Goal: Task Accomplishment & Management: Complete application form

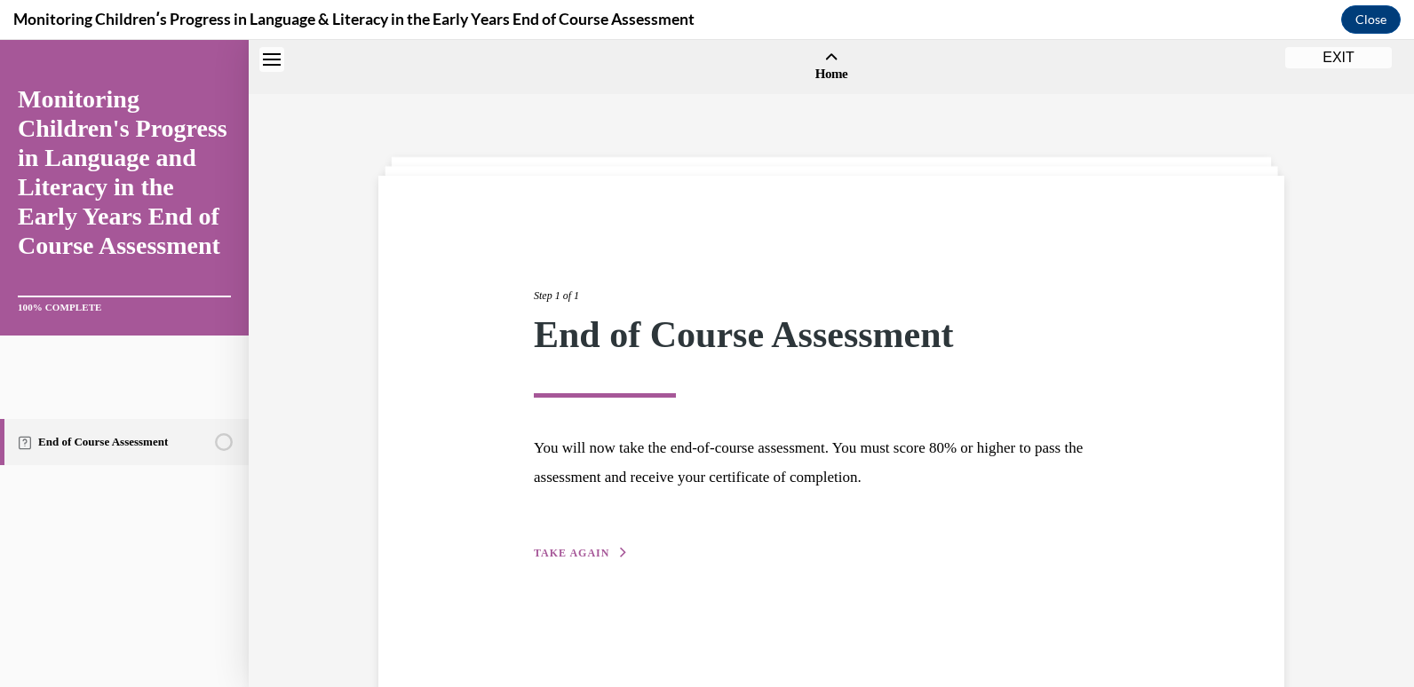
scroll to position [56, 0]
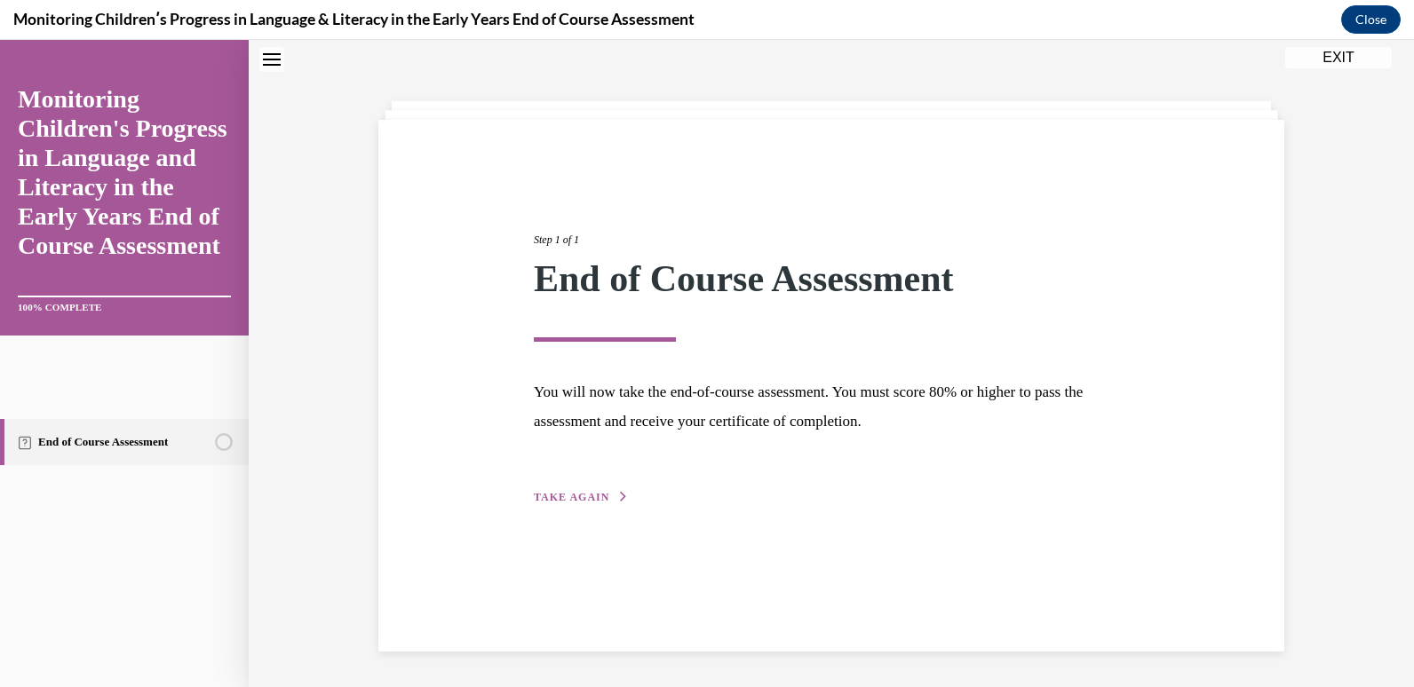
click at [560, 488] on div "Step 1 of 1 End of Course Assessment You will now take the end-of-course assess…" at bounding box center [831, 349] width 622 height 316
click at [561, 502] on span "TAKE AGAIN" at bounding box center [571, 497] width 75 height 12
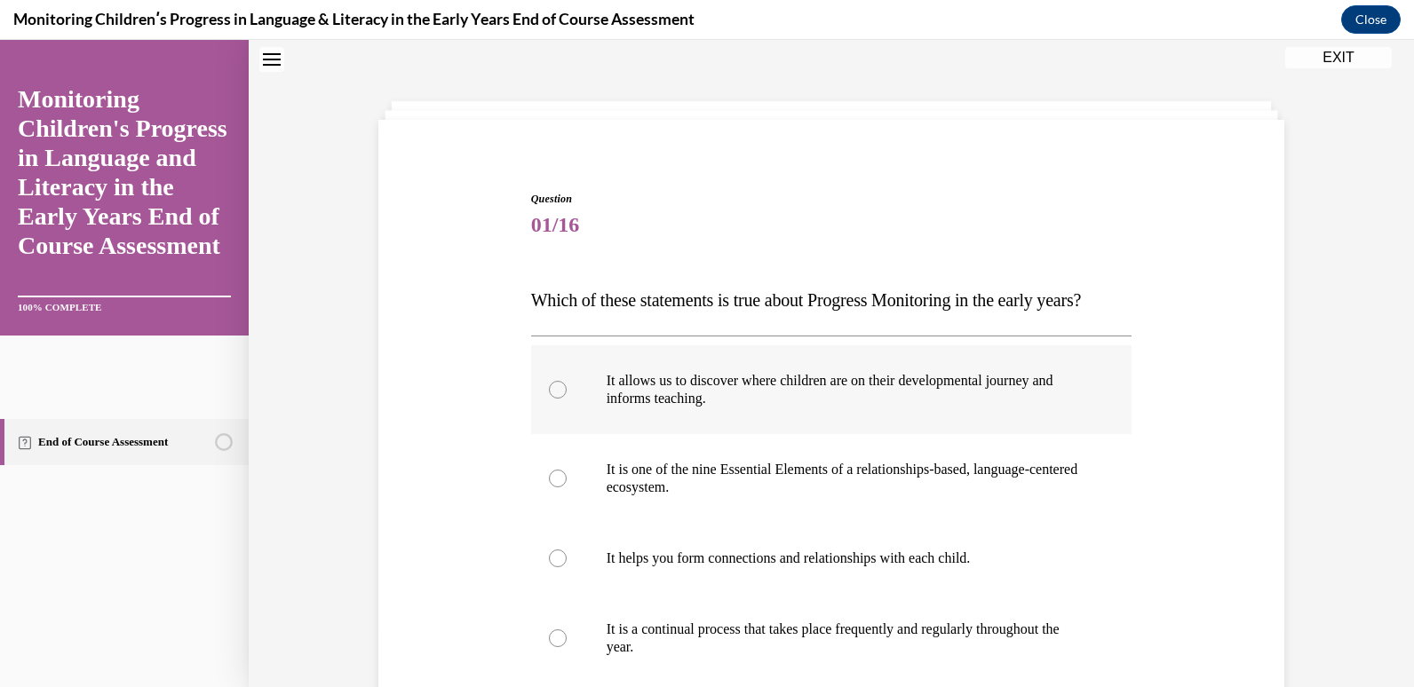
scroll to position [145, 0]
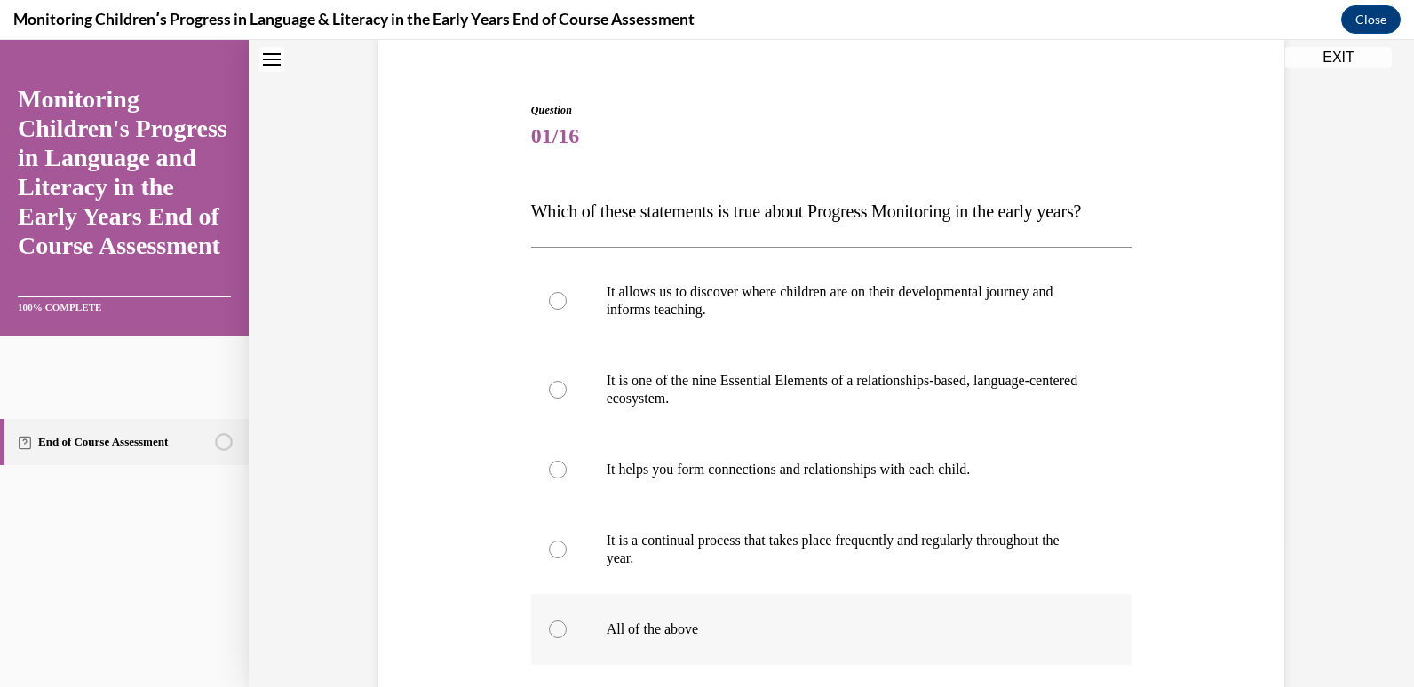
click at [549, 639] on div at bounding box center [558, 630] width 18 height 18
click at [549, 639] on input "All of the above" at bounding box center [558, 630] width 18 height 18
radio input "true"
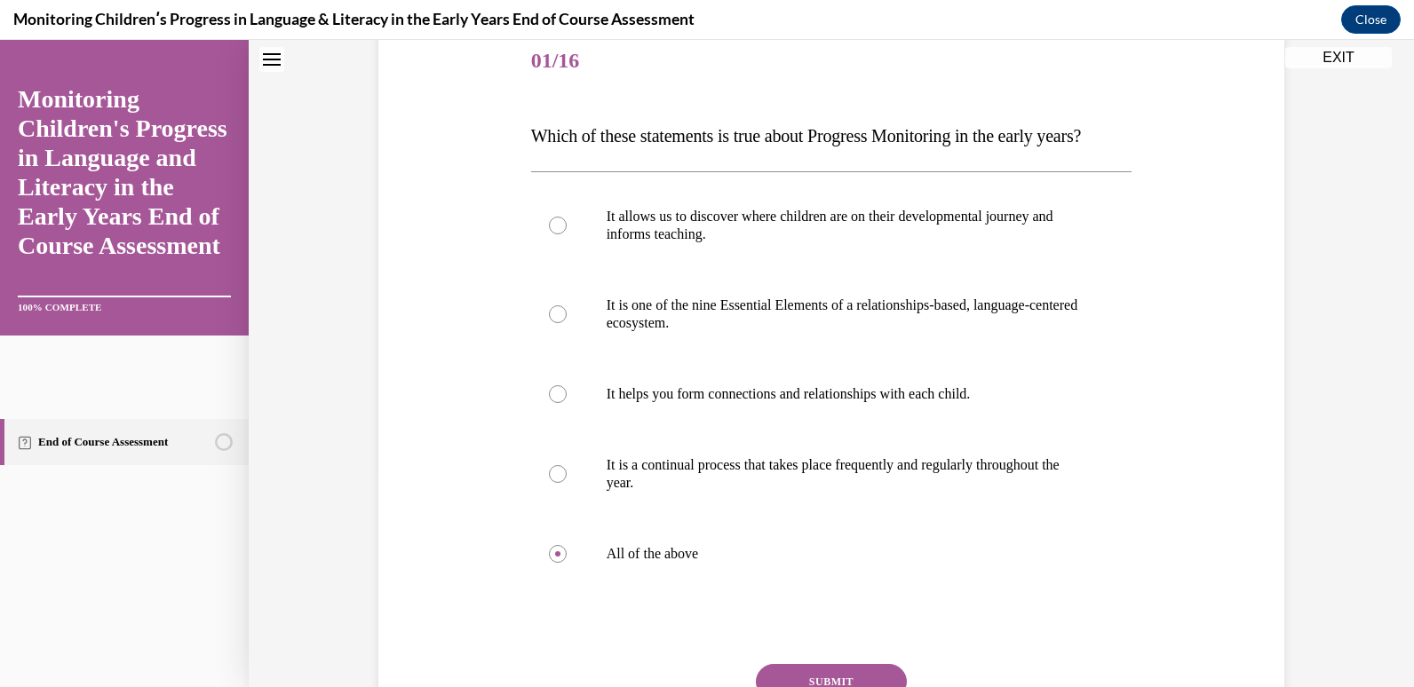
scroll to position [411, 0]
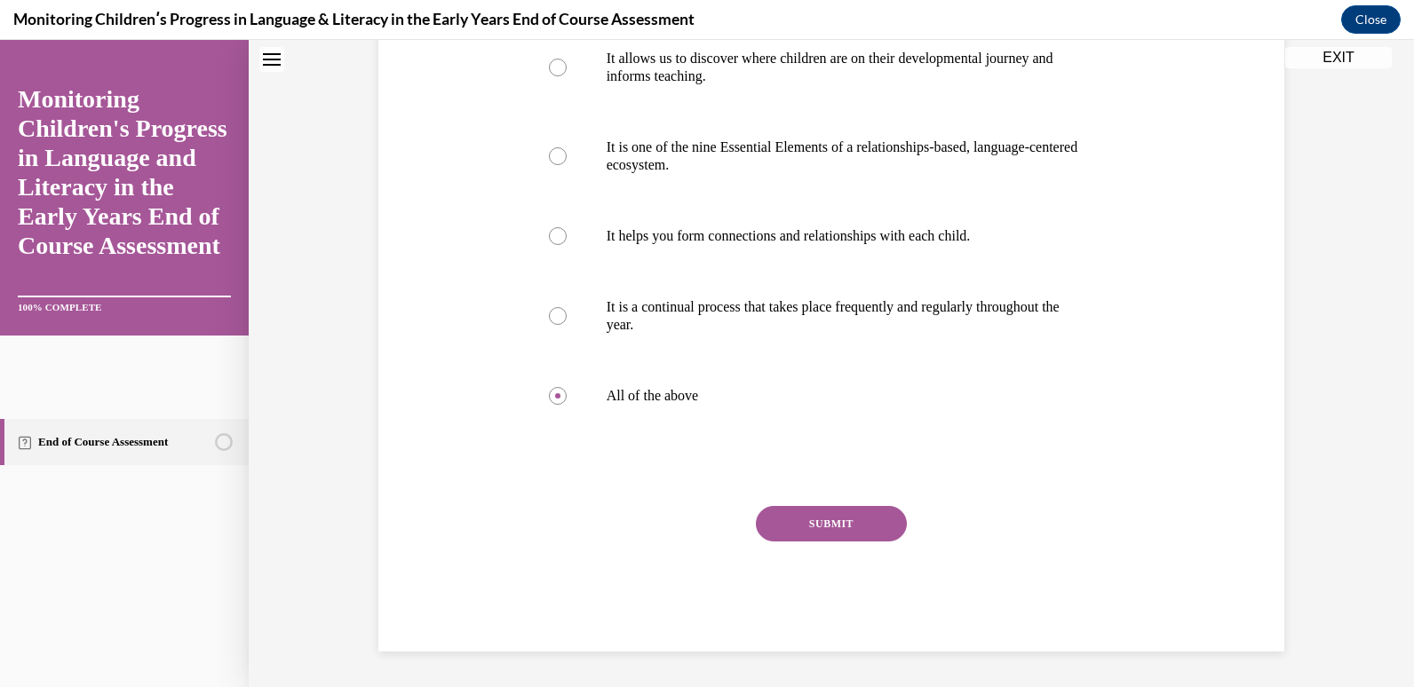
click at [806, 512] on button "SUBMIT" at bounding box center [831, 524] width 151 height 36
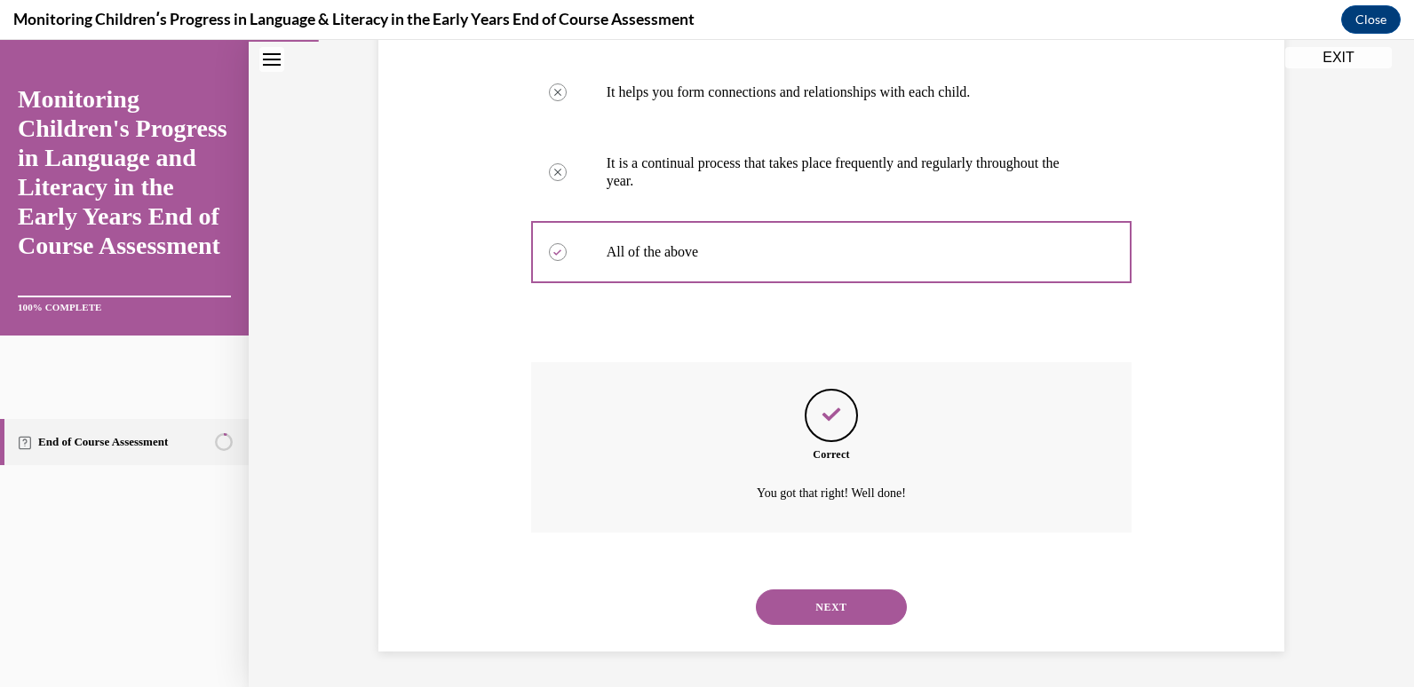
scroll to position [558, 0]
click at [821, 615] on button "NEXT" at bounding box center [831, 608] width 151 height 36
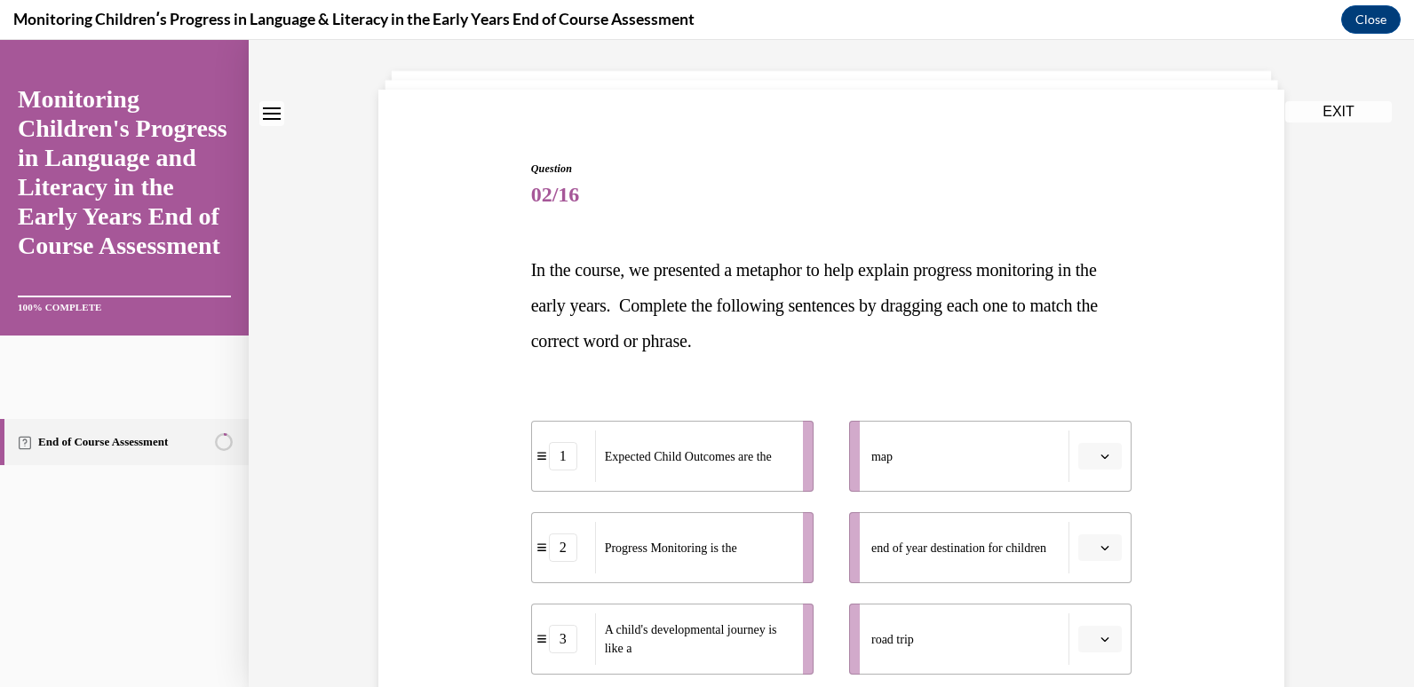
scroll to position [178, 0]
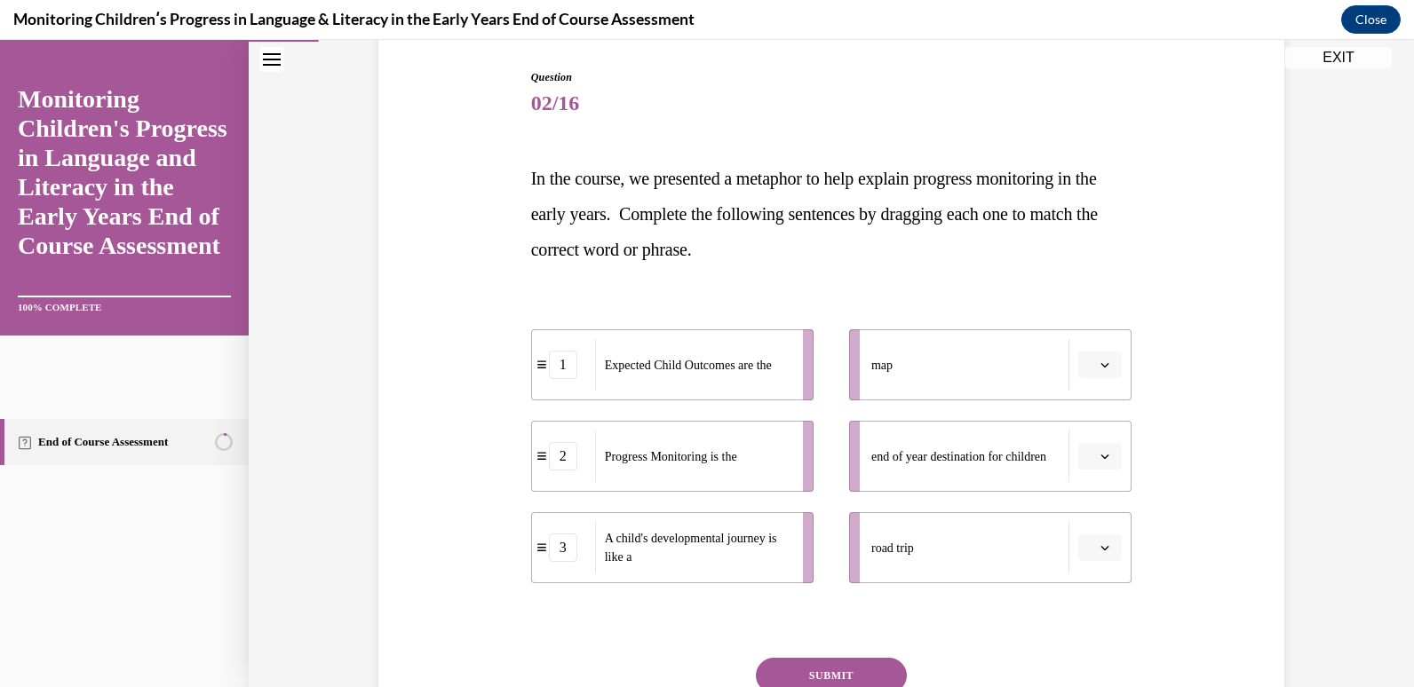
click at [1101, 551] on icon "button" at bounding box center [1104, 548] width 9 height 9
click at [1092, 503] on div "3" at bounding box center [1091, 508] width 44 height 36
click at [1099, 360] on span "button" at bounding box center [1105, 365] width 12 height 12
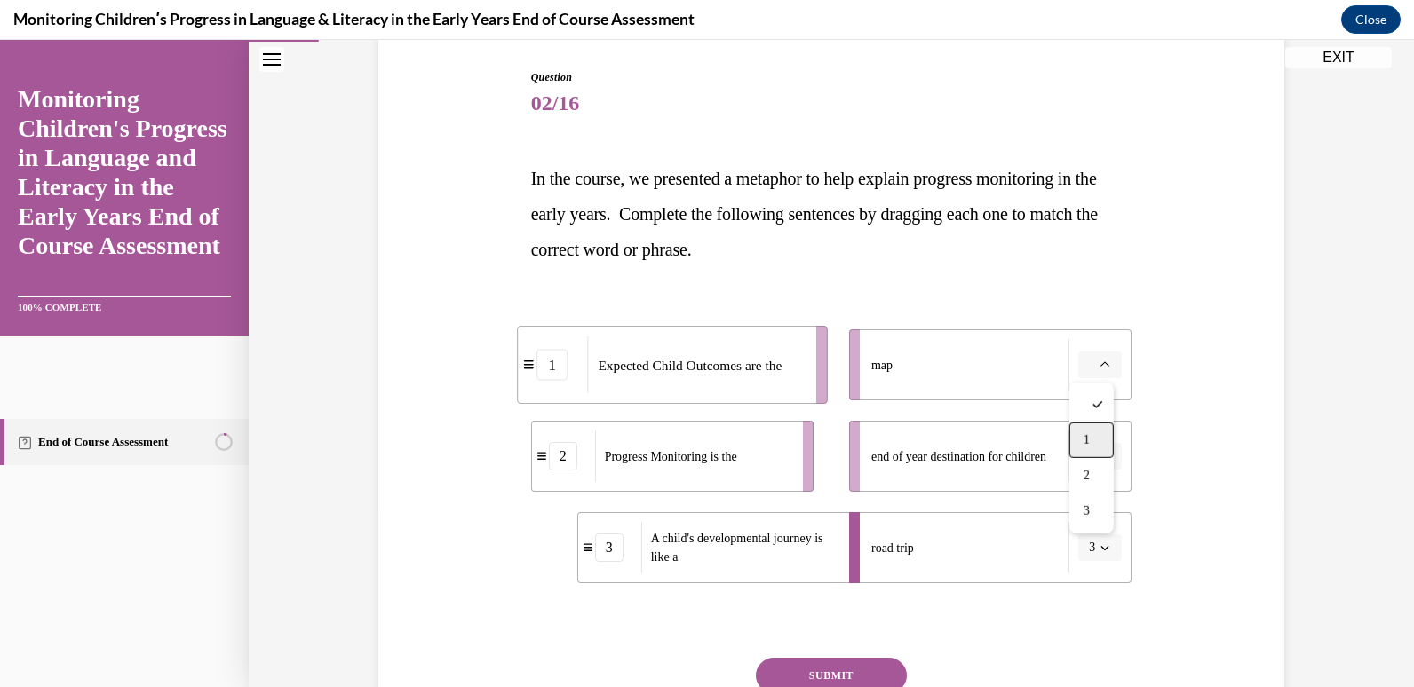
click at [1081, 440] on div "1" at bounding box center [1091, 441] width 44 height 36
click at [1100, 454] on icon "button" at bounding box center [1104, 456] width 9 height 9
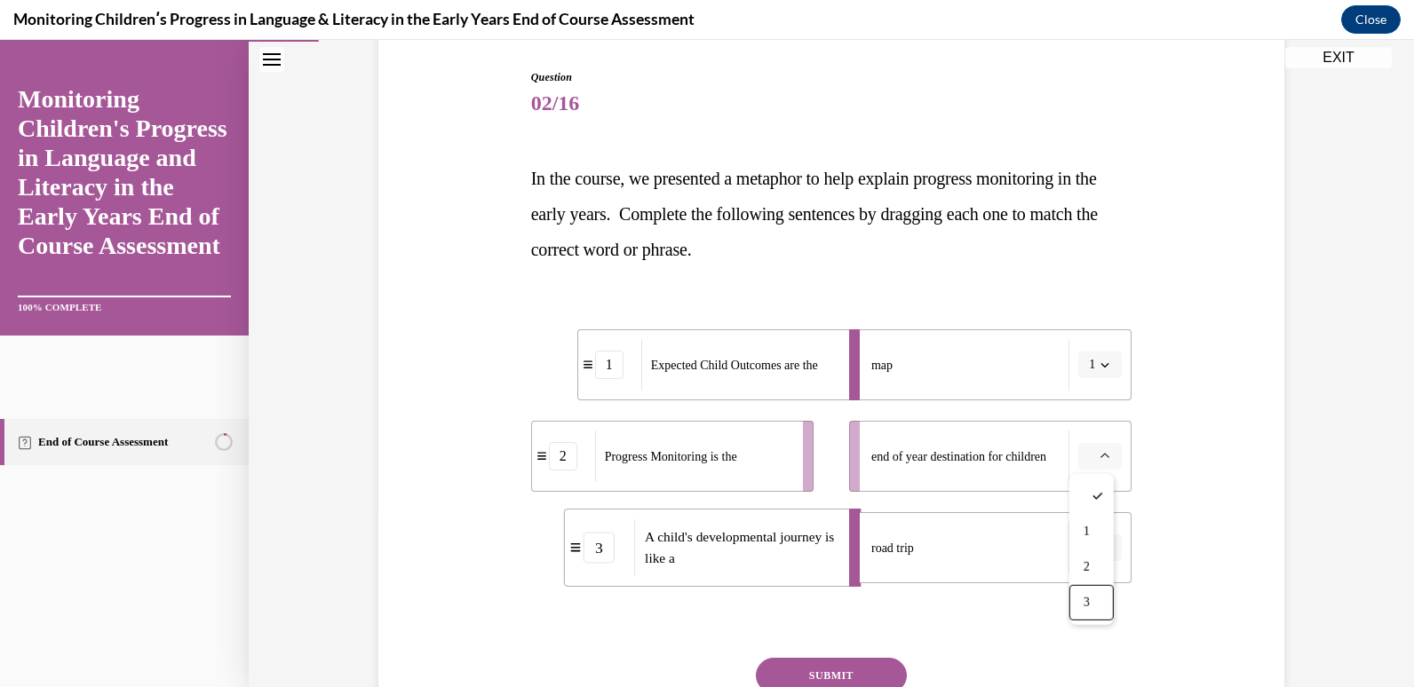
click at [1076, 599] on div "3" at bounding box center [1091, 603] width 44 height 36
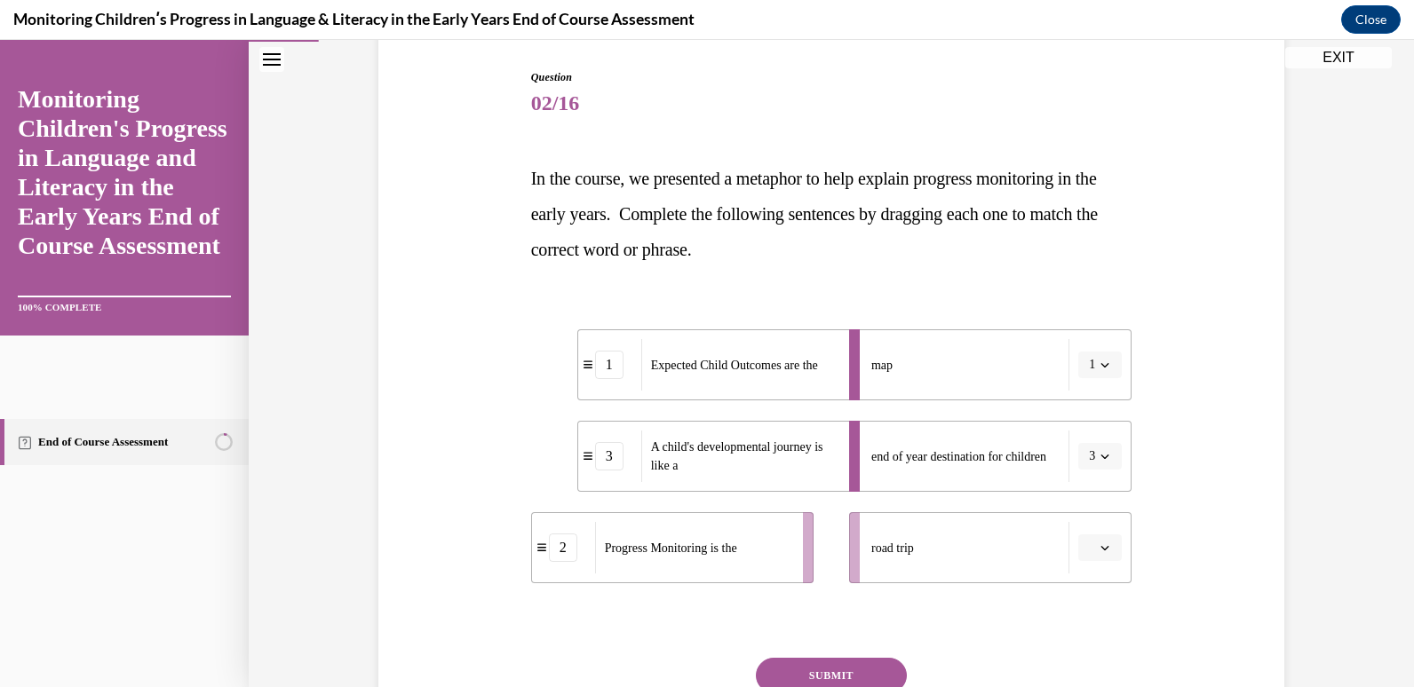
click at [1099, 461] on span "button" at bounding box center [1105, 456] width 12 height 12
click at [1090, 564] on div "2" at bounding box center [1088, 568] width 44 height 36
click at [1099, 547] on span "button" at bounding box center [1105, 548] width 12 height 12
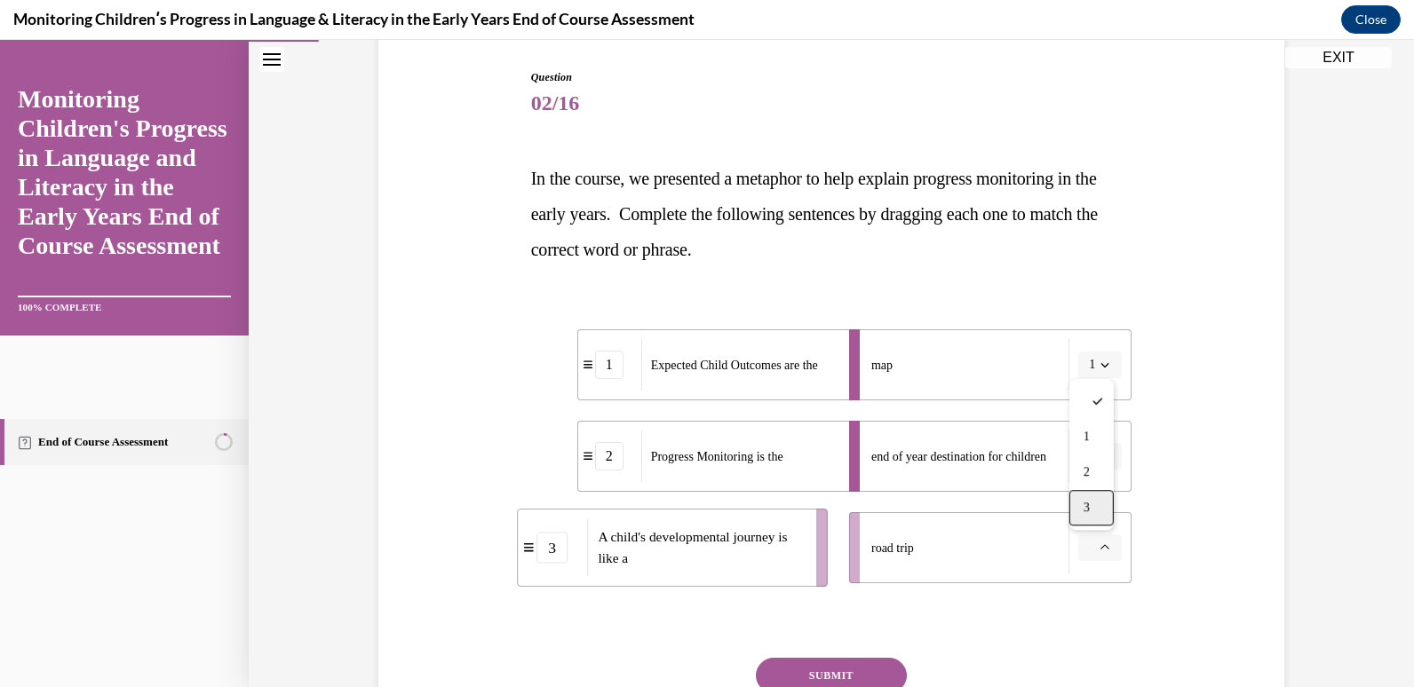
click at [1090, 520] on div "3" at bounding box center [1091, 508] width 44 height 36
click at [846, 668] on button "SUBMIT" at bounding box center [831, 676] width 151 height 36
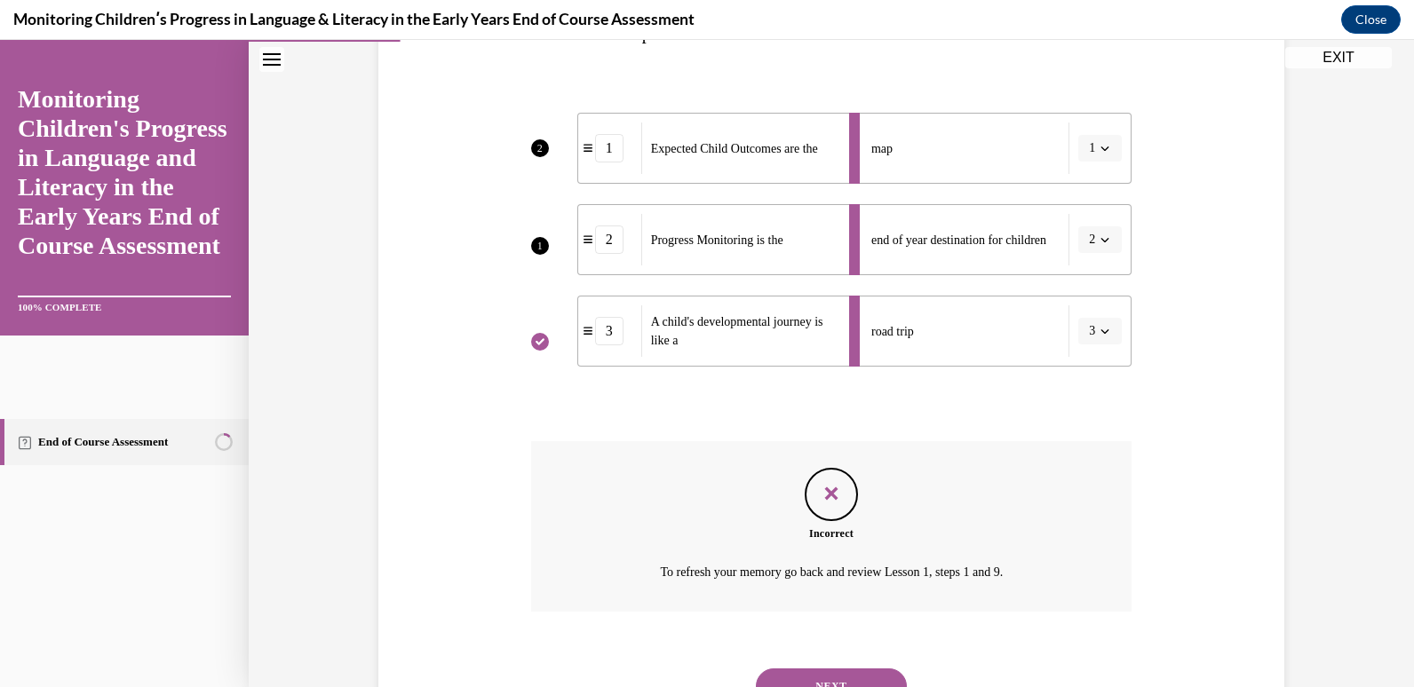
scroll to position [473, 0]
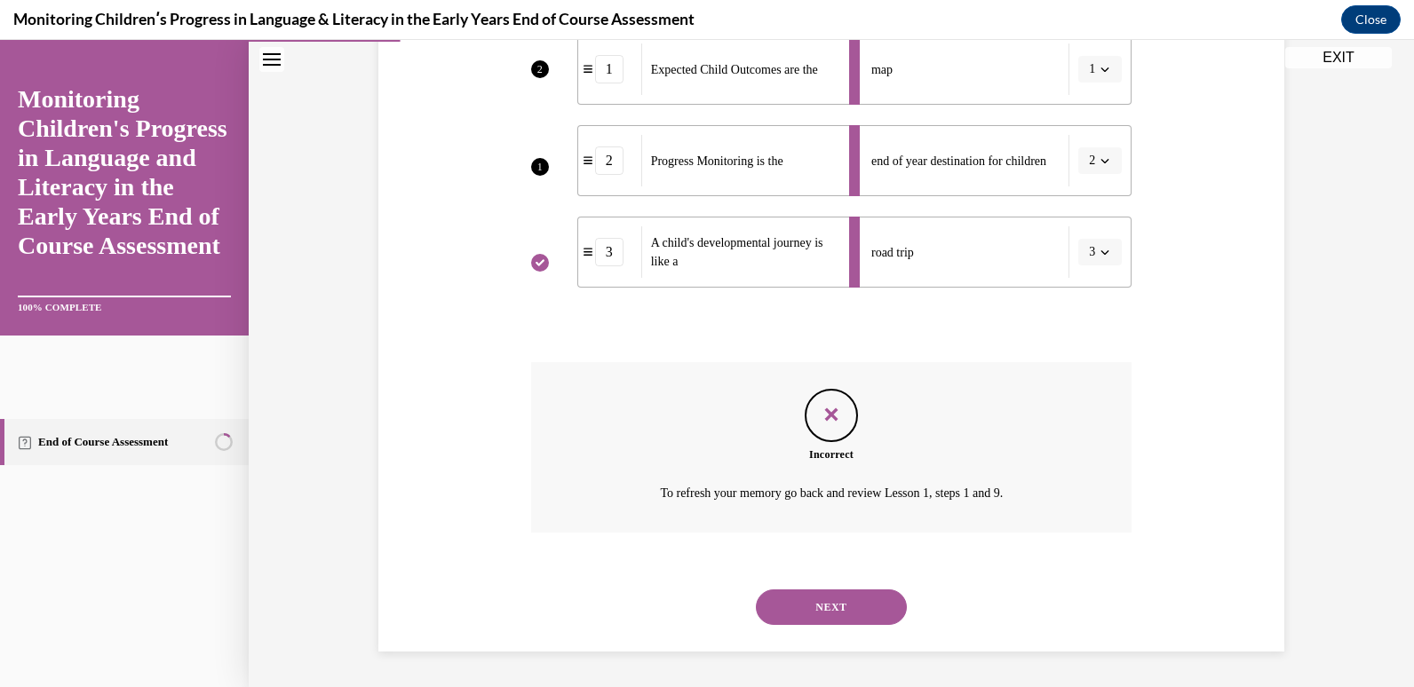
click at [820, 605] on button "NEXT" at bounding box center [831, 608] width 151 height 36
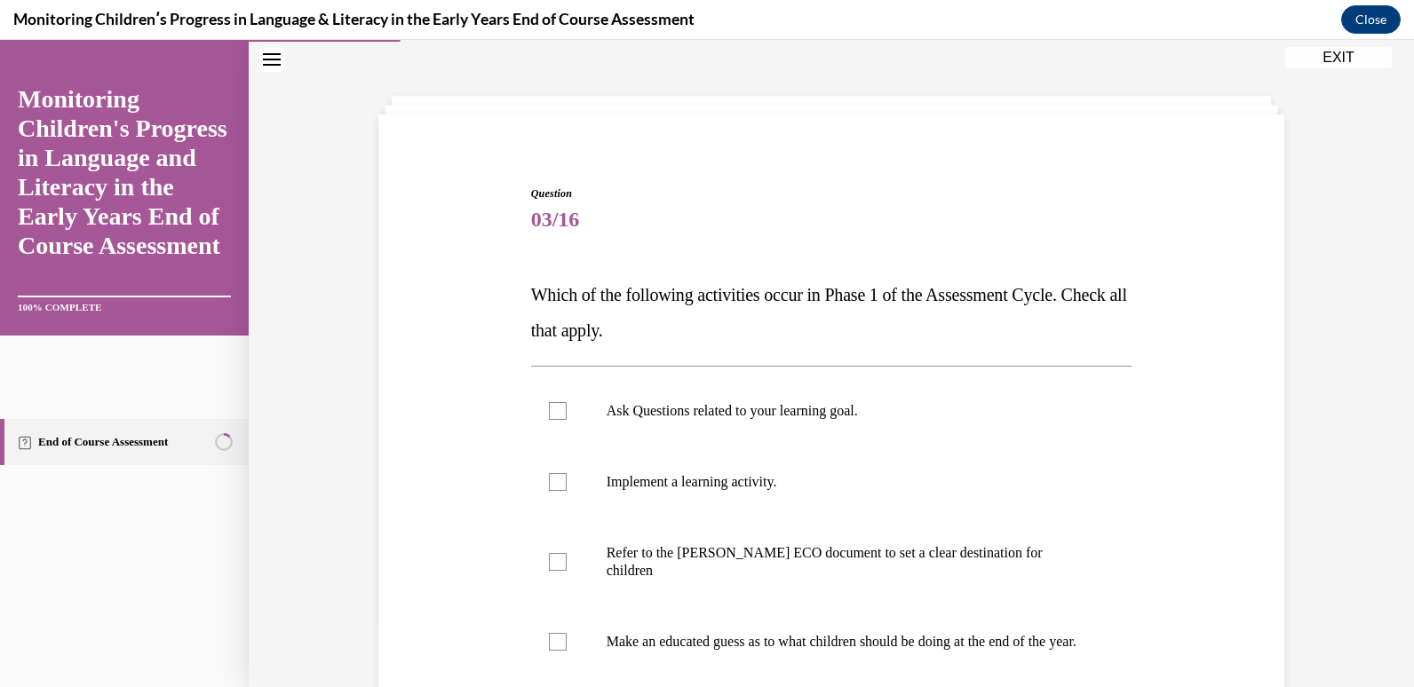
scroll to position [178, 0]
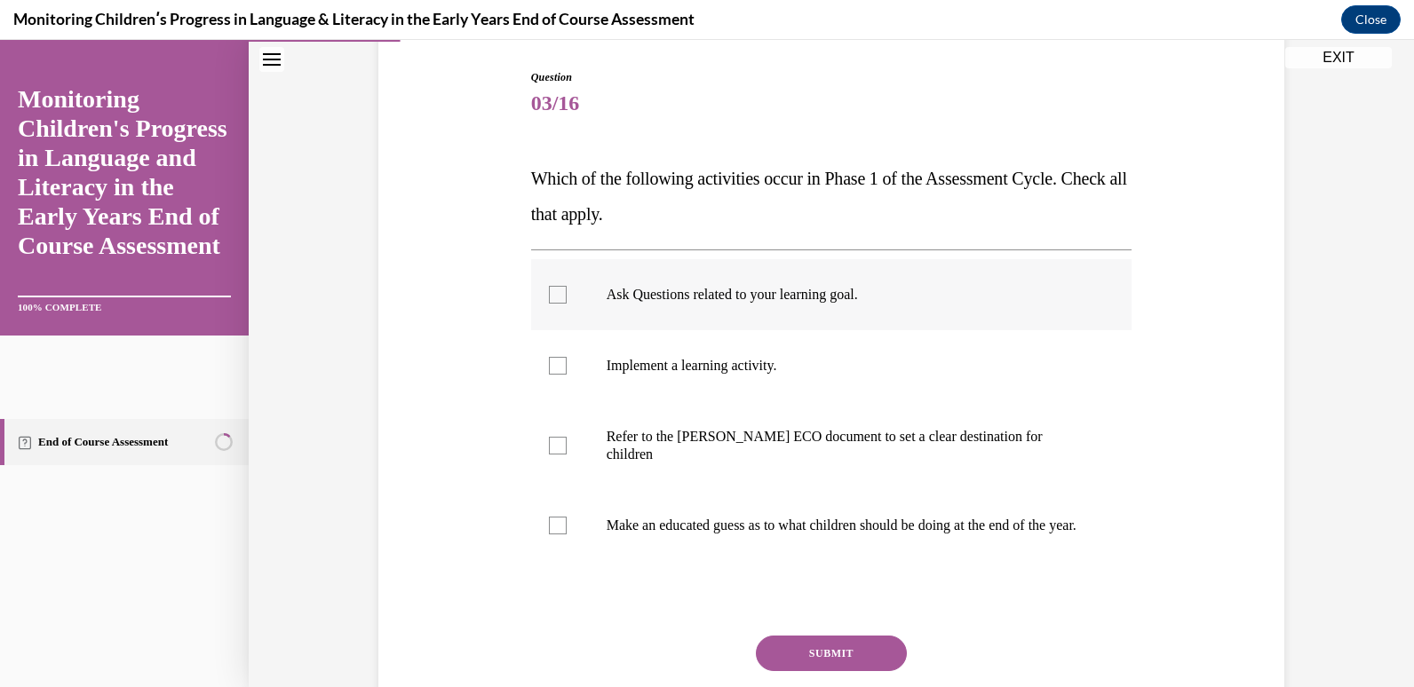
click at [550, 299] on div at bounding box center [558, 295] width 18 height 18
click at [550, 299] on input "Ask Questions related to your learning goal." at bounding box center [558, 295] width 18 height 18
checkbox input "true"
click at [552, 443] on div at bounding box center [558, 446] width 18 height 18
click at [552, 443] on input "Refer to the Rollins ECO document to set a clear destination for children" at bounding box center [558, 446] width 18 height 18
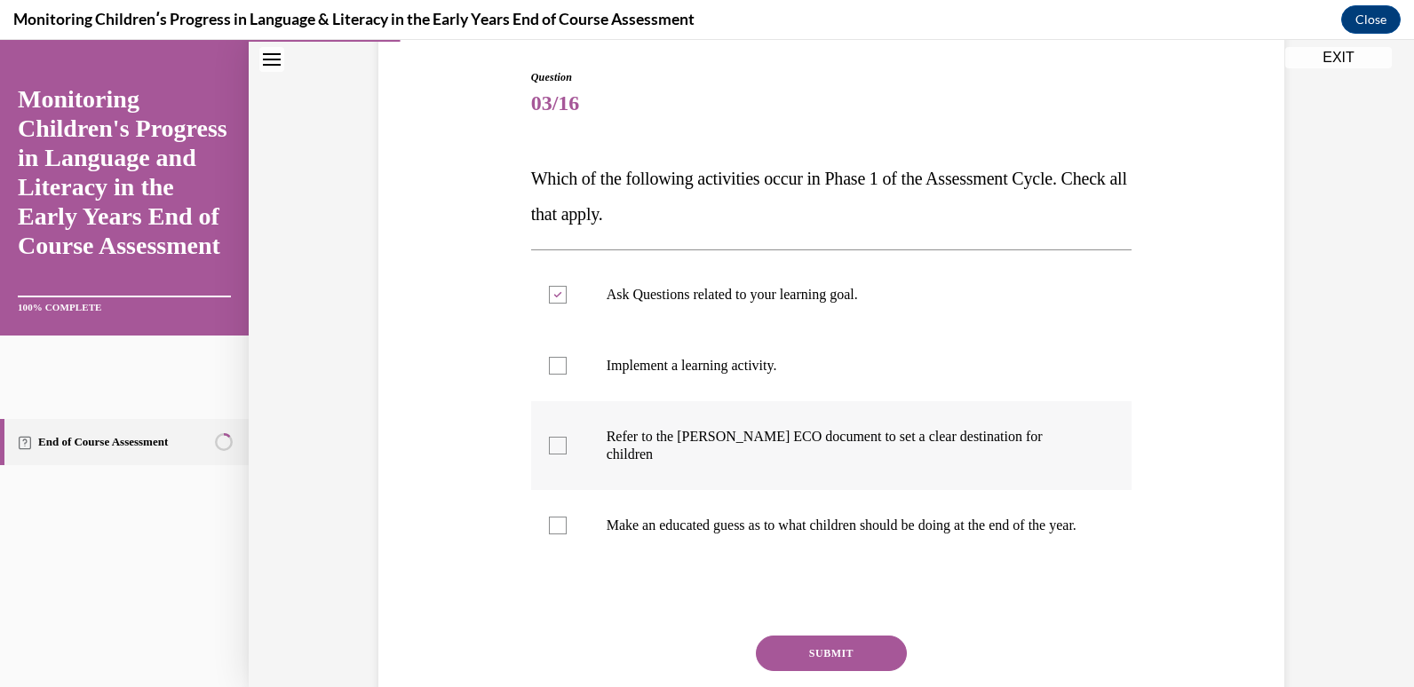
checkbox input "true"
click at [552, 517] on div at bounding box center [558, 526] width 18 height 18
click at [552, 517] on input "Make an educated guess as to what children should be doing at the end of the ye…" at bounding box center [558, 526] width 18 height 18
checkbox input "true"
click at [805, 662] on button "SUBMIT" at bounding box center [831, 654] width 151 height 36
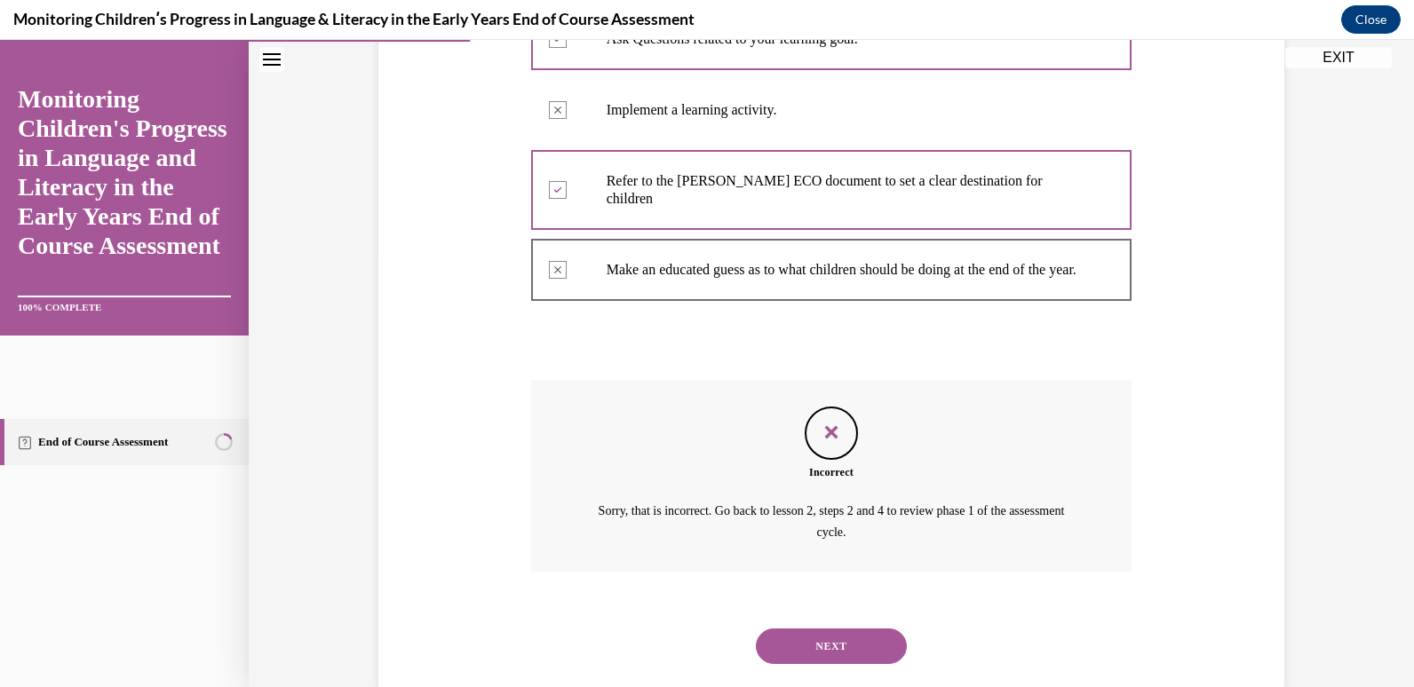
scroll to position [472, 0]
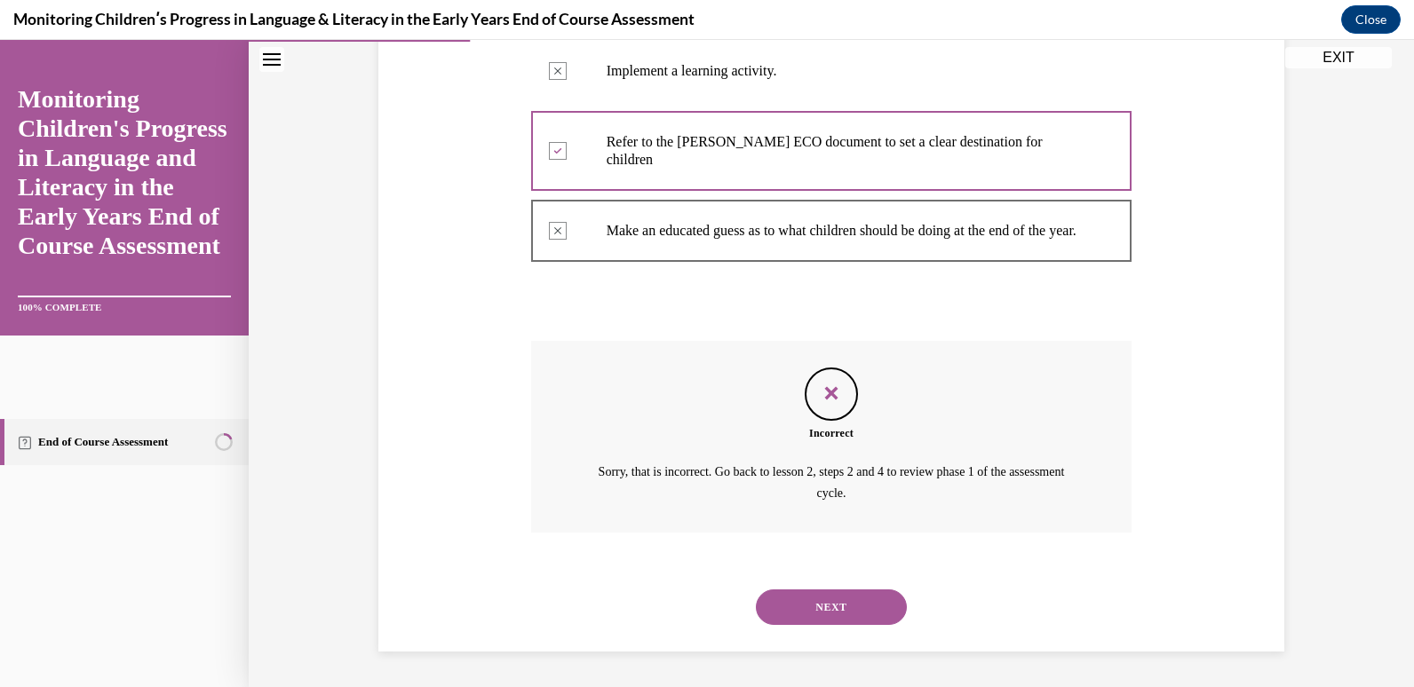
click at [831, 611] on button "NEXT" at bounding box center [831, 608] width 151 height 36
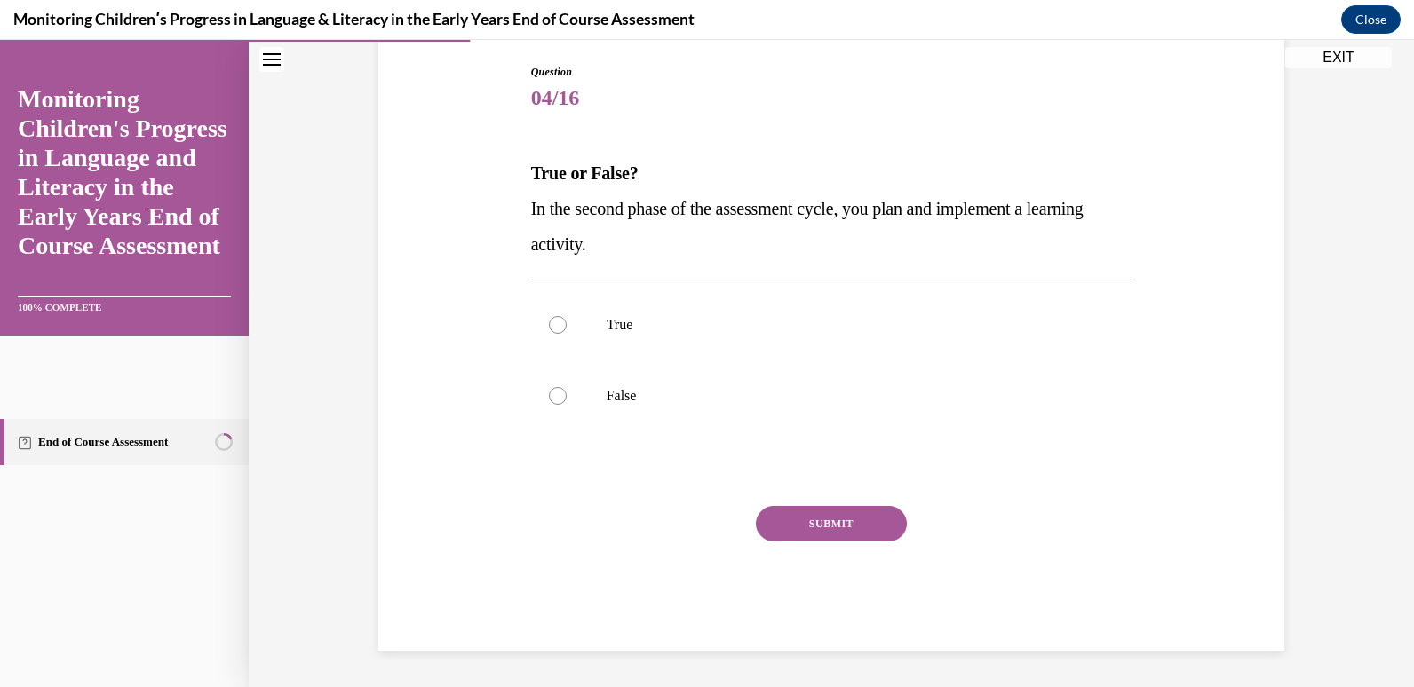
scroll to position [183, 0]
click at [549, 325] on div at bounding box center [558, 325] width 18 height 18
click at [549, 325] on input "True" at bounding box center [558, 325] width 18 height 18
radio input "true"
click at [778, 523] on button "SUBMIT" at bounding box center [831, 524] width 151 height 36
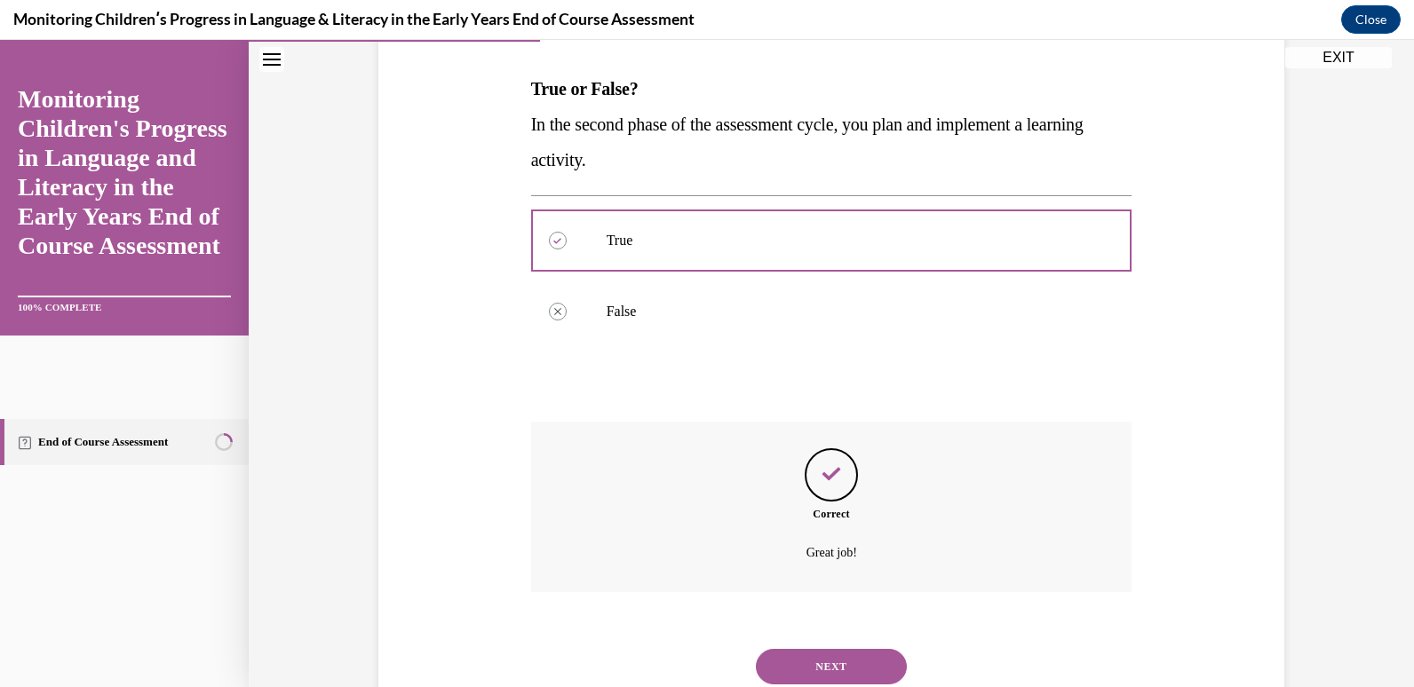
scroll to position [327, 0]
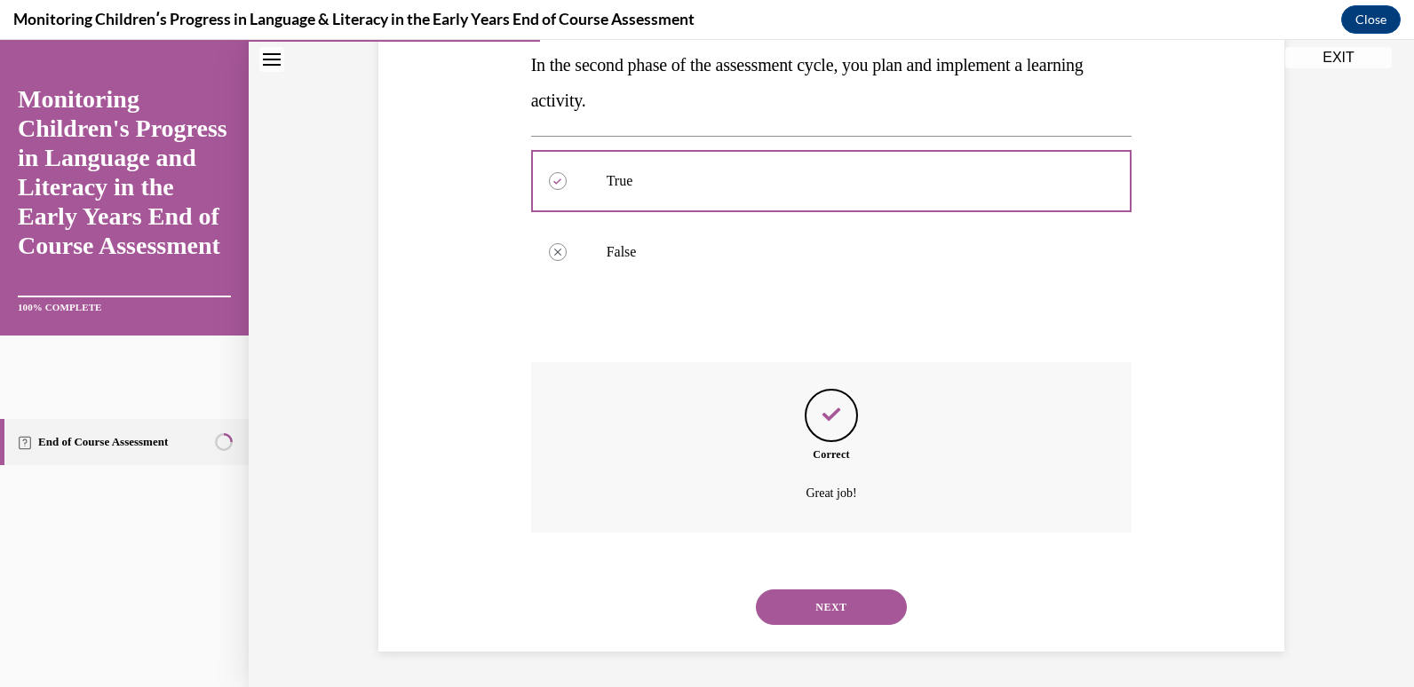
click at [827, 618] on button "NEXT" at bounding box center [831, 608] width 151 height 36
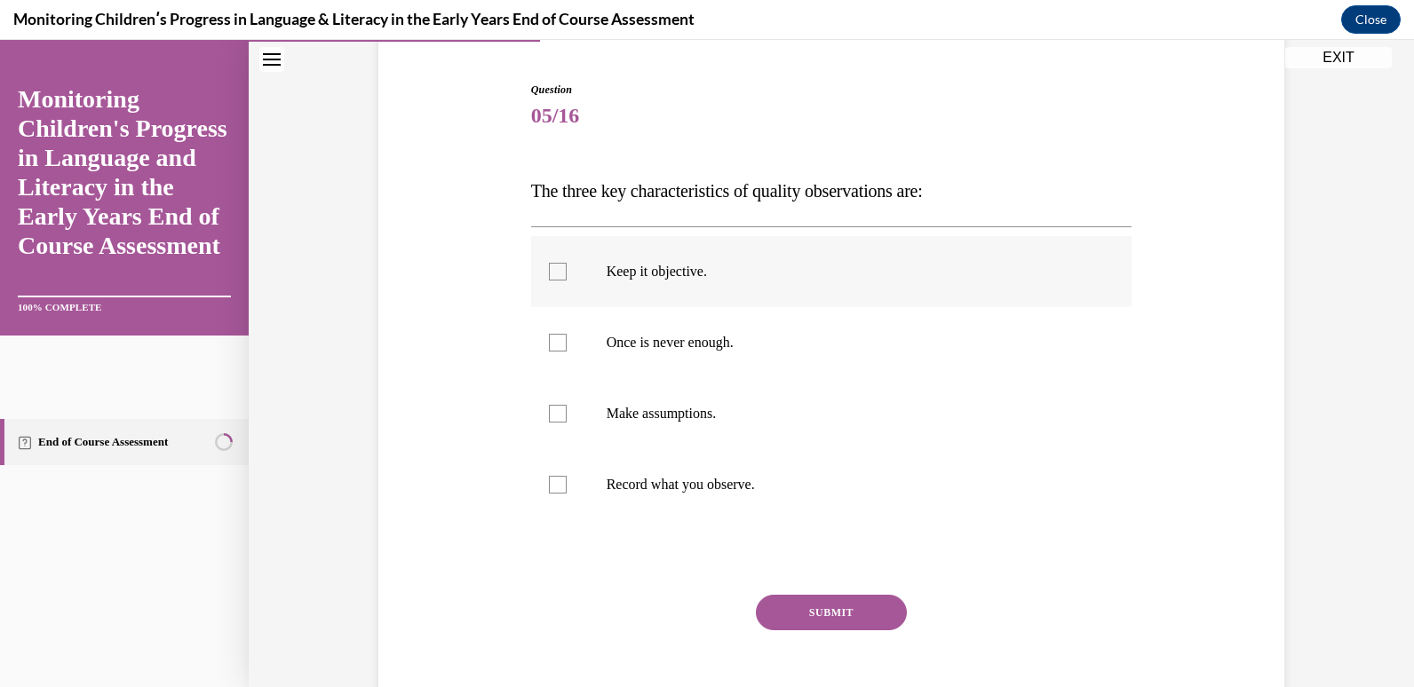
scroll to position [178, 0]
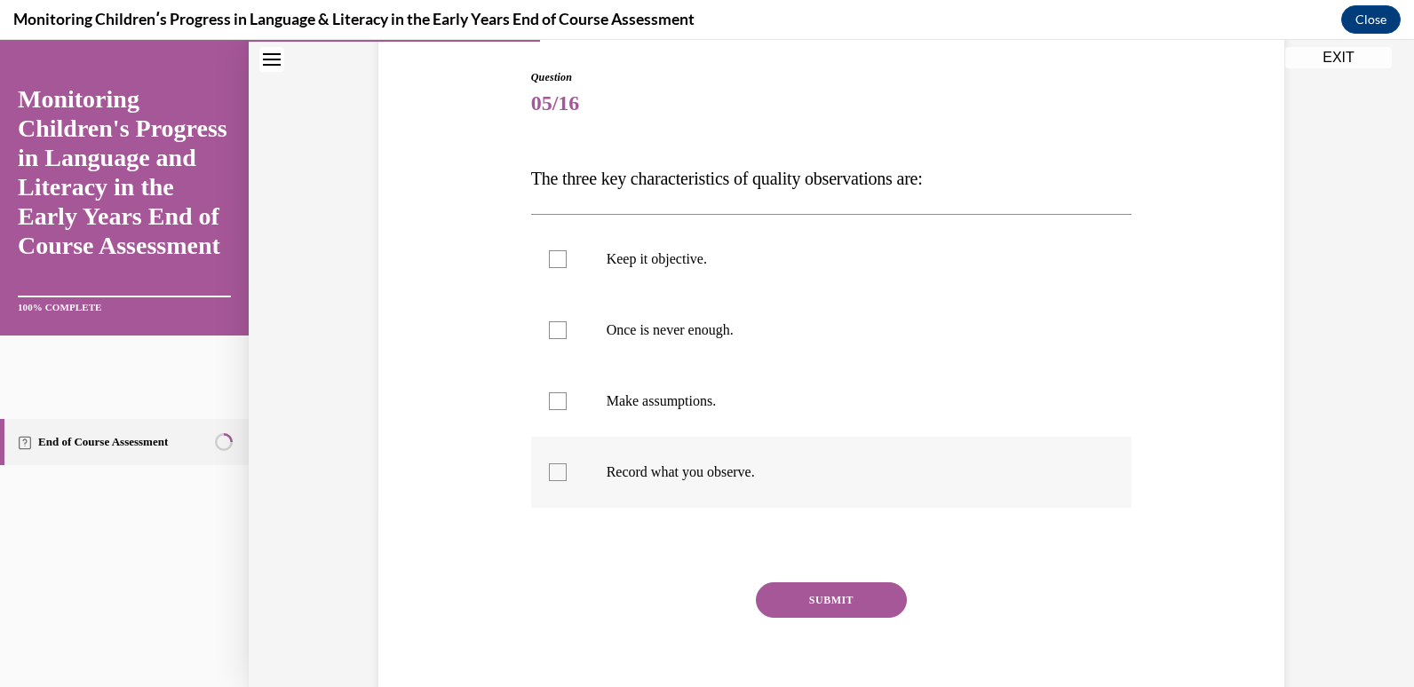
click at [549, 466] on div at bounding box center [558, 473] width 18 height 18
click at [549, 466] on input "Record what you observe." at bounding box center [558, 473] width 18 height 18
checkbox input "true"
drag, startPoint x: 552, startPoint y: 341, endPoint x: 549, endPoint y: 282, distance: 58.7
click at [552, 339] on label "Once is never enough." at bounding box center [831, 330] width 601 height 71
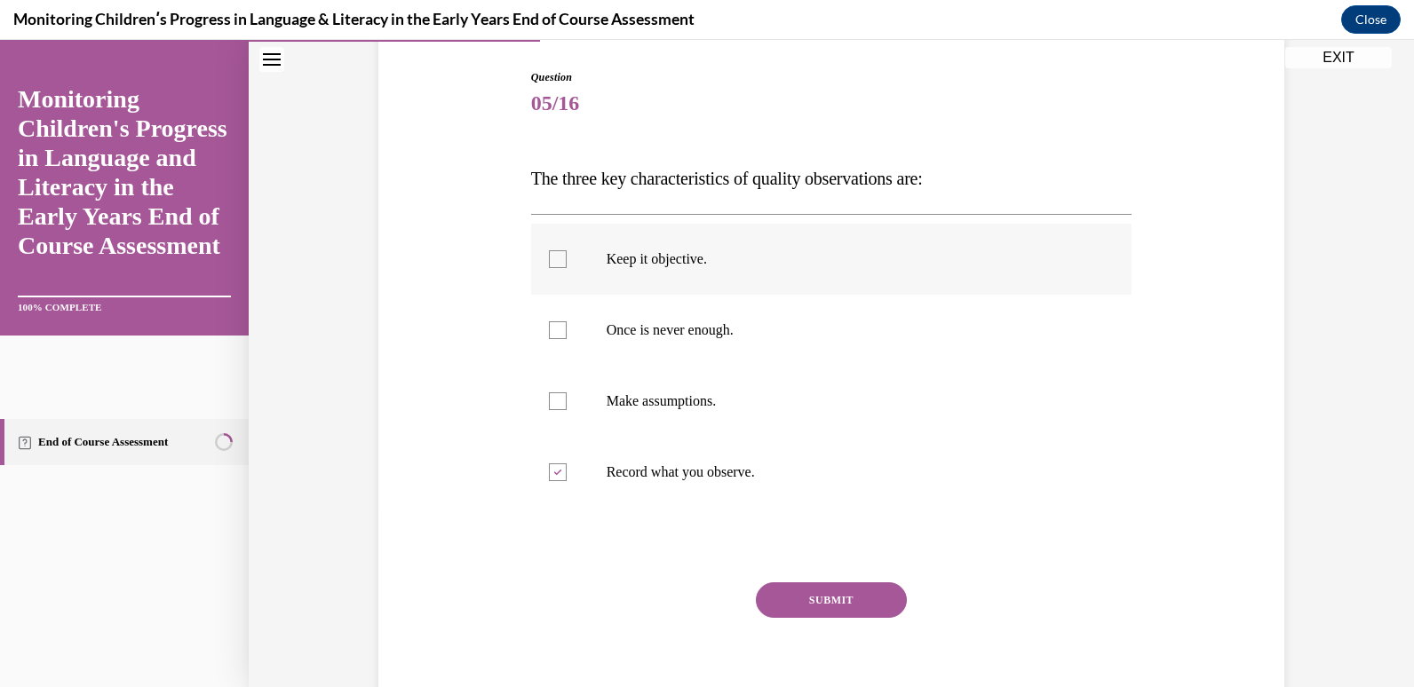
click at [552, 339] on input "Once is never enough." at bounding box center [558, 330] width 18 height 18
checkbox input "true"
click at [553, 258] on div at bounding box center [558, 259] width 18 height 18
click at [553, 258] on input "Keep it objective." at bounding box center [558, 259] width 18 height 18
checkbox input "true"
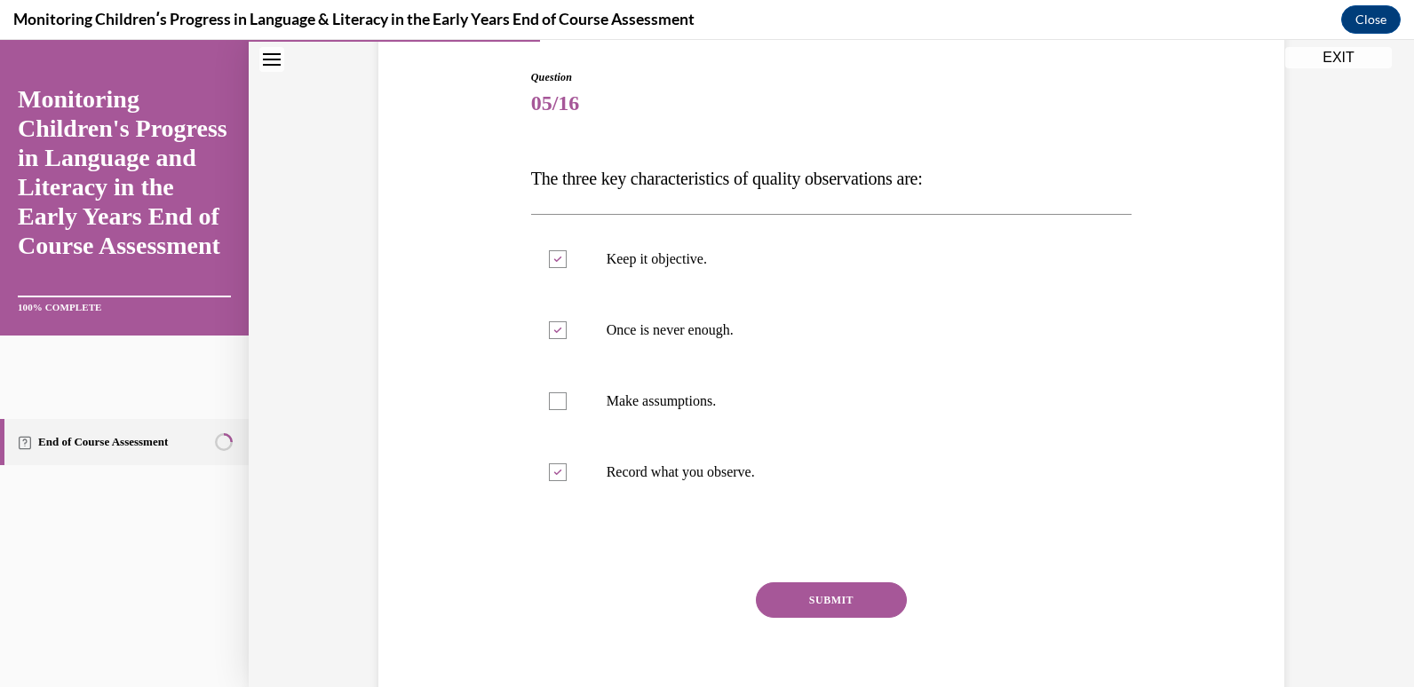
click at [812, 605] on button "SUBMIT" at bounding box center [831, 601] width 151 height 36
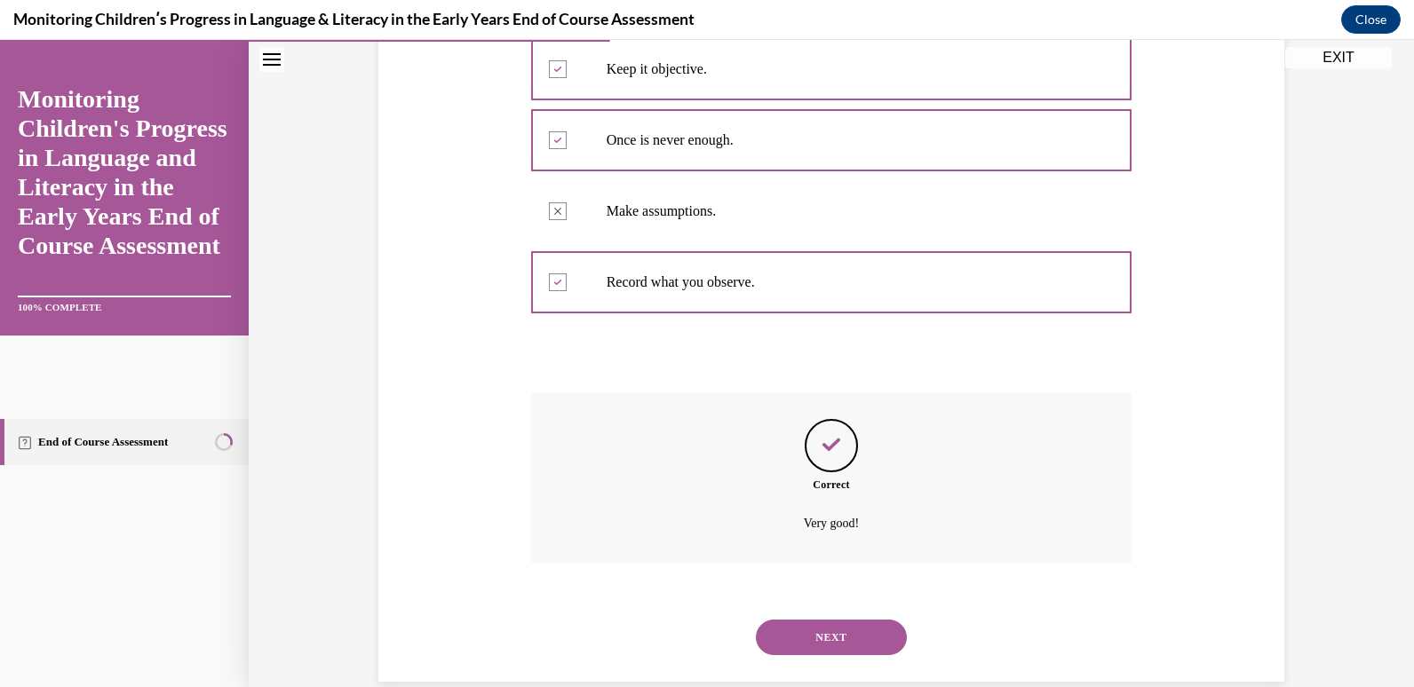
scroll to position [398, 0]
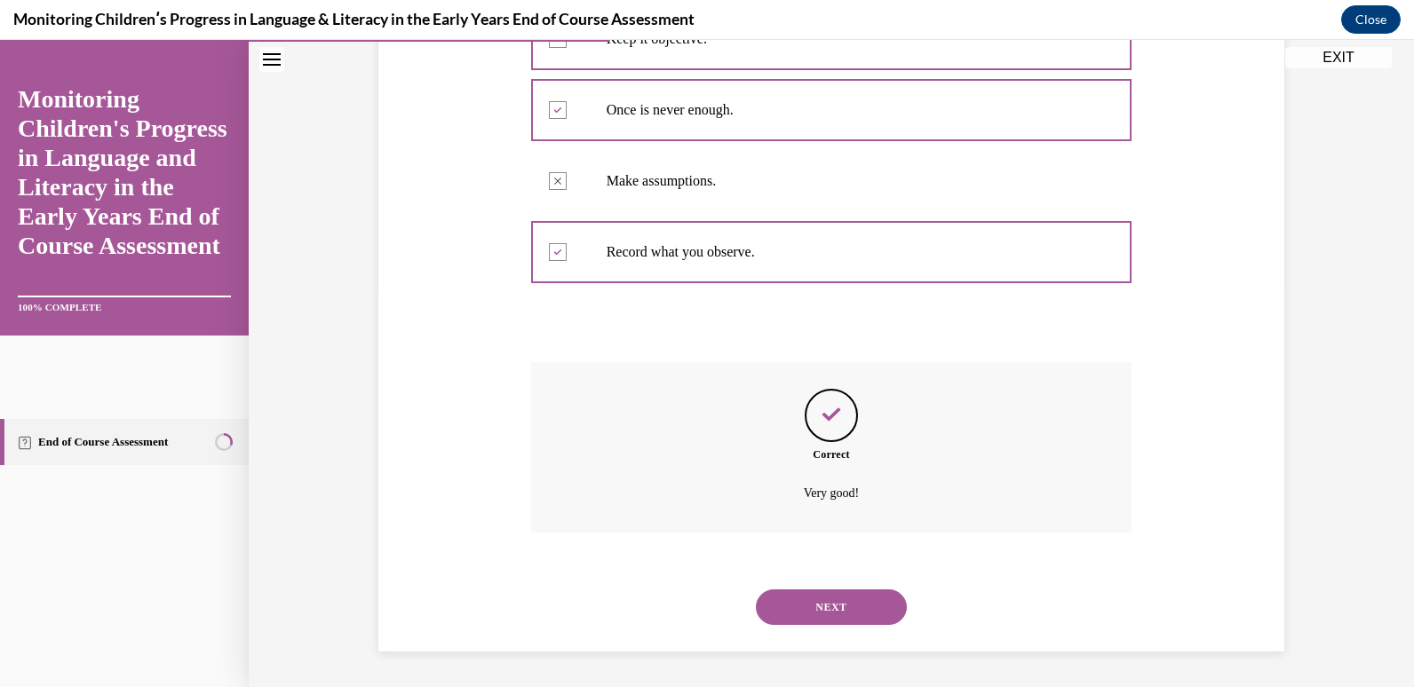
click at [826, 609] on button "NEXT" at bounding box center [831, 608] width 151 height 36
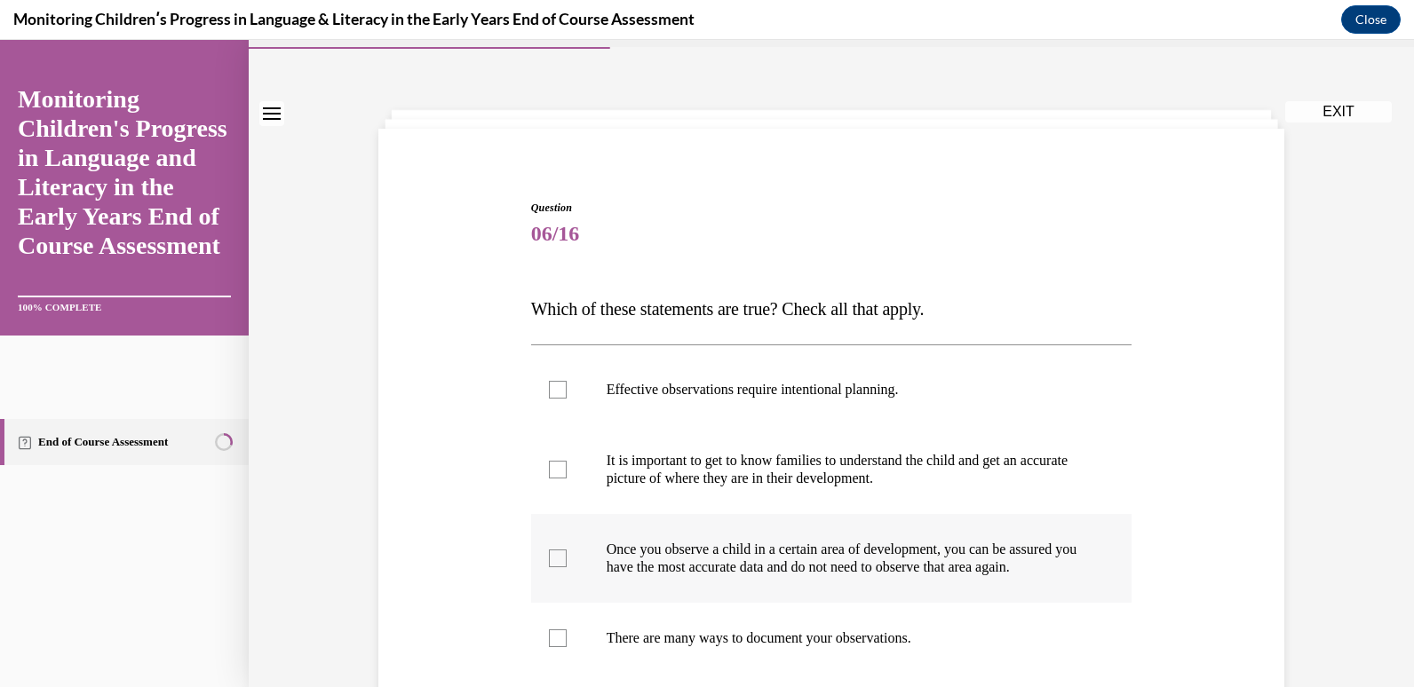
scroll to position [89, 0]
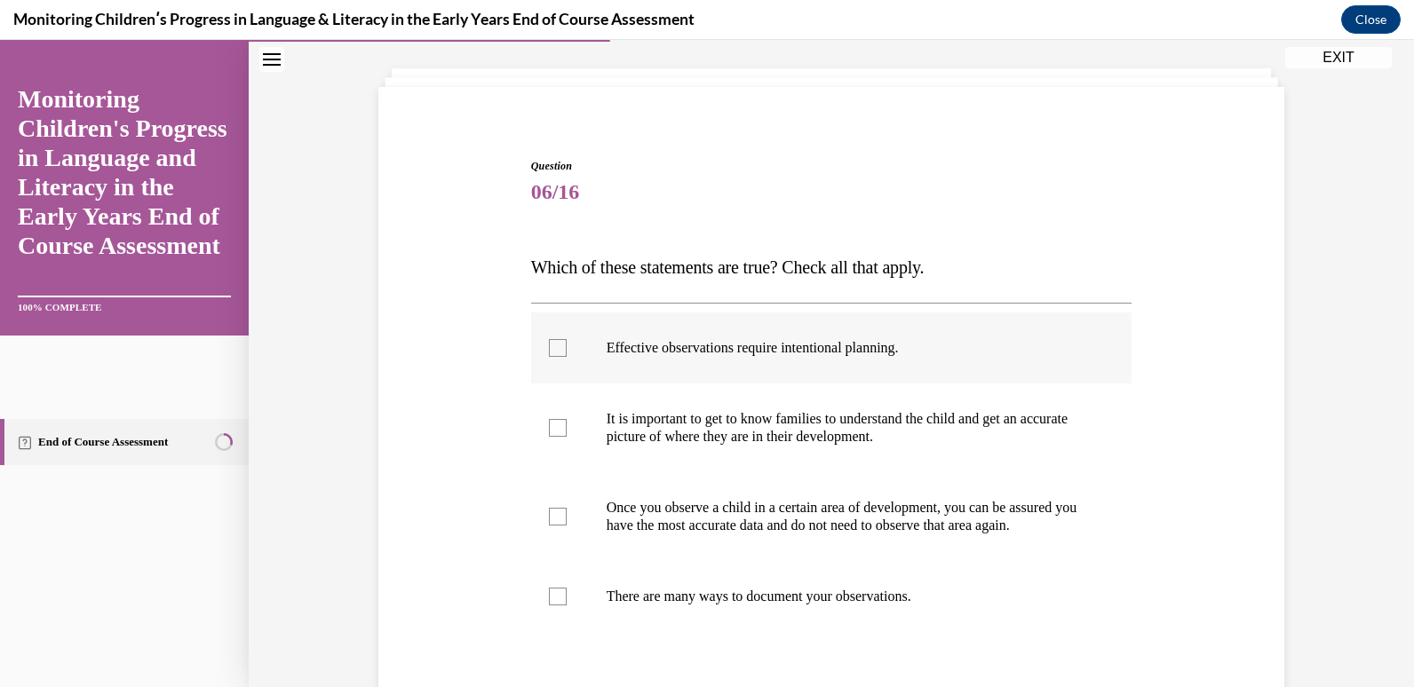
click at [531, 344] on label "Effective observations require intentional planning." at bounding box center [831, 348] width 601 height 71
click at [549, 344] on input "Effective observations require intentional planning." at bounding box center [558, 348] width 18 height 18
checkbox input "true"
click at [552, 409] on label "It is important to get to know families to understand the child and get an accu…" at bounding box center [831, 428] width 601 height 89
click at [552, 419] on input "It is important to get to know families to understand the child and get an accu…" at bounding box center [558, 428] width 18 height 18
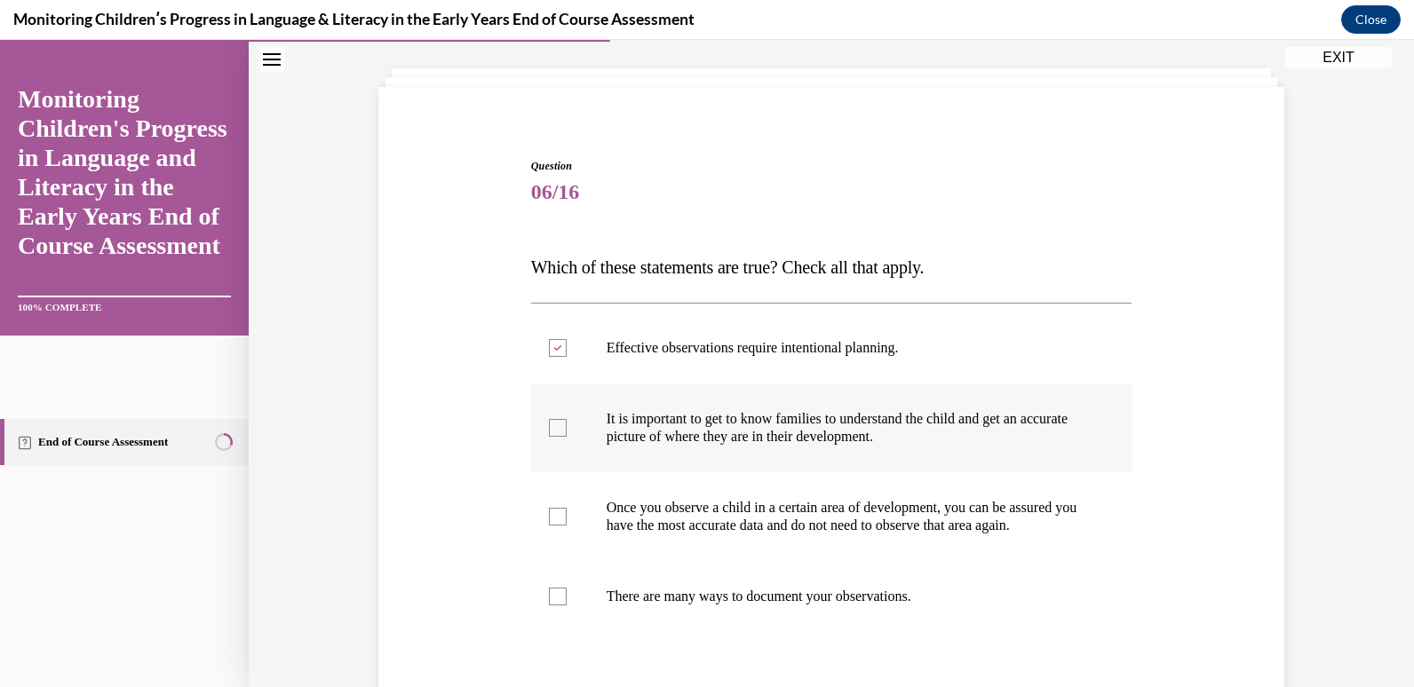
checkbox input "true"
click at [549, 606] on div at bounding box center [558, 597] width 18 height 18
click at [549, 606] on input "There are many ways to document your observations." at bounding box center [558, 597] width 18 height 18
checkbox input "true"
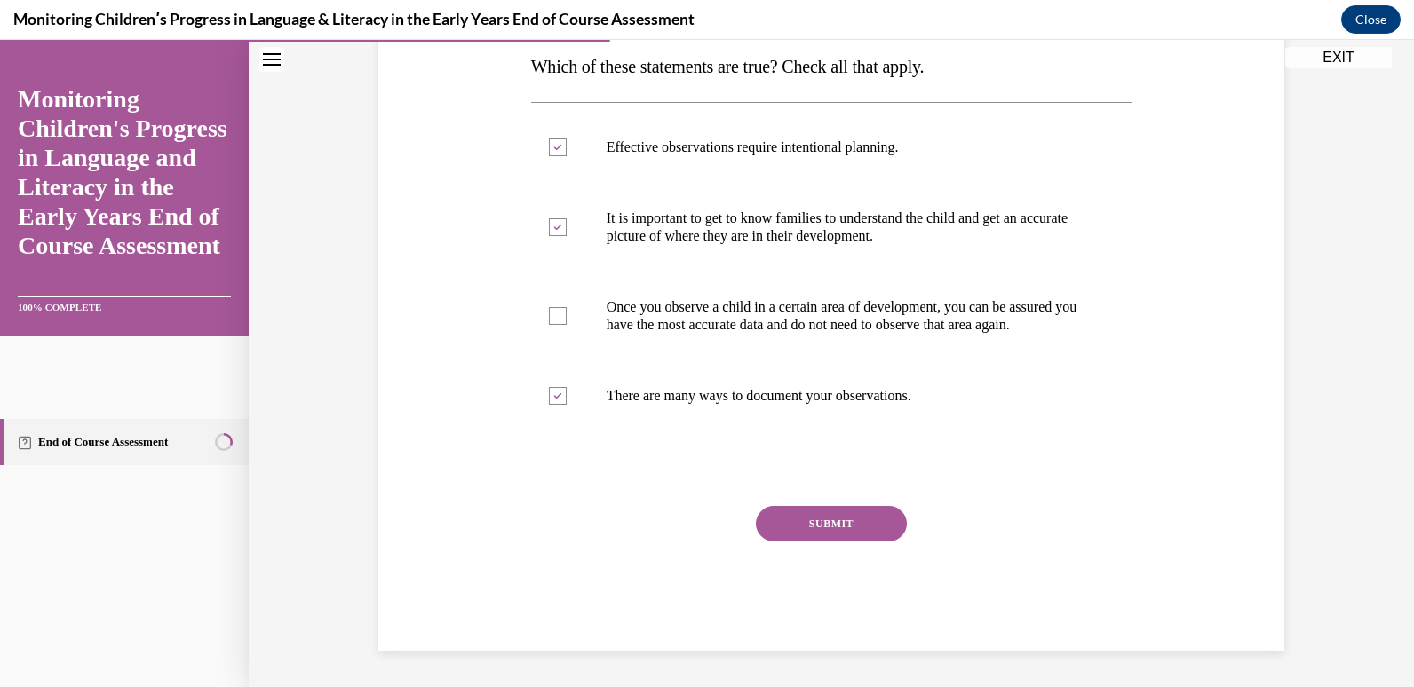
click at [897, 524] on button "SUBMIT" at bounding box center [831, 524] width 151 height 36
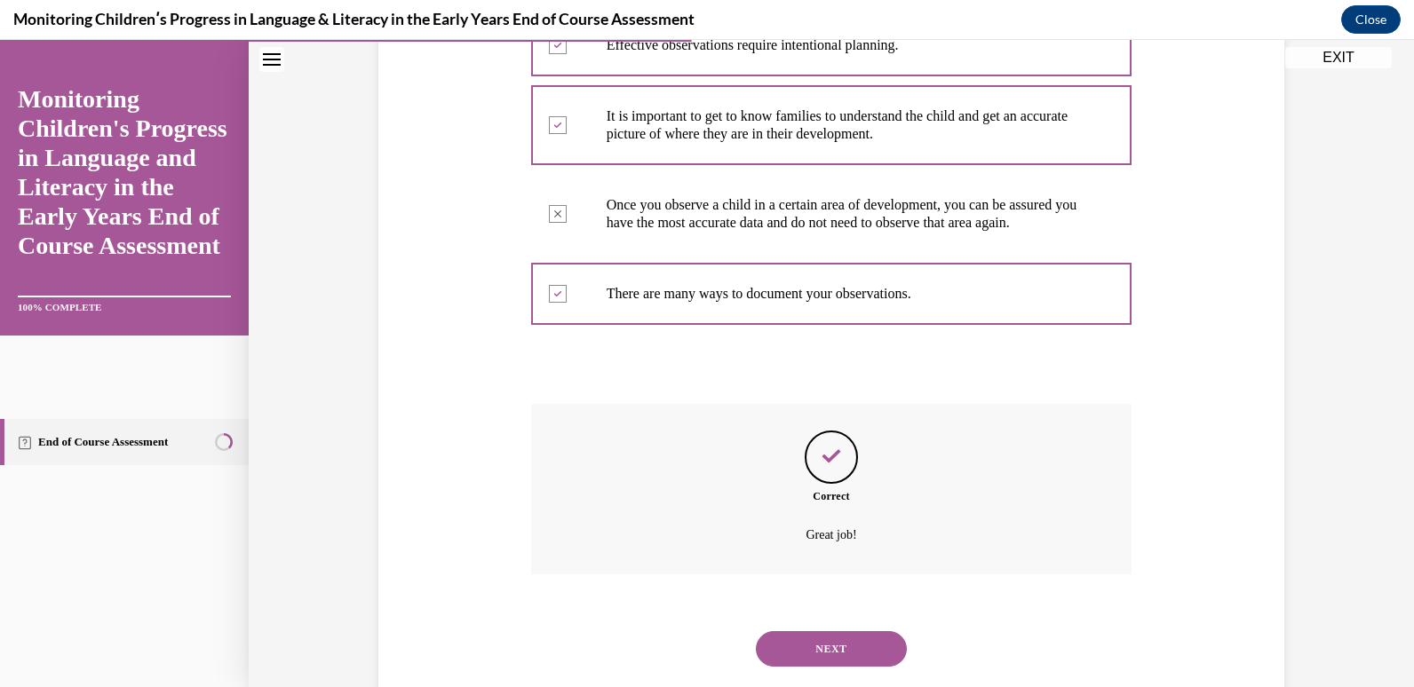
scroll to position [451, 0]
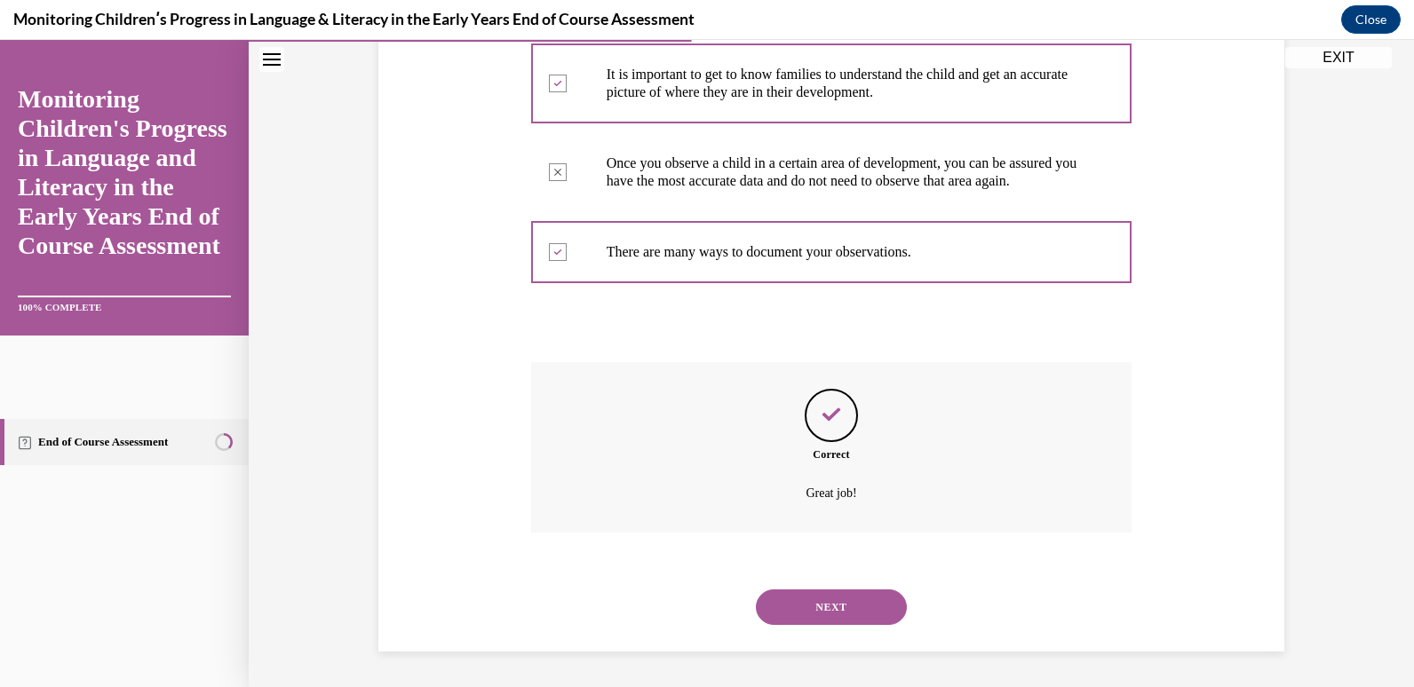
click at [814, 601] on button "NEXT" at bounding box center [831, 608] width 151 height 36
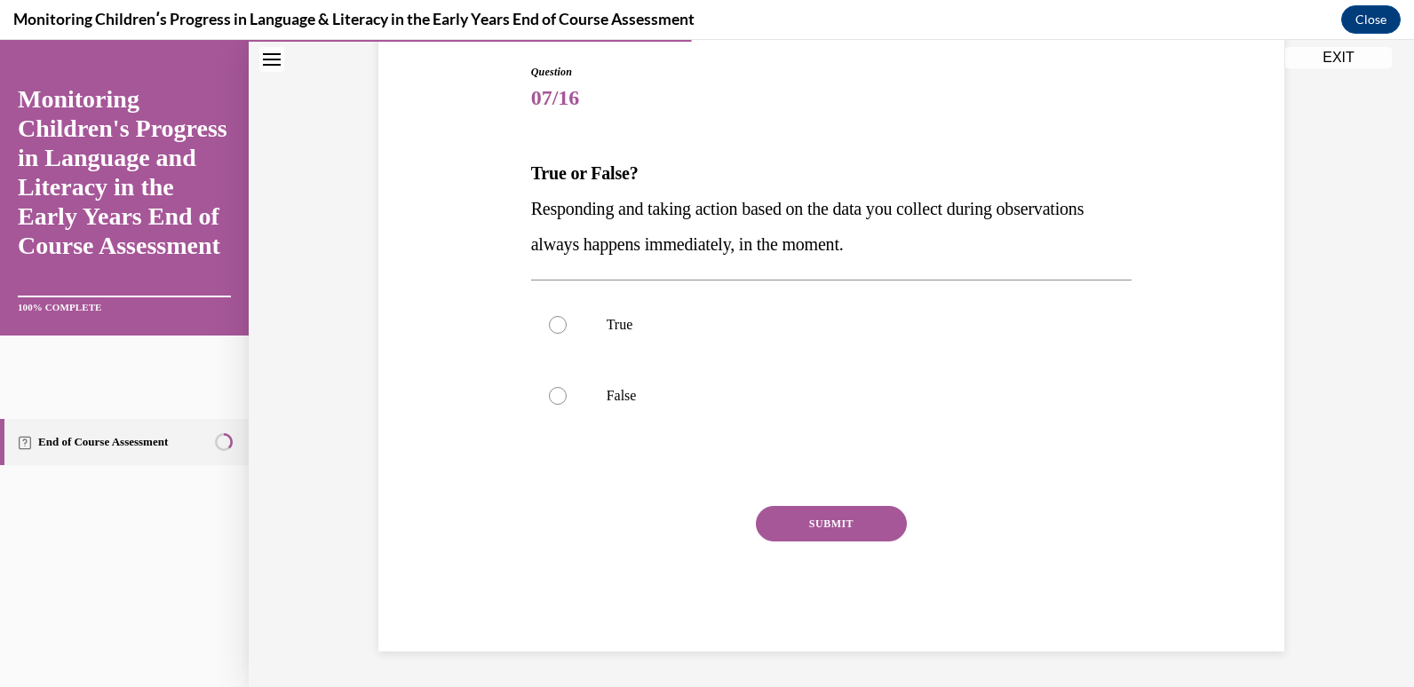
scroll to position [183, 0]
click at [616, 393] on p "False" at bounding box center [847, 396] width 481 height 18
click at [567, 393] on input "False" at bounding box center [558, 396] width 18 height 18
radio input "true"
click at [808, 526] on button "SUBMIT" at bounding box center [831, 524] width 151 height 36
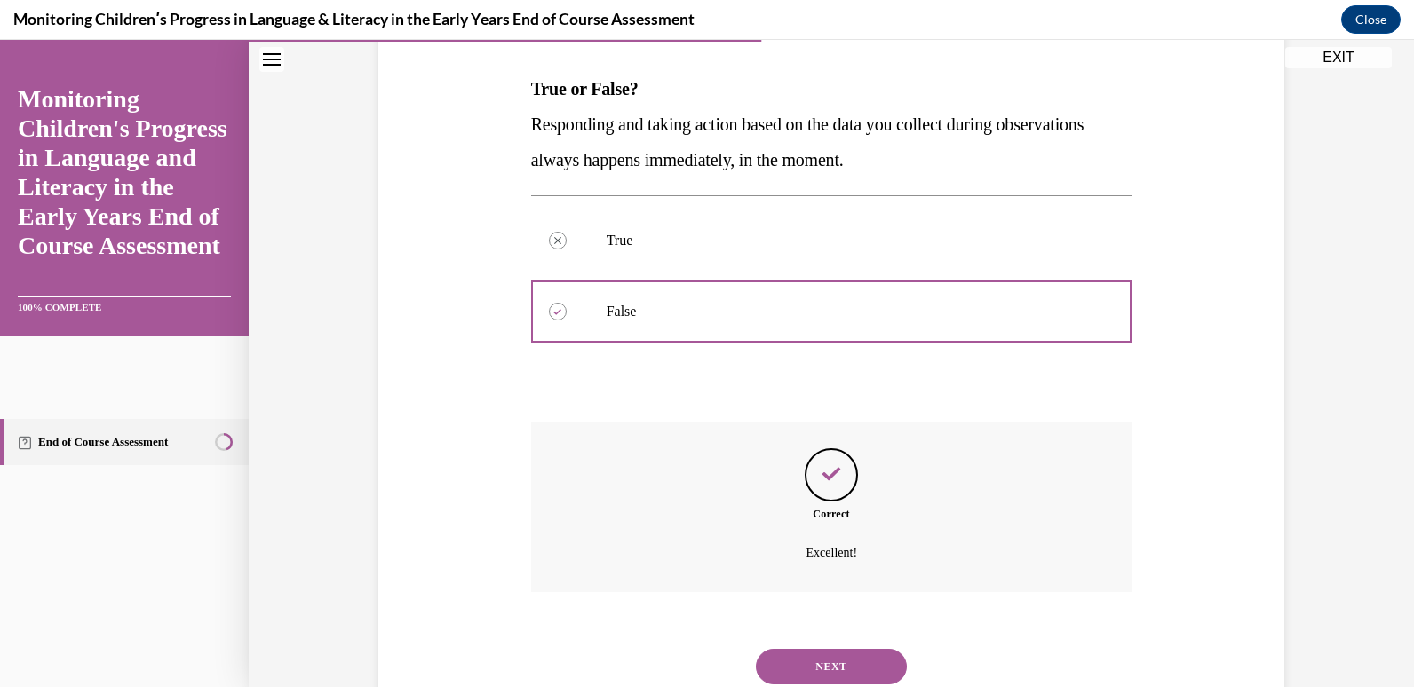
scroll to position [327, 0]
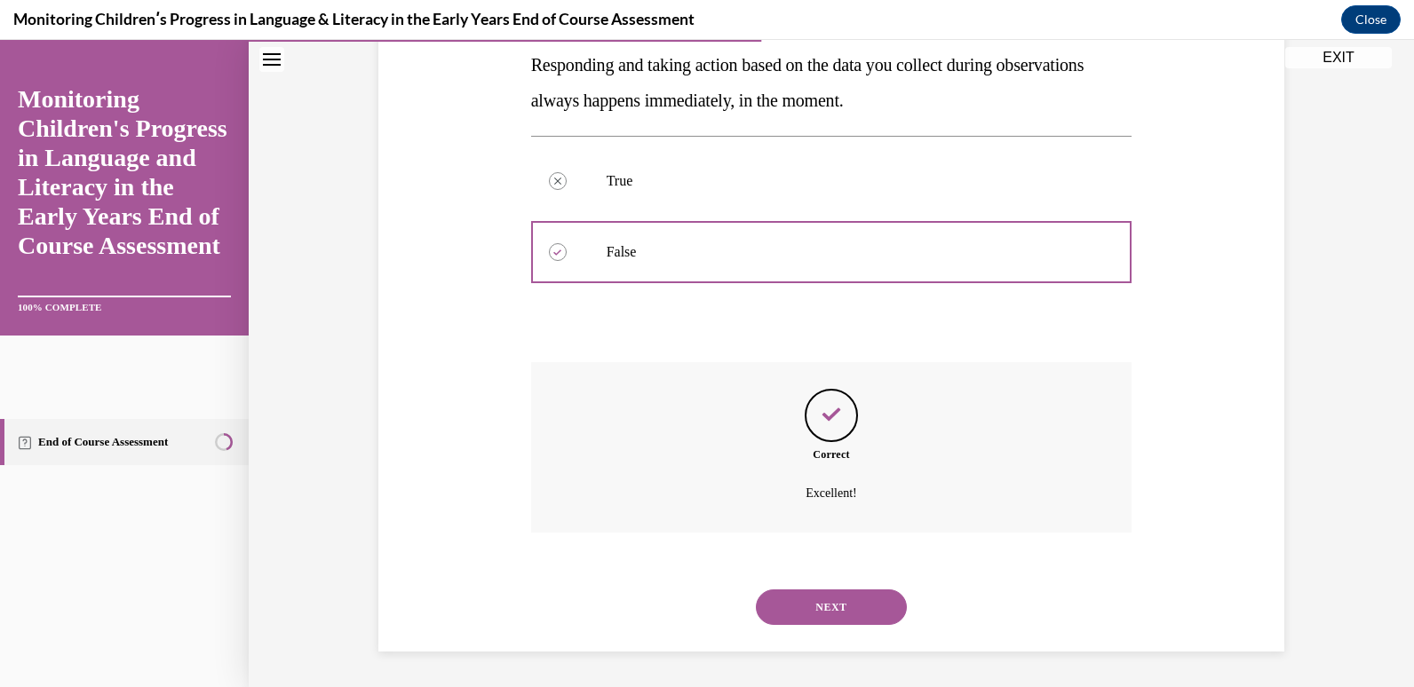
click at [835, 615] on button "NEXT" at bounding box center [831, 608] width 151 height 36
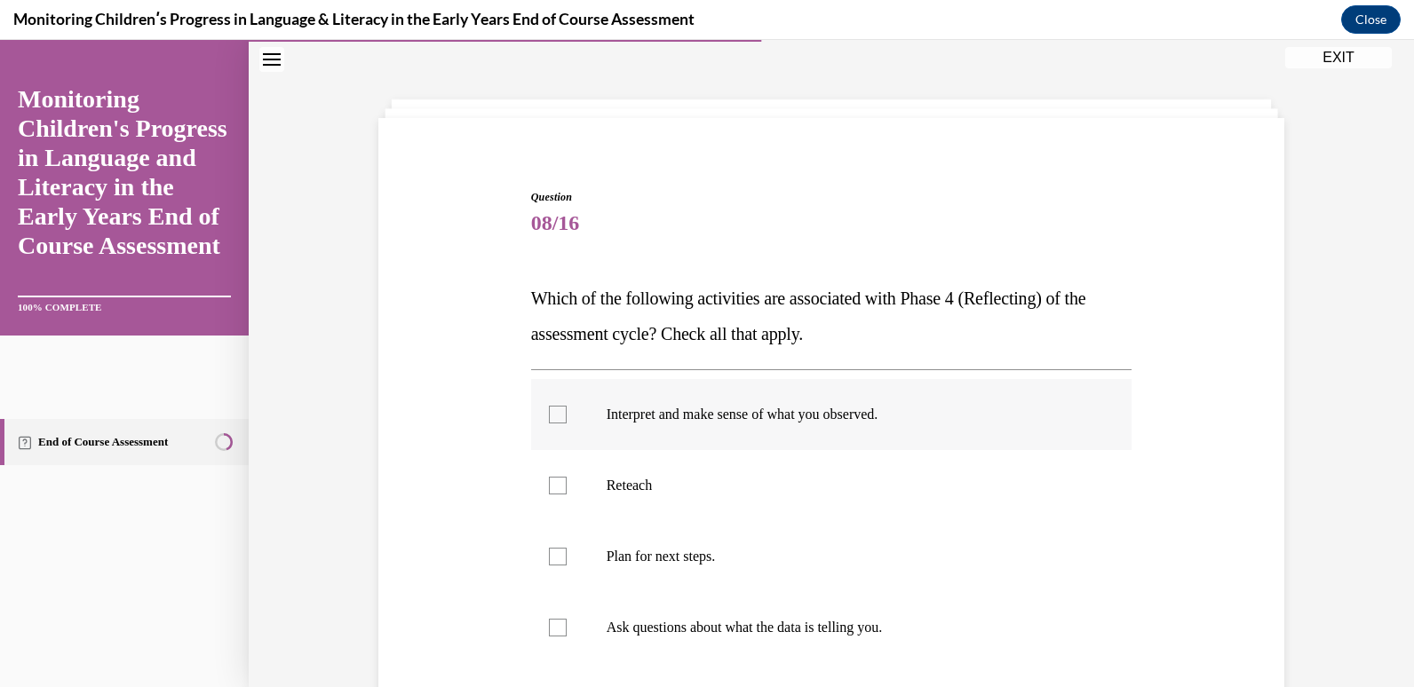
scroll to position [89, 0]
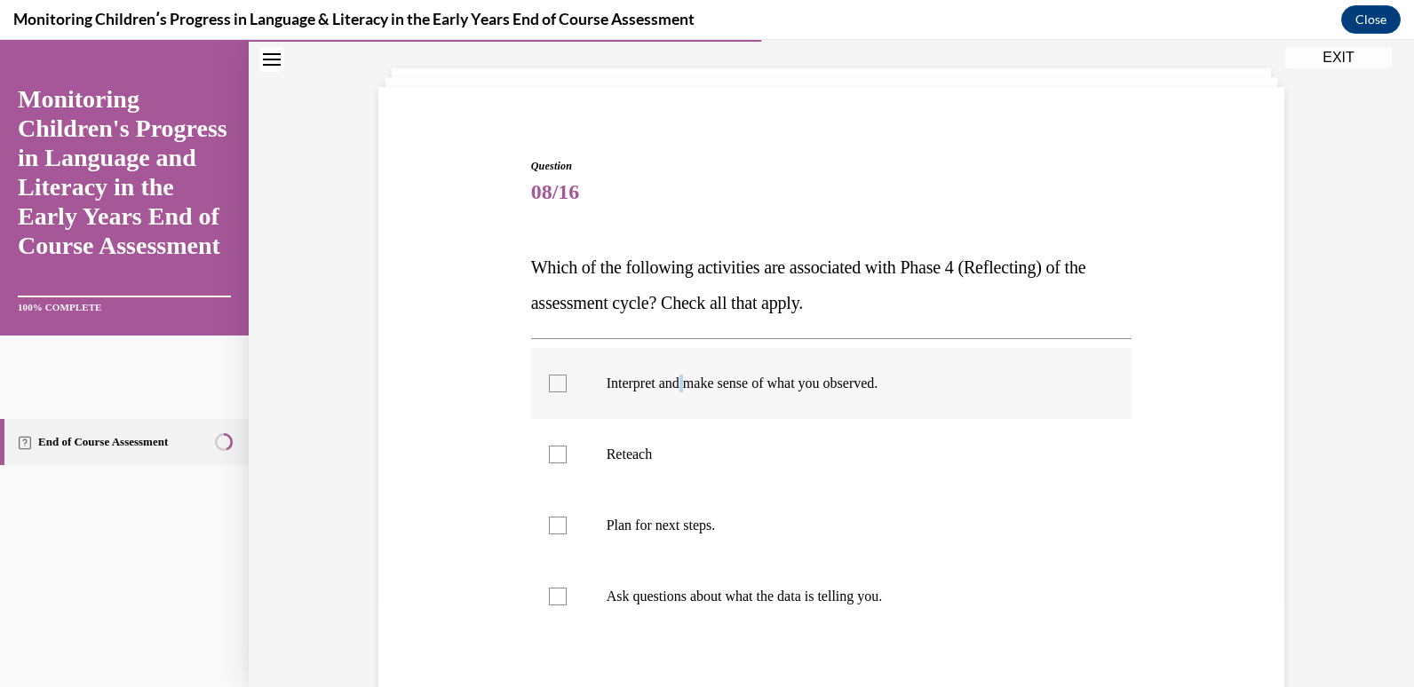
click at [683, 386] on p "Interpret and make sense of what you observed." at bounding box center [847, 384] width 481 height 18
click at [556, 387] on div at bounding box center [558, 384] width 18 height 18
click at [556, 387] on input "Interpret and make sense of what you observed." at bounding box center [558, 384] width 18 height 18
checkbox input "true"
click at [556, 460] on div at bounding box center [558, 455] width 18 height 18
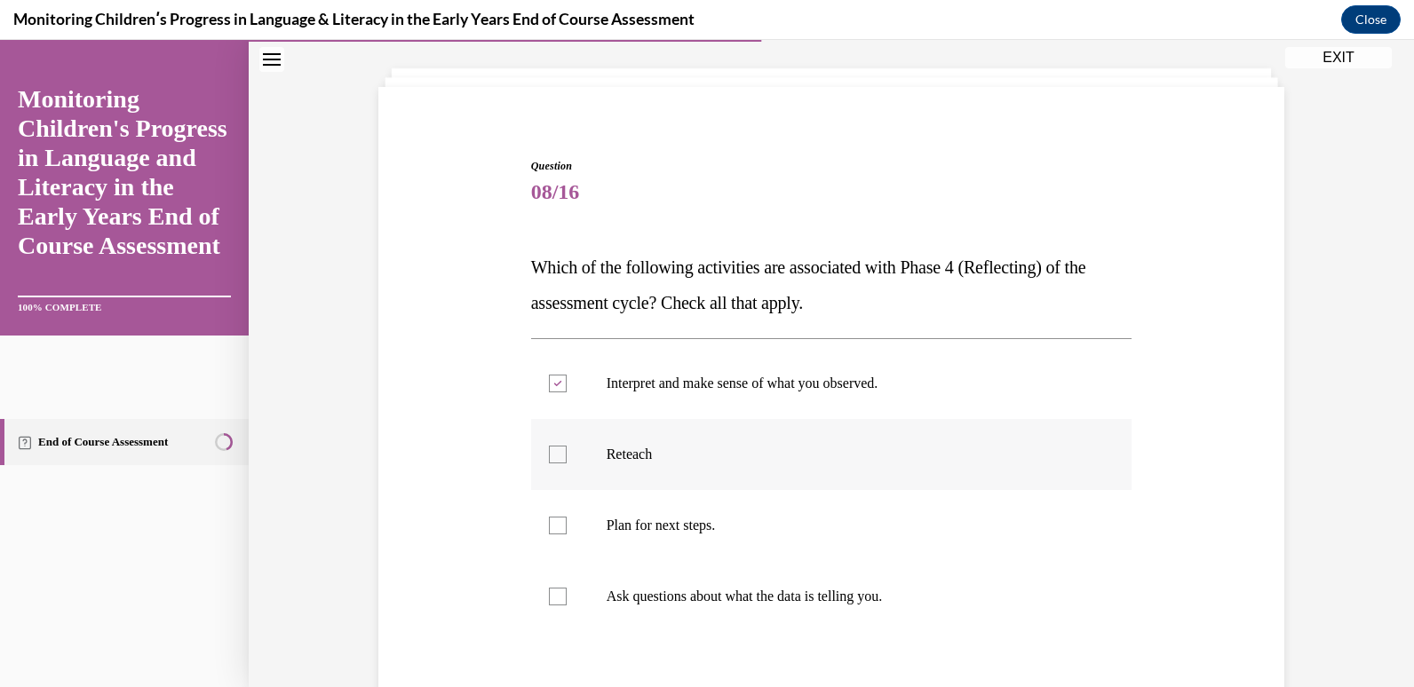
click at [556, 460] on input "Reteach" at bounding box center [558, 455] width 18 height 18
checkbox input "true"
click at [554, 525] on div at bounding box center [558, 526] width 18 height 18
click at [554, 525] on input "Plan for next steps." at bounding box center [558, 526] width 18 height 18
checkbox input "true"
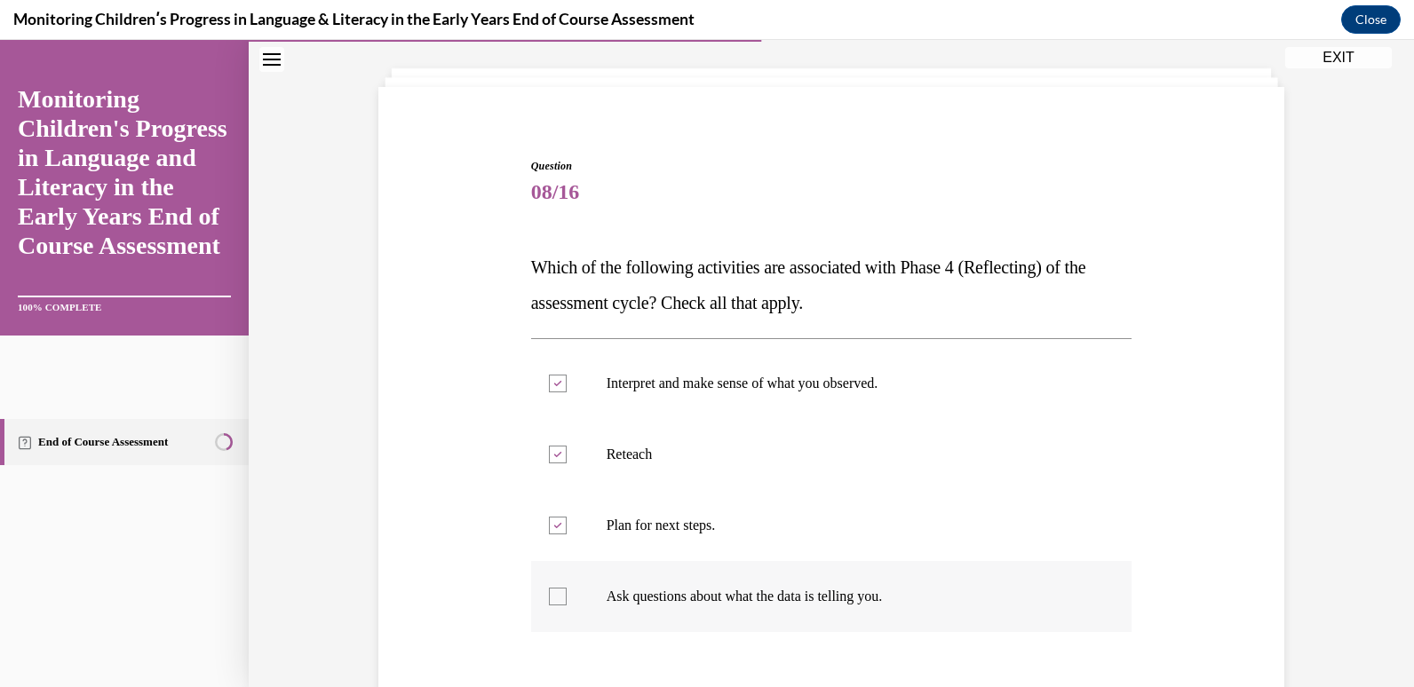
click at [550, 596] on div at bounding box center [558, 597] width 18 height 18
click at [550, 596] on input "Ask questions about what the data is telling you." at bounding box center [558, 597] width 18 height 18
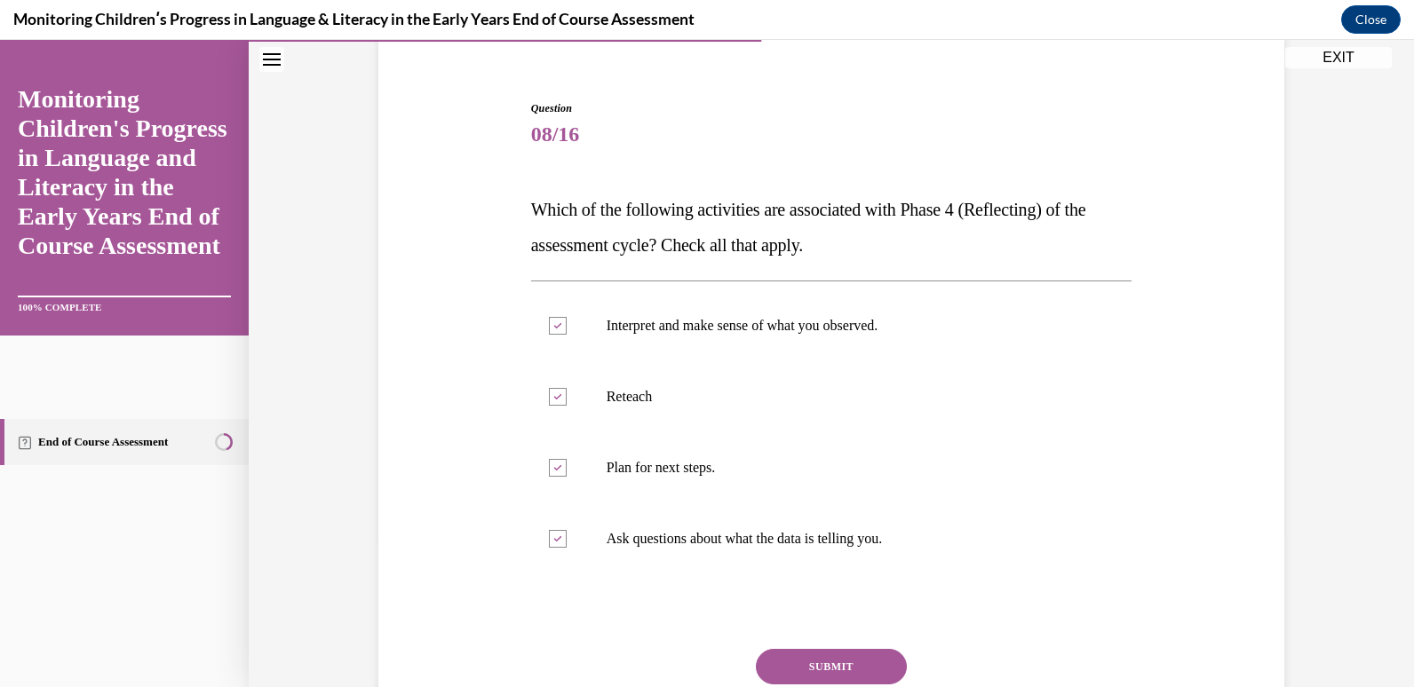
scroll to position [178, 0]
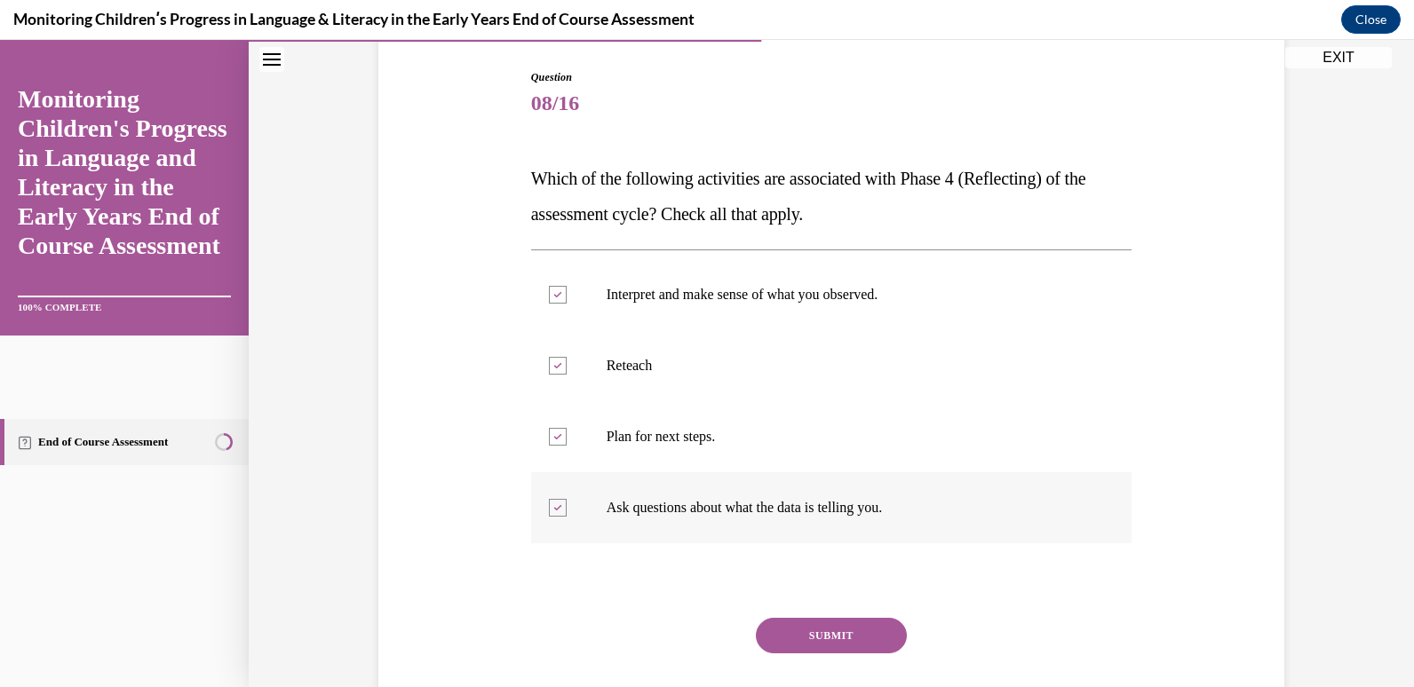
click at [550, 512] on div at bounding box center [558, 508] width 18 height 18
click at [550, 512] on input "Ask questions about what the data is telling you." at bounding box center [558, 508] width 18 height 18
checkbox input "false"
click at [772, 630] on button "SUBMIT" at bounding box center [831, 636] width 151 height 36
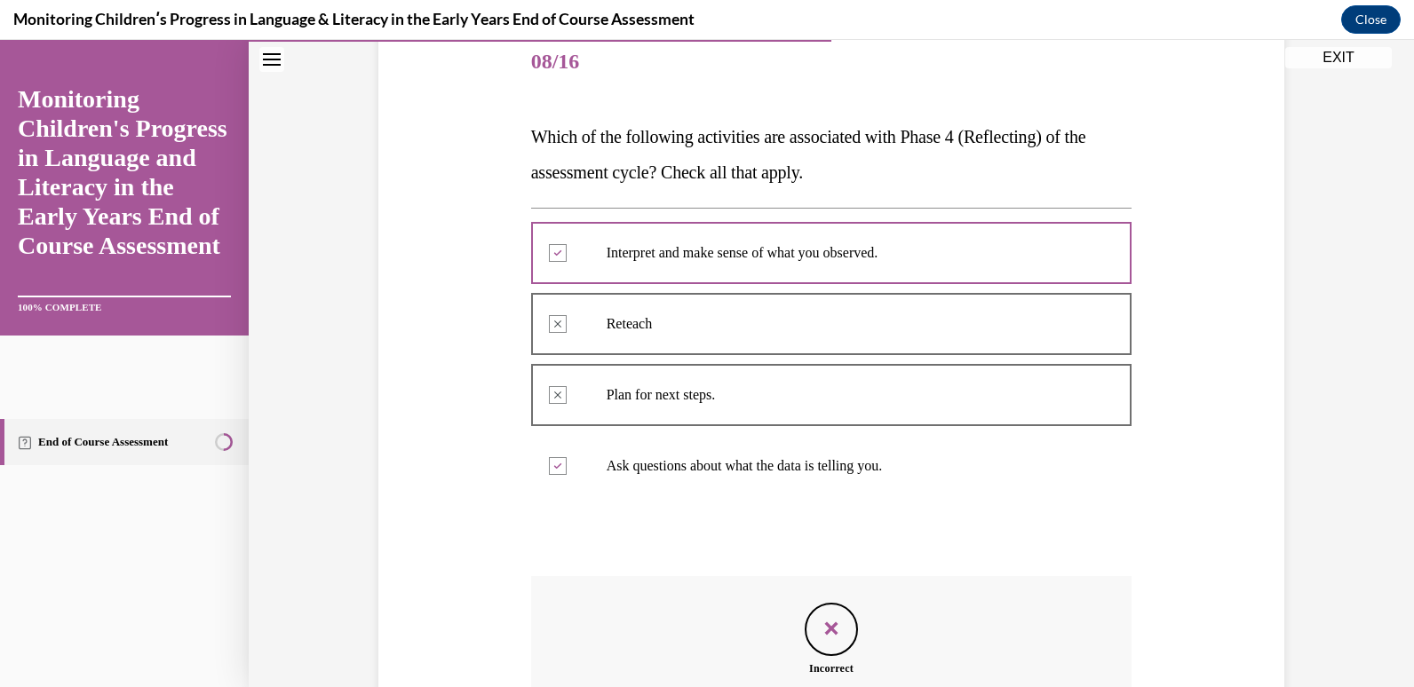
scroll to position [188, 0]
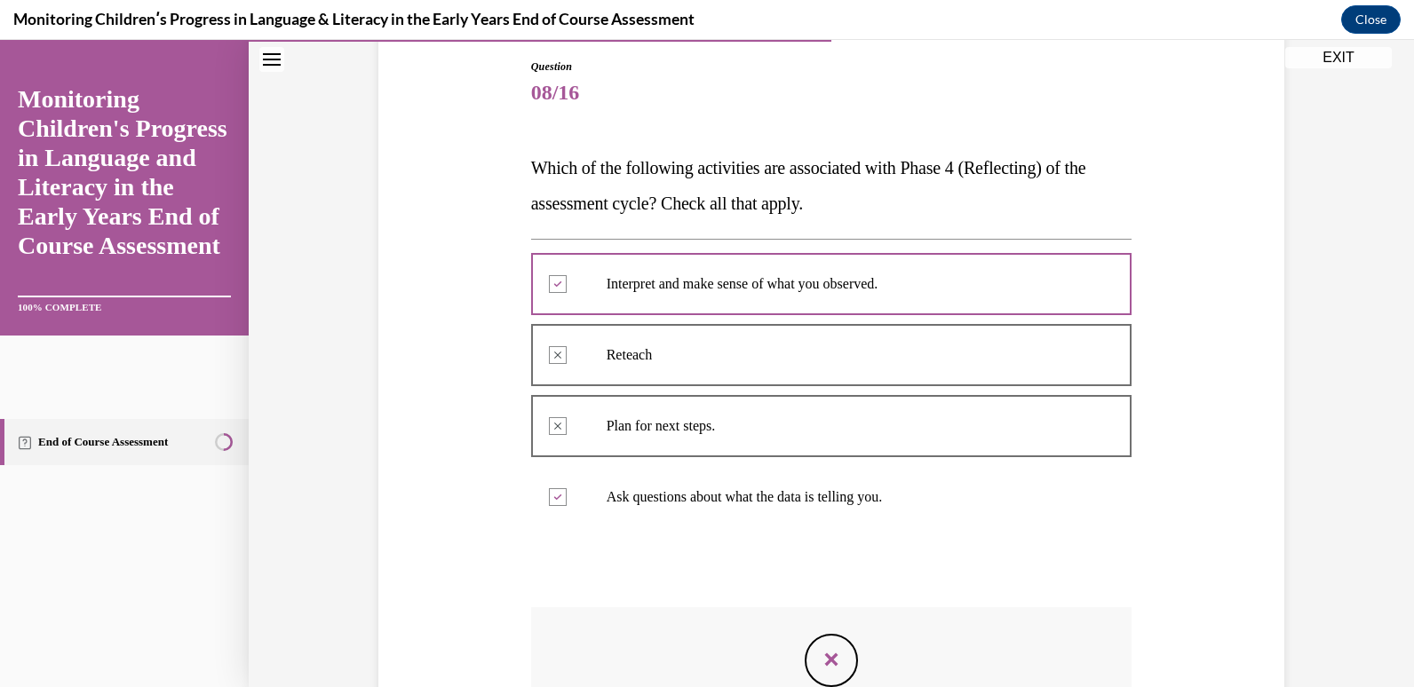
click at [824, 664] on icon "Feedback" at bounding box center [831, 660] width 27 height 27
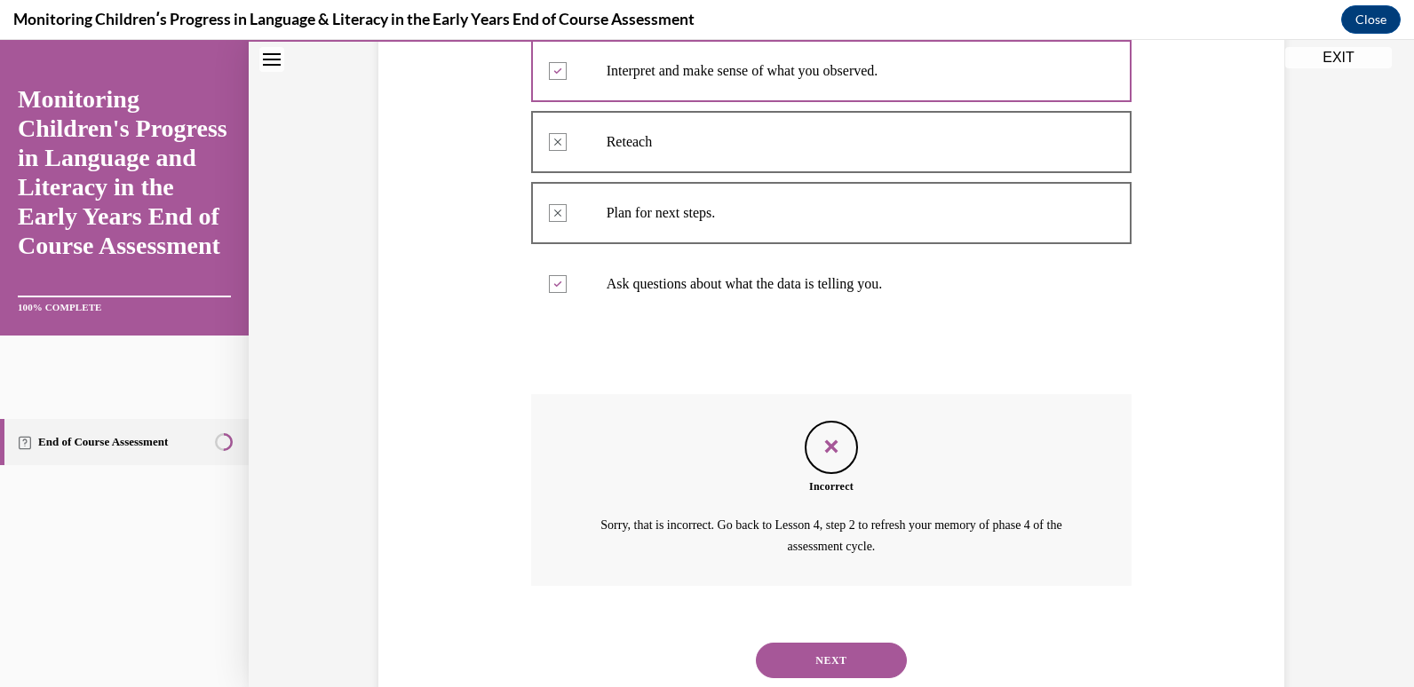
scroll to position [455, 0]
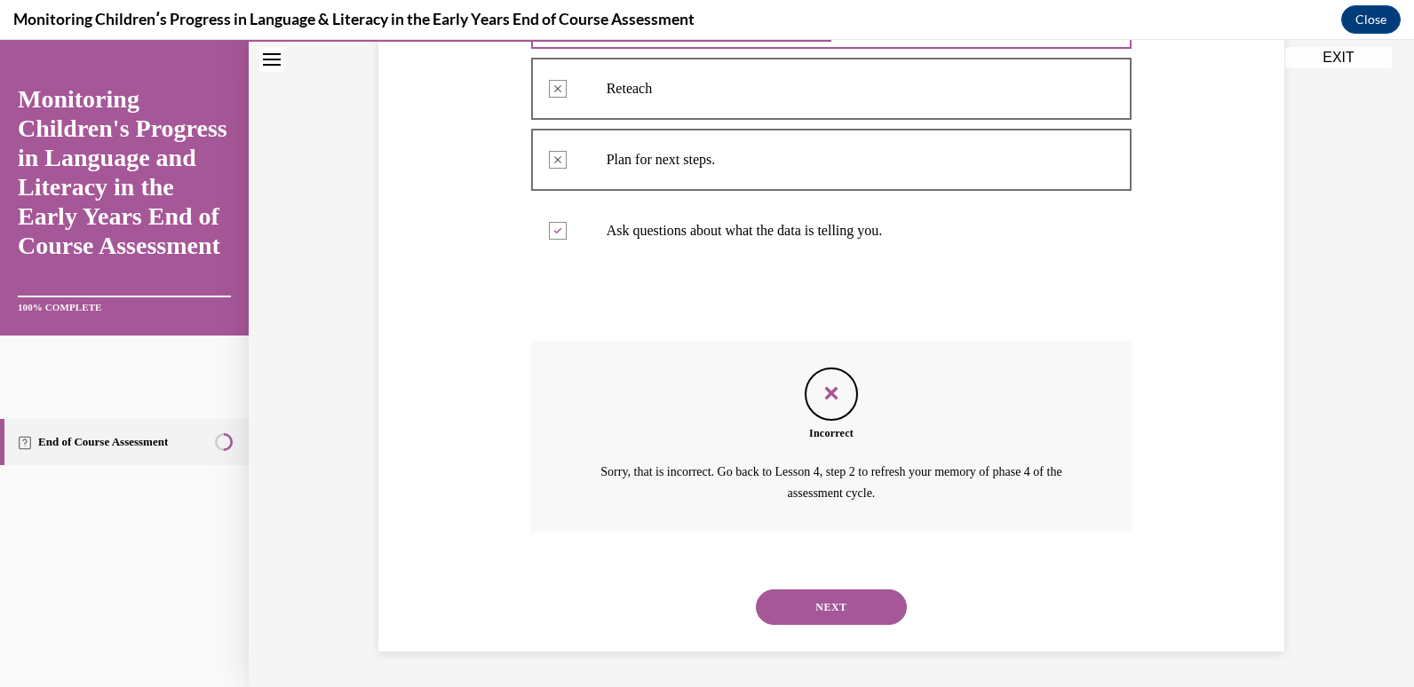
click at [806, 606] on button "NEXT" at bounding box center [831, 608] width 151 height 36
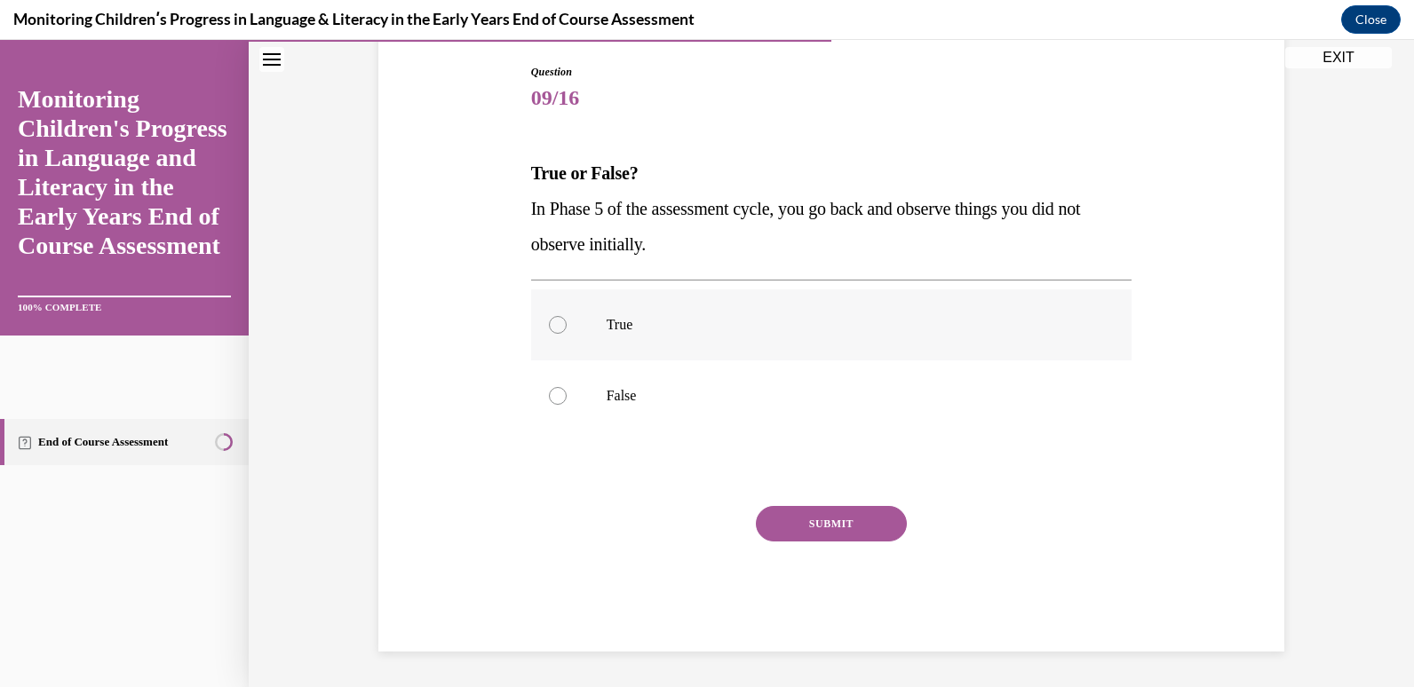
click at [560, 331] on label "True" at bounding box center [831, 325] width 601 height 71
click at [560, 331] on input "True" at bounding box center [558, 325] width 18 height 18
radio input "true"
click at [554, 389] on div at bounding box center [558, 396] width 18 height 18
click at [554, 389] on input "False" at bounding box center [558, 396] width 18 height 18
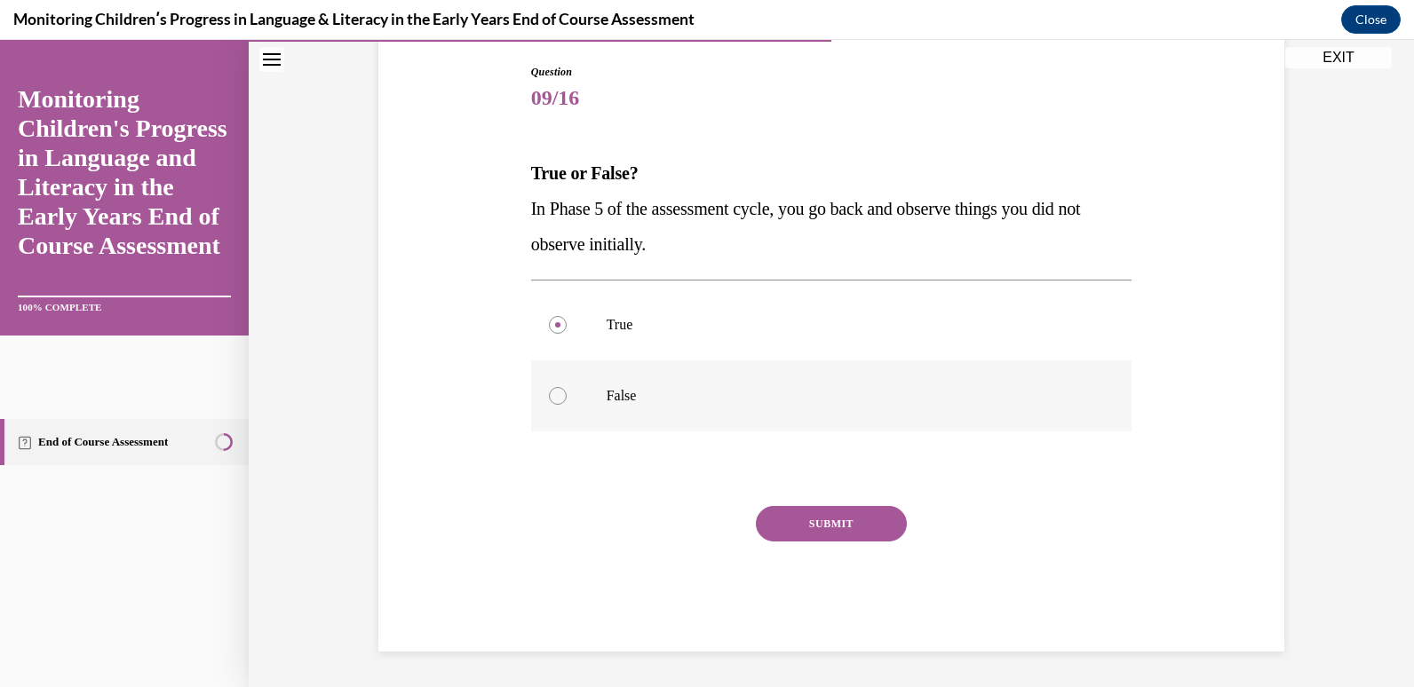
radio input "true"
click at [793, 512] on button "SUBMIT" at bounding box center [831, 524] width 151 height 36
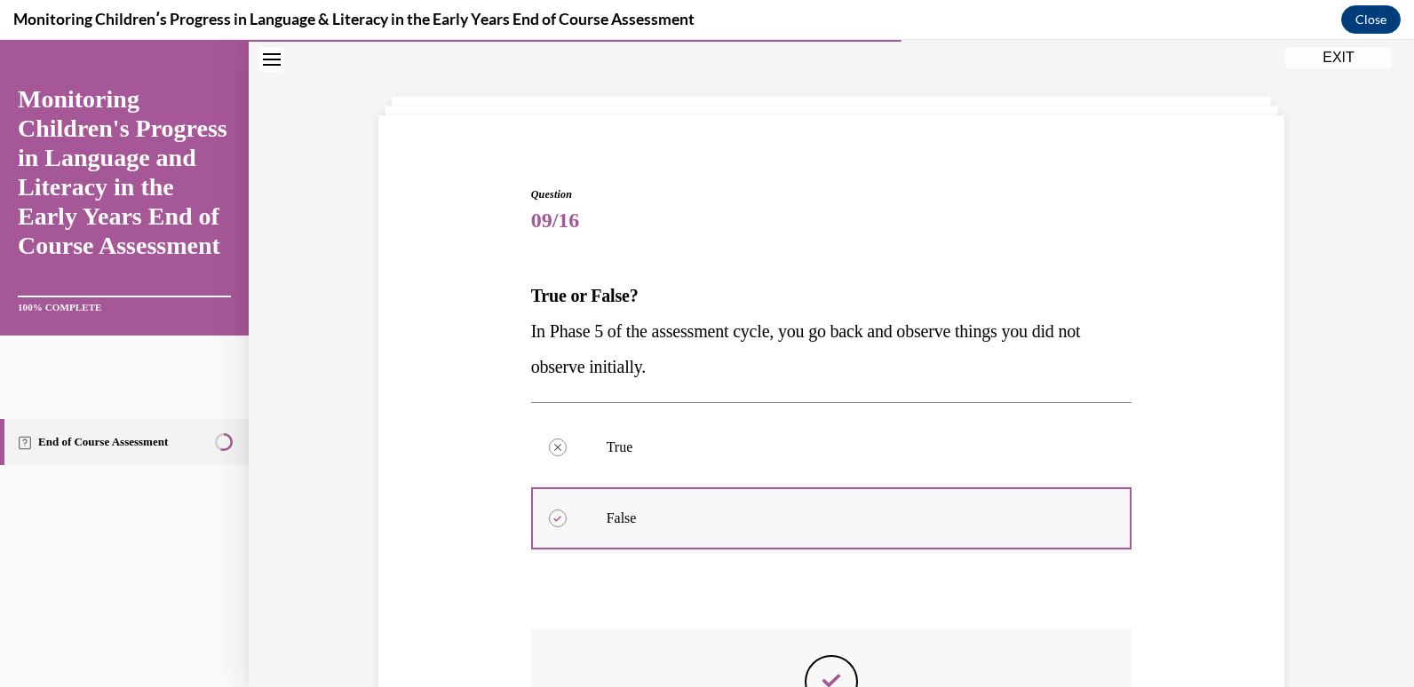
scroll to position [327, 0]
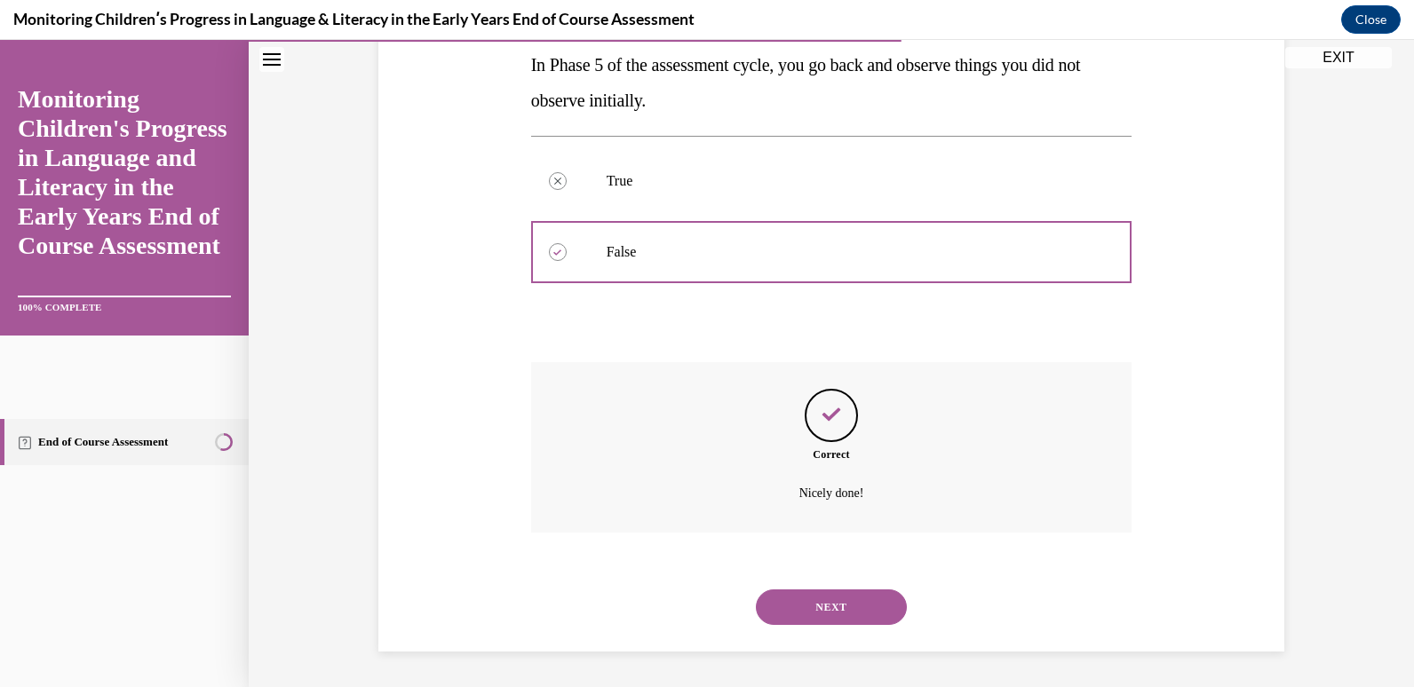
click at [876, 609] on button "NEXT" at bounding box center [831, 608] width 151 height 36
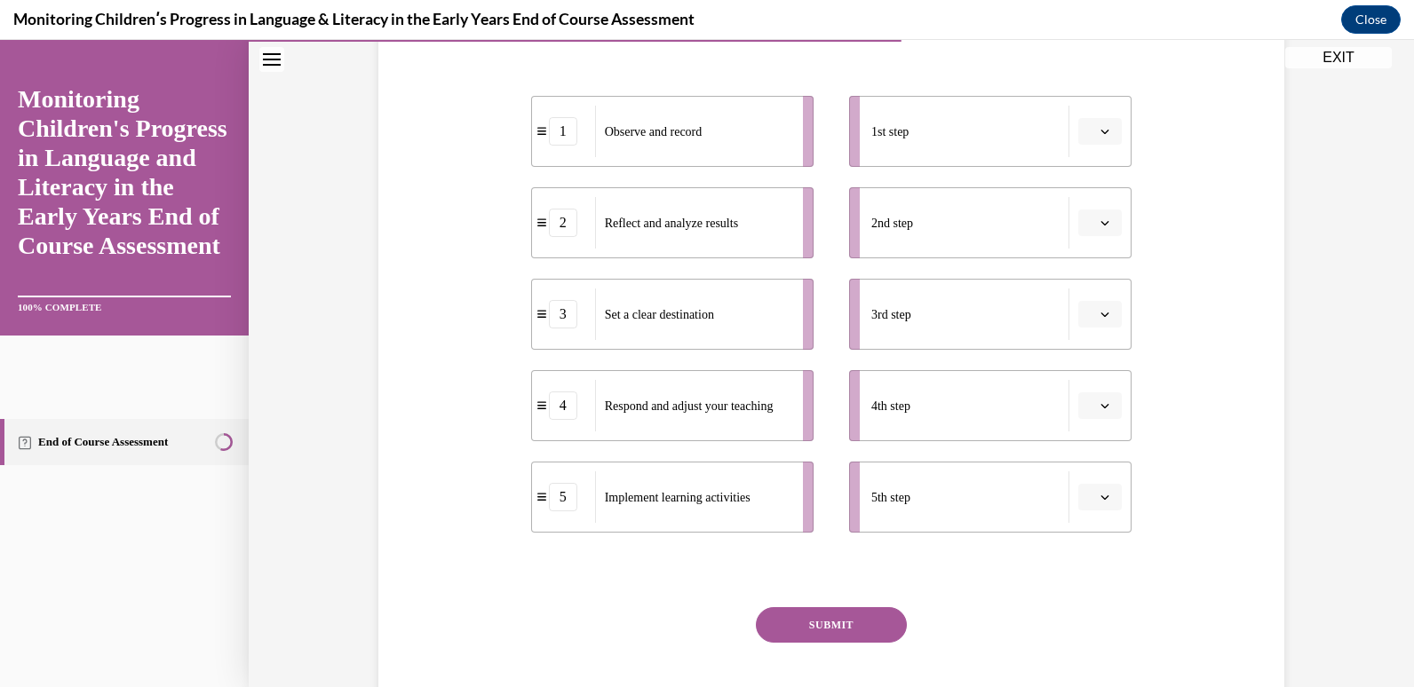
scroll to position [383, 0]
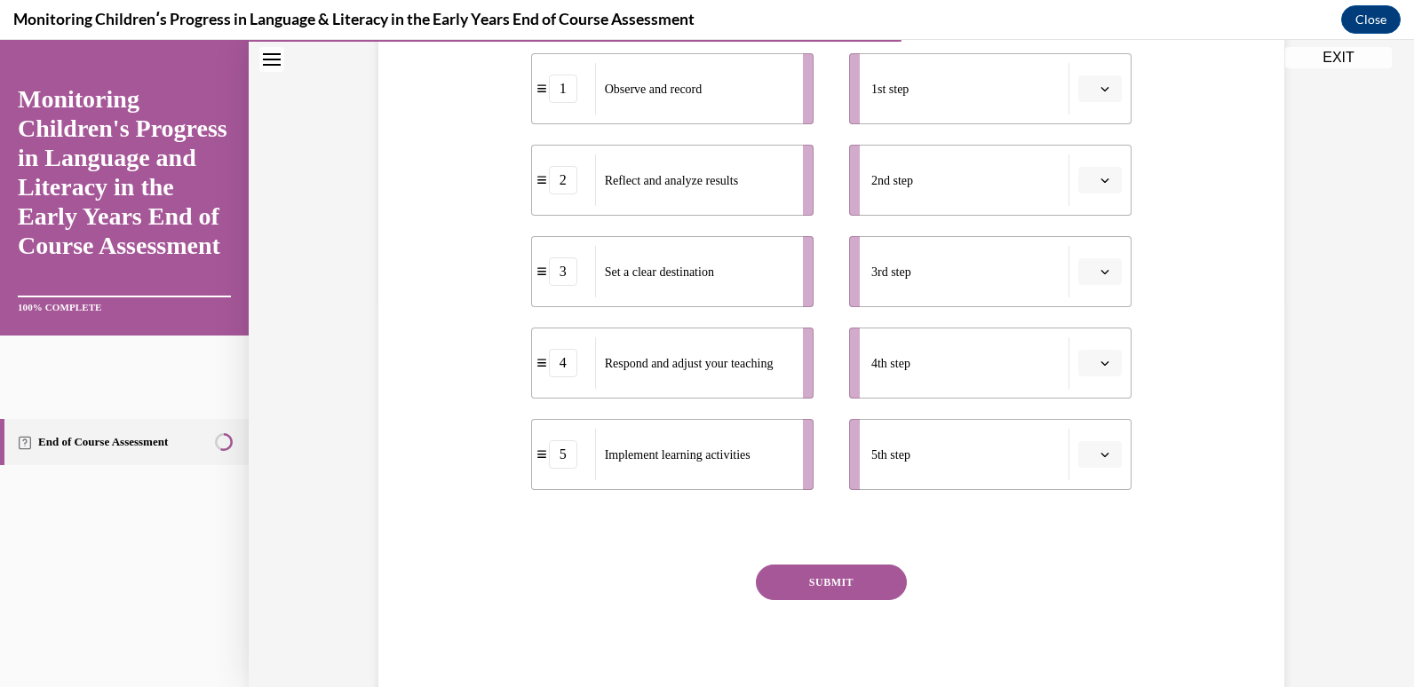
click at [1100, 84] on icon "button" at bounding box center [1104, 88] width 9 height 9
click at [1088, 234] on span "3" at bounding box center [1086, 235] width 6 height 14
click at [1101, 180] on icon "button" at bounding box center [1105, 181] width 8 height 4
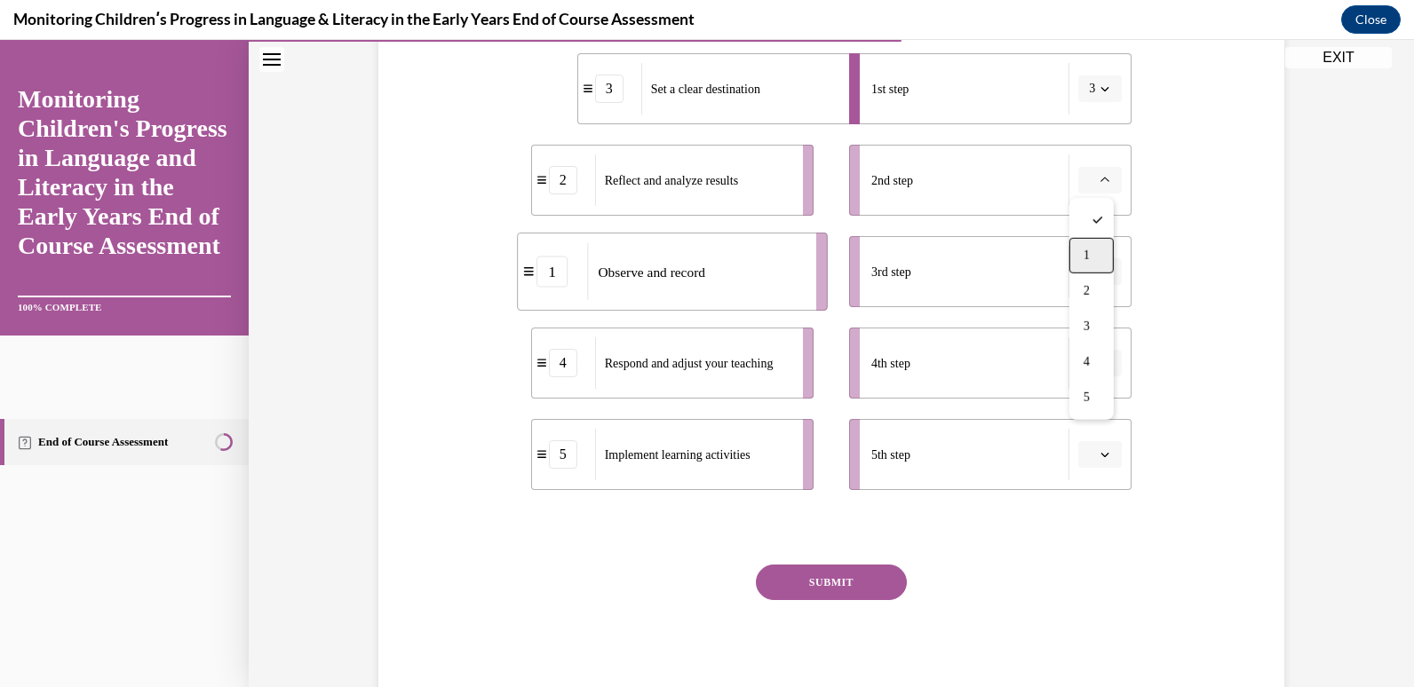
click at [1091, 263] on div "1" at bounding box center [1091, 256] width 44 height 36
click at [1105, 271] on button "button" at bounding box center [1100, 271] width 44 height 27
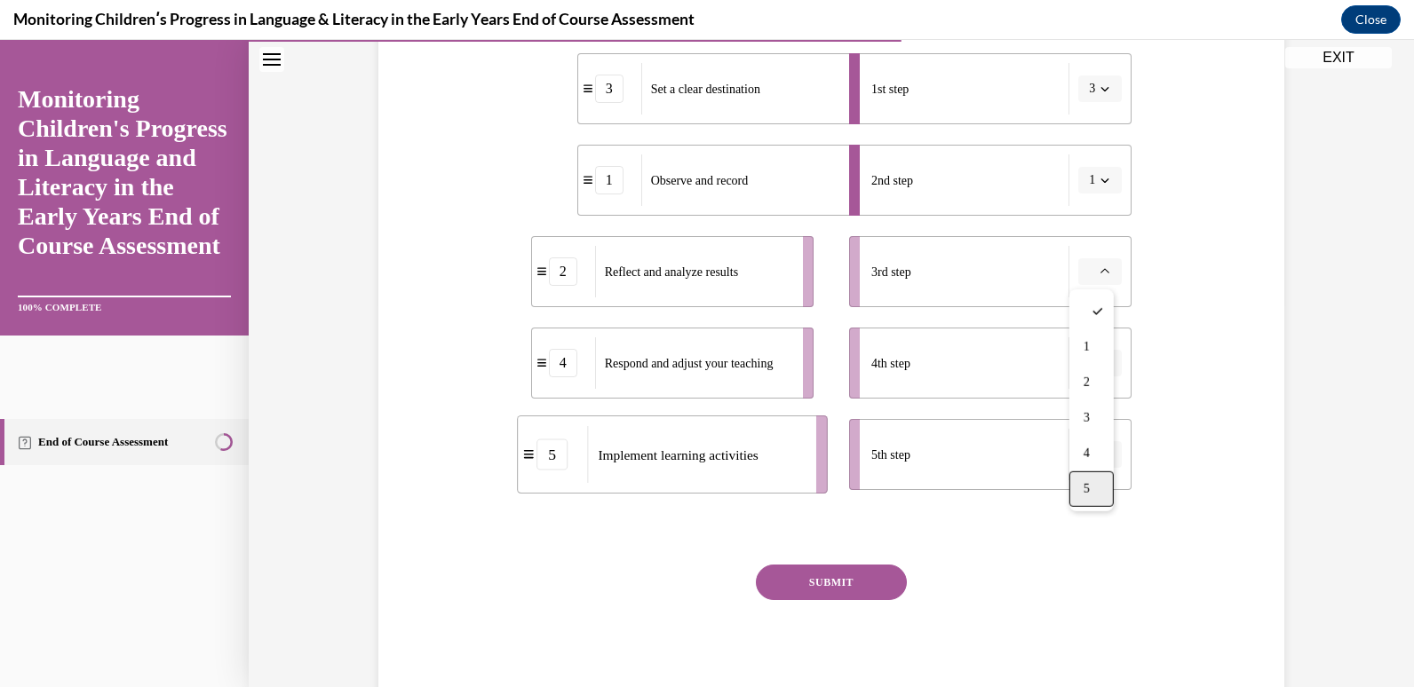
click at [1091, 492] on div "5" at bounding box center [1091, 490] width 44 height 36
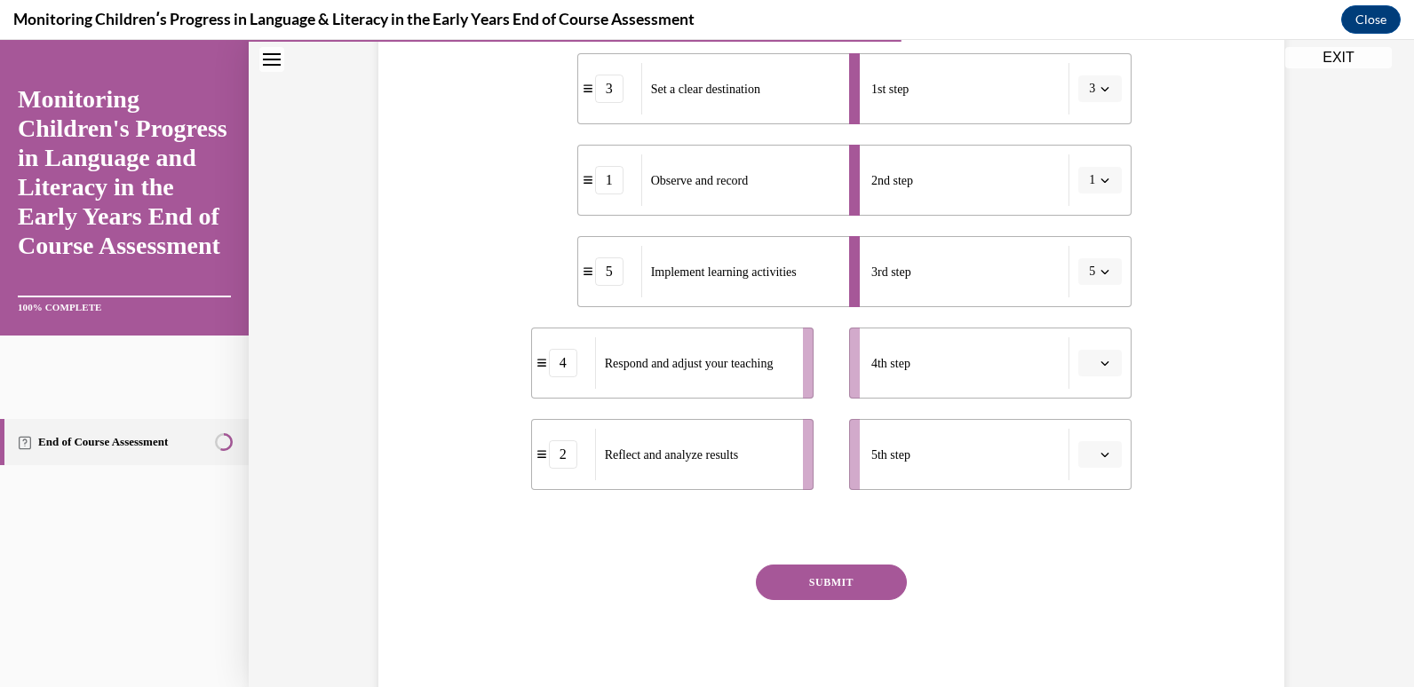
click at [1091, 358] on button "button" at bounding box center [1100, 363] width 44 height 27
click at [1090, 547] on span "4" at bounding box center [1086, 545] width 6 height 14
click at [1100, 452] on icon "button" at bounding box center [1104, 454] width 9 height 9
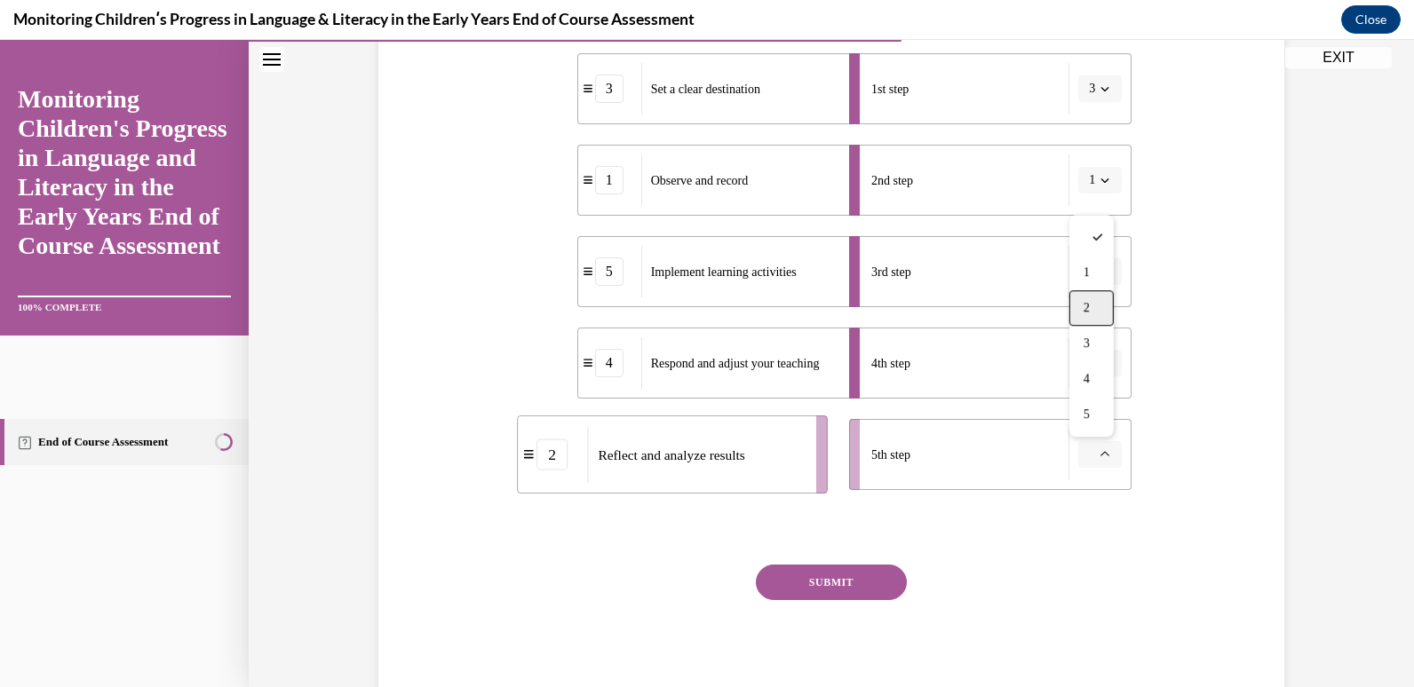
click at [1085, 304] on span "2" at bounding box center [1086, 308] width 6 height 14
click at [866, 590] on button "SUBMIT" at bounding box center [831, 583] width 151 height 36
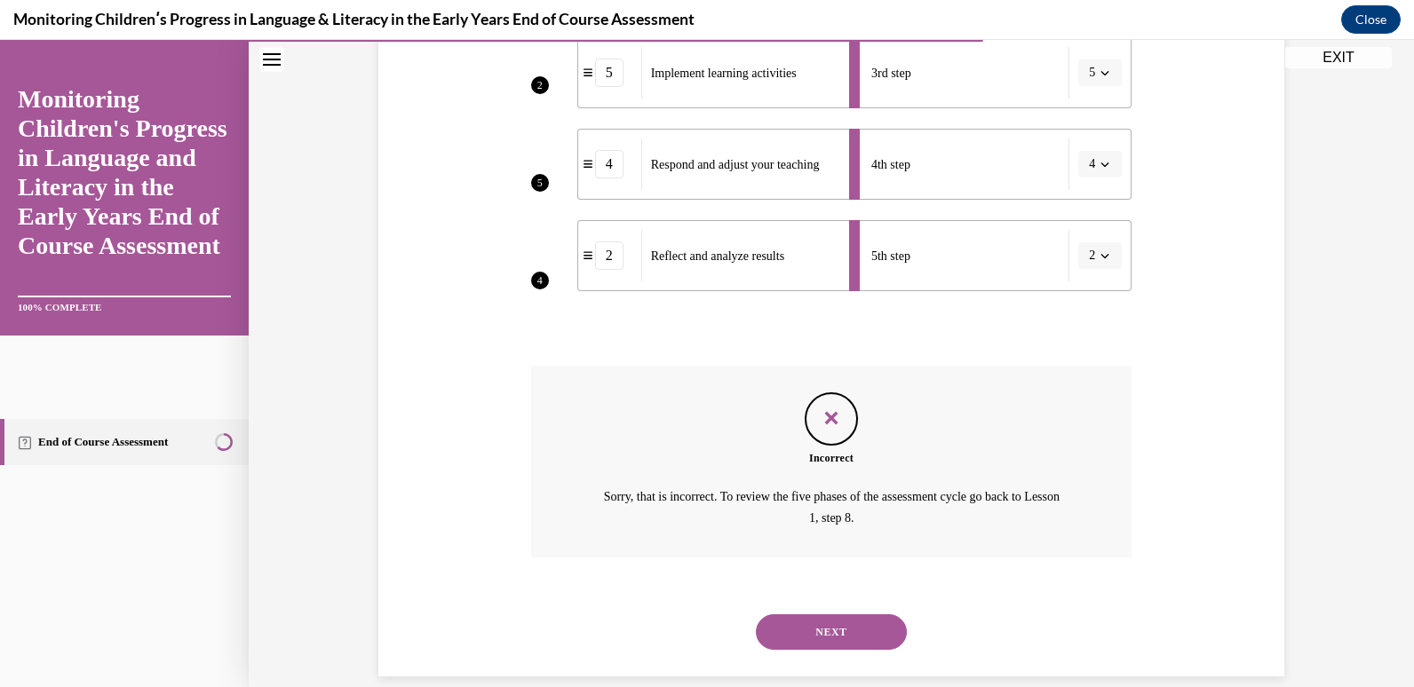
scroll to position [607, 0]
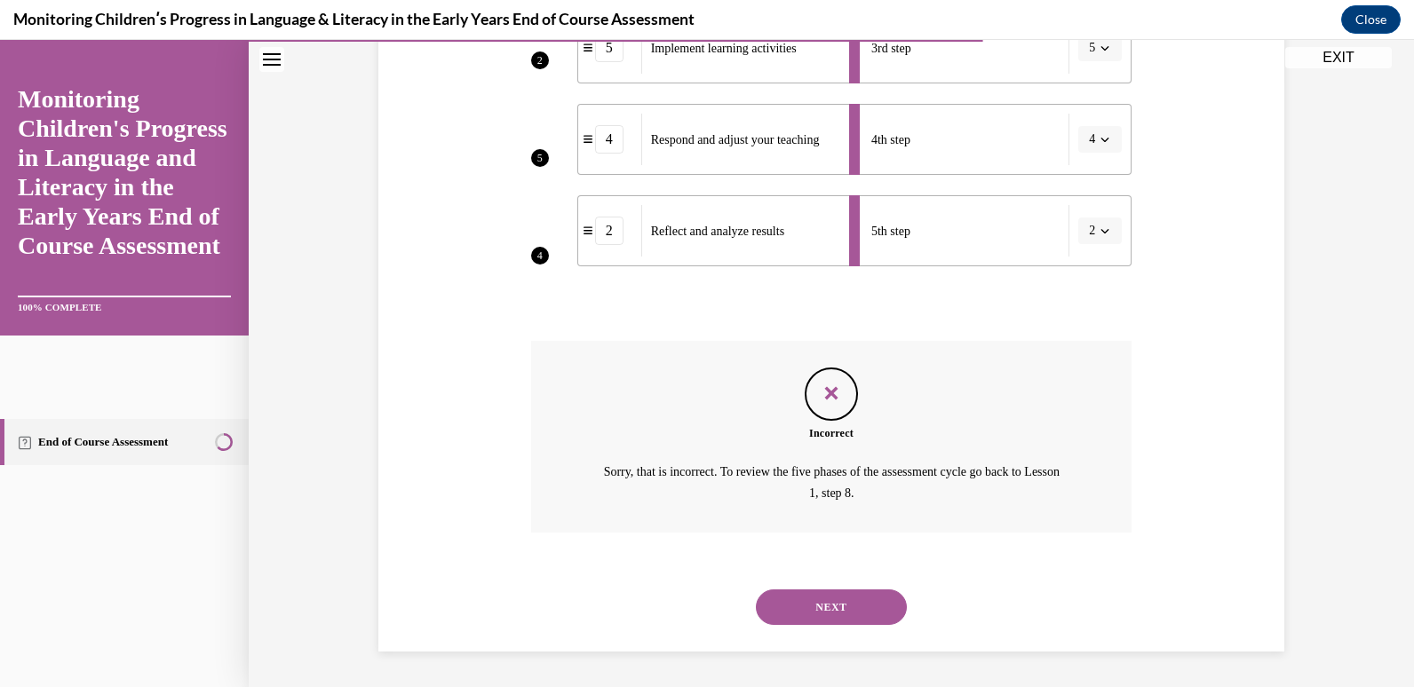
click at [828, 614] on button "NEXT" at bounding box center [831, 608] width 151 height 36
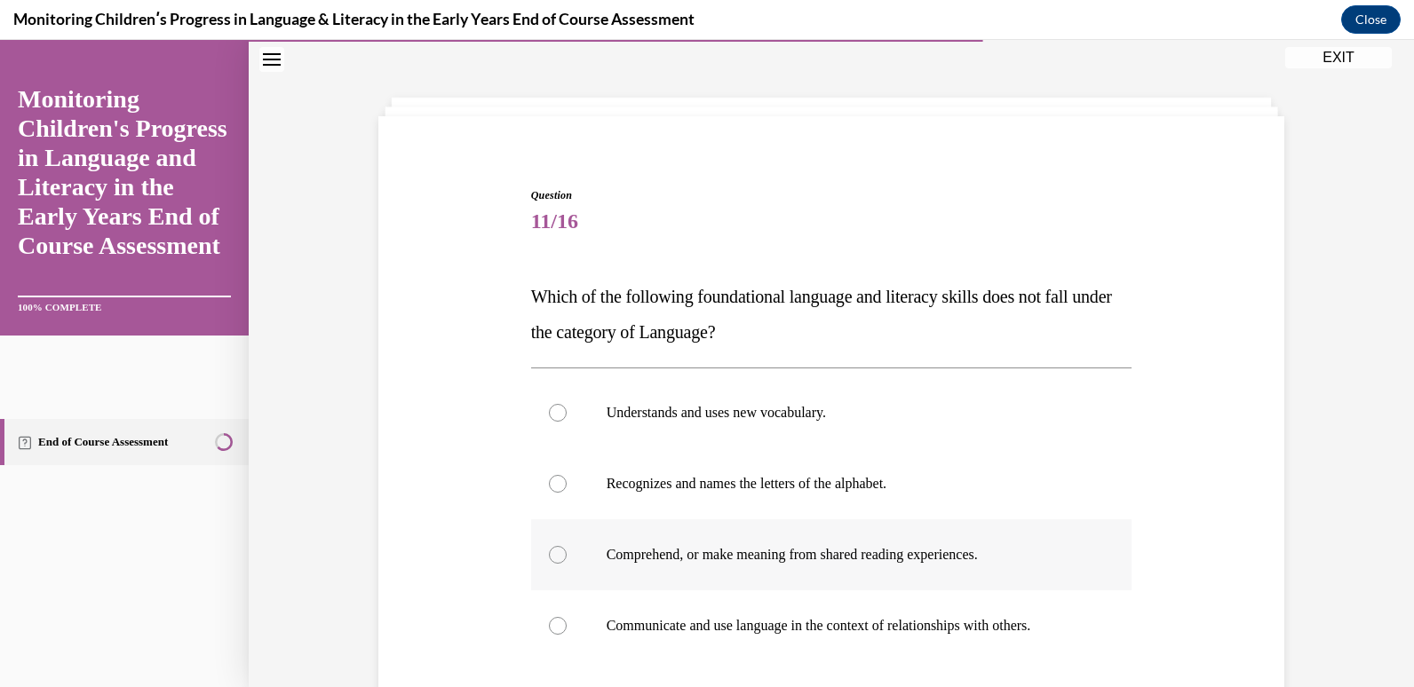
scroll to position [89, 0]
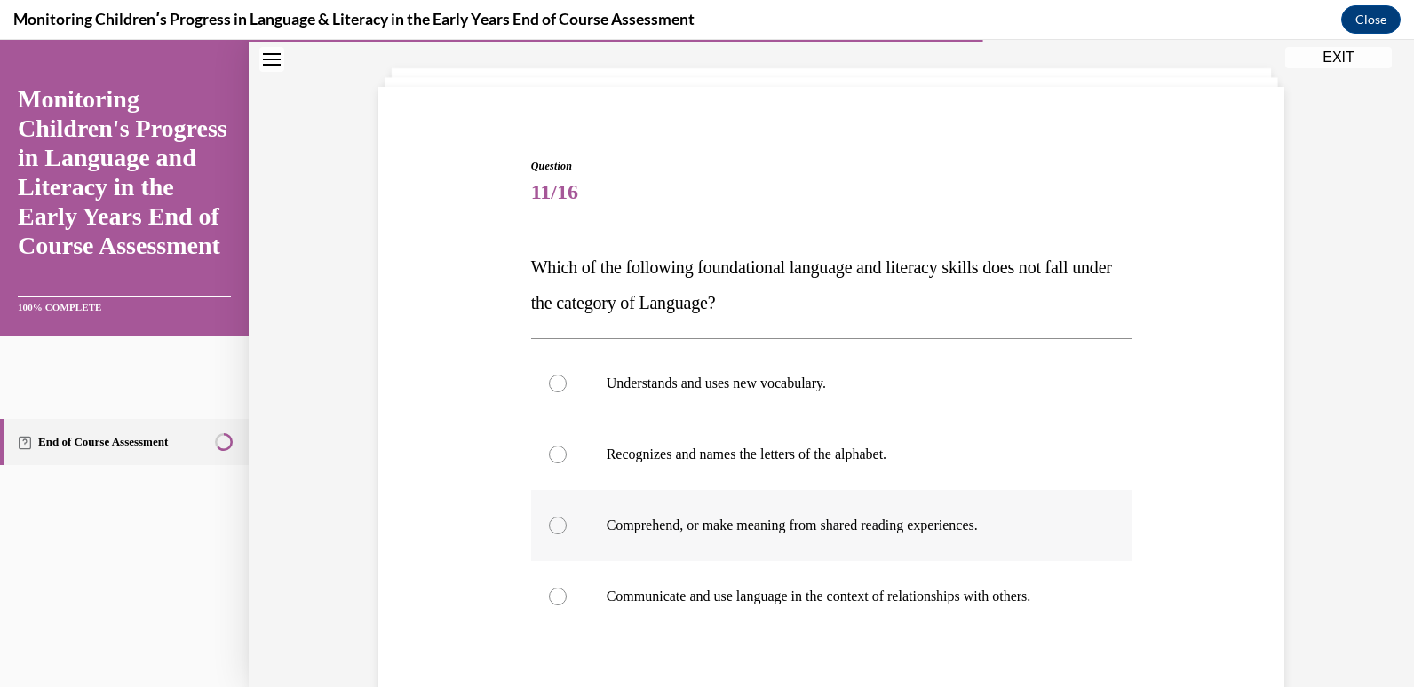
click at [549, 524] on div at bounding box center [558, 526] width 18 height 18
click at [549, 524] on input "Comprehend, or make meaning from shared reading experiences." at bounding box center [558, 526] width 18 height 18
radio input "true"
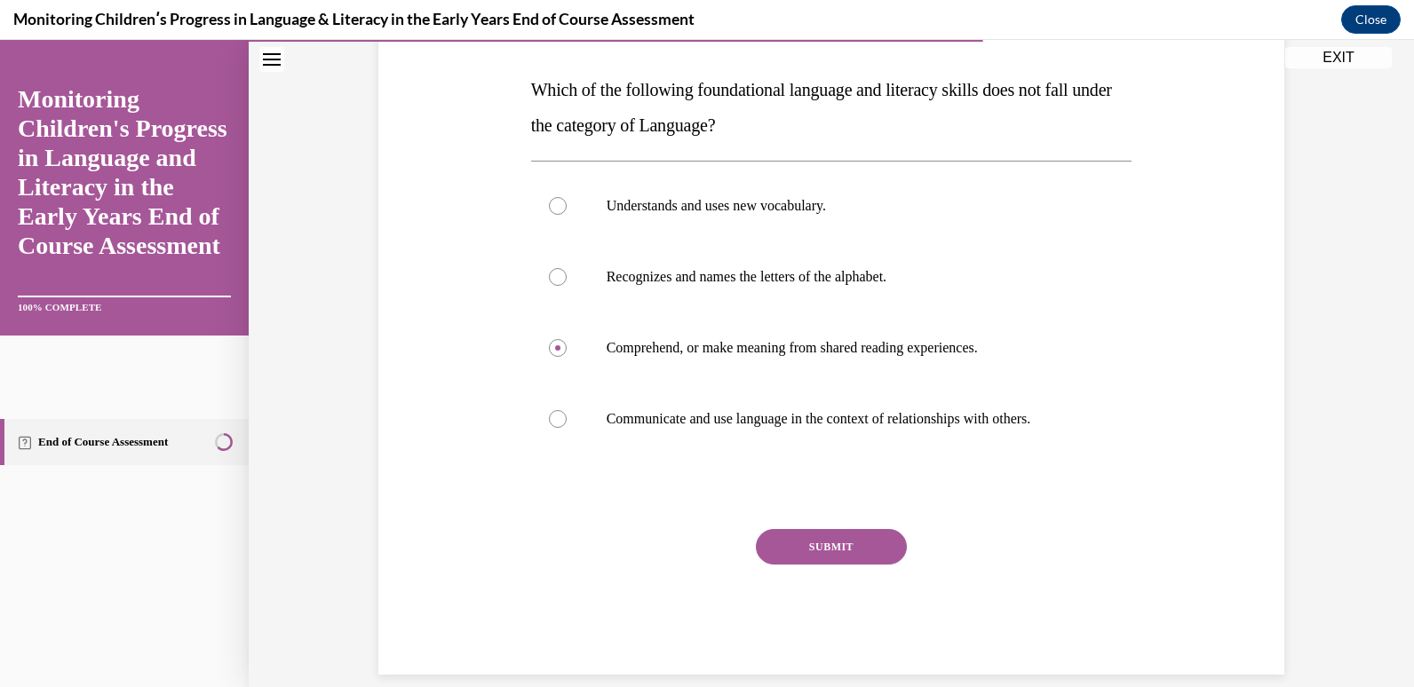
click at [852, 546] on button "SUBMIT" at bounding box center [831, 547] width 151 height 36
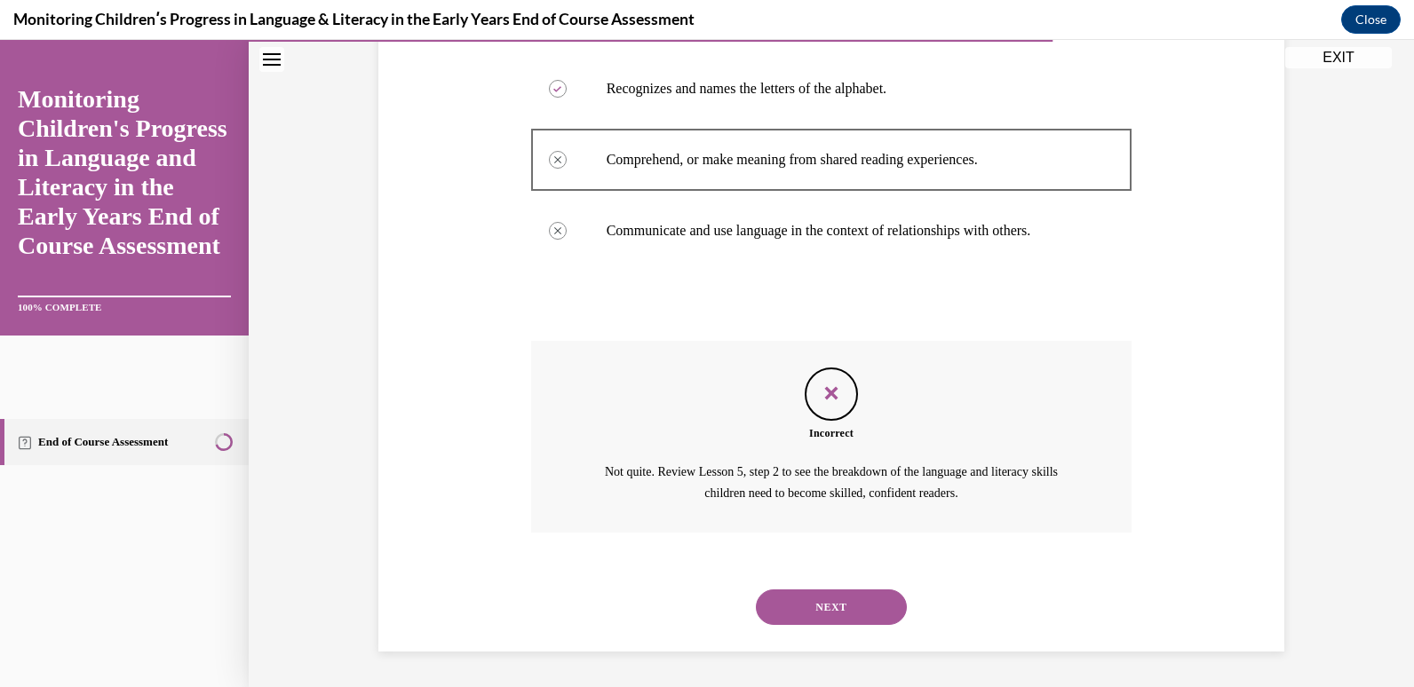
scroll to position [366, 0]
click at [833, 610] on button "NEXT" at bounding box center [831, 608] width 151 height 36
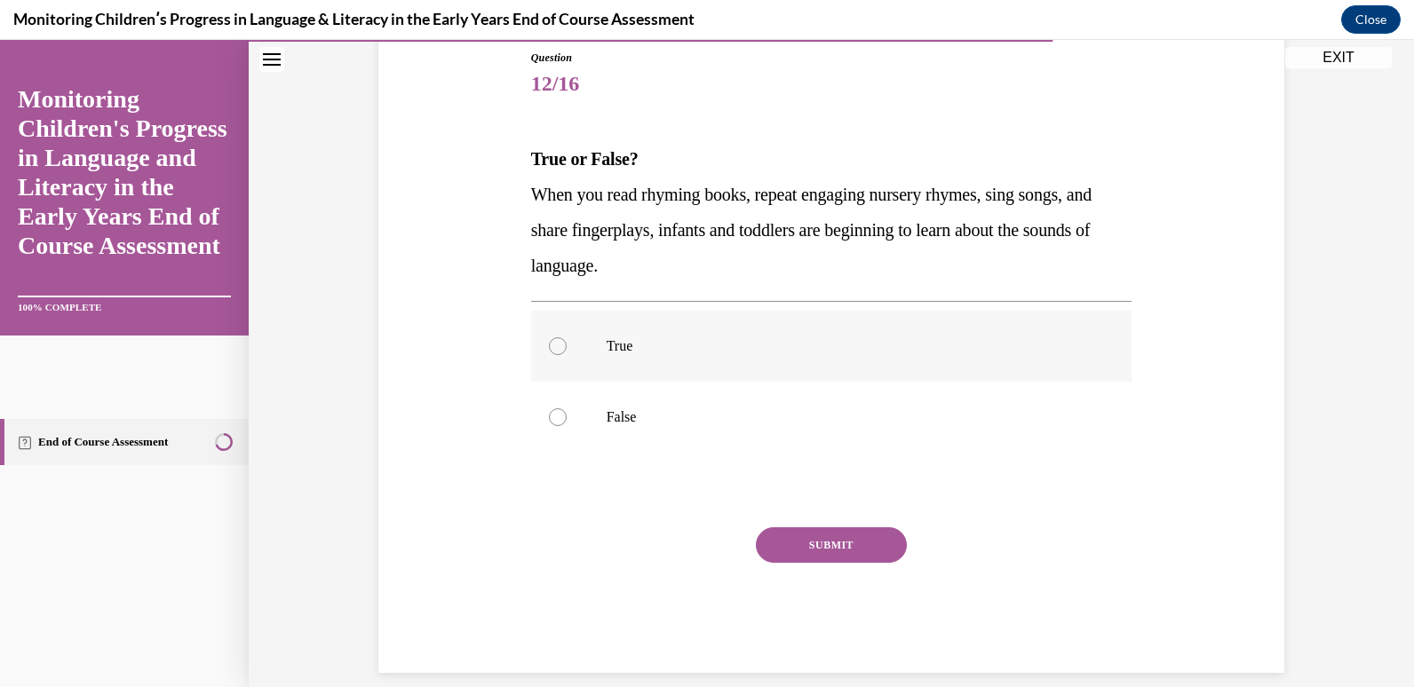
click at [555, 345] on div at bounding box center [558, 346] width 18 height 18
click at [555, 345] on input "True" at bounding box center [558, 346] width 18 height 18
radio input "true"
click at [783, 542] on button "SUBMIT" at bounding box center [831, 546] width 151 height 36
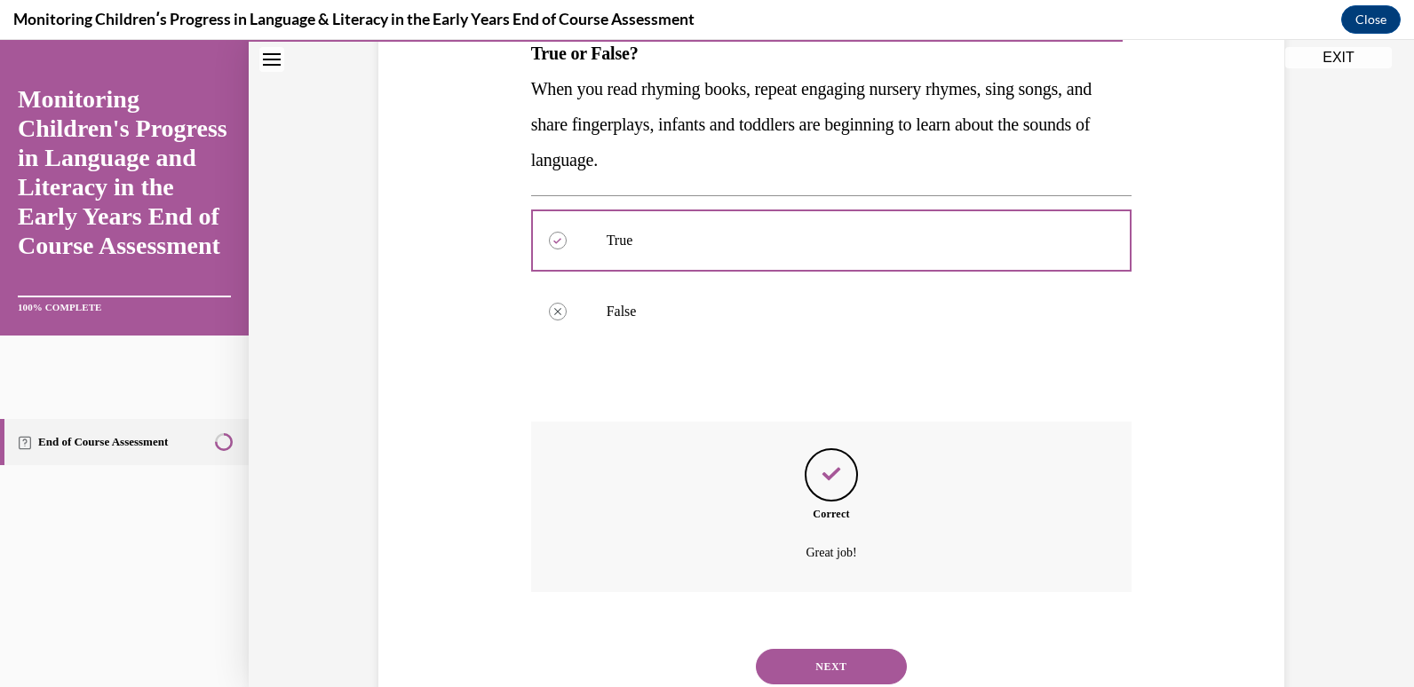
scroll to position [362, 0]
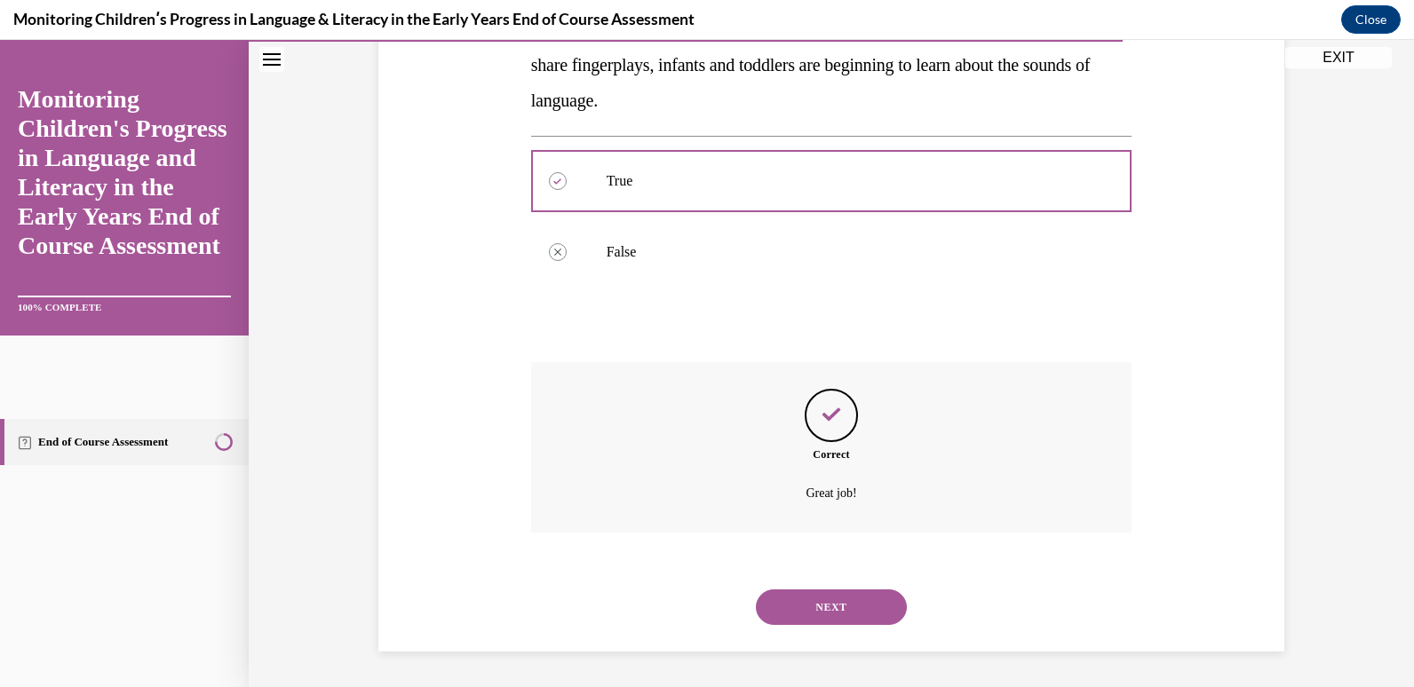
click at [812, 619] on button "NEXT" at bounding box center [831, 608] width 151 height 36
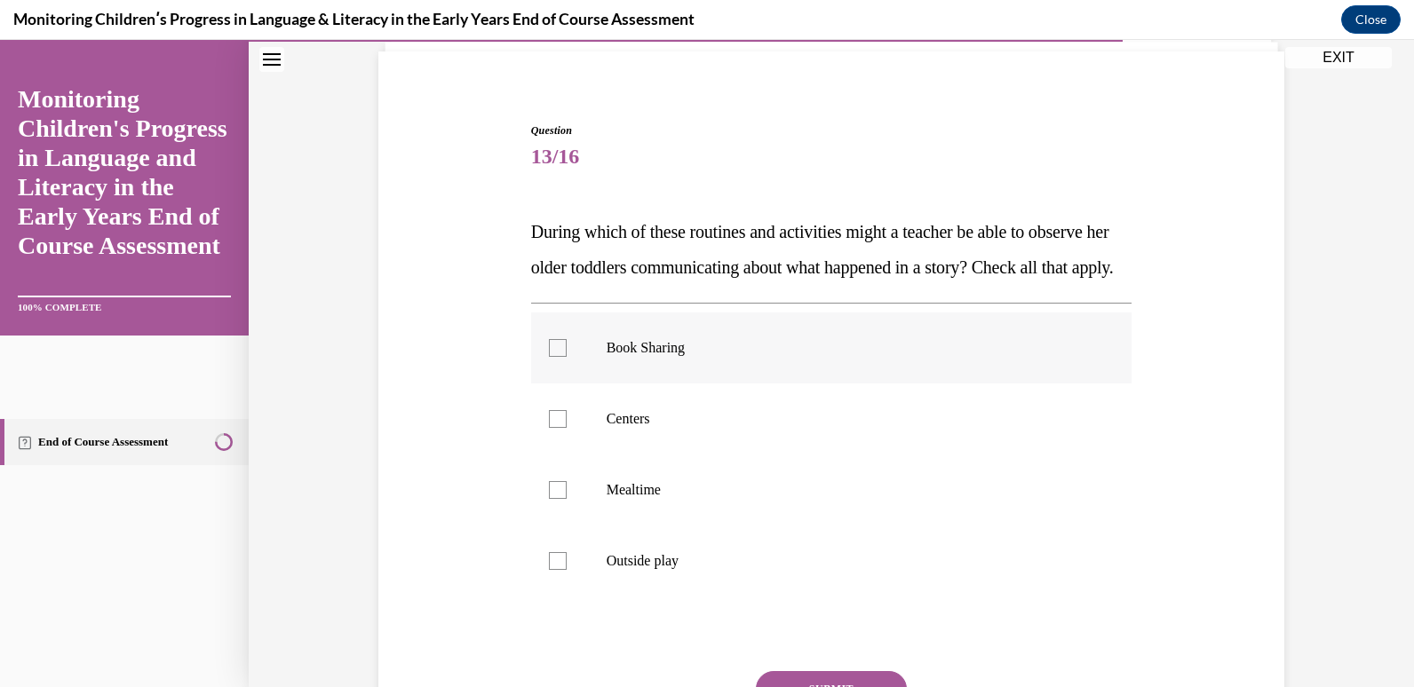
scroll to position [178, 0]
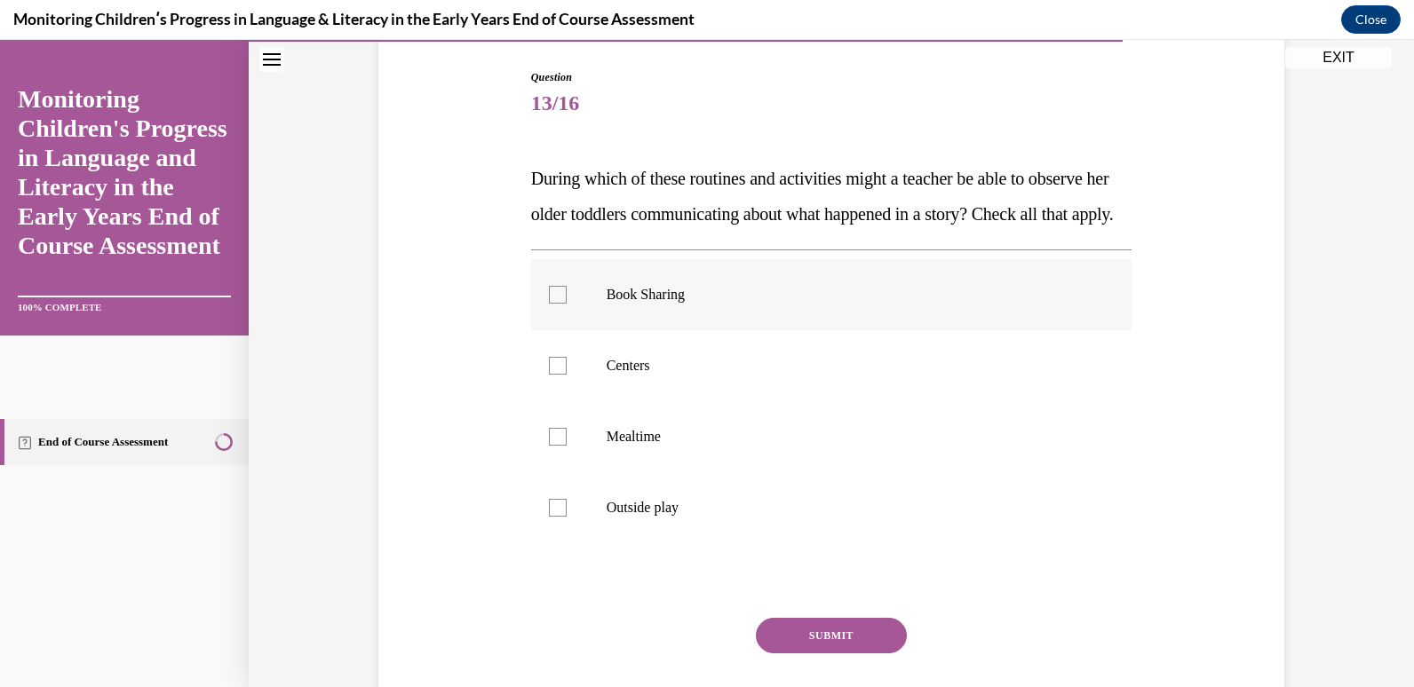
click at [551, 304] on div at bounding box center [558, 295] width 18 height 18
click at [551, 304] on input "Book Sharing" at bounding box center [558, 295] width 18 height 18
click at [549, 304] on div at bounding box center [558, 295] width 18 height 18
click at [549, 304] on input "Book Sharing" at bounding box center [558, 295] width 18 height 18
click at [549, 304] on div at bounding box center [558, 295] width 18 height 18
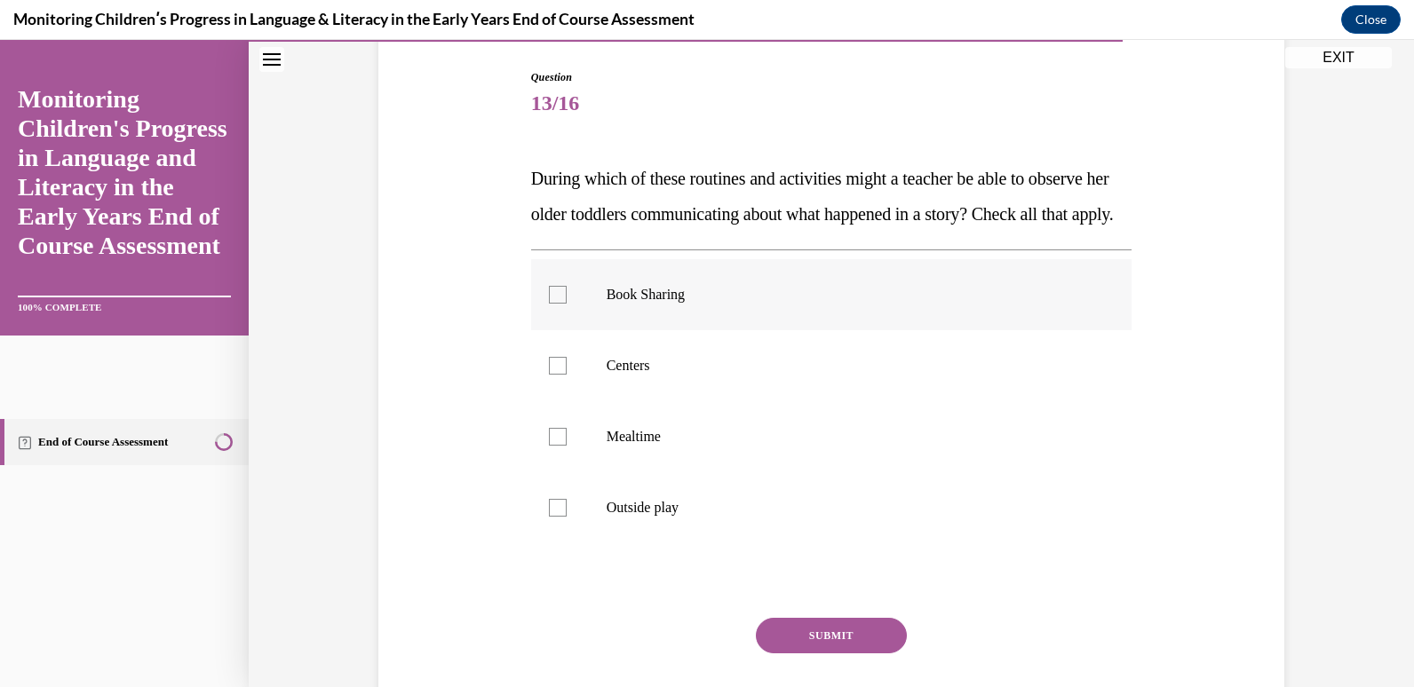
click at [549, 304] on input "Book Sharing" at bounding box center [558, 295] width 18 height 18
checkbox input "true"
click at [558, 375] on div at bounding box center [558, 366] width 18 height 18
click at [558, 375] on input "Centers" at bounding box center [558, 366] width 18 height 18
checkbox input "true"
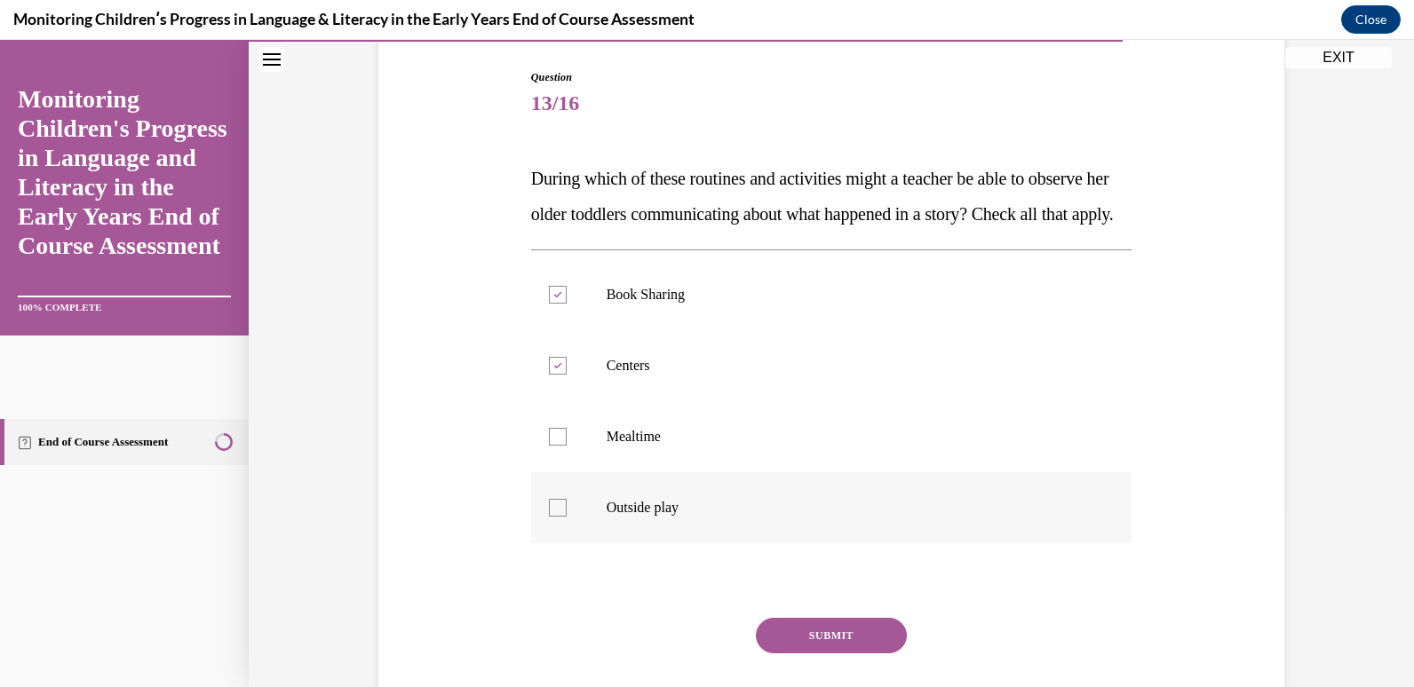
drag, startPoint x: 549, startPoint y: 466, endPoint x: 565, endPoint y: 527, distance: 62.5
click at [549, 446] on div at bounding box center [558, 437] width 18 height 18
click at [549, 446] on input "Mealtime" at bounding box center [558, 437] width 18 height 18
checkbox input "true"
click at [549, 517] on div at bounding box center [558, 508] width 18 height 18
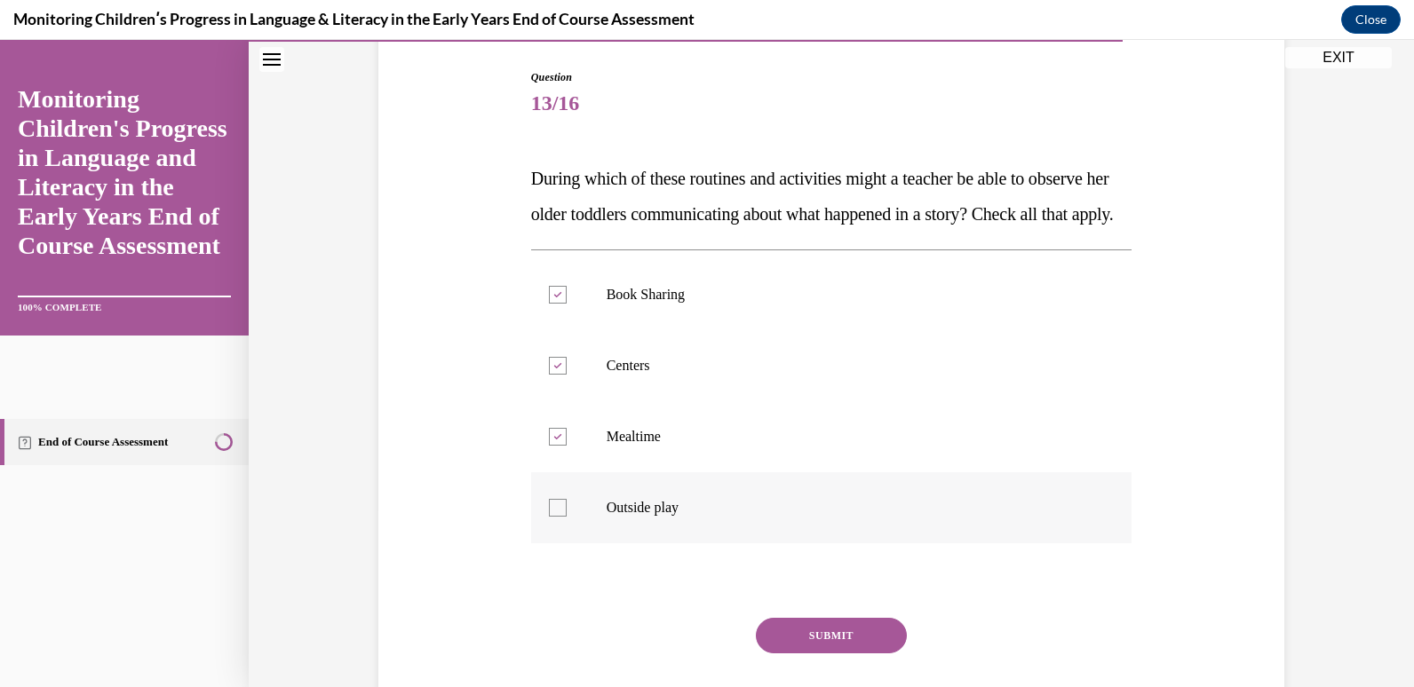
click at [549, 517] on input "Outside play" at bounding box center [558, 508] width 18 height 18
checkbox input "true"
click at [821, 654] on button "SUBMIT" at bounding box center [831, 636] width 151 height 36
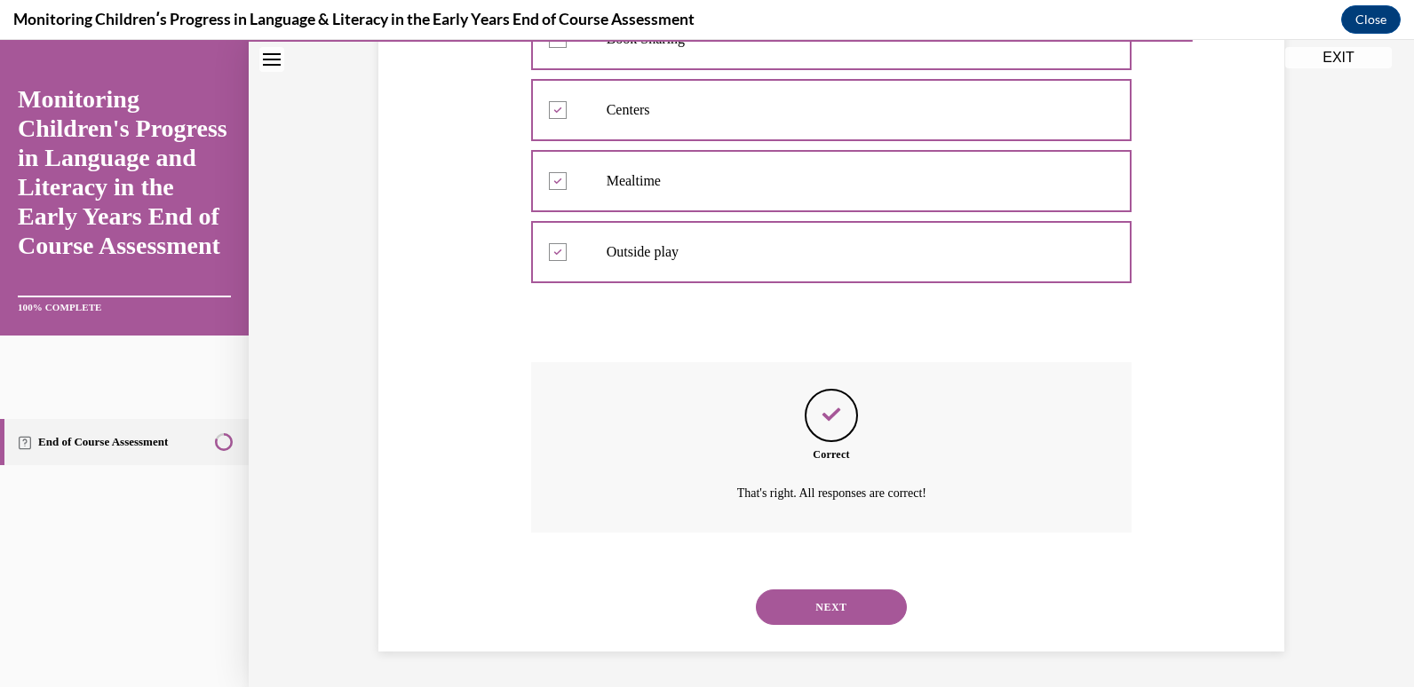
scroll to position [469, 0]
click at [817, 609] on button "NEXT" at bounding box center [831, 608] width 151 height 36
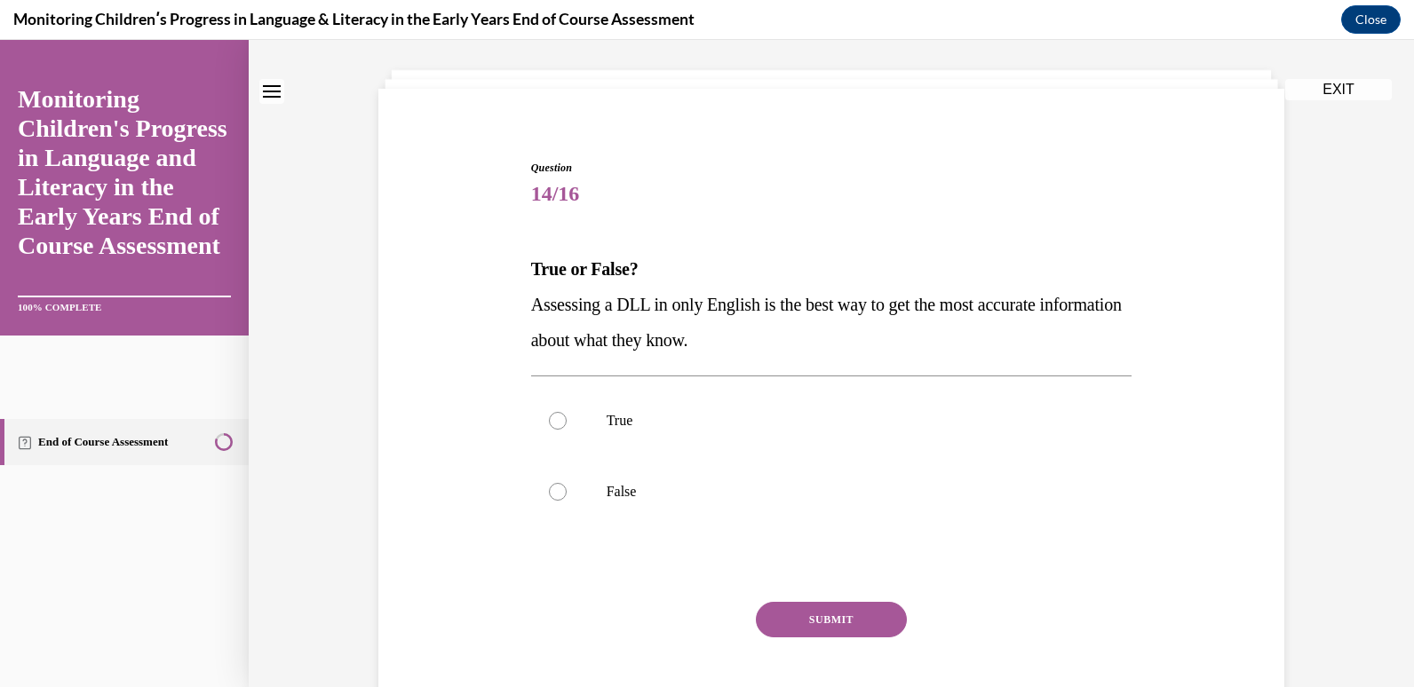
scroll to position [5, 0]
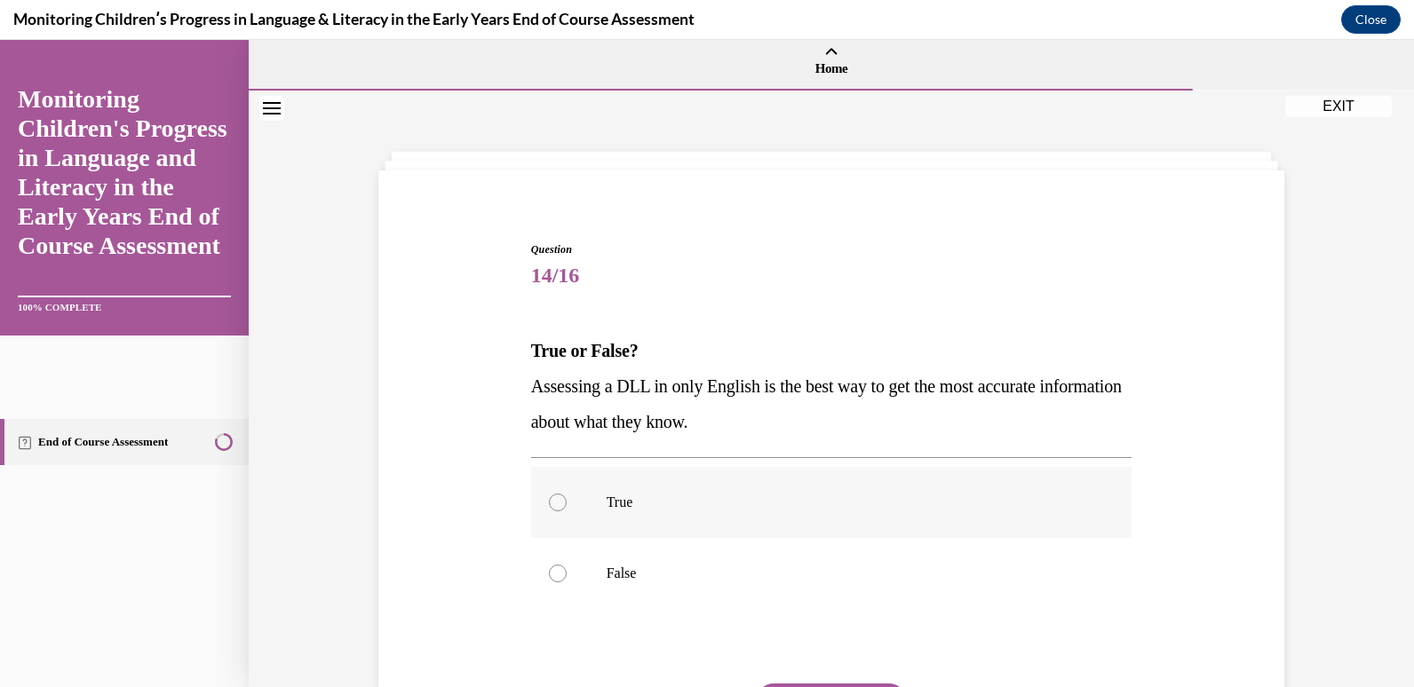
click at [558, 504] on div at bounding box center [558, 503] width 18 height 18
click at [558, 504] on input "True" at bounding box center [558, 503] width 18 height 18
radio input "true"
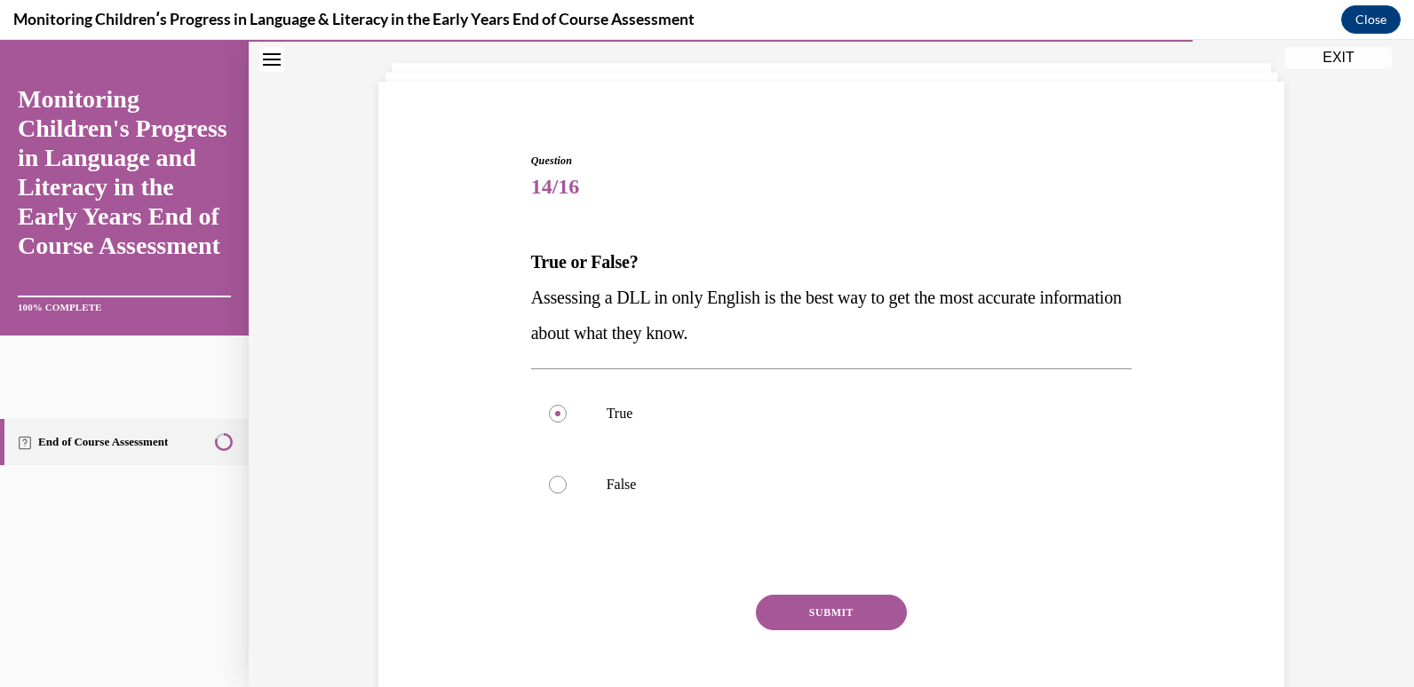
click at [858, 625] on button "SUBMIT" at bounding box center [831, 613] width 151 height 36
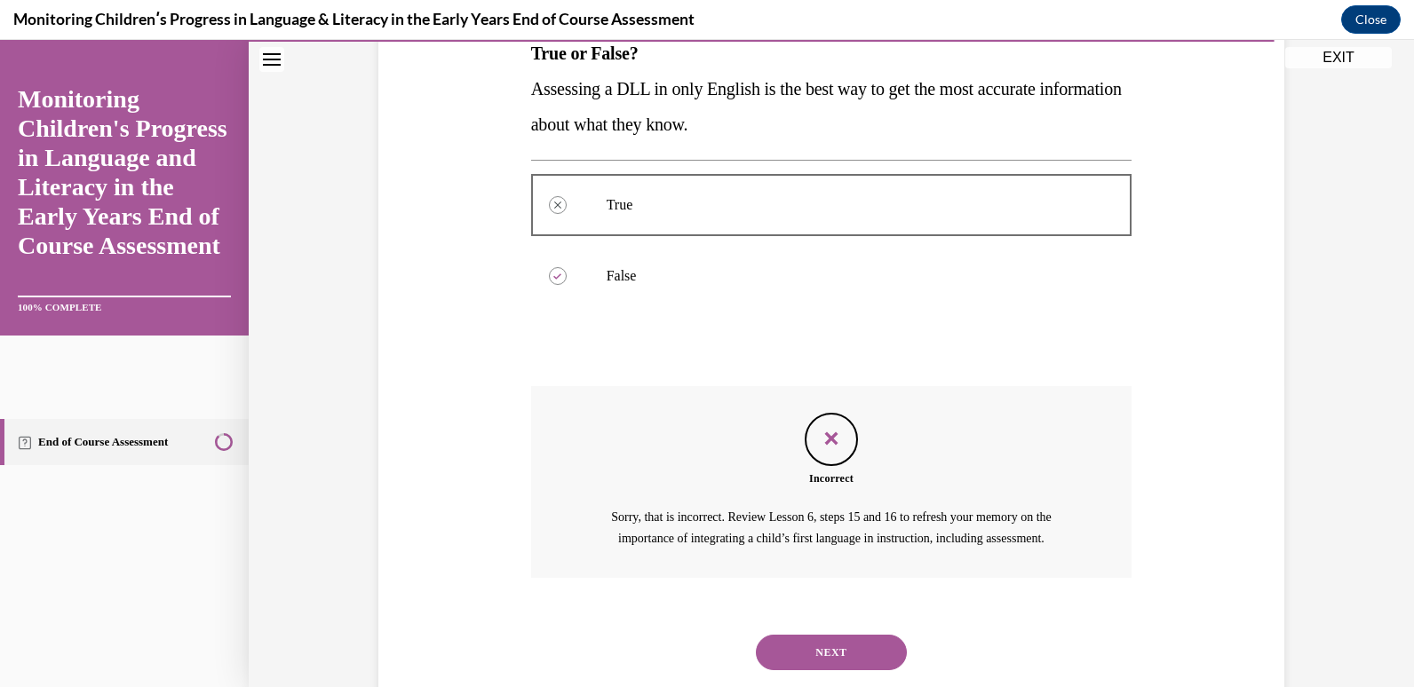
scroll to position [369, 0]
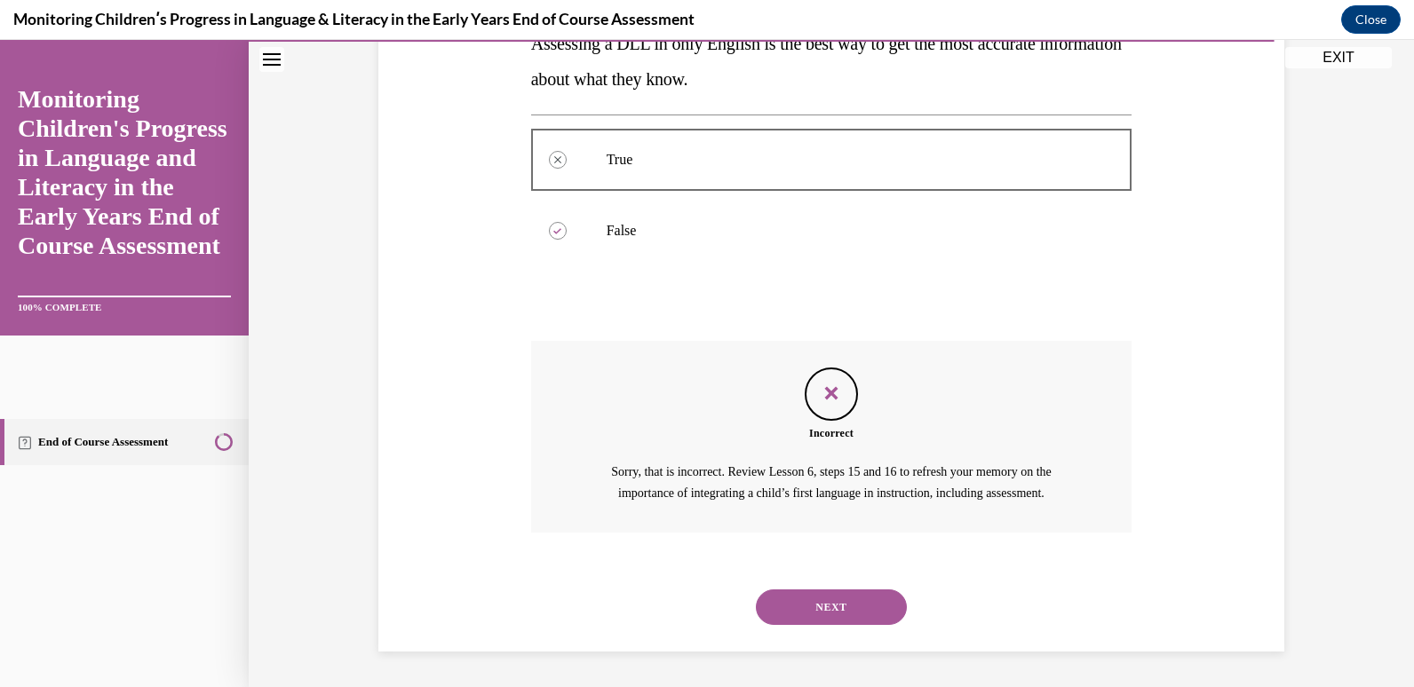
click at [820, 613] on button "NEXT" at bounding box center [831, 608] width 151 height 36
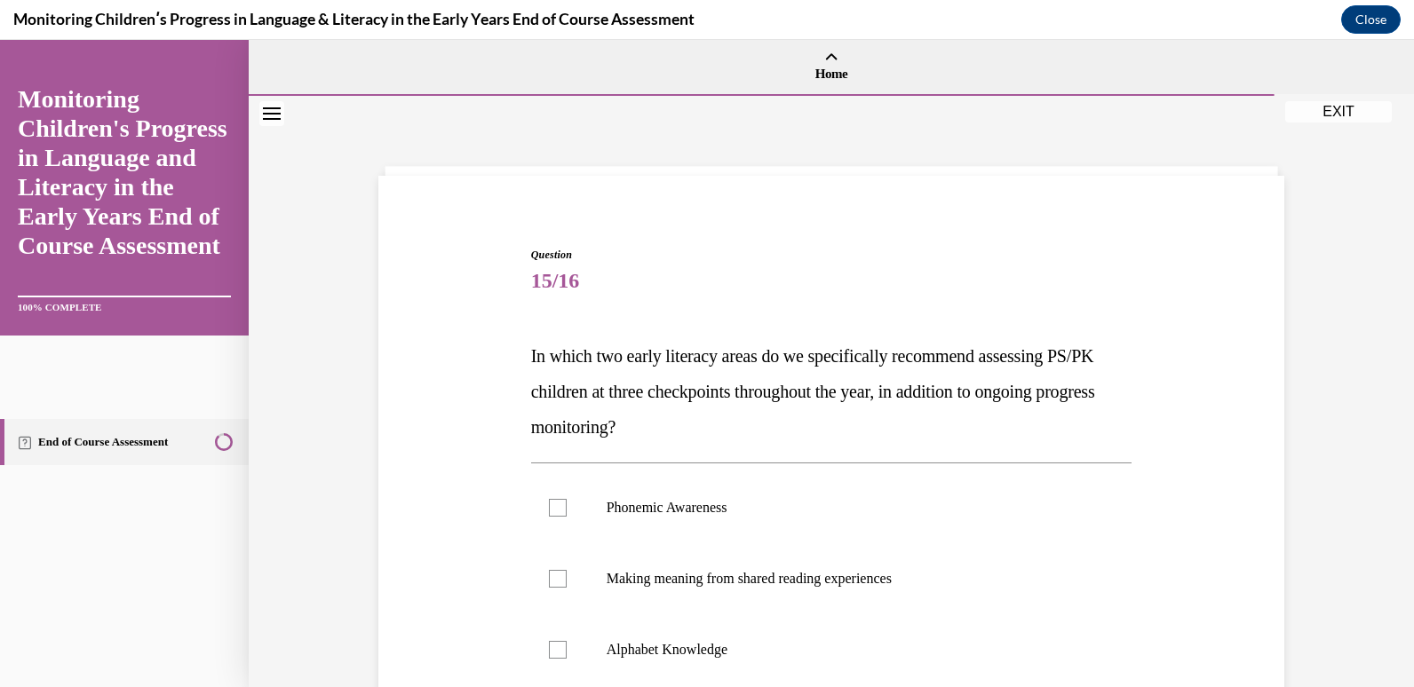
scroll to position [89, 0]
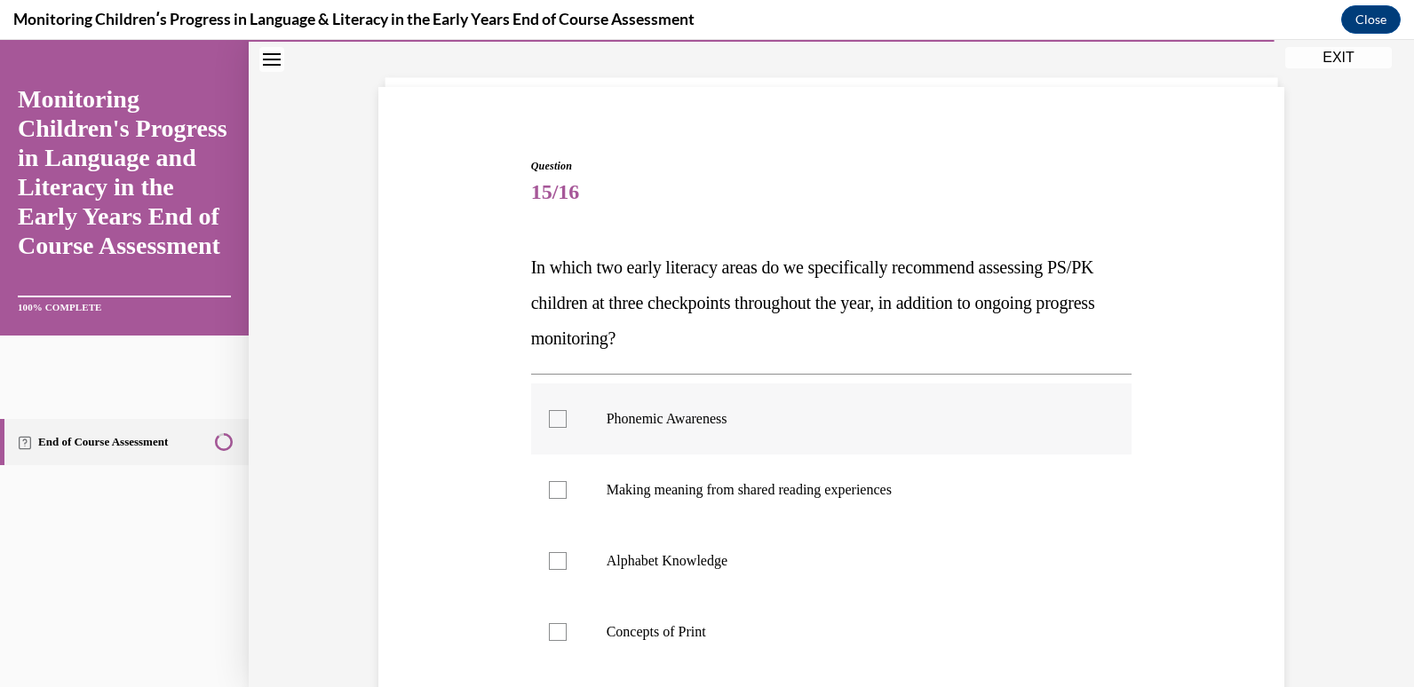
click at [548, 441] on label "Phonemic Awareness" at bounding box center [831, 419] width 601 height 71
click at [549, 428] on input "Phonemic Awareness" at bounding box center [558, 419] width 18 height 18
checkbox input "true"
click at [535, 496] on label "Making meaning from shared reading experiences" at bounding box center [831, 490] width 601 height 71
click at [549, 496] on input "Making meaning from shared reading experiences" at bounding box center [558, 490] width 18 height 18
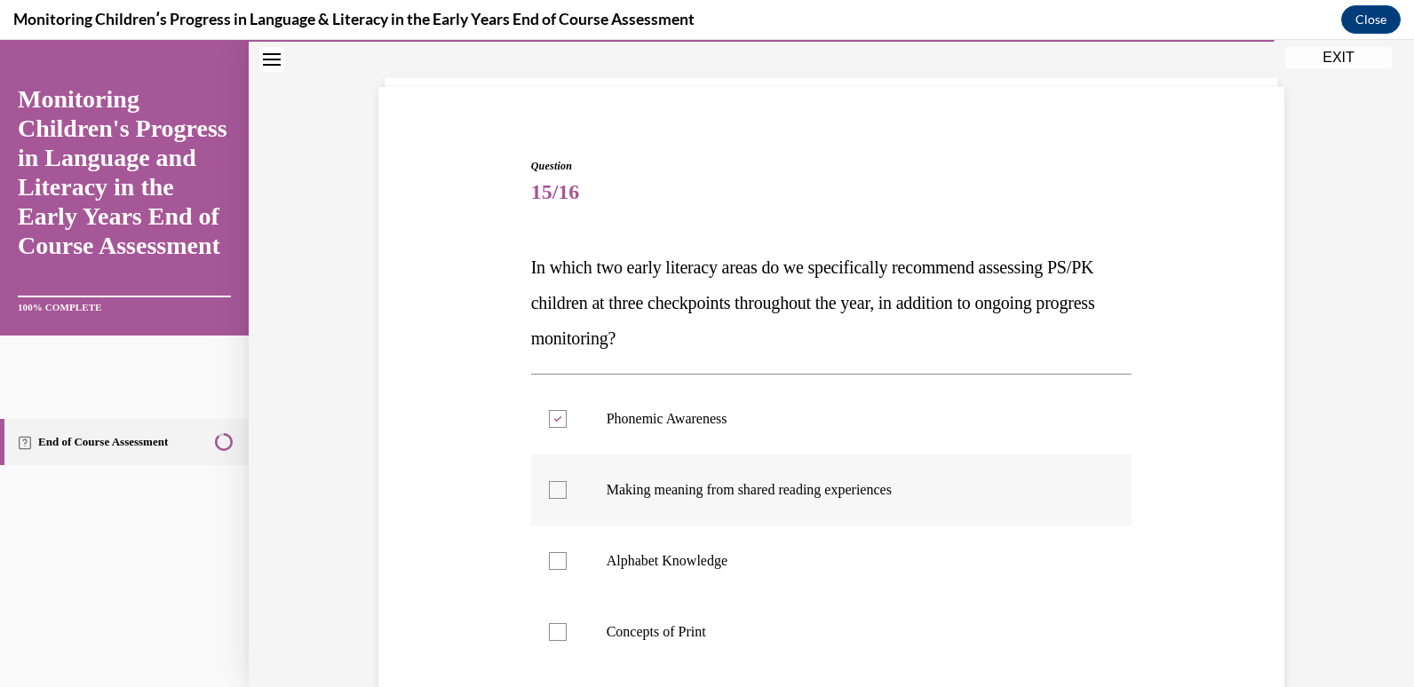
checkbox input "true"
click at [549, 562] on div at bounding box center [558, 561] width 18 height 18
click at [549, 562] on input "Alphabet Knowledge" at bounding box center [558, 561] width 18 height 18
checkbox input "true"
click at [552, 635] on div at bounding box center [558, 632] width 18 height 18
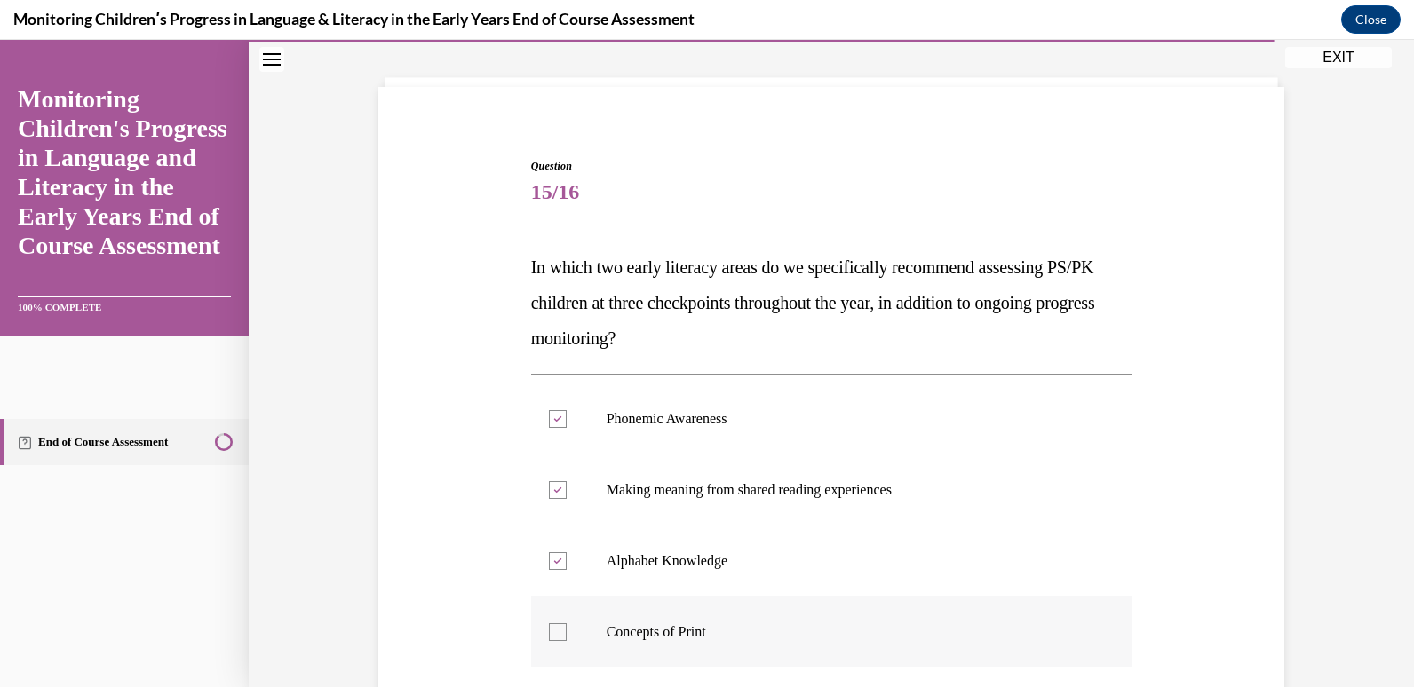
click at [552, 635] on input "Concepts of Print" at bounding box center [558, 632] width 18 height 18
checkbox input "true"
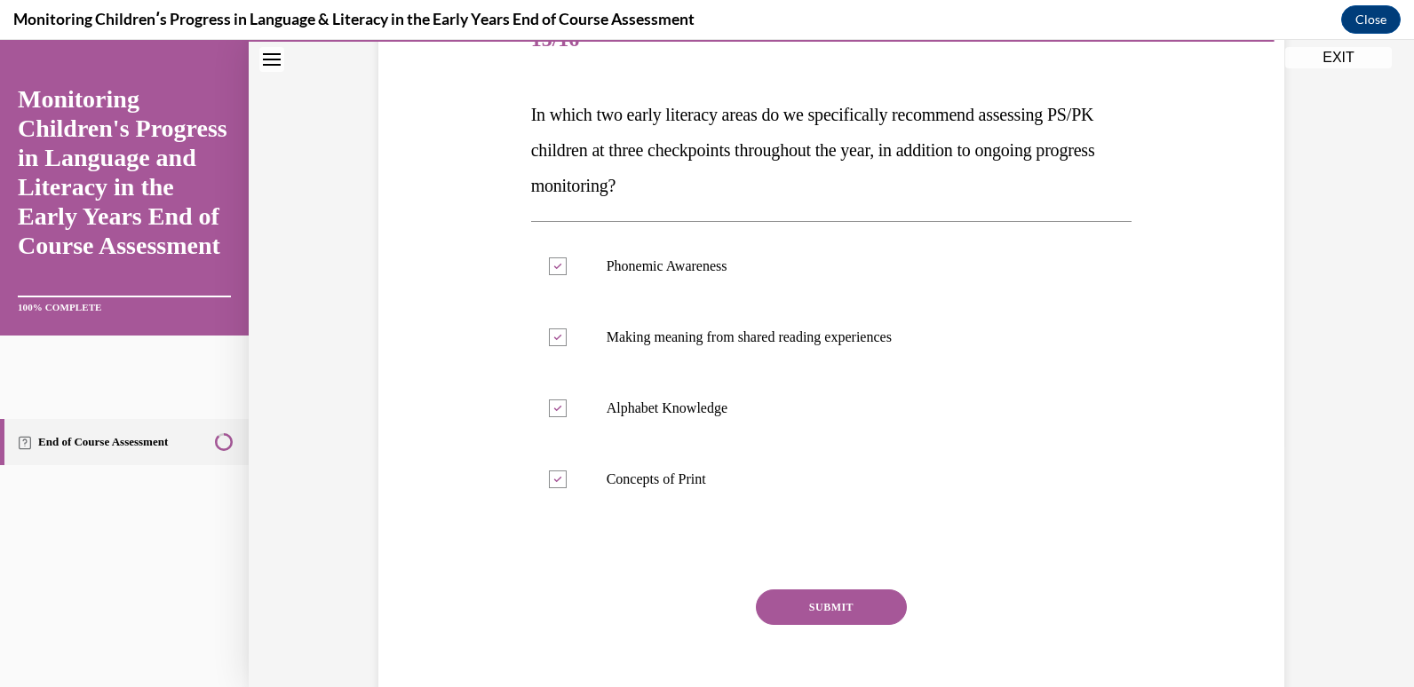
scroll to position [266, 0]
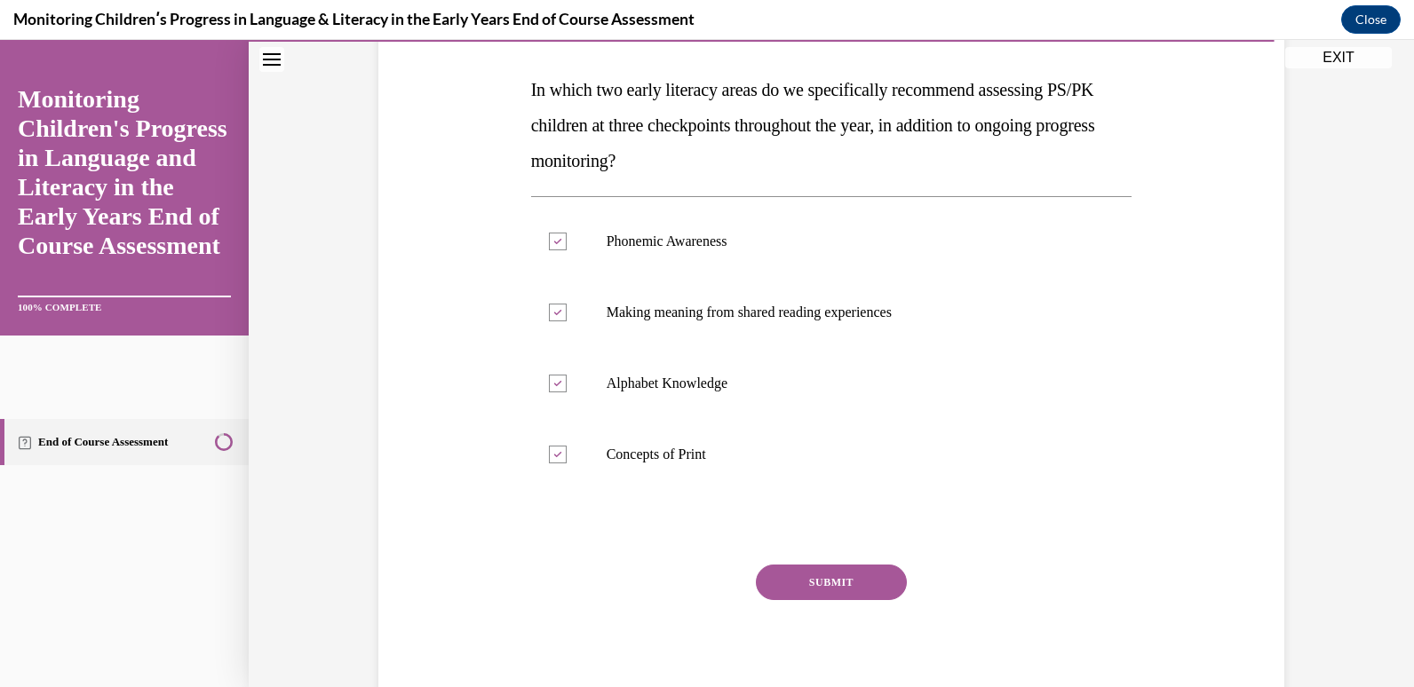
click at [800, 594] on button "SUBMIT" at bounding box center [831, 583] width 151 height 36
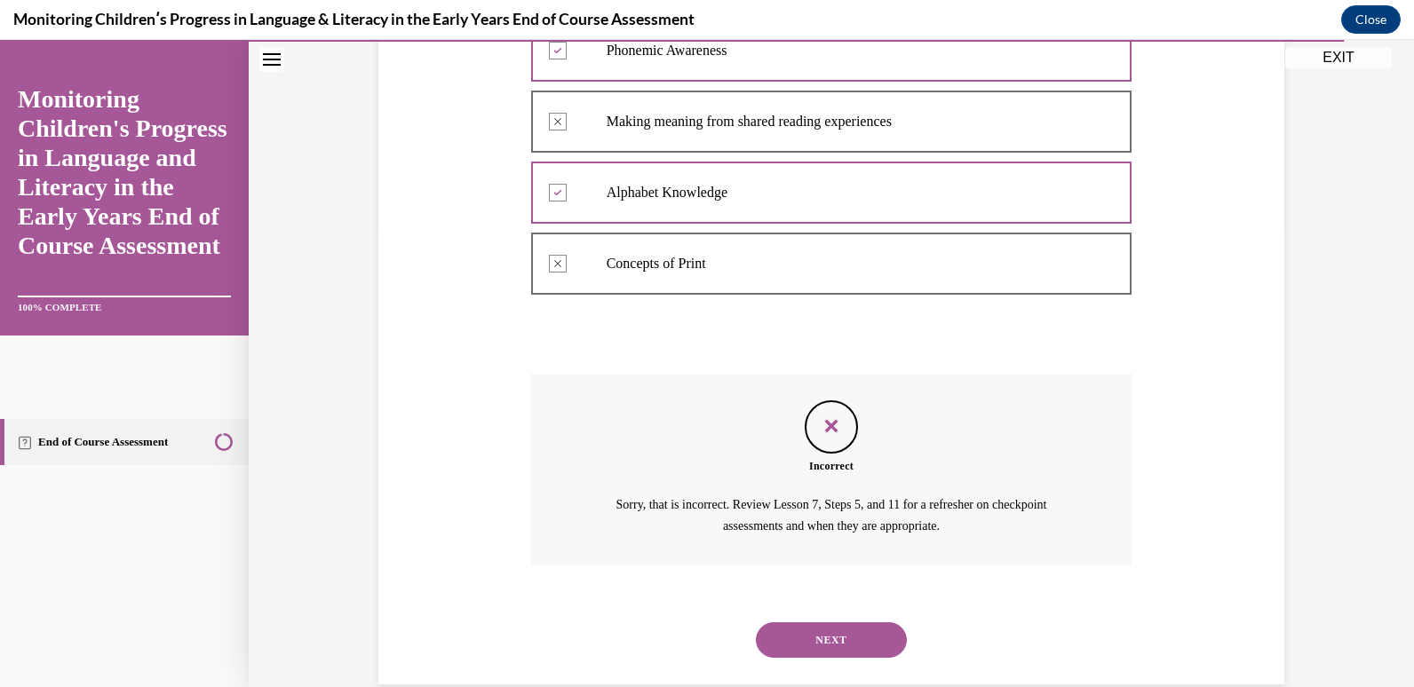
scroll to position [490, 0]
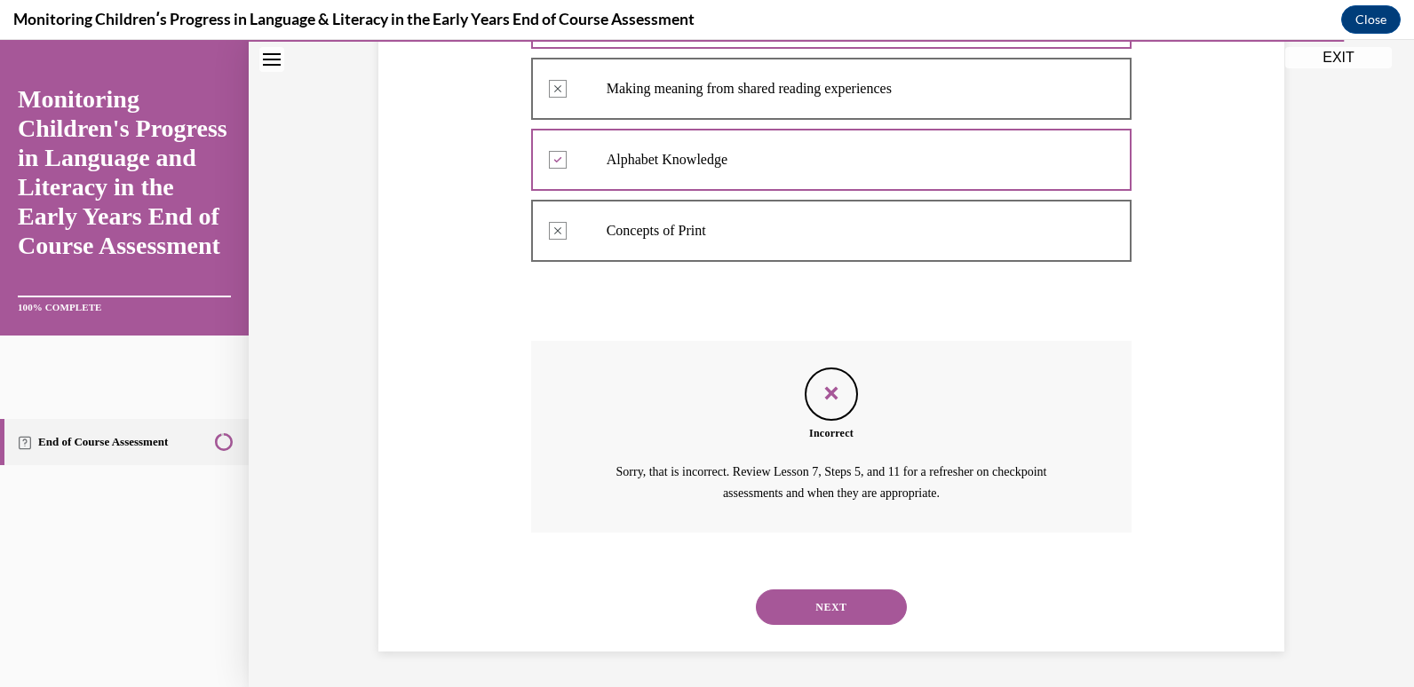
click at [817, 609] on button "NEXT" at bounding box center [831, 608] width 151 height 36
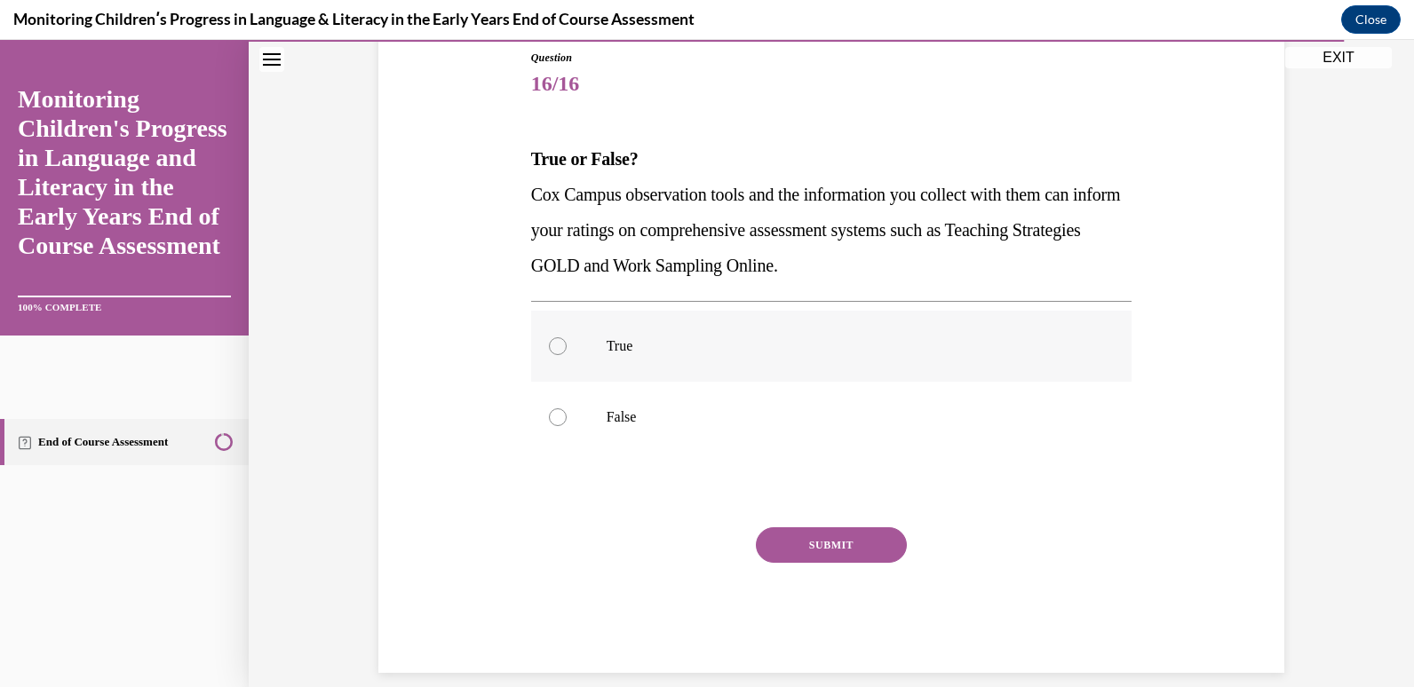
click at [557, 349] on div at bounding box center [558, 346] width 18 height 18
click at [557, 349] on input "True" at bounding box center [558, 346] width 18 height 18
radio input "true"
click at [842, 551] on button "SUBMIT" at bounding box center [831, 546] width 151 height 36
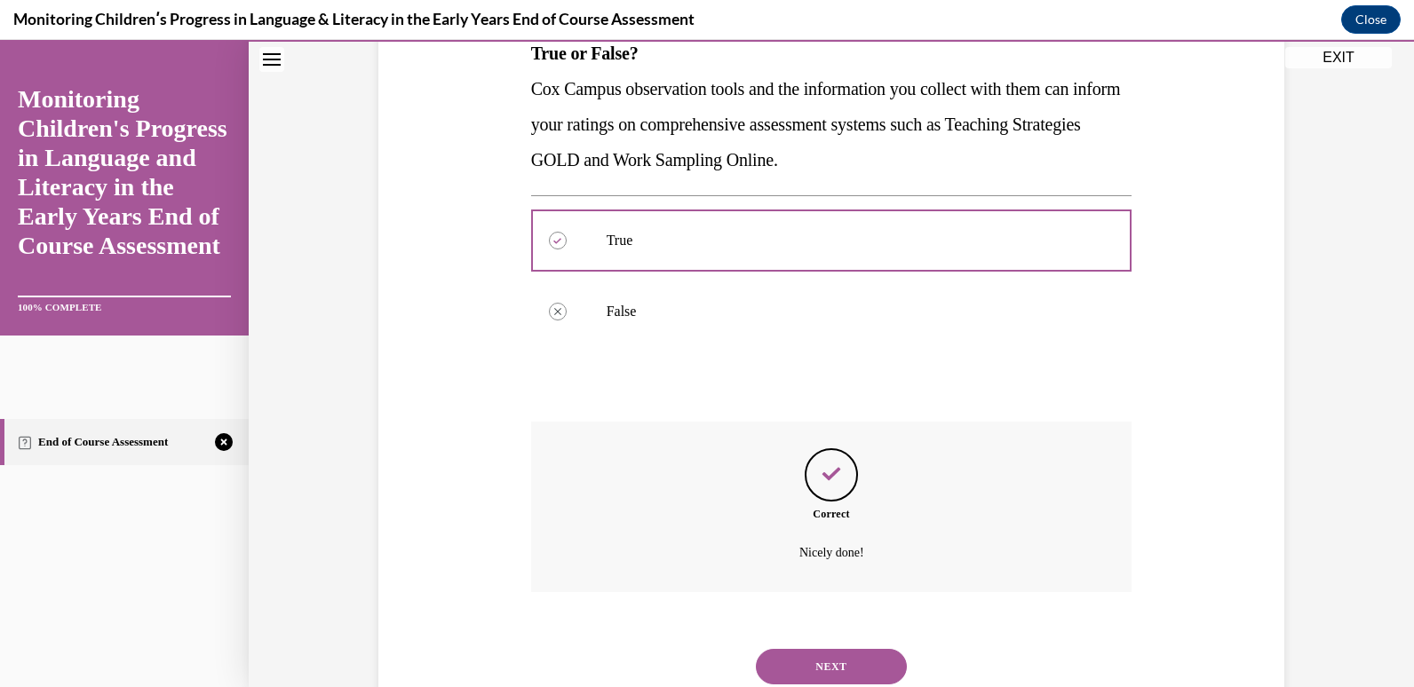
scroll to position [362, 0]
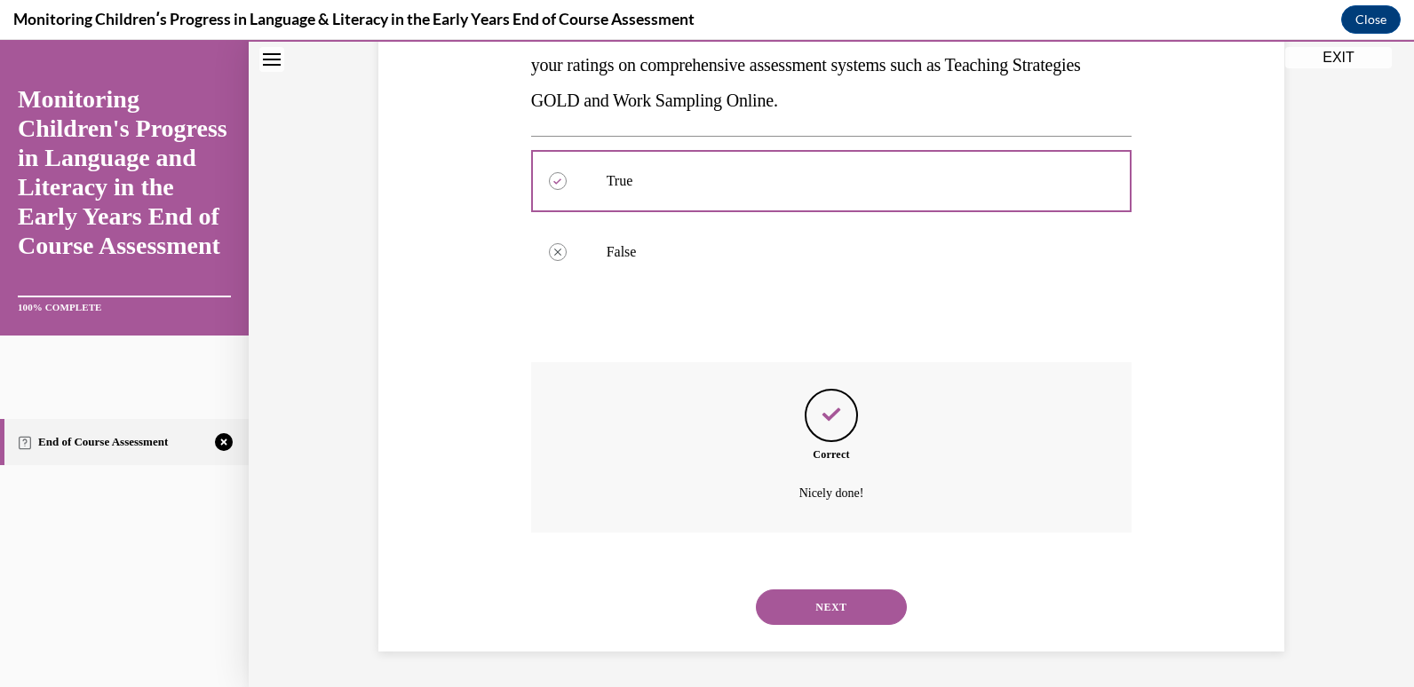
click at [814, 599] on button "NEXT" at bounding box center [831, 608] width 151 height 36
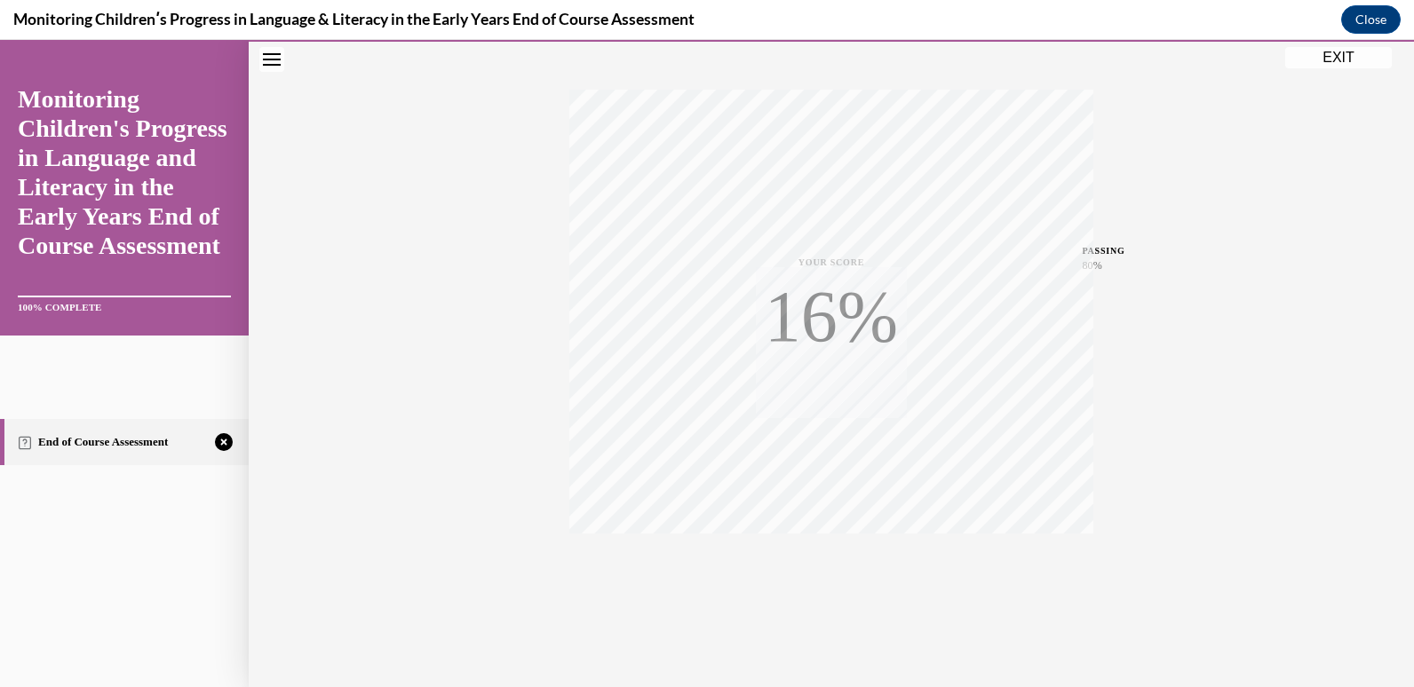
scroll to position [263, 0]
click at [824, 557] on span "TAKE AGAIN" at bounding box center [831, 554] width 63 height 10
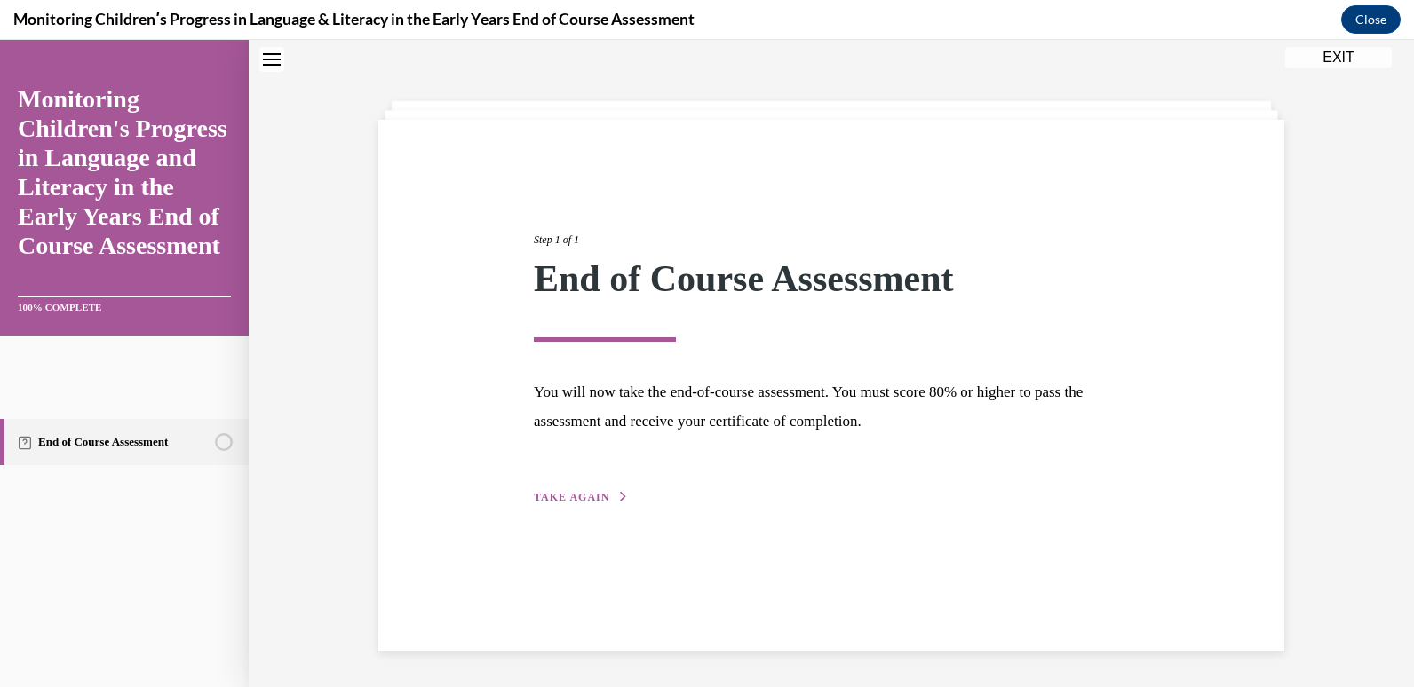
scroll to position [56, 0]
click at [561, 498] on span "TAKE AGAIN" at bounding box center [571, 497] width 75 height 12
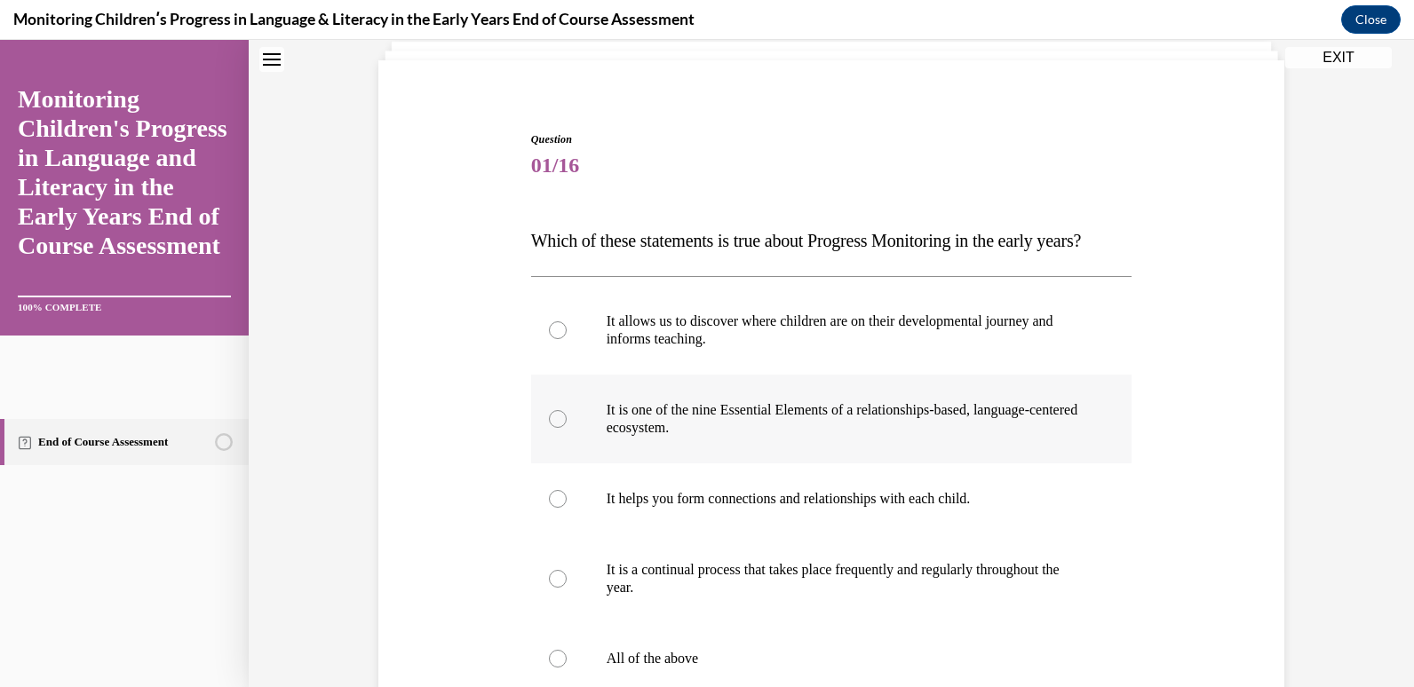
scroll to position [234, 0]
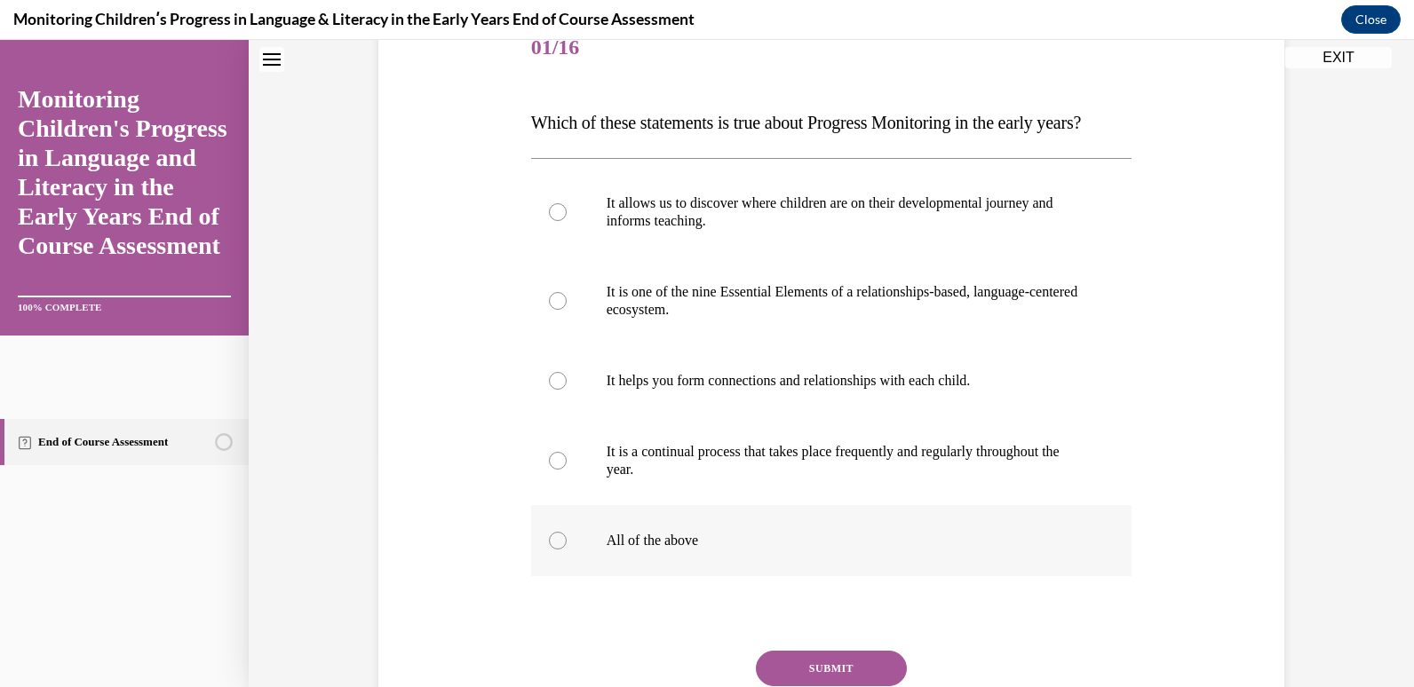
click at [551, 550] on div at bounding box center [558, 541] width 18 height 18
click at [551, 550] on input "All of the above" at bounding box center [558, 541] width 18 height 18
radio input "true"
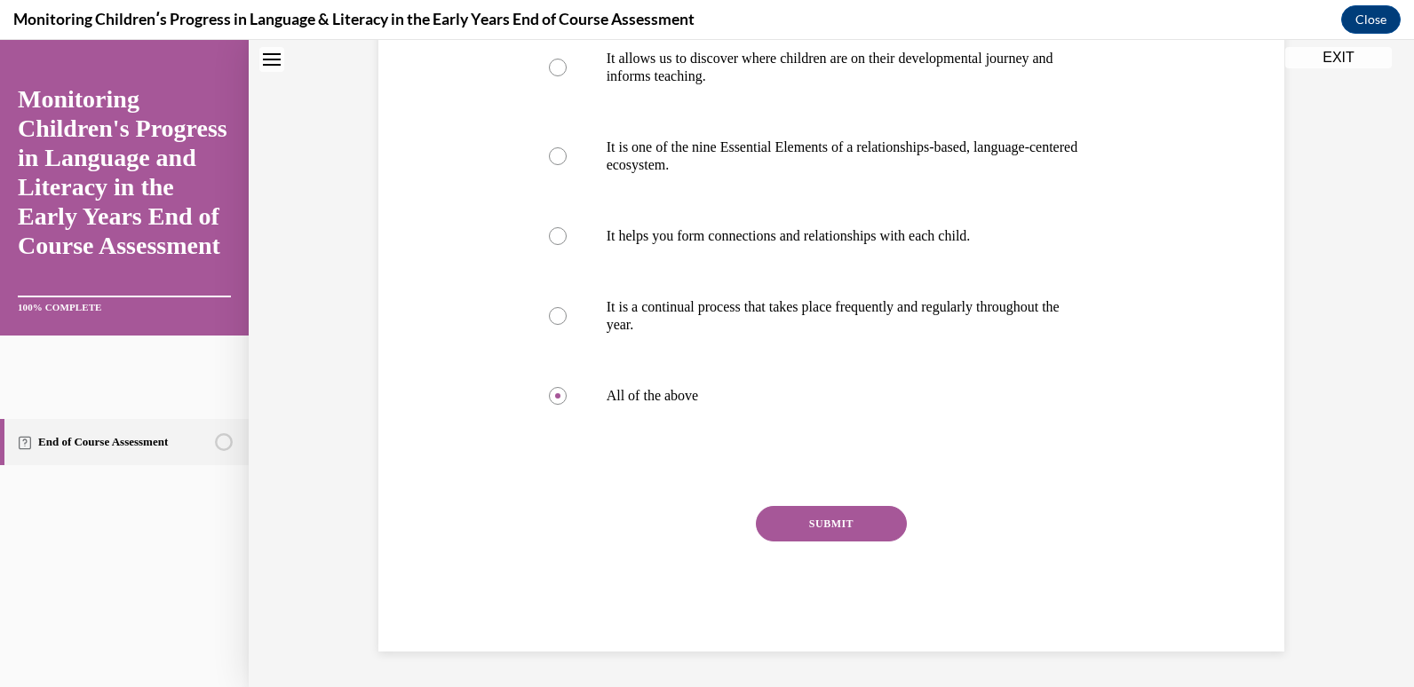
drag, startPoint x: 829, startPoint y: 521, endPoint x: 818, endPoint y: 521, distance: 11.5
click at [824, 521] on button "SUBMIT" at bounding box center [831, 524] width 151 height 36
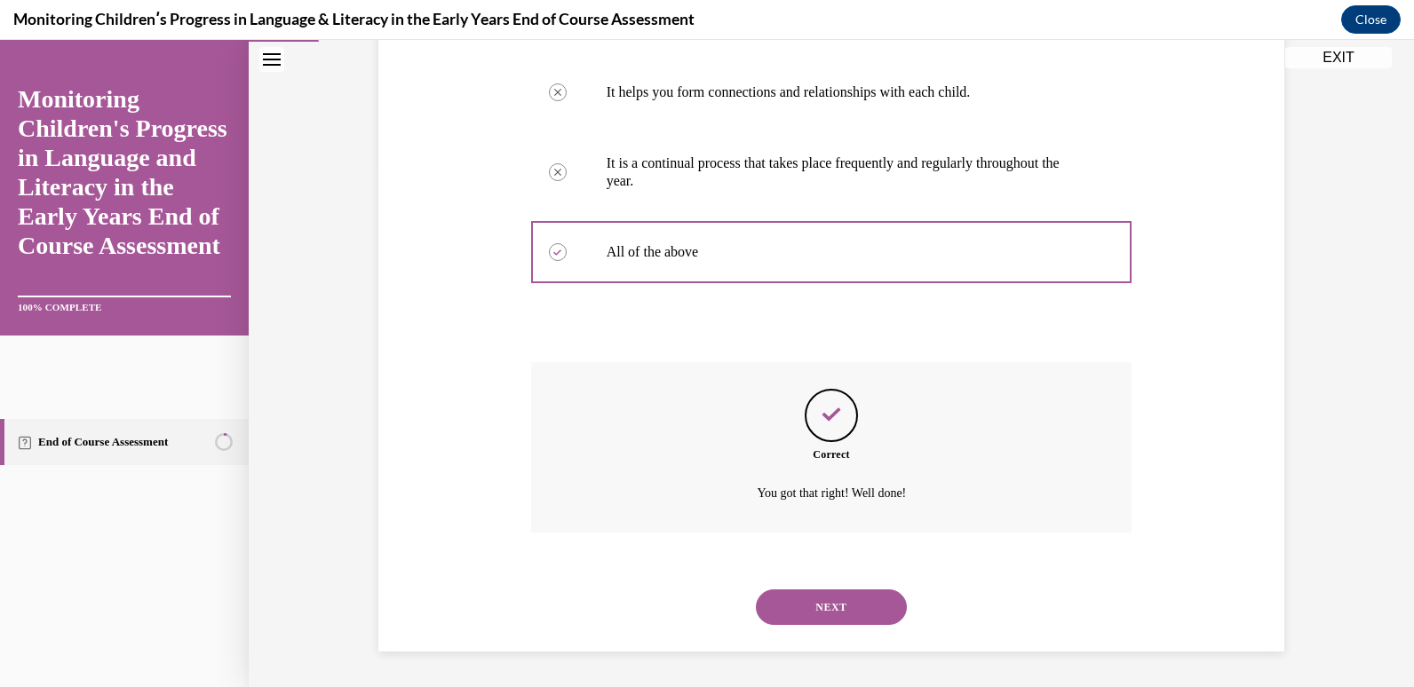
scroll to position [558, 0]
click at [876, 618] on button "NEXT" at bounding box center [831, 608] width 151 height 36
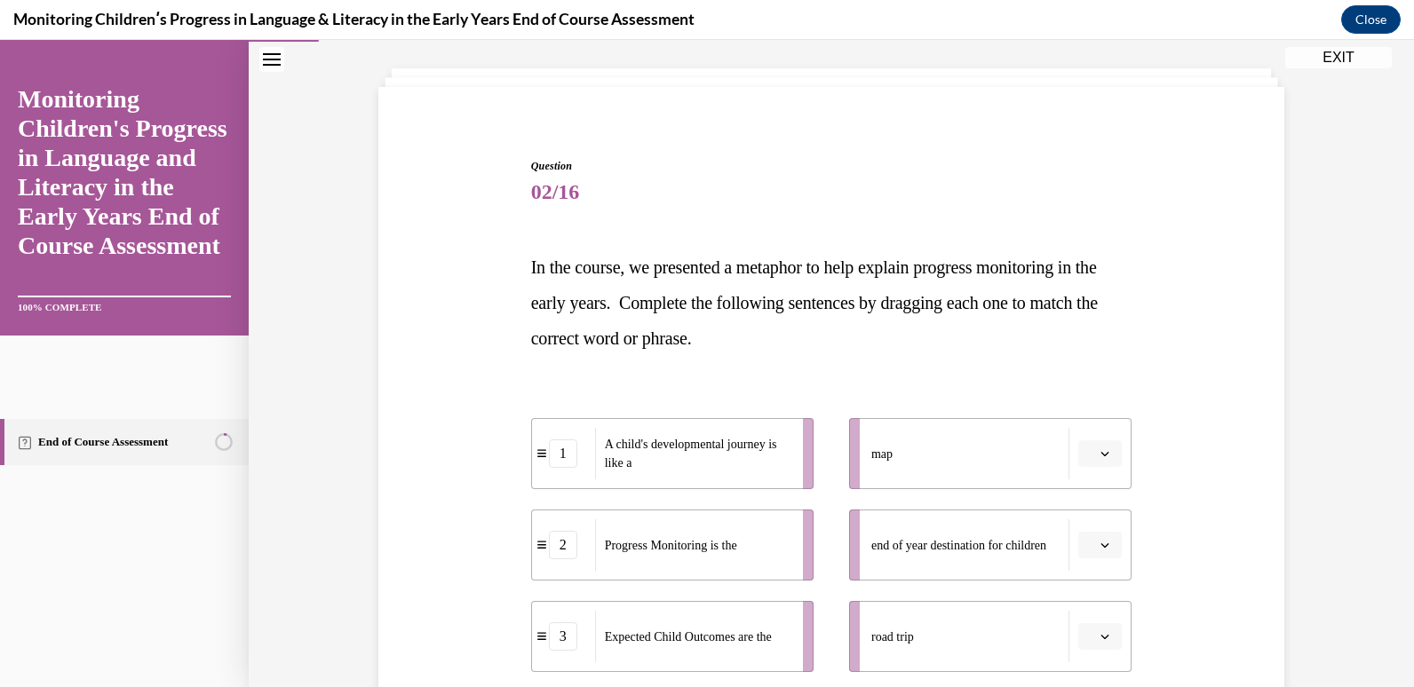
scroll to position [178, 0]
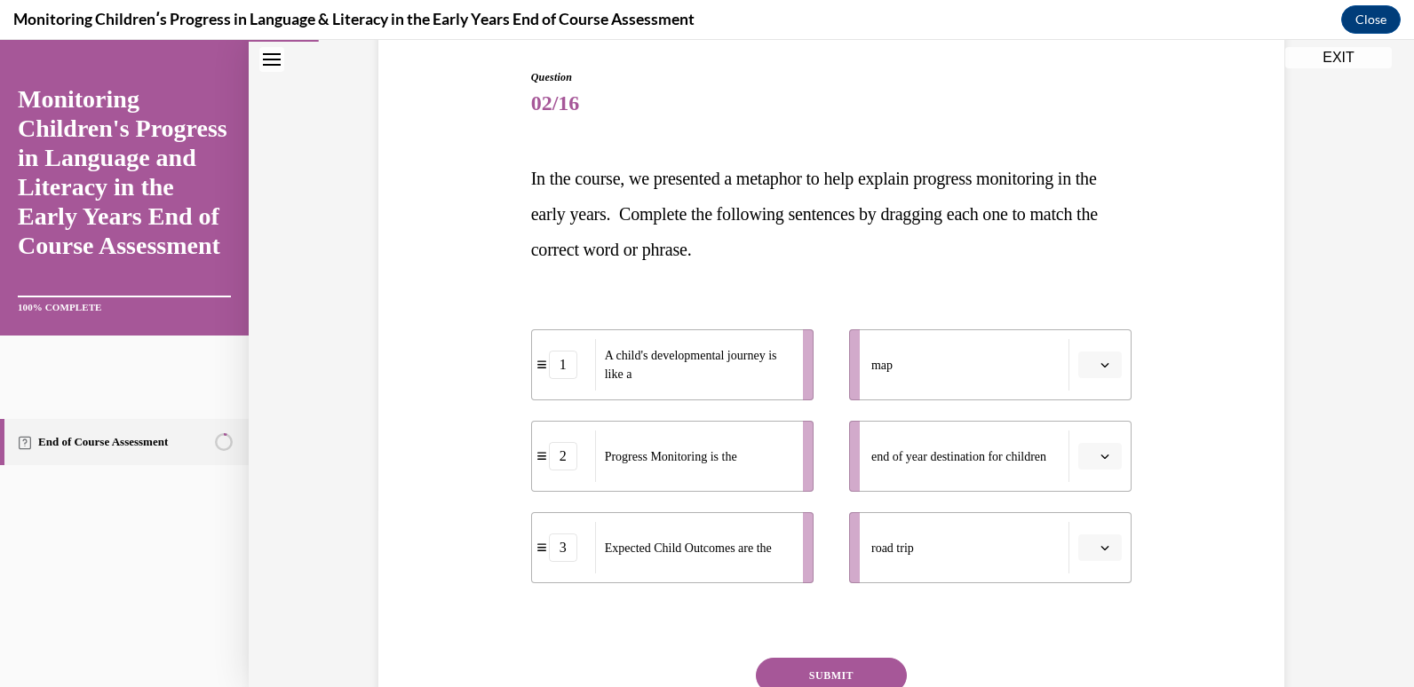
click at [1100, 363] on icon "button" at bounding box center [1104, 365] width 9 height 9
click at [1087, 470] on span "2" at bounding box center [1086, 476] width 6 height 14
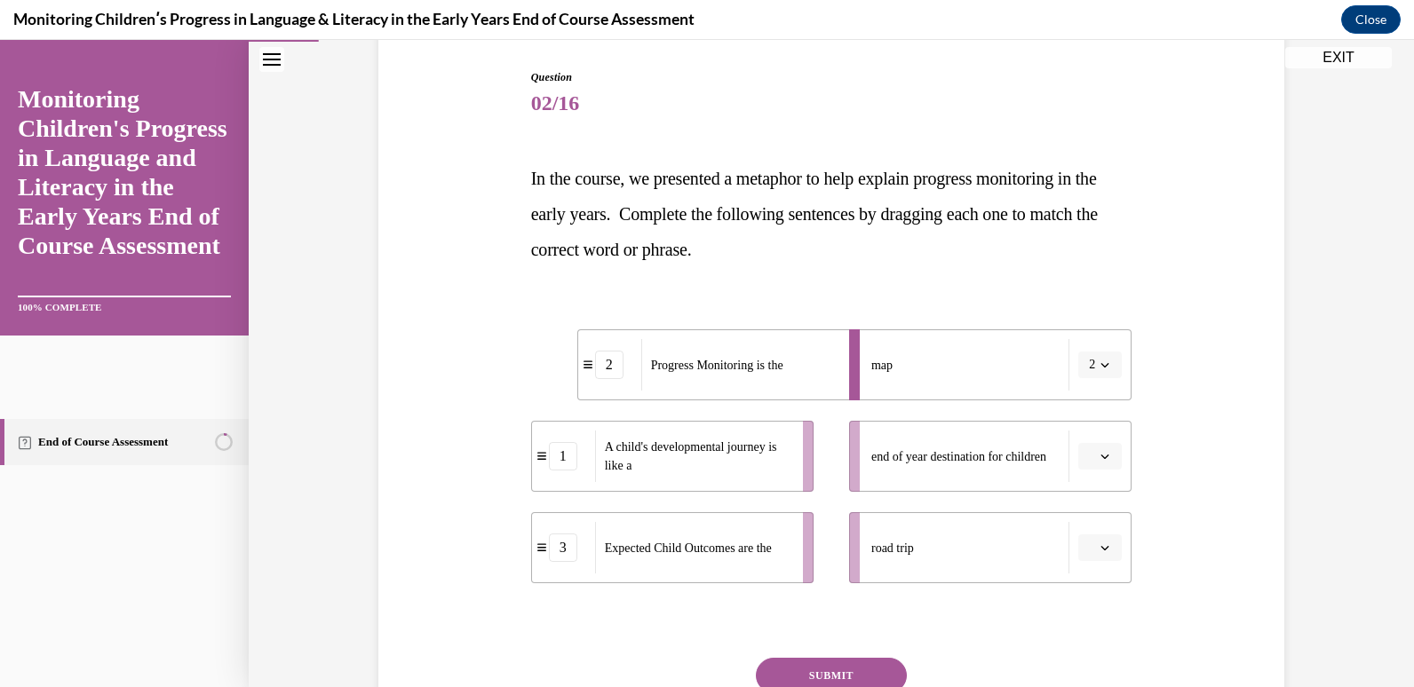
click at [1099, 451] on span "button" at bounding box center [1105, 456] width 12 height 12
click at [1074, 529] on div "1" at bounding box center [1091, 532] width 44 height 36
click at [1100, 545] on icon "button" at bounding box center [1104, 548] width 9 height 9
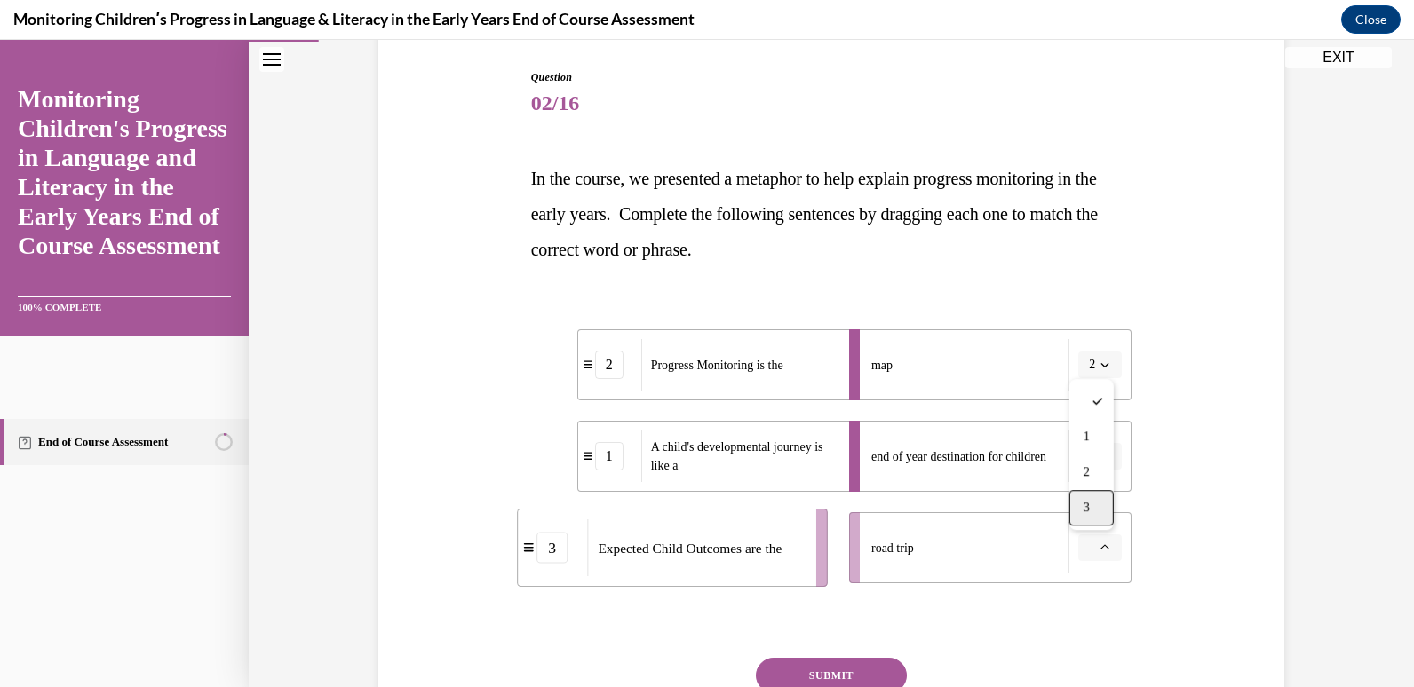
click at [1084, 509] on span "3" at bounding box center [1086, 508] width 6 height 14
click at [863, 671] on button "SUBMIT" at bounding box center [831, 676] width 151 height 36
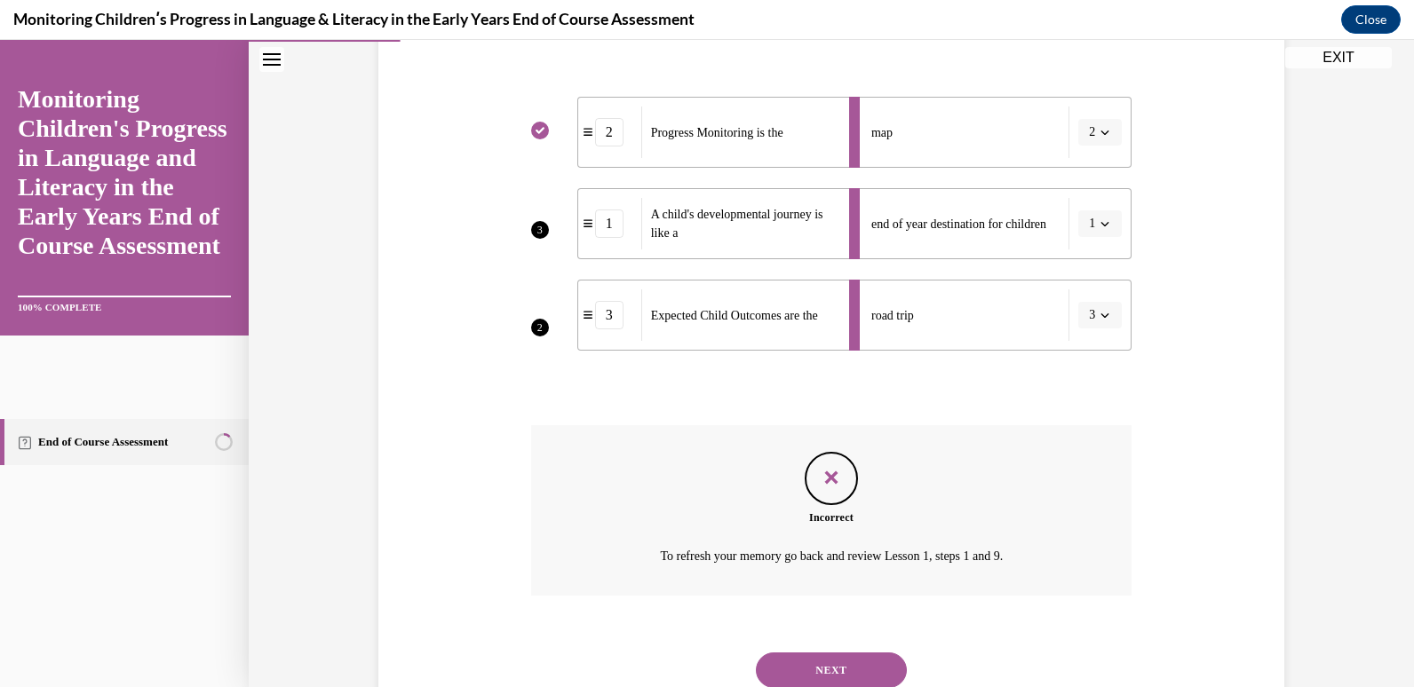
scroll to position [473, 0]
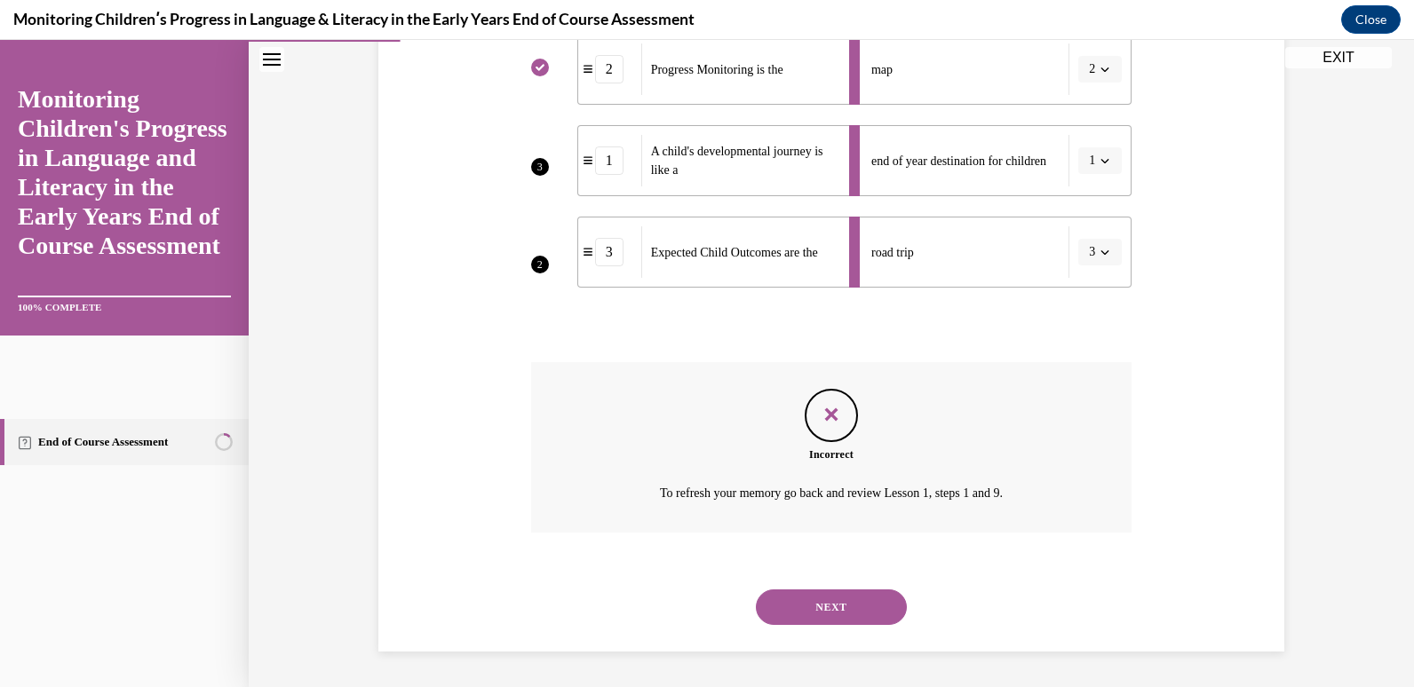
click at [830, 612] on button "NEXT" at bounding box center [831, 608] width 151 height 36
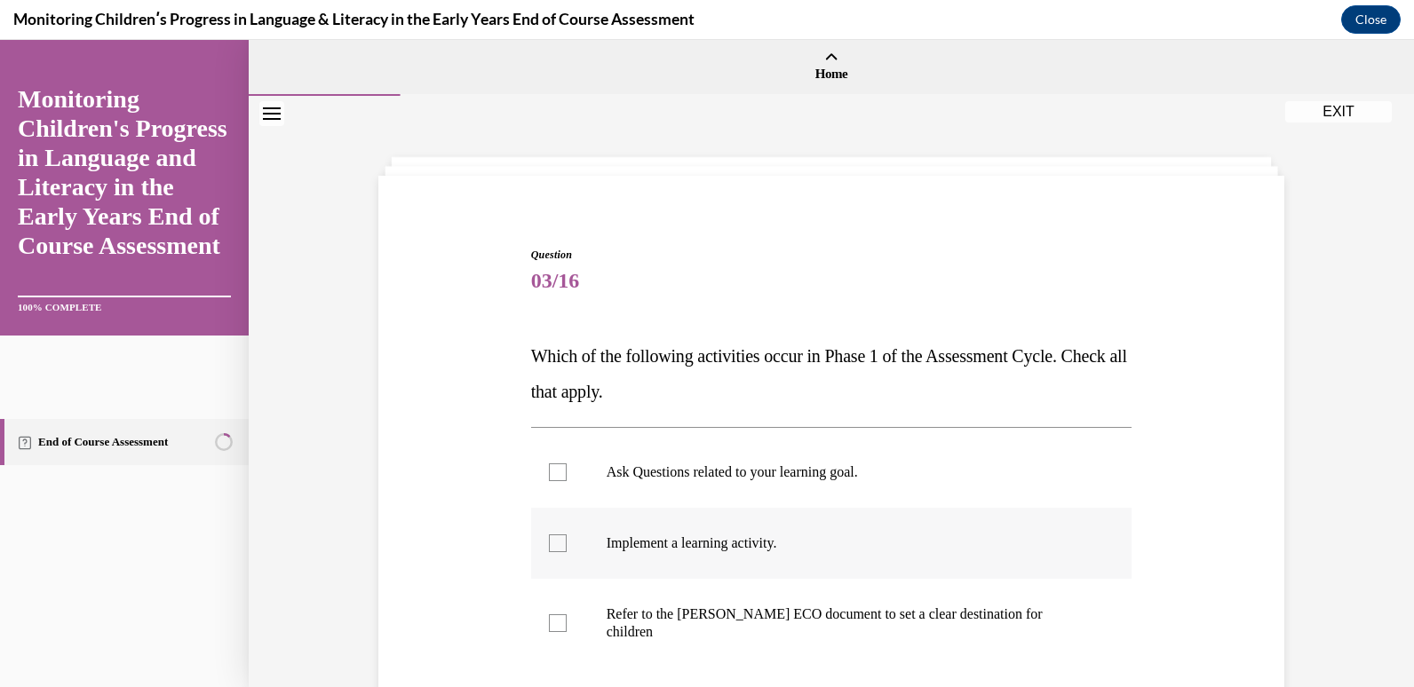
click at [555, 547] on div at bounding box center [558, 544] width 18 height 18
click at [555, 547] on input "Implement a learning activity." at bounding box center [558, 544] width 18 height 18
checkbox input "true"
click at [549, 620] on div at bounding box center [558, 624] width 18 height 18
click at [549, 620] on input "Refer to the Rollins ECO document to set a clear destination for children" at bounding box center [558, 624] width 18 height 18
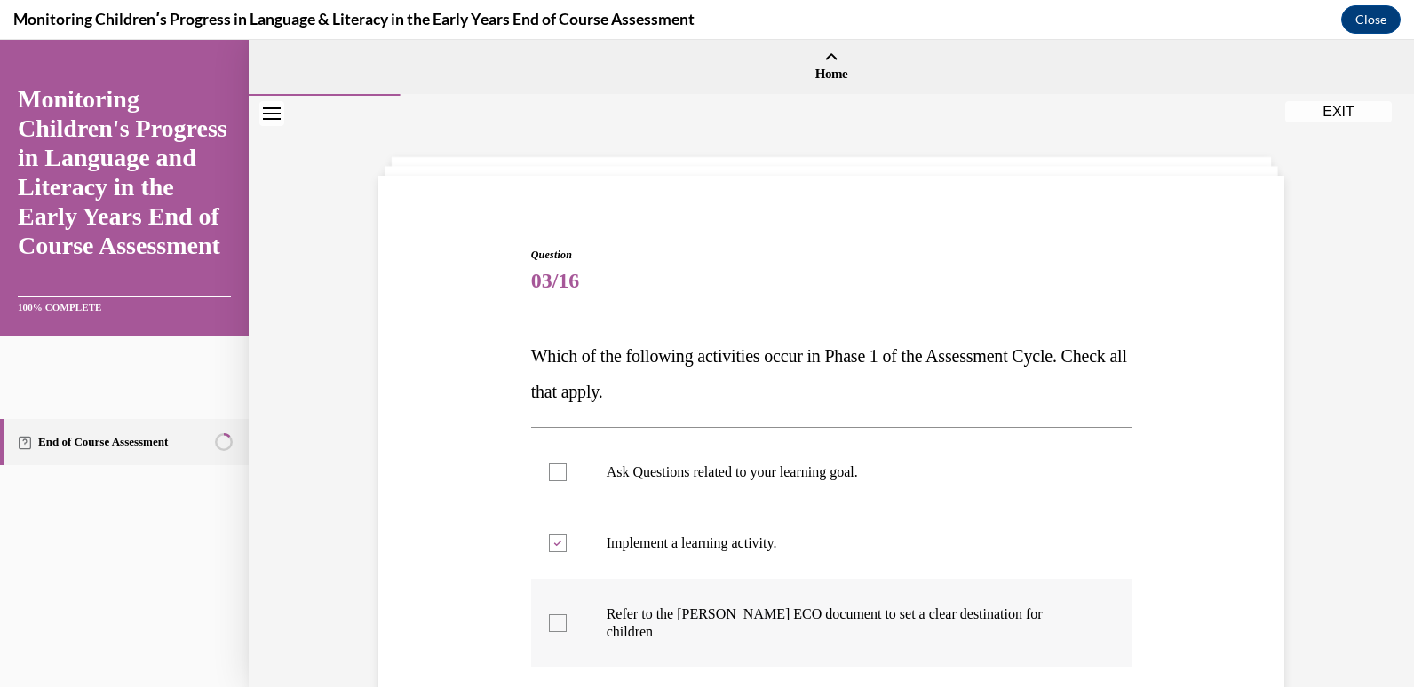
checkbox input "true"
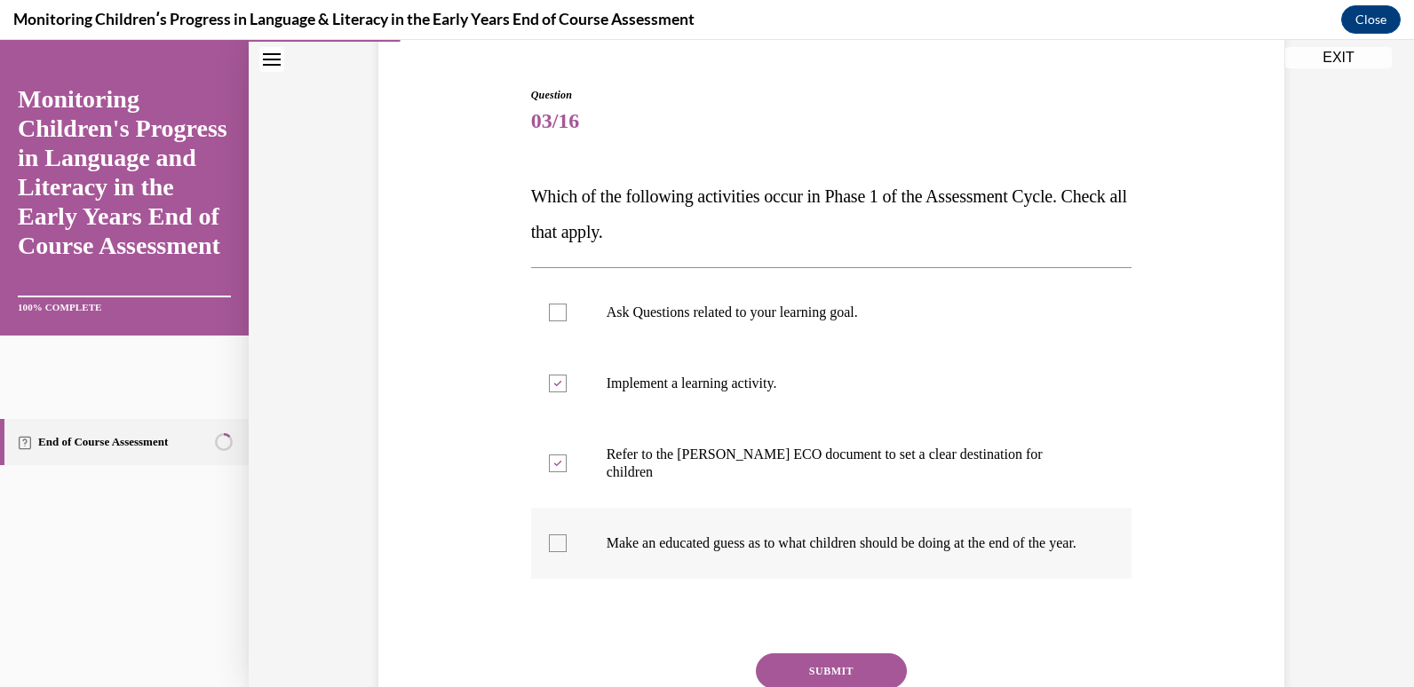
scroll to position [266, 0]
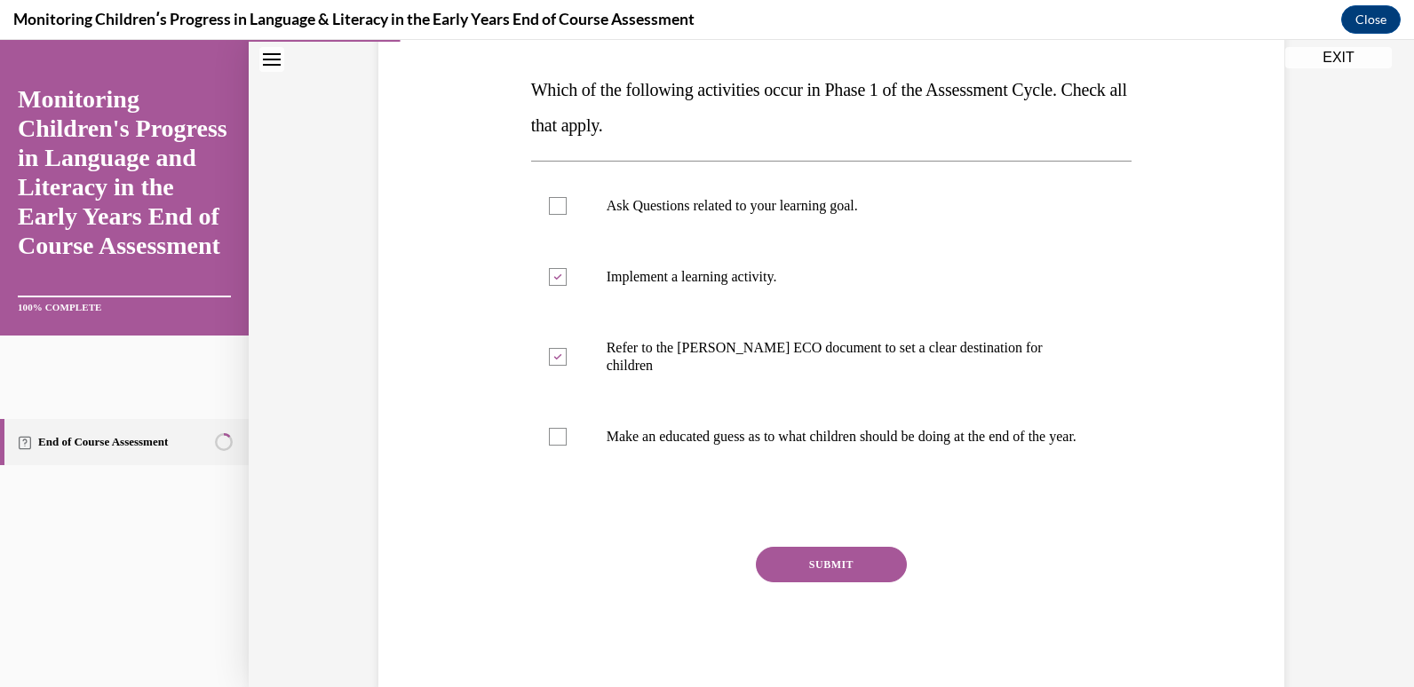
click at [815, 558] on button "SUBMIT" at bounding box center [831, 565] width 151 height 36
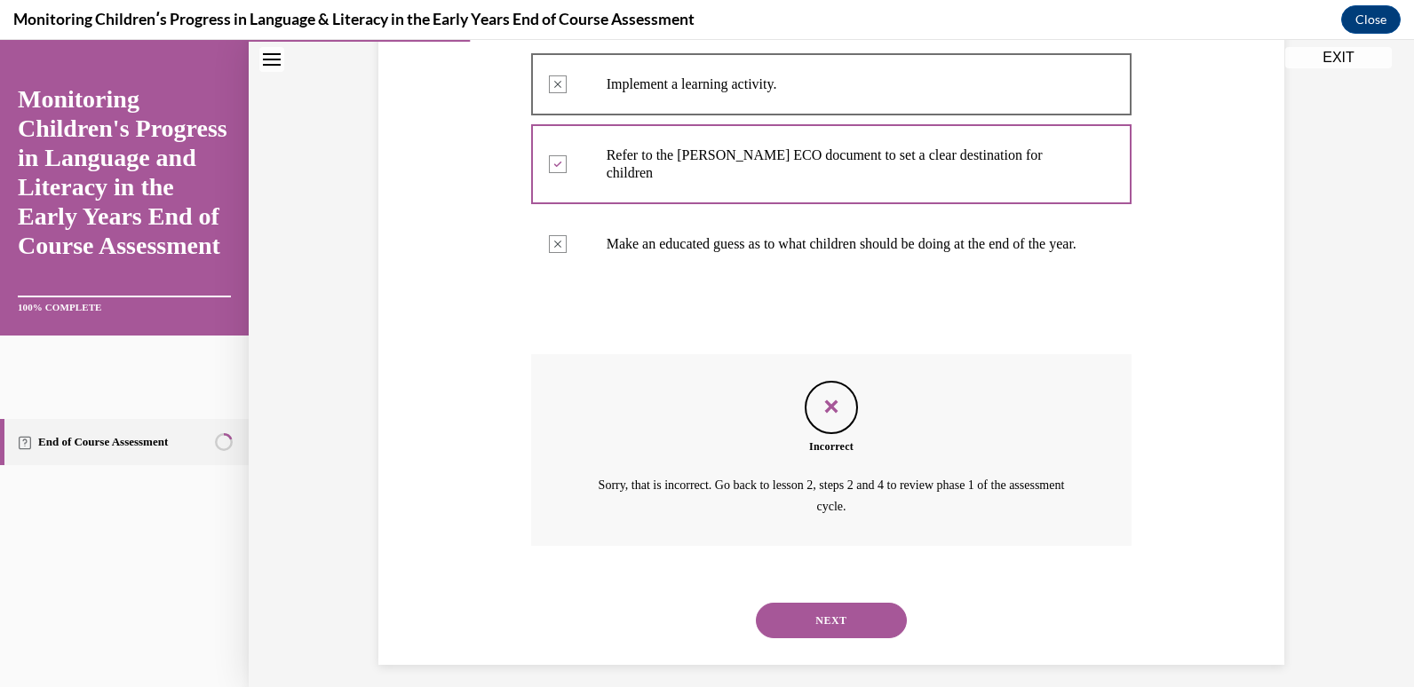
scroll to position [472, 0]
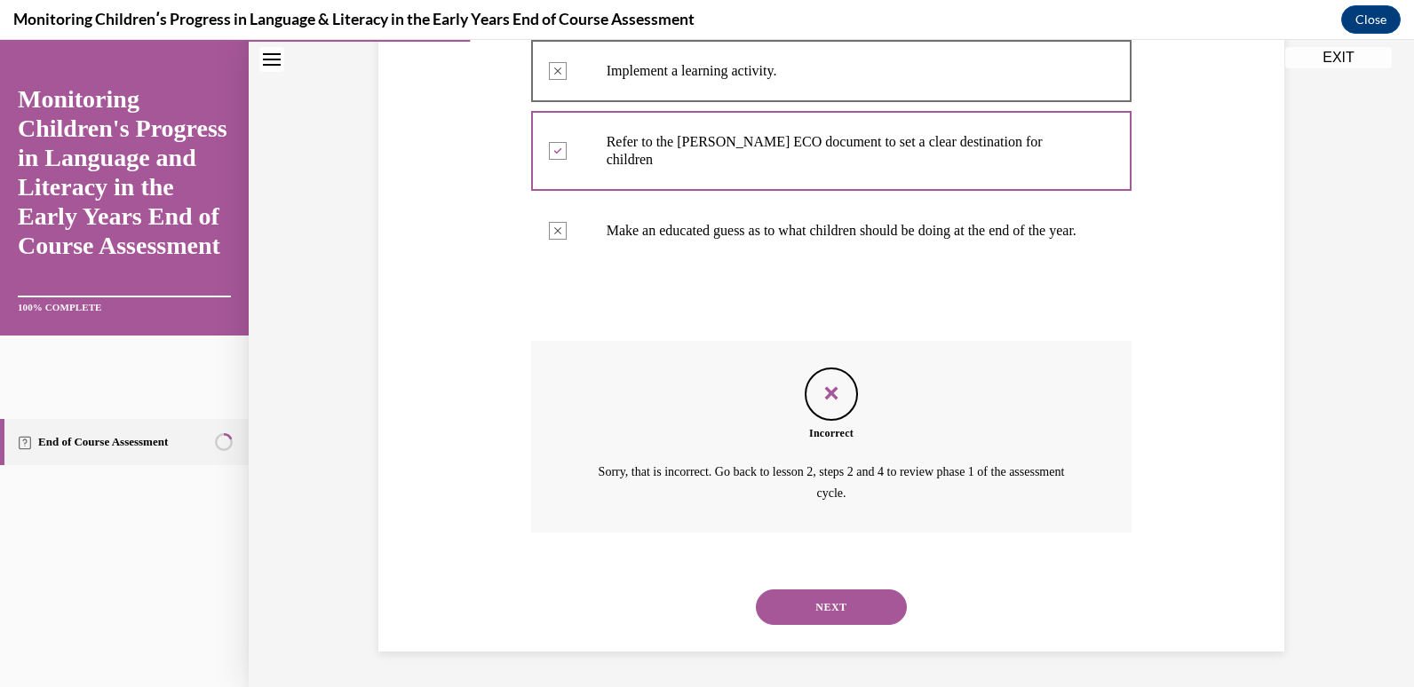
click at [806, 614] on button "NEXT" at bounding box center [831, 608] width 151 height 36
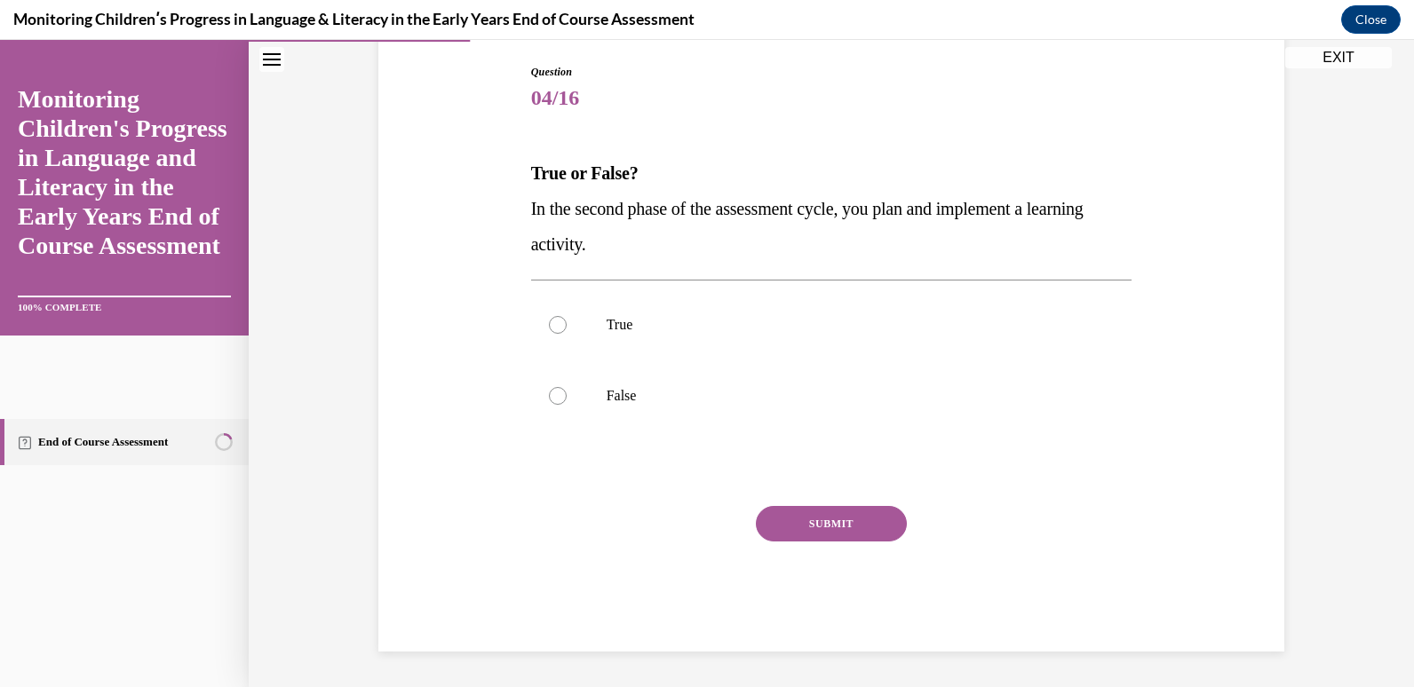
scroll to position [58, 0]
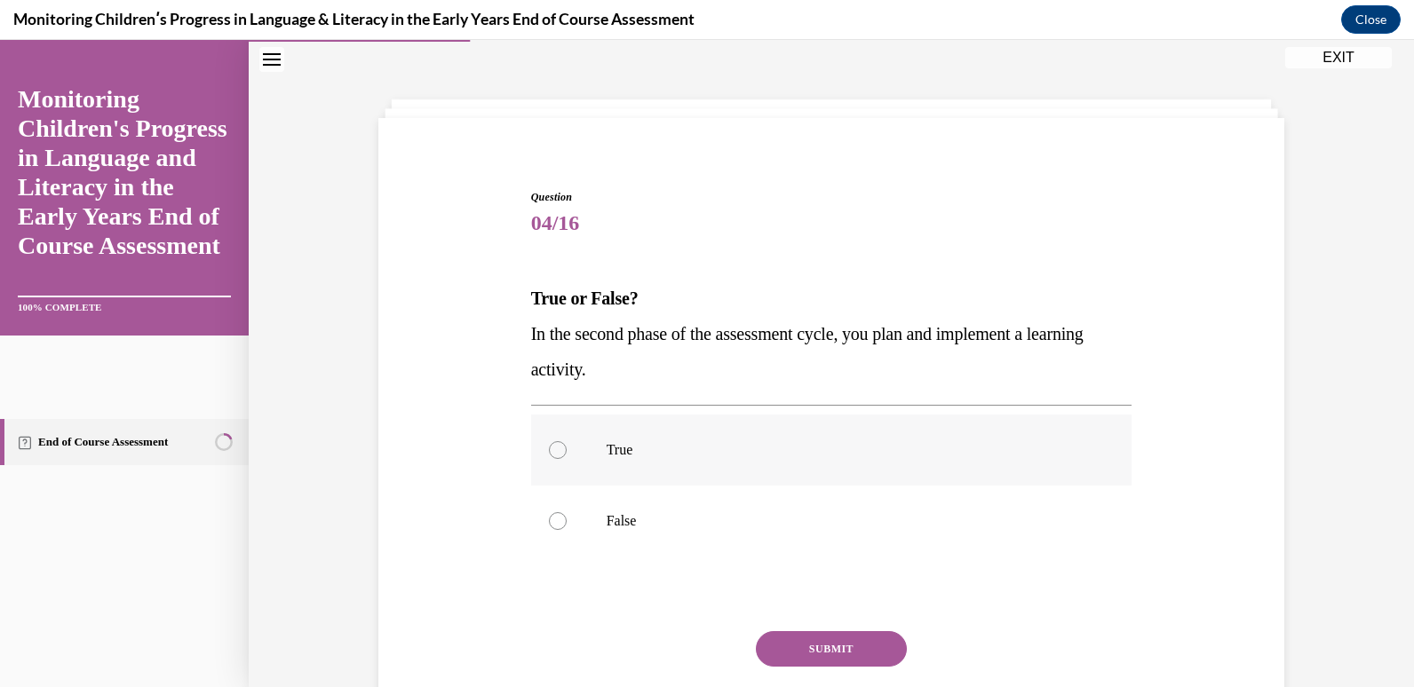
click at [552, 450] on div at bounding box center [558, 450] width 18 height 18
click at [552, 450] on input "True" at bounding box center [558, 450] width 18 height 18
radio input "true"
click at [821, 647] on button "SUBMIT" at bounding box center [831, 649] width 151 height 36
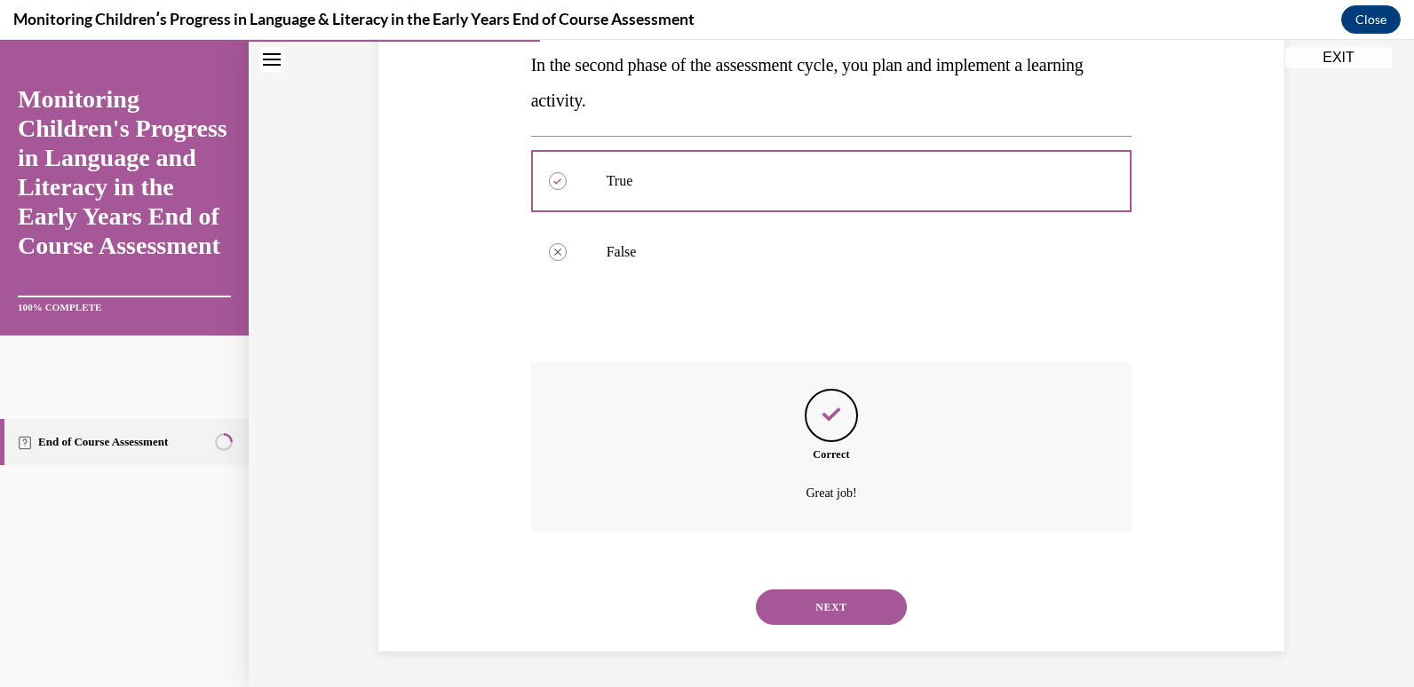
scroll to position [327, 0]
click at [821, 611] on button "NEXT" at bounding box center [831, 608] width 151 height 36
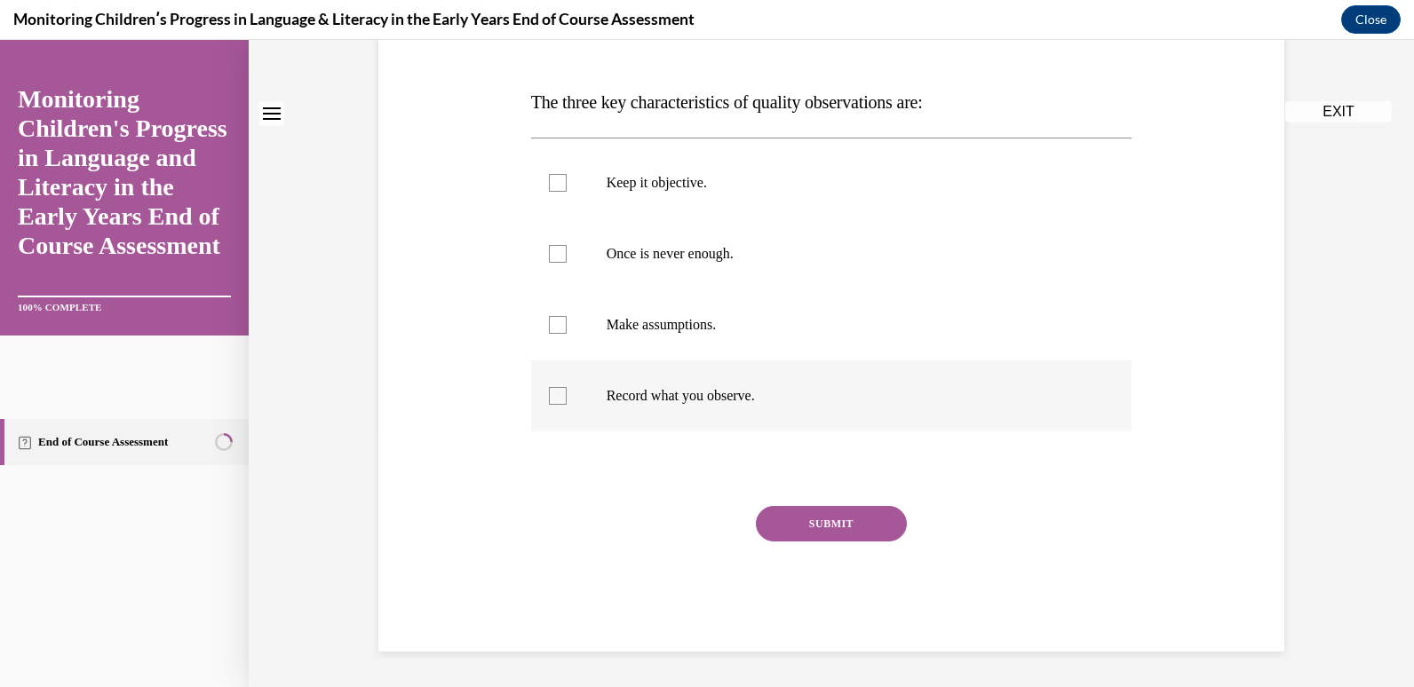
scroll to position [0, 0]
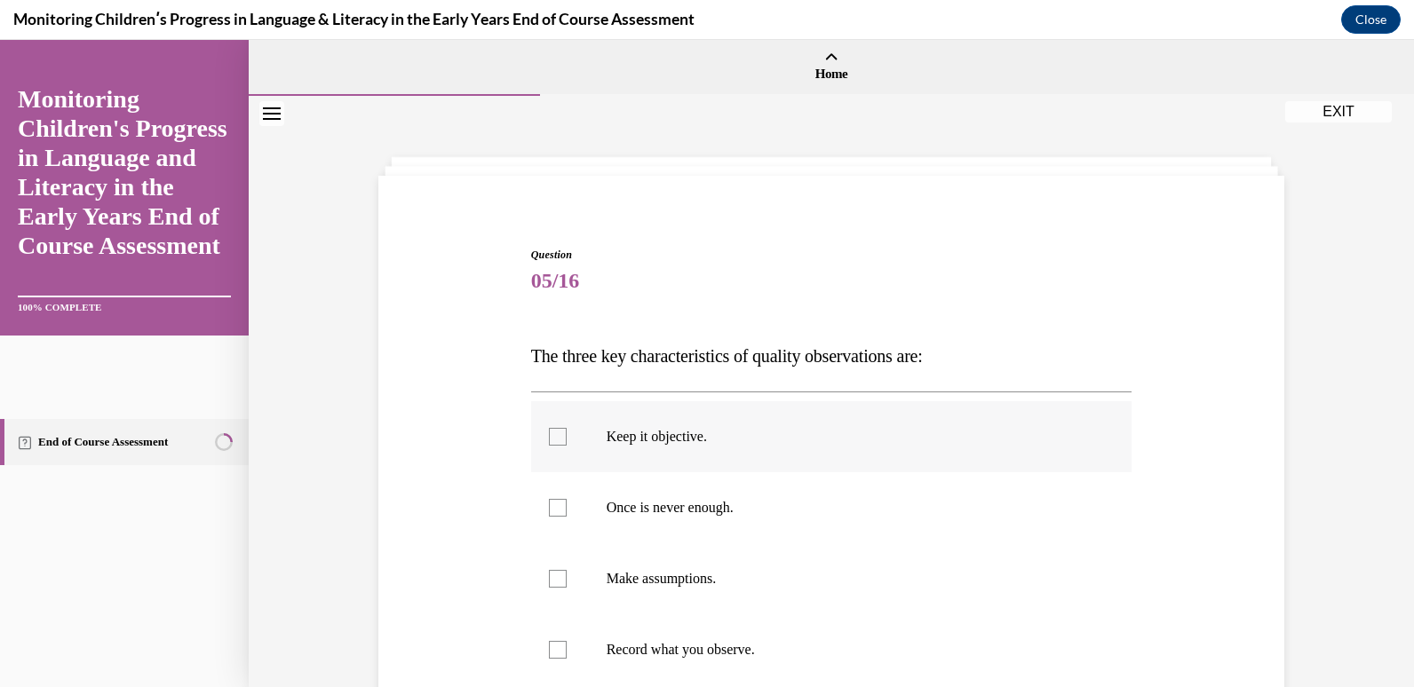
click at [543, 427] on label "Keep it objective." at bounding box center [831, 436] width 601 height 71
click at [549, 428] on input "Keep it objective." at bounding box center [558, 437] width 18 height 18
checkbox input "true"
click at [550, 508] on div at bounding box center [558, 508] width 18 height 18
click at [550, 508] on input "Once is never enough." at bounding box center [558, 508] width 18 height 18
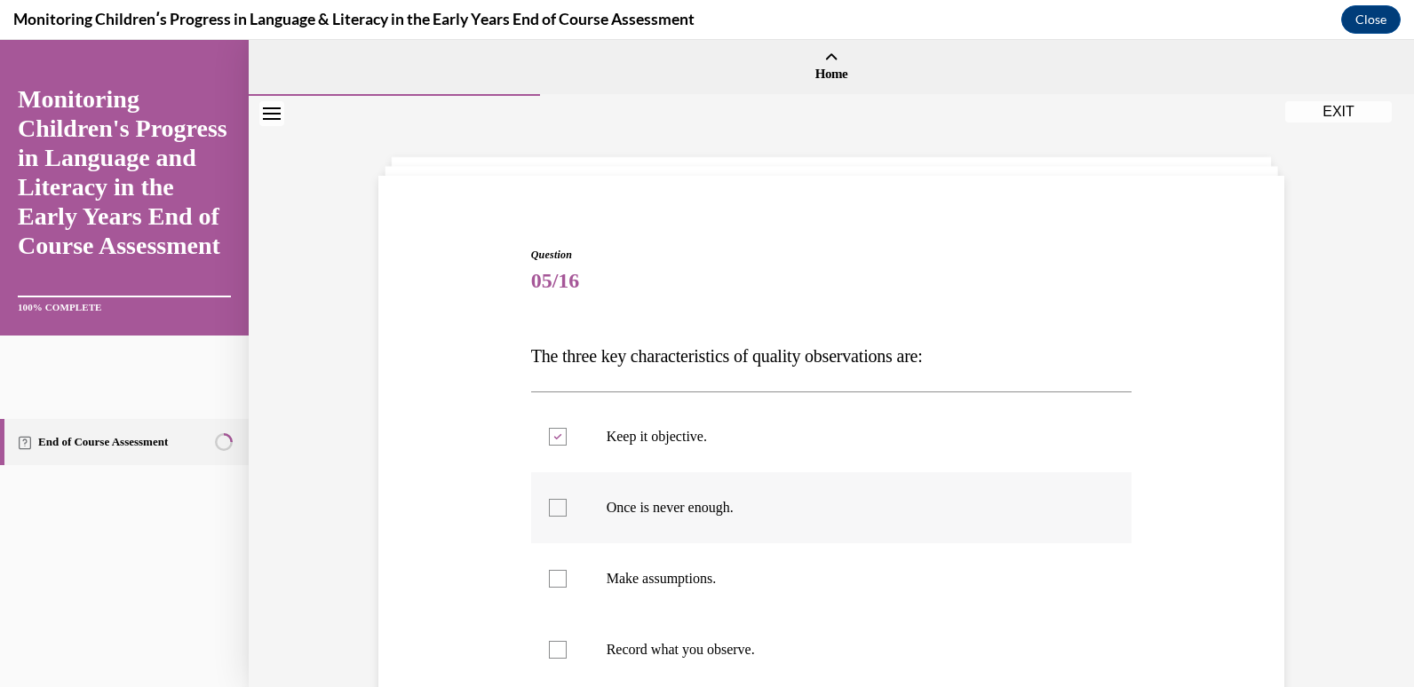
checkbox input "true"
click at [549, 654] on div at bounding box center [558, 650] width 18 height 18
click at [549, 654] on input "Record what you observe." at bounding box center [558, 650] width 18 height 18
checkbox input "true"
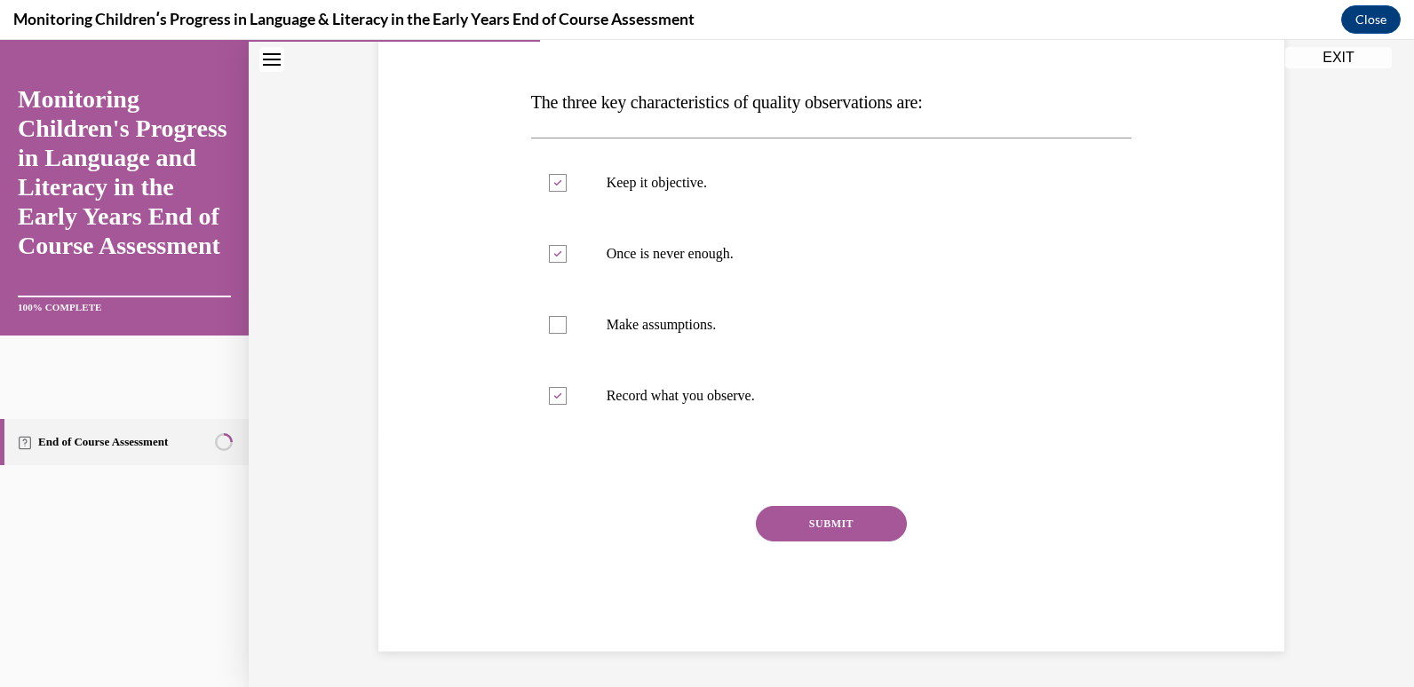
click at [810, 515] on button "SUBMIT" at bounding box center [831, 524] width 151 height 36
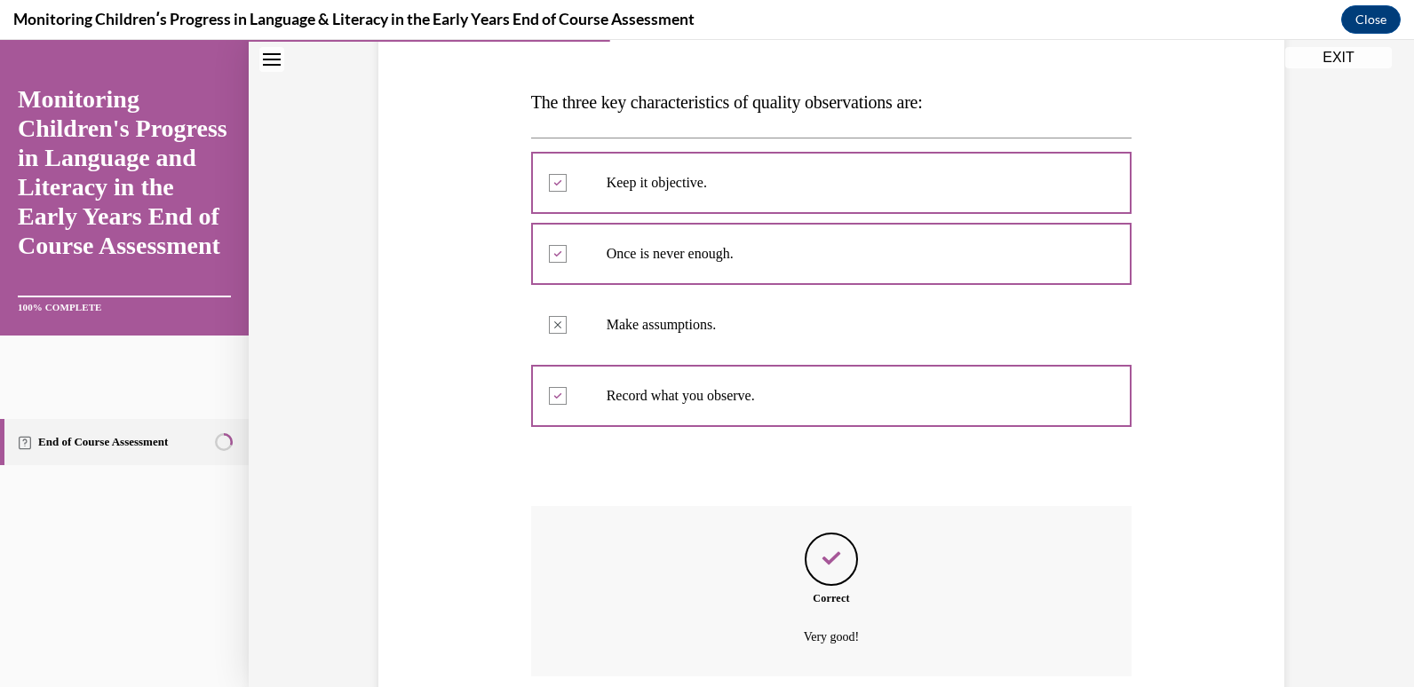
scroll to position [398, 0]
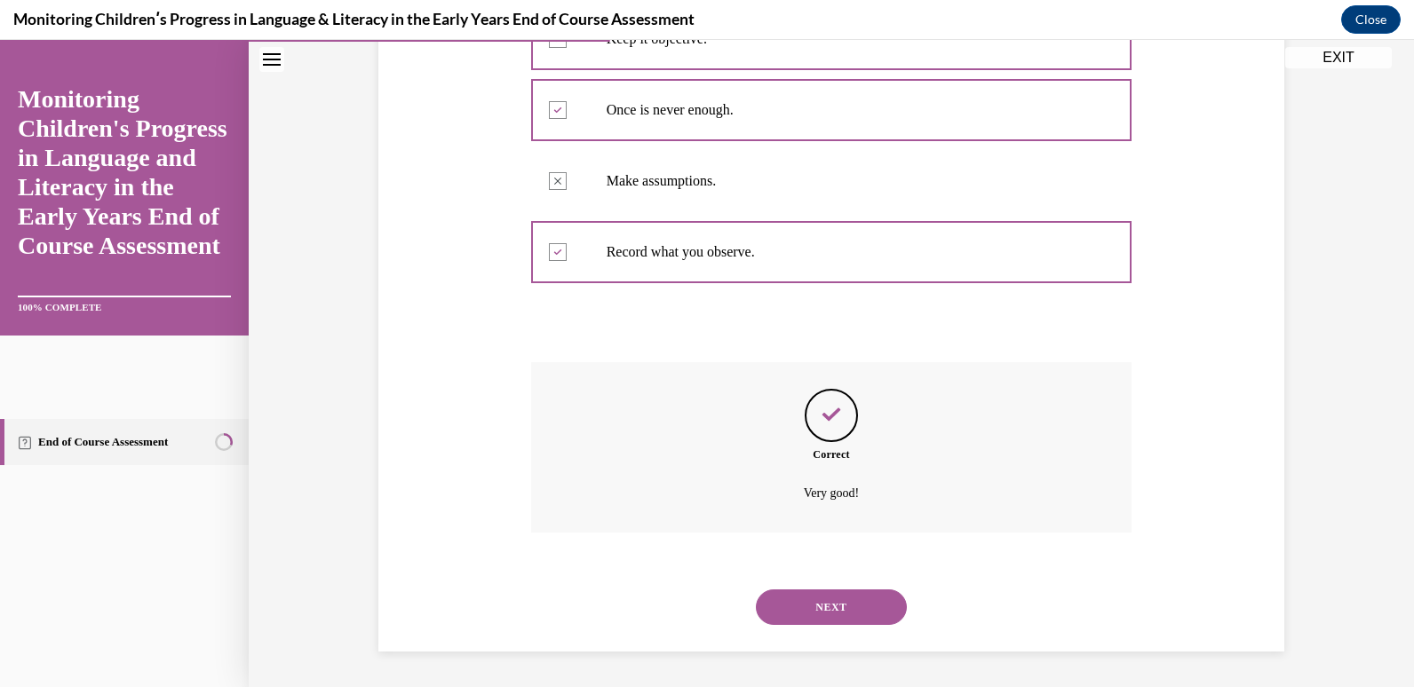
drag, startPoint x: 838, startPoint y: 610, endPoint x: 811, endPoint y: 550, distance: 66.4
click at [837, 611] on button "NEXT" at bounding box center [831, 608] width 151 height 36
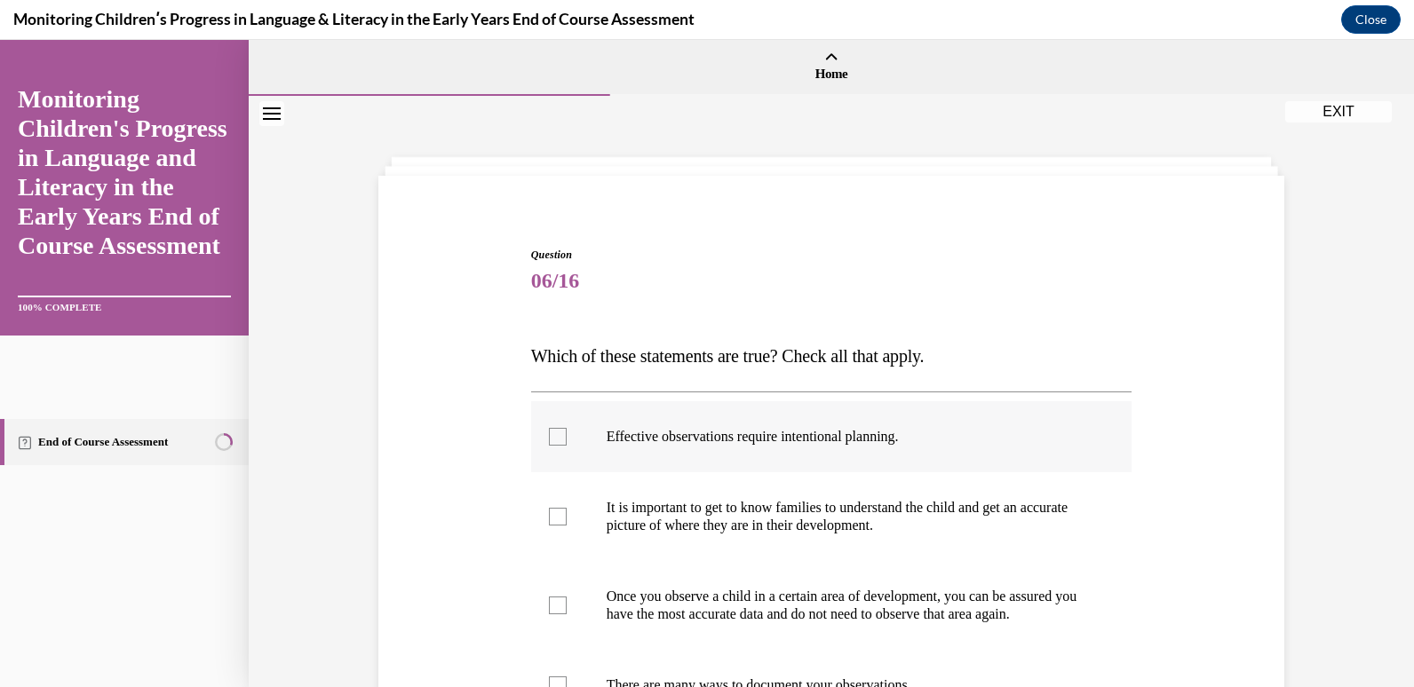
click at [549, 433] on div at bounding box center [558, 437] width 18 height 18
click at [549, 433] on input "Effective observations require intentional planning." at bounding box center [558, 437] width 18 height 18
checkbox input "true"
click at [553, 516] on div at bounding box center [558, 517] width 18 height 18
click at [553, 516] on input "It is important to get to know families to understand the child and get an accu…" at bounding box center [558, 517] width 18 height 18
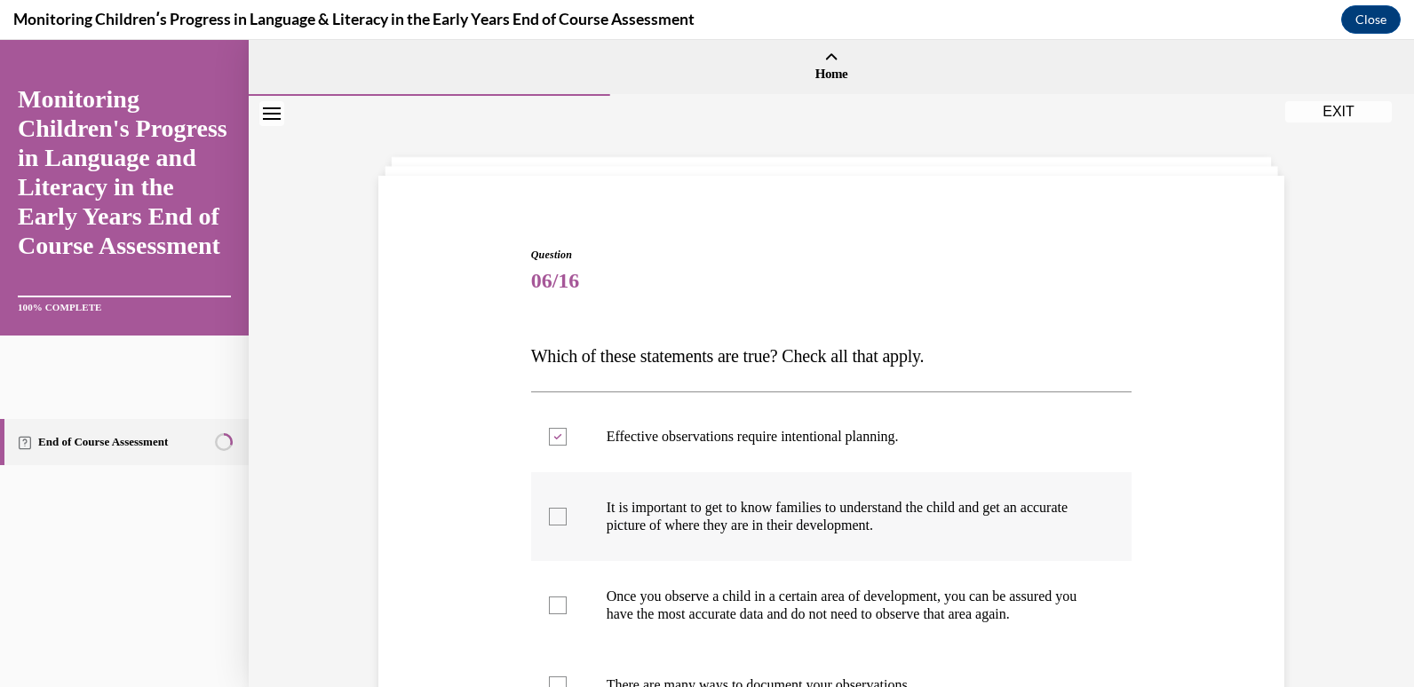
checkbox input "true"
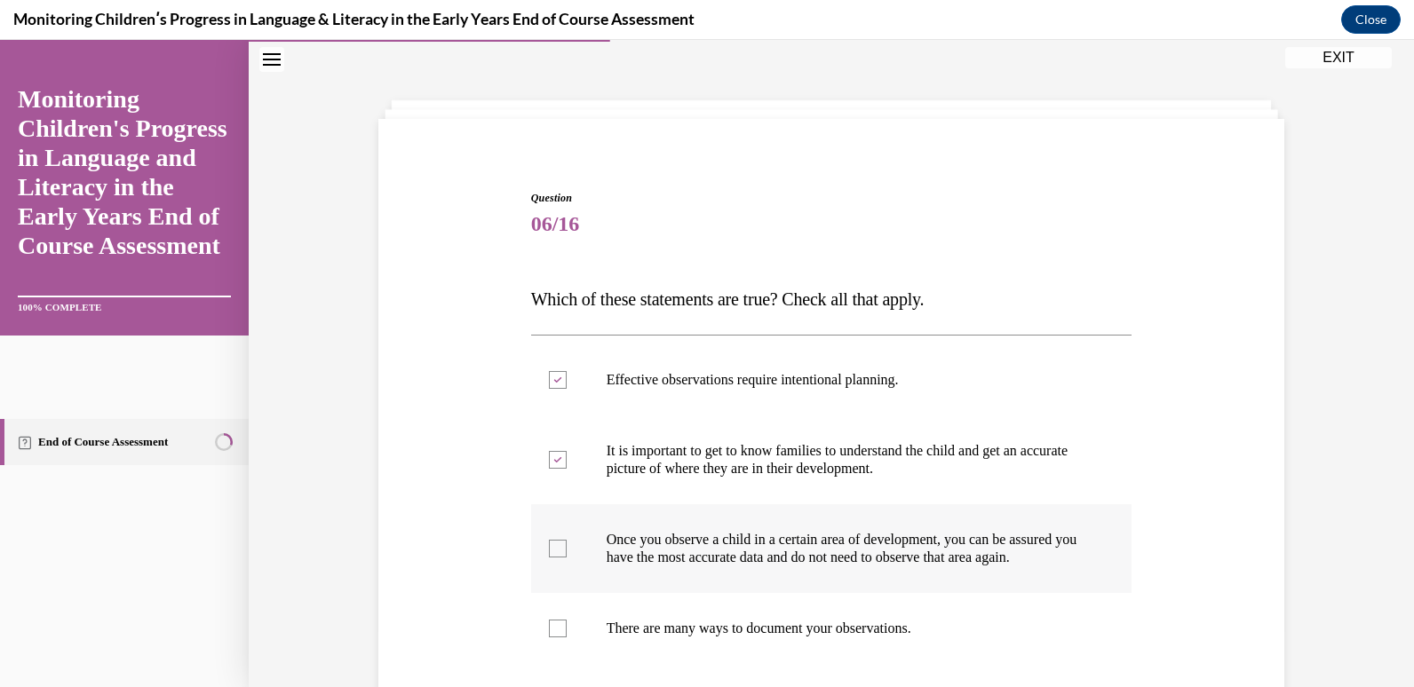
scroll to position [89, 0]
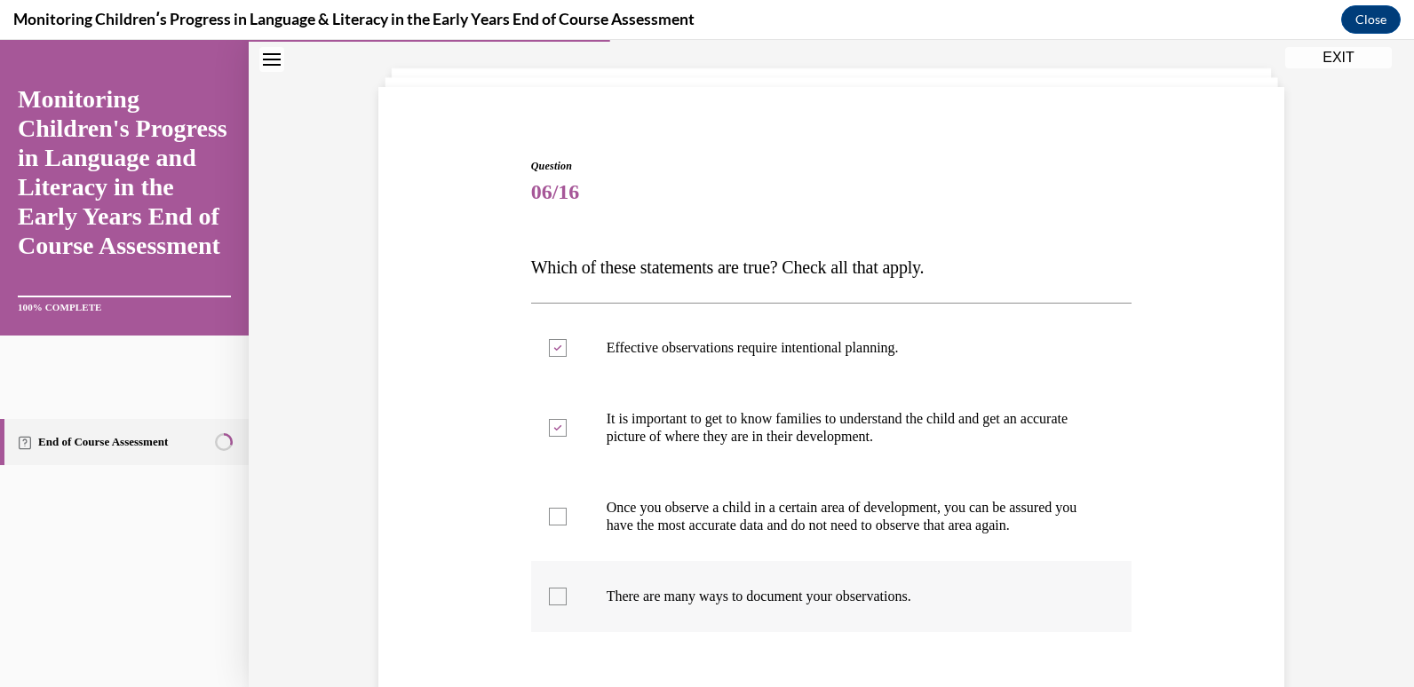
click at [540, 615] on label "There are many ways to document your observations." at bounding box center [831, 596] width 601 height 71
click at [549, 606] on input "There are many ways to document your observations." at bounding box center [558, 597] width 18 height 18
checkbox input "true"
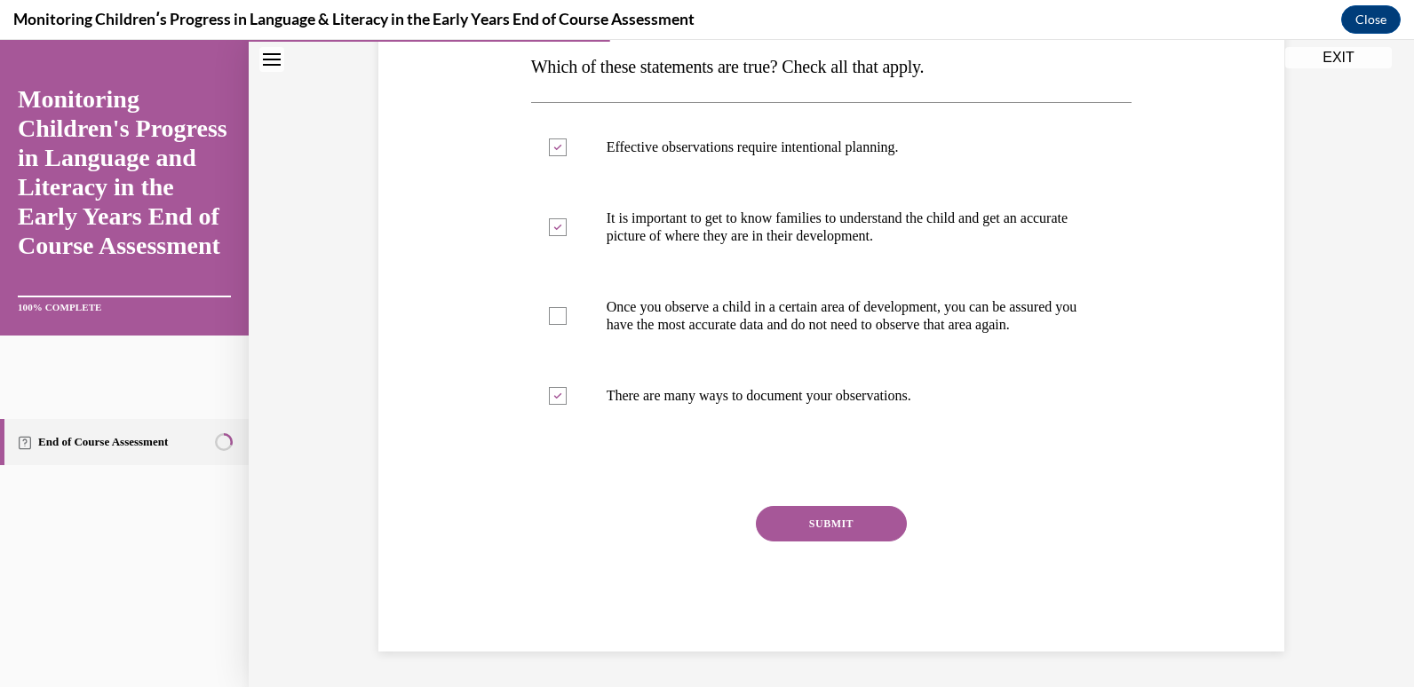
click at [869, 528] on button "SUBMIT" at bounding box center [831, 524] width 151 height 36
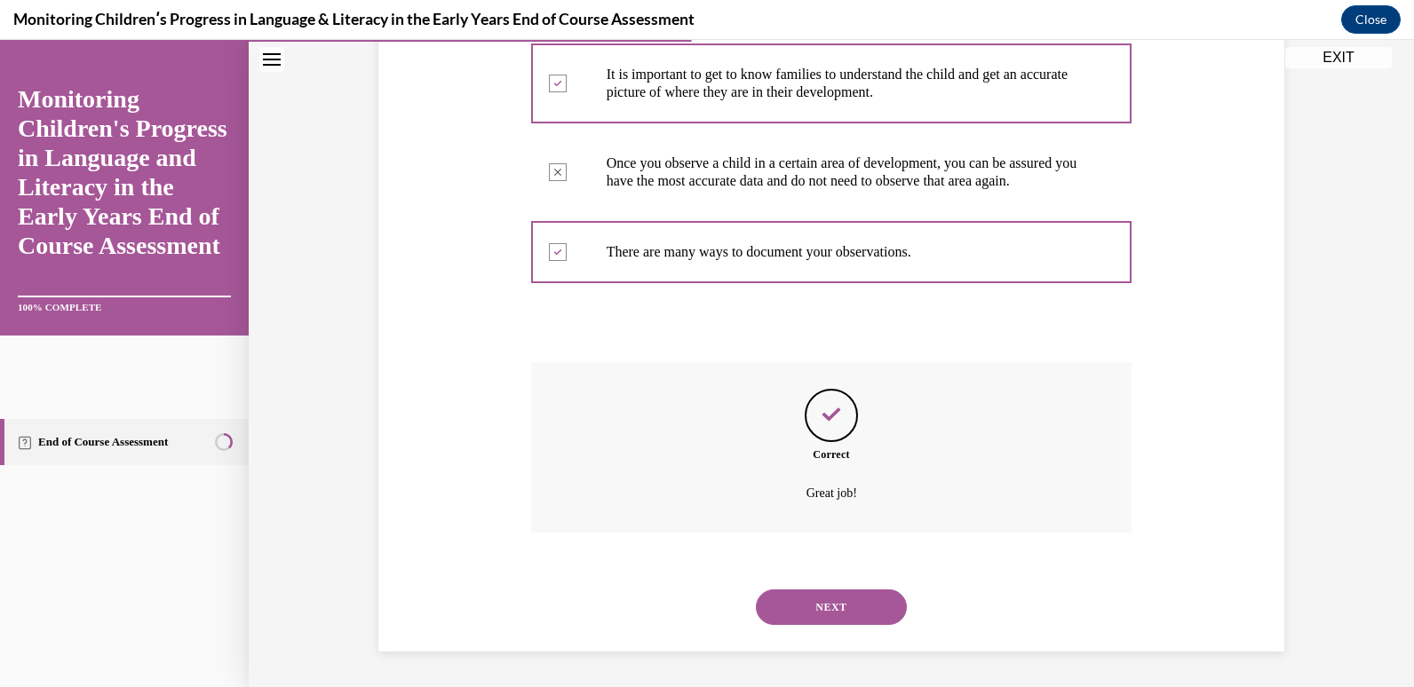
scroll to position [451, 0]
click at [819, 597] on button "NEXT" at bounding box center [831, 608] width 151 height 36
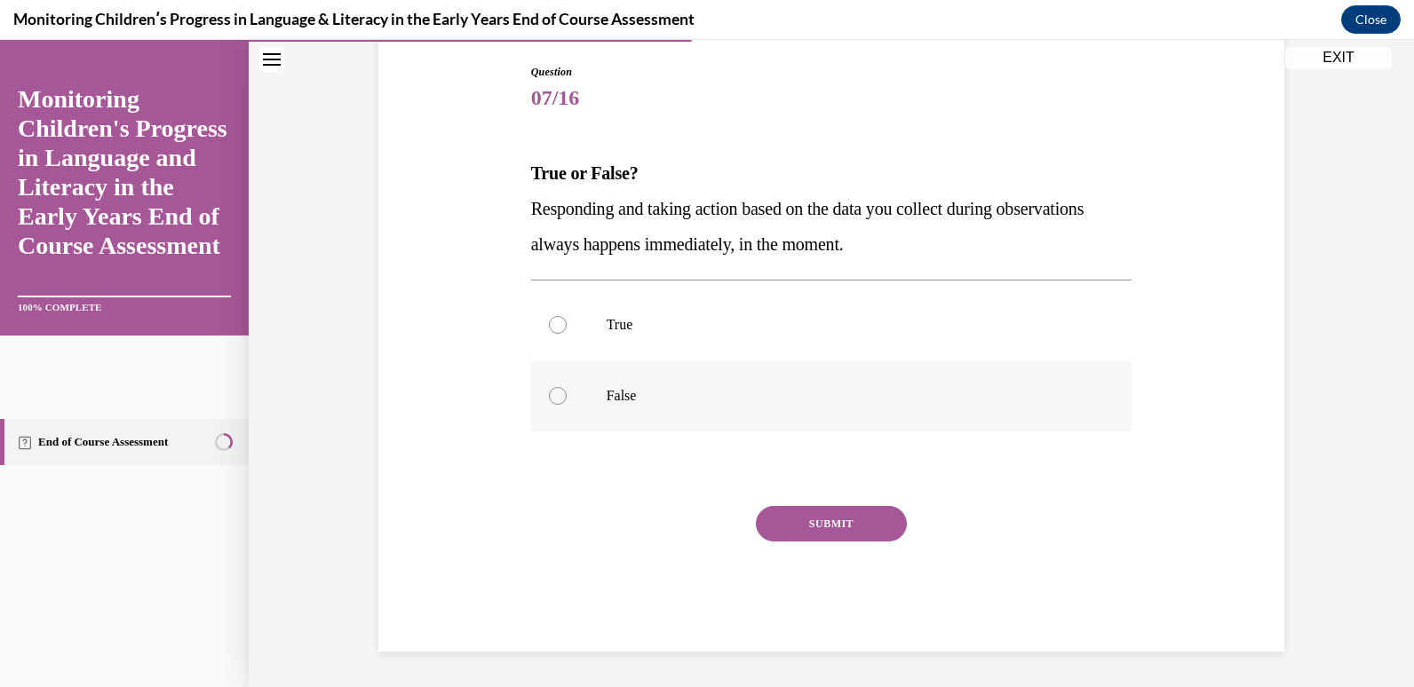
click at [551, 400] on div at bounding box center [558, 396] width 18 height 18
click at [551, 400] on input "False" at bounding box center [558, 396] width 18 height 18
radio input "true"
click at [832, 536] on button "SUBMIT" at bounding box center [831, 524] width 151 height 36
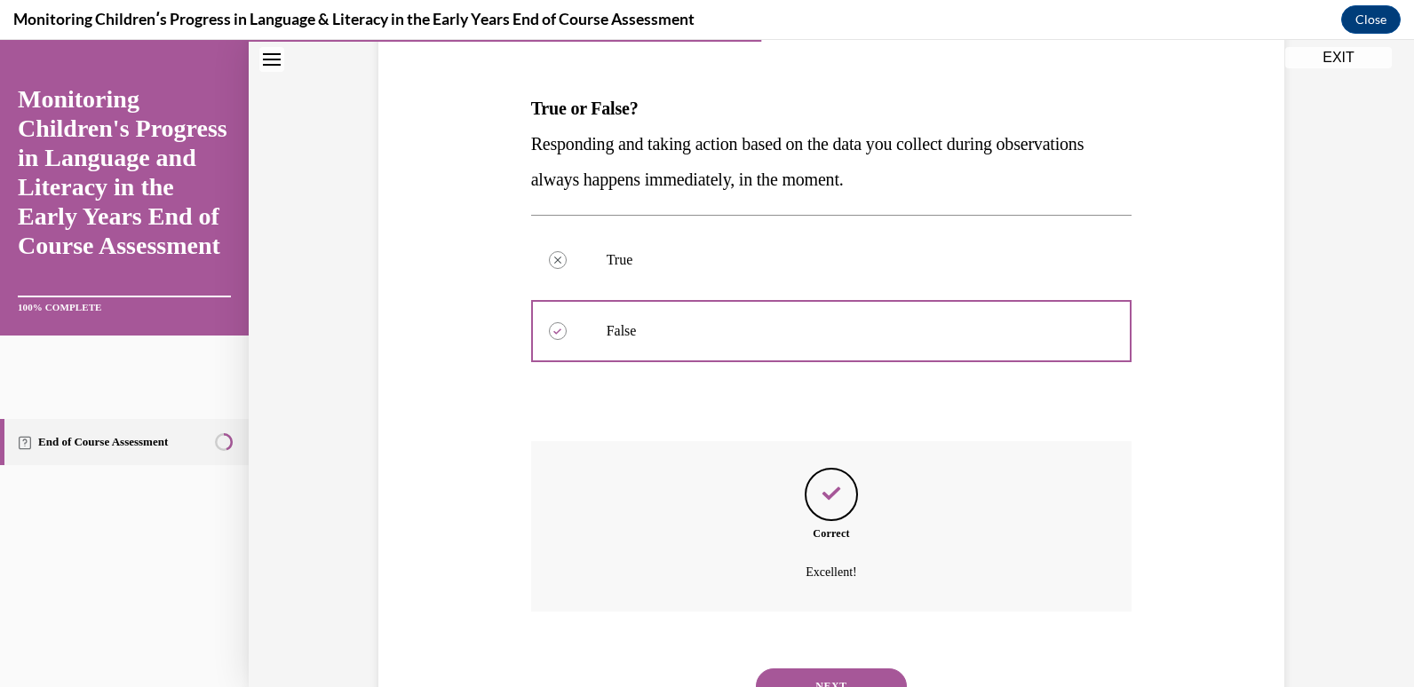
scroll to position [327, 0]
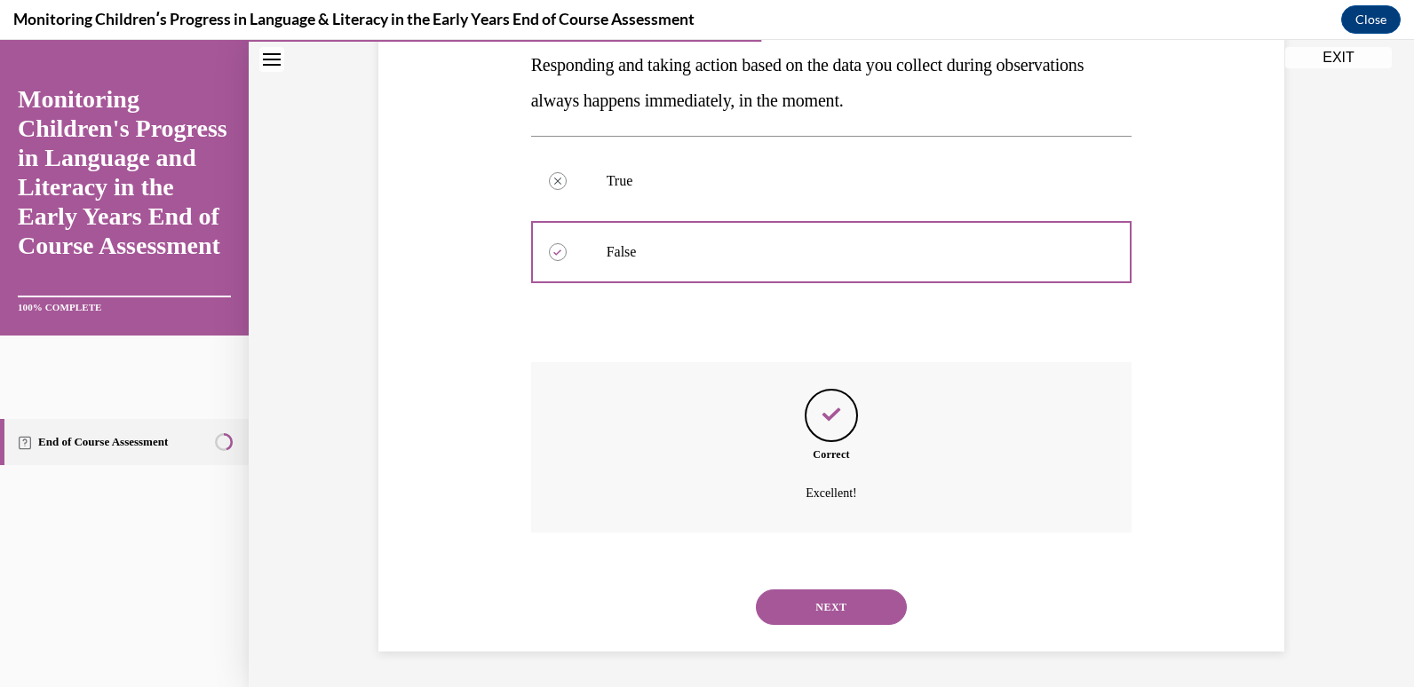
click at [825, 614] on button "NEXT" at bounding box center [831, 608] width 151 height 36
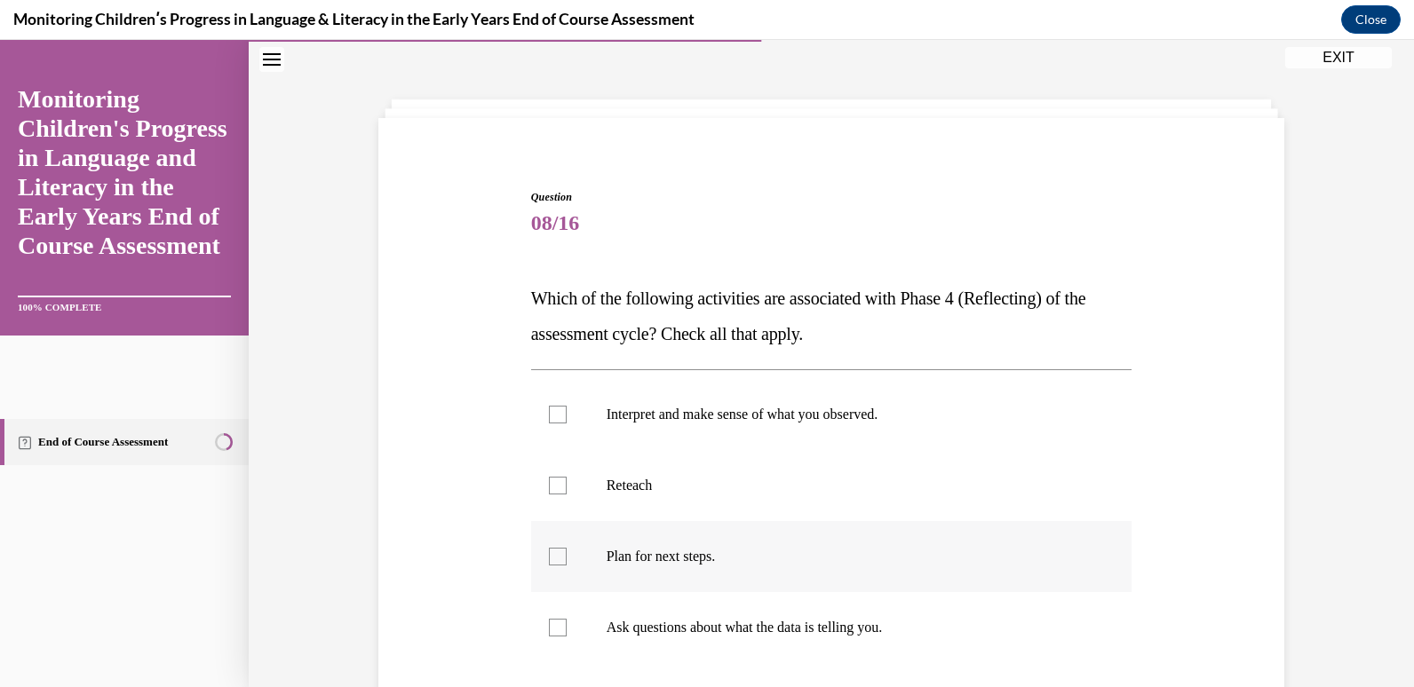
scroll to position [89, 0]
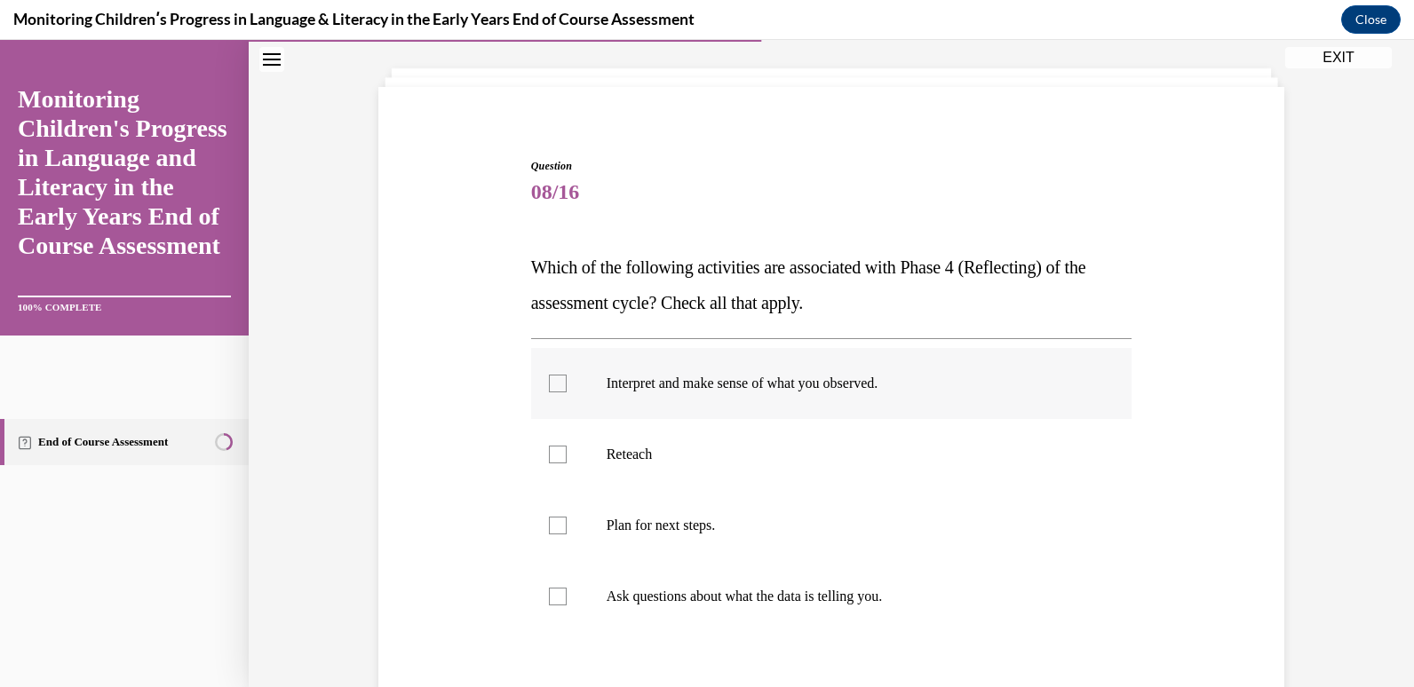
click at [544, 374] on label "Interpret and make sense of what you observed." at bounding box center [831, 383] width 601 height 71
click at [549, 375] on input "Interpret and make sense of what you observed." at bounding box center [558, 384] width 18 height 18
checkbox input "true"
click at [549, 598] on div at bounding box center [558, 597] width 18 height 18
click at [549, 598] on input "Ask questions about what the data is telling you." at bounding box center [558, 597] width 18 height 18
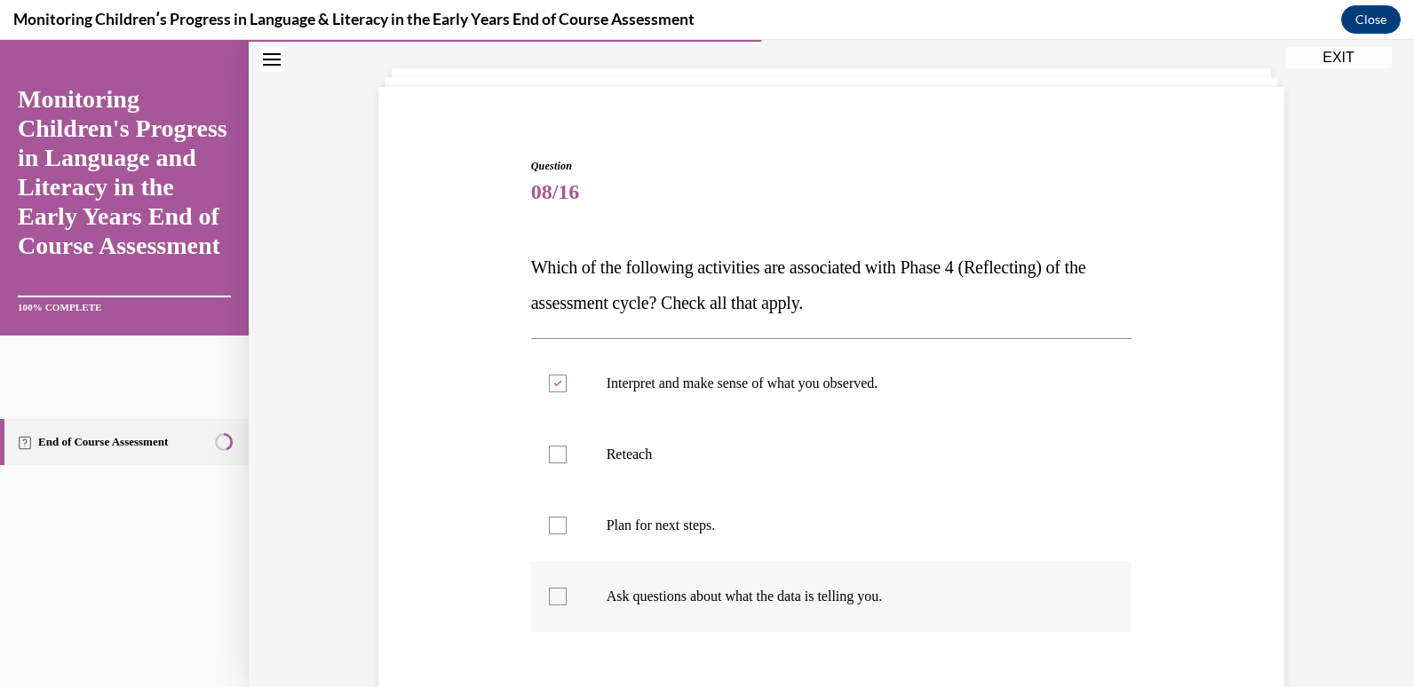
checkbox input "true"
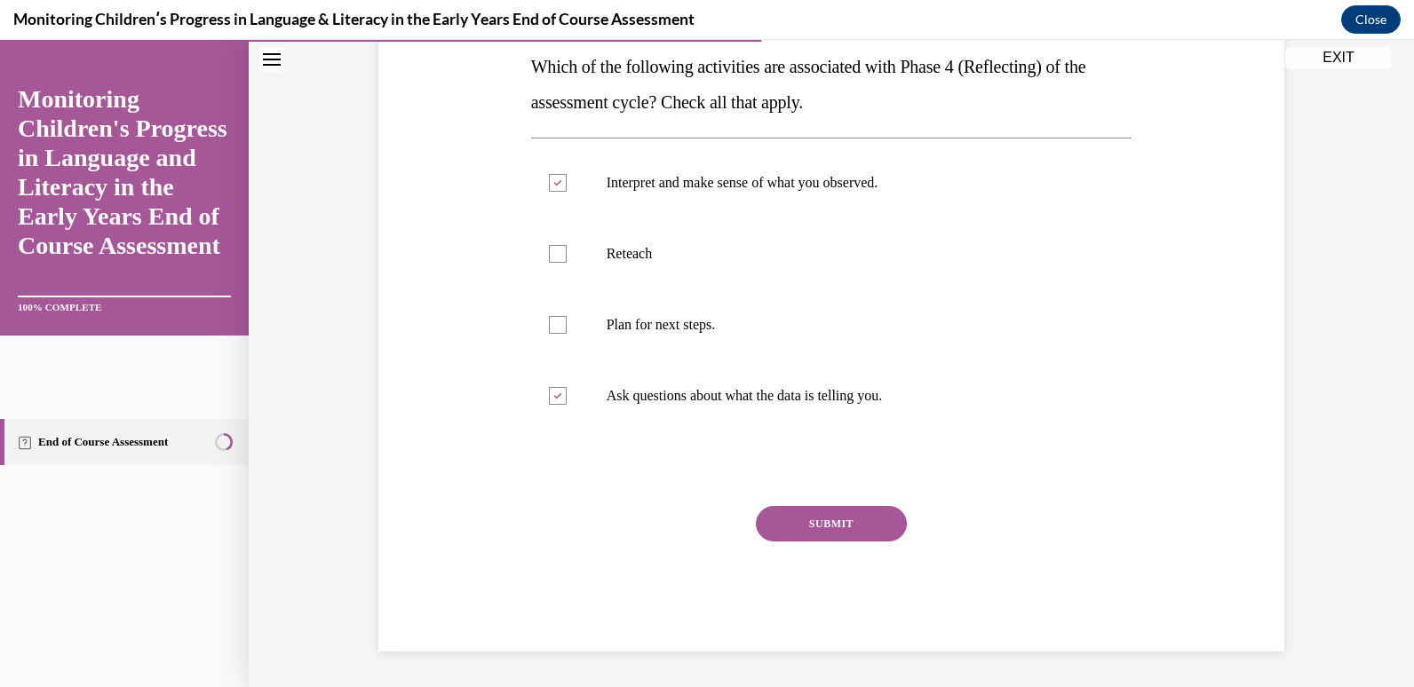
click at [831, 535] on button "SUBMIT" at bounding box center [831, 524] width 151 height 36
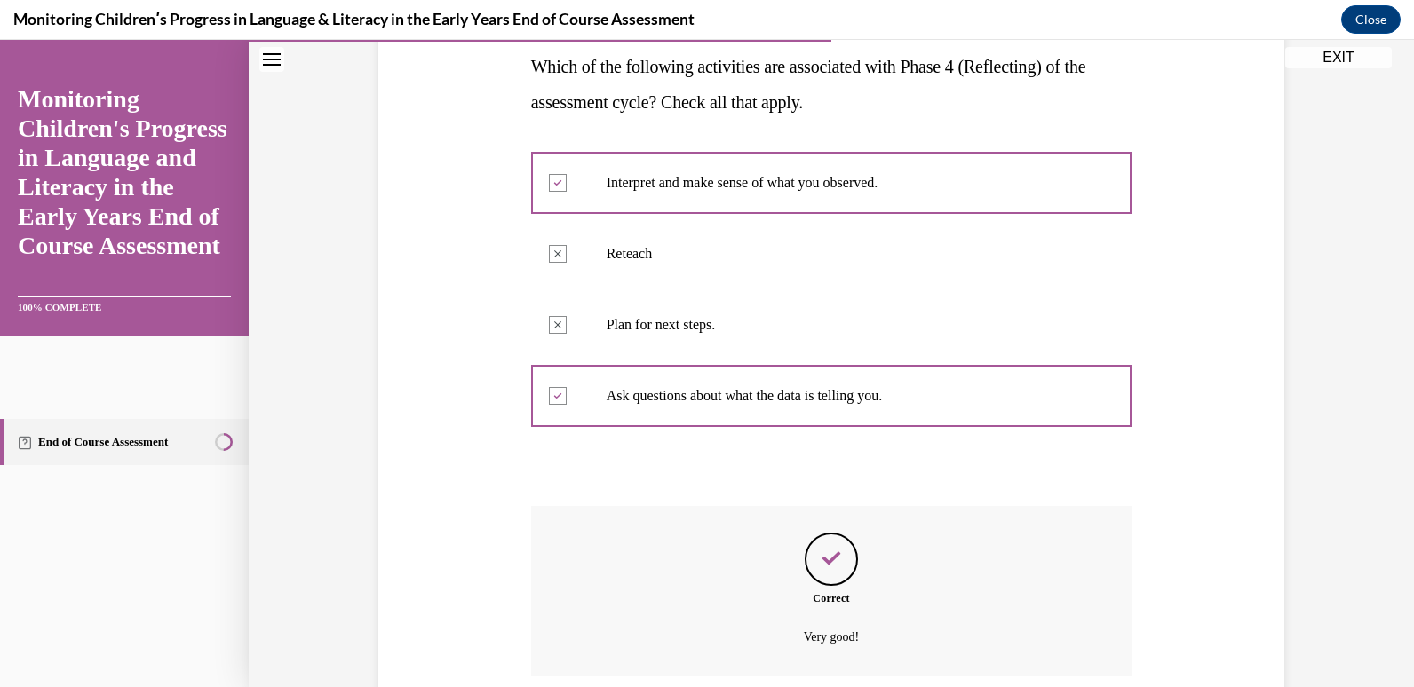
scroll to position [433, 0]
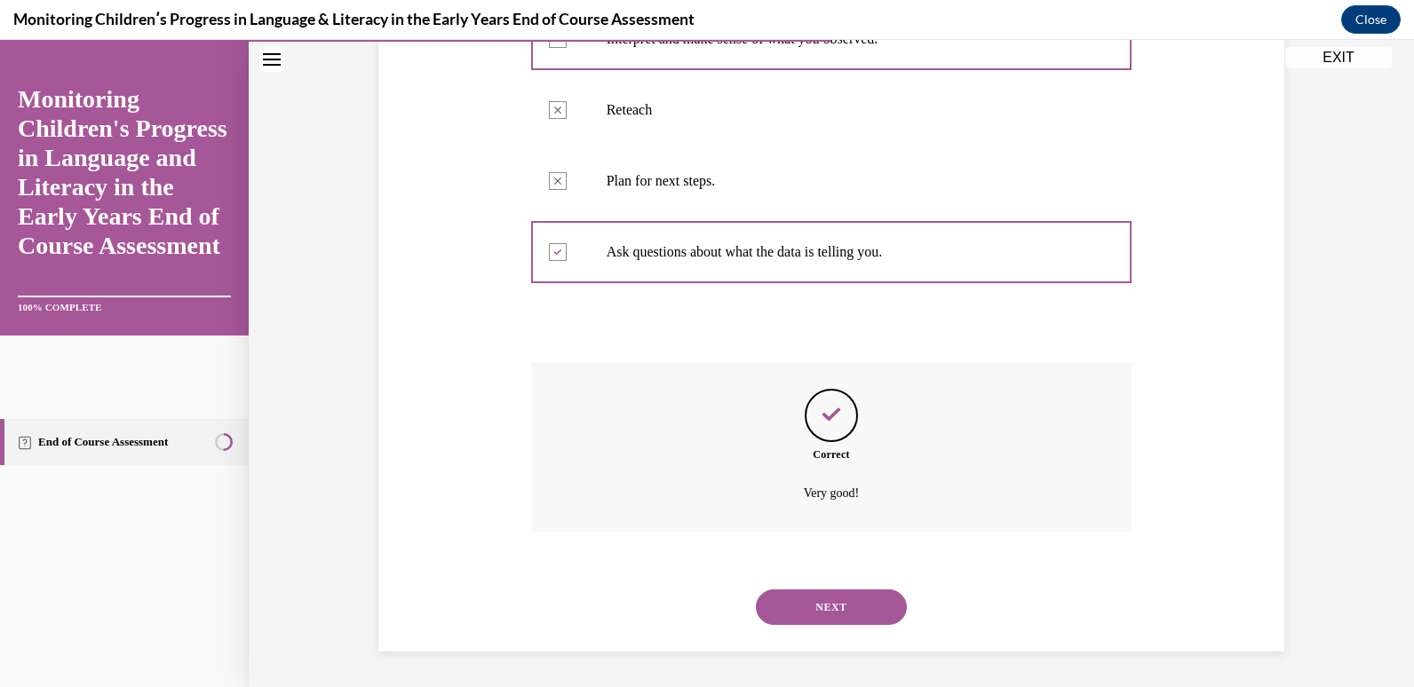
click at [831, 608] on button "NEXT" at bounding box center [831, 608] width 151 height 36
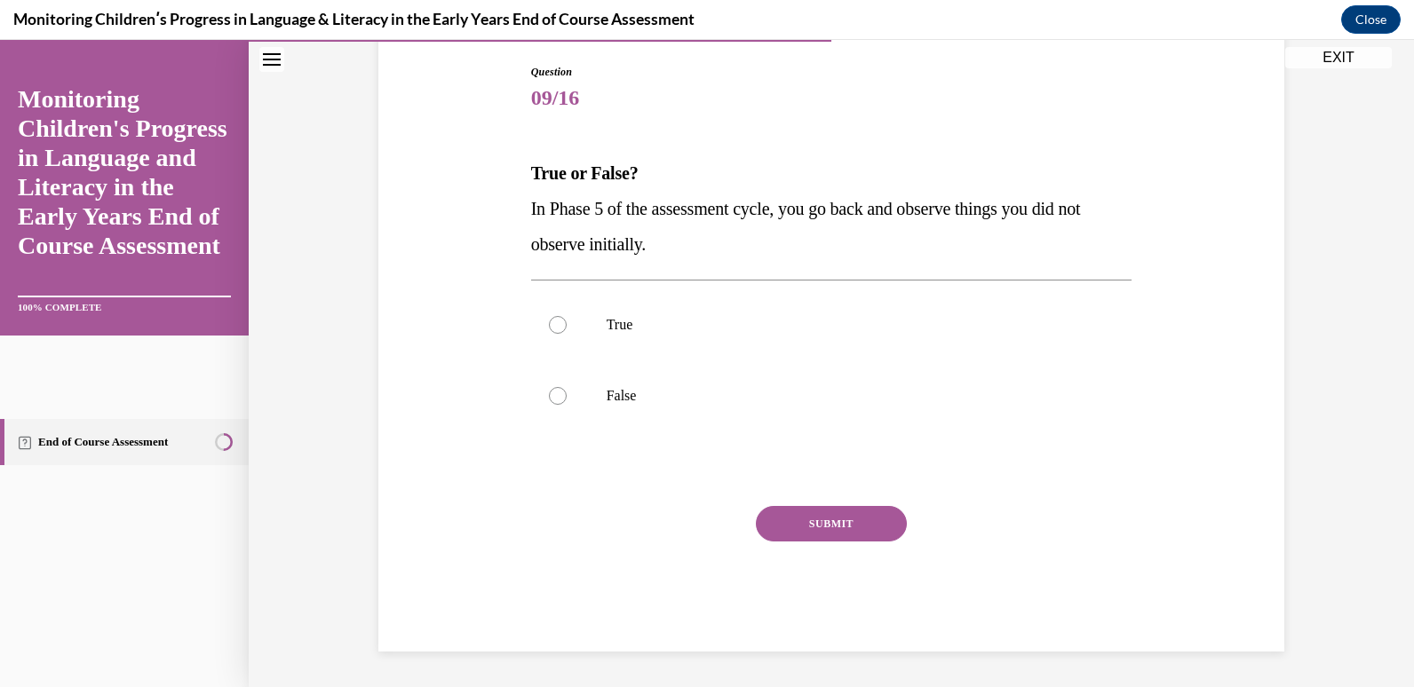
scroll to position [183, 0]
click at [549, 398] on div at bounding box center [558, 396] width 18 height 18
click at [549, 398] on input "False" at bounding box center [558, 396] width 18 height 18
radio input "true"
click at [825, 520] on button "SUBMIT" at bounding box center [831, 524] width 151 height 36
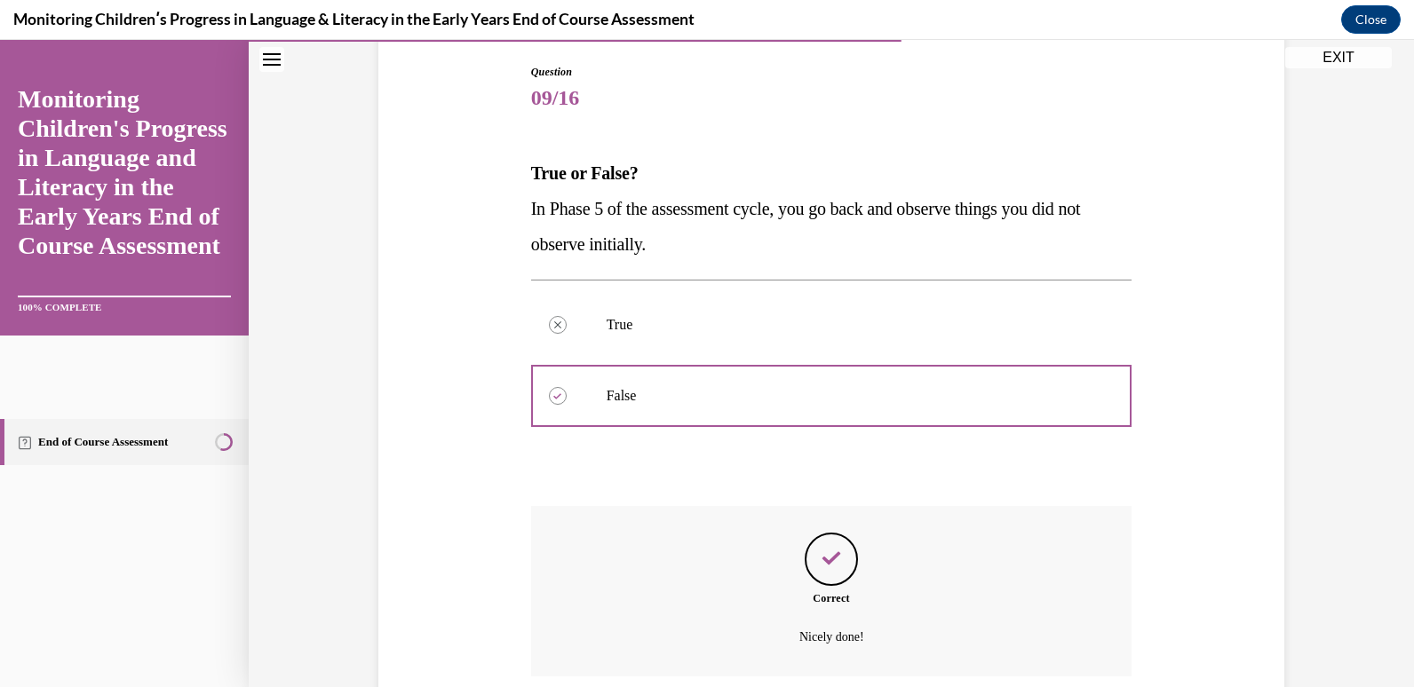
scroll to position [327, 0]
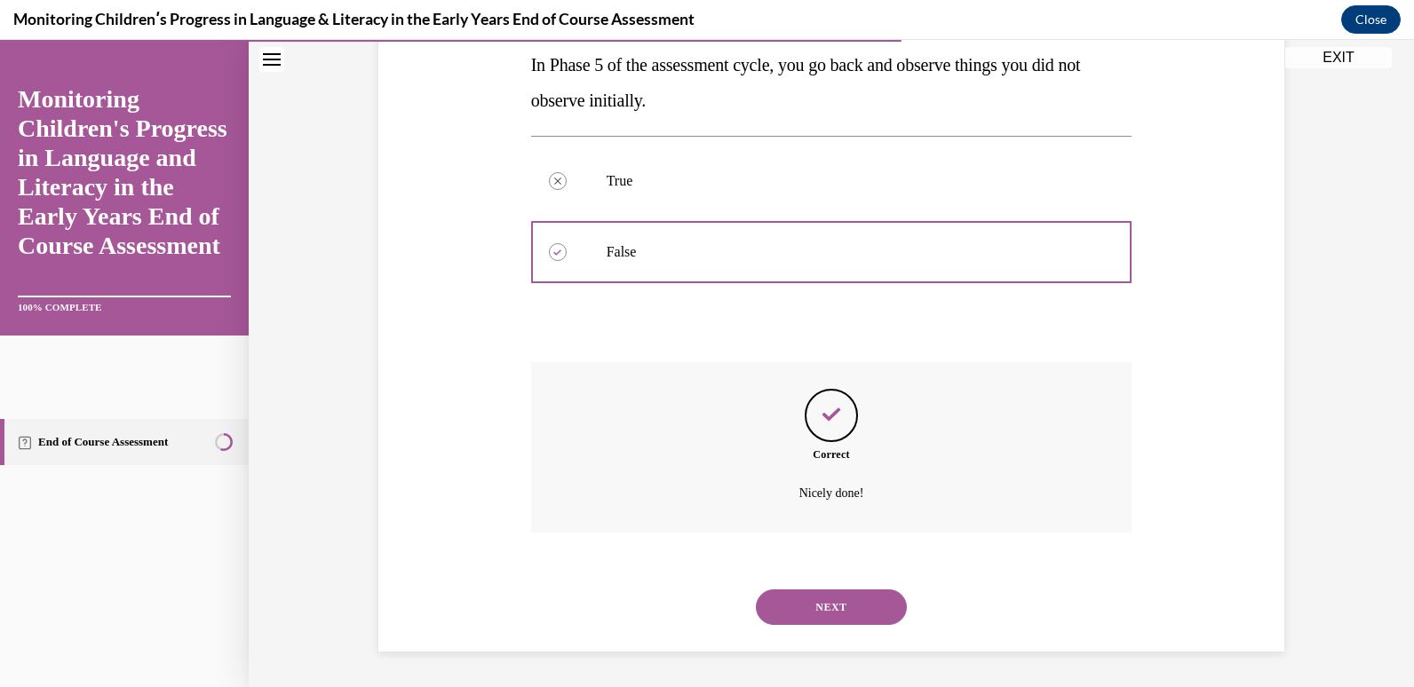
click at [818, 615] on button "NEXT" at bounding box center [831, 608] width 151 height 36
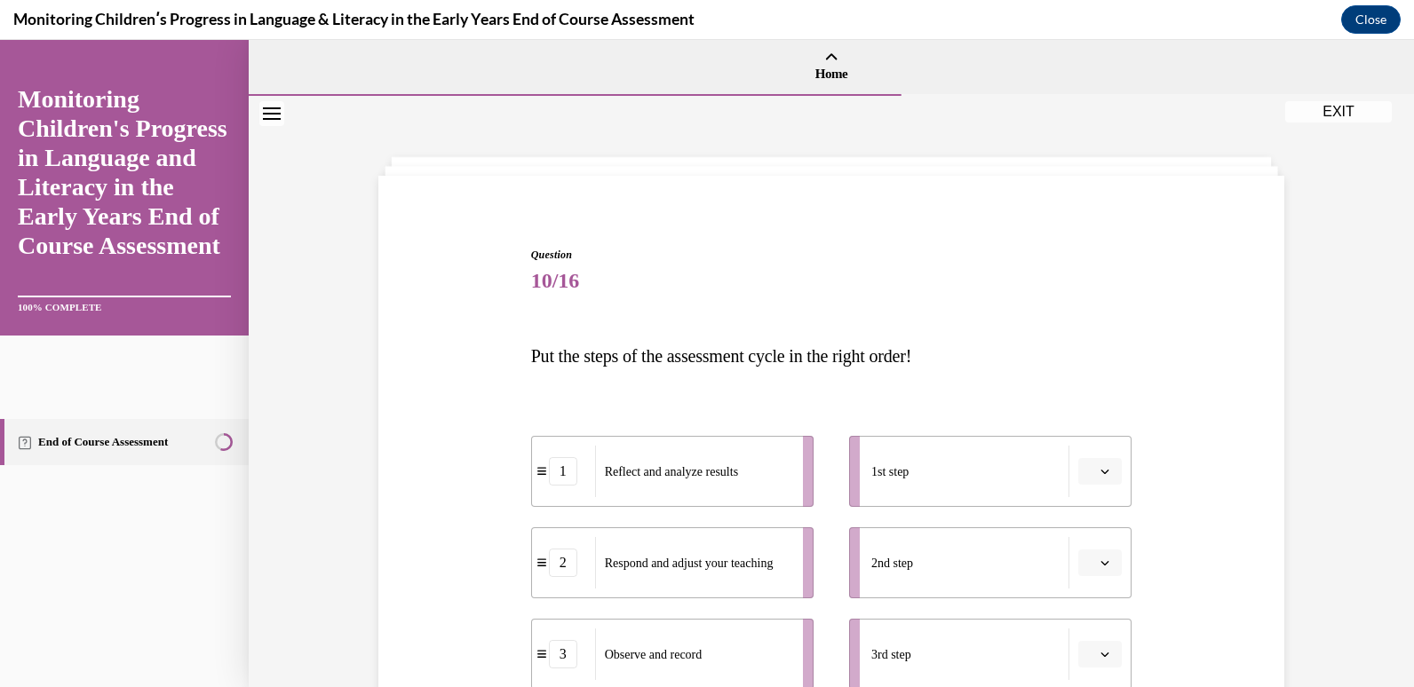
click at [1109, 474] on button "button" at bounding box center [1100, 471] width 44 height 27
click at [1090, 292] on span "1" at bounding box center [1086, 289] width 6 height 14
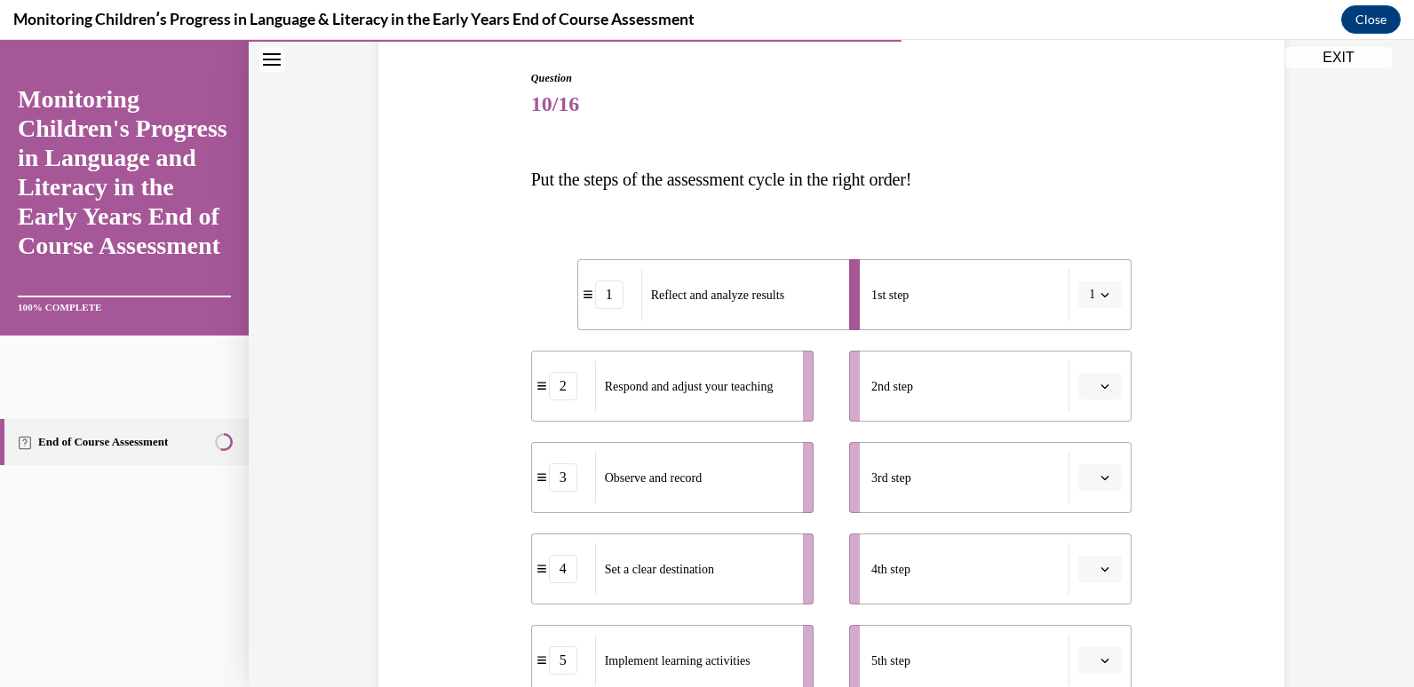
scroll to position [178, 0]
click at [1106, 383] on button "button" at bounding box center [1100, 385] width 44 height 27
click at [1078, 532] on div "3" at bounding box center [1091, 532] width 44 height 36
click at [1099, 474] on span "button" at bounding box center [1105, 477] width 12 height 12
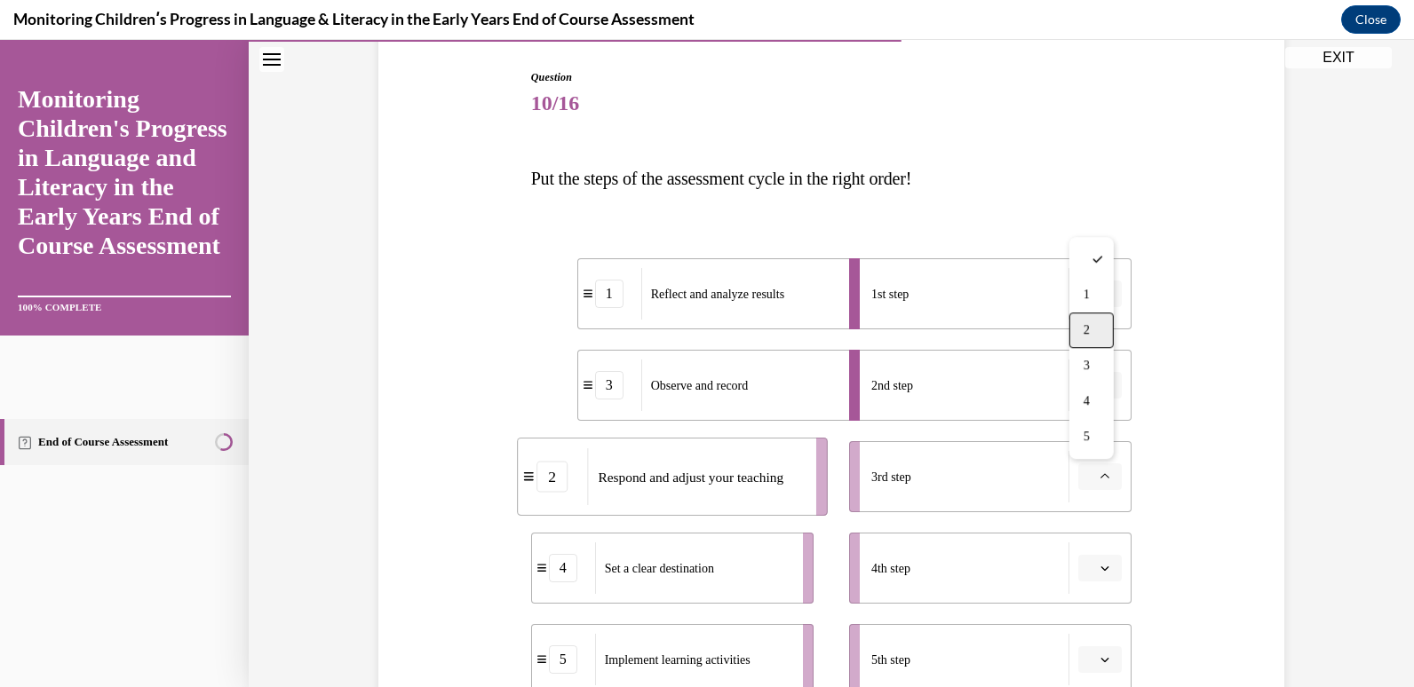
click at [1092, 328] on div "2" at bounding box center [1091, 331] width 44 height 36
click at [1099, 566] on span "button" at bounding box center [1105, 568] width 12 height 12
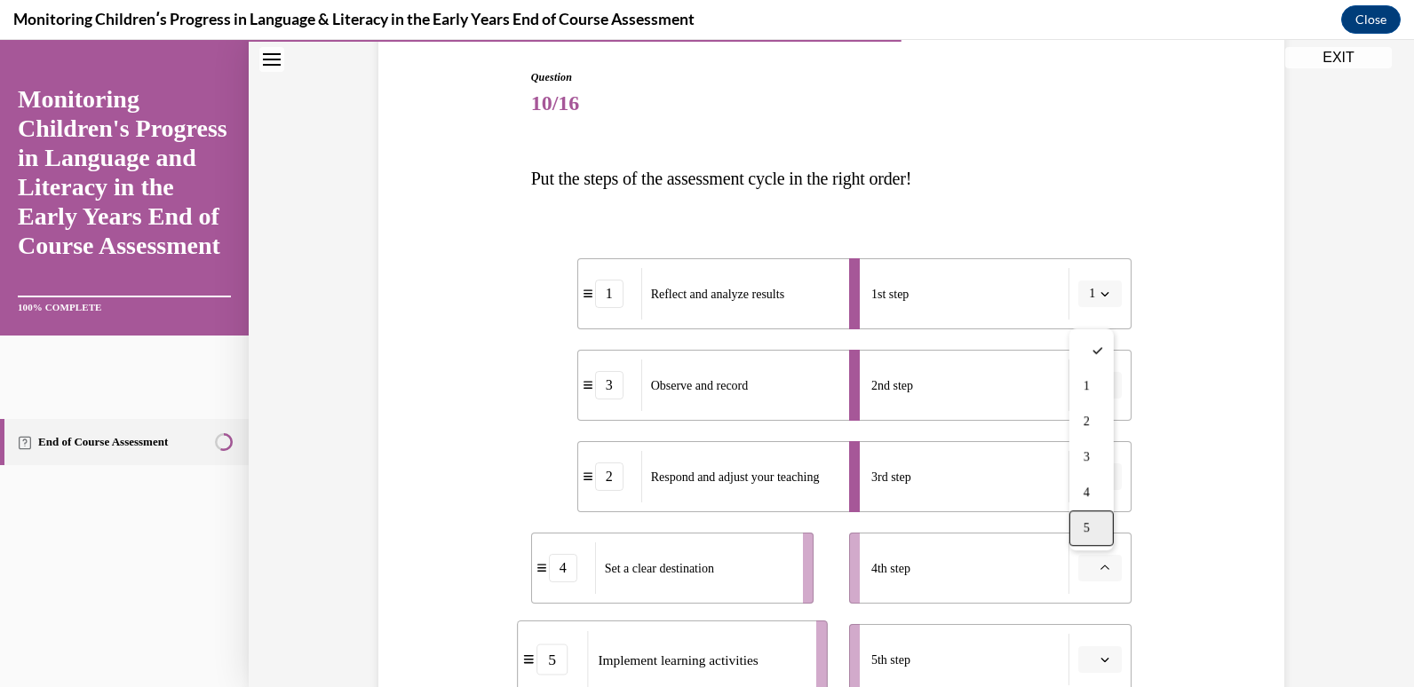
click at [1086, 528] on span "5" at bounding box center [1086, 528] width 6 height 14
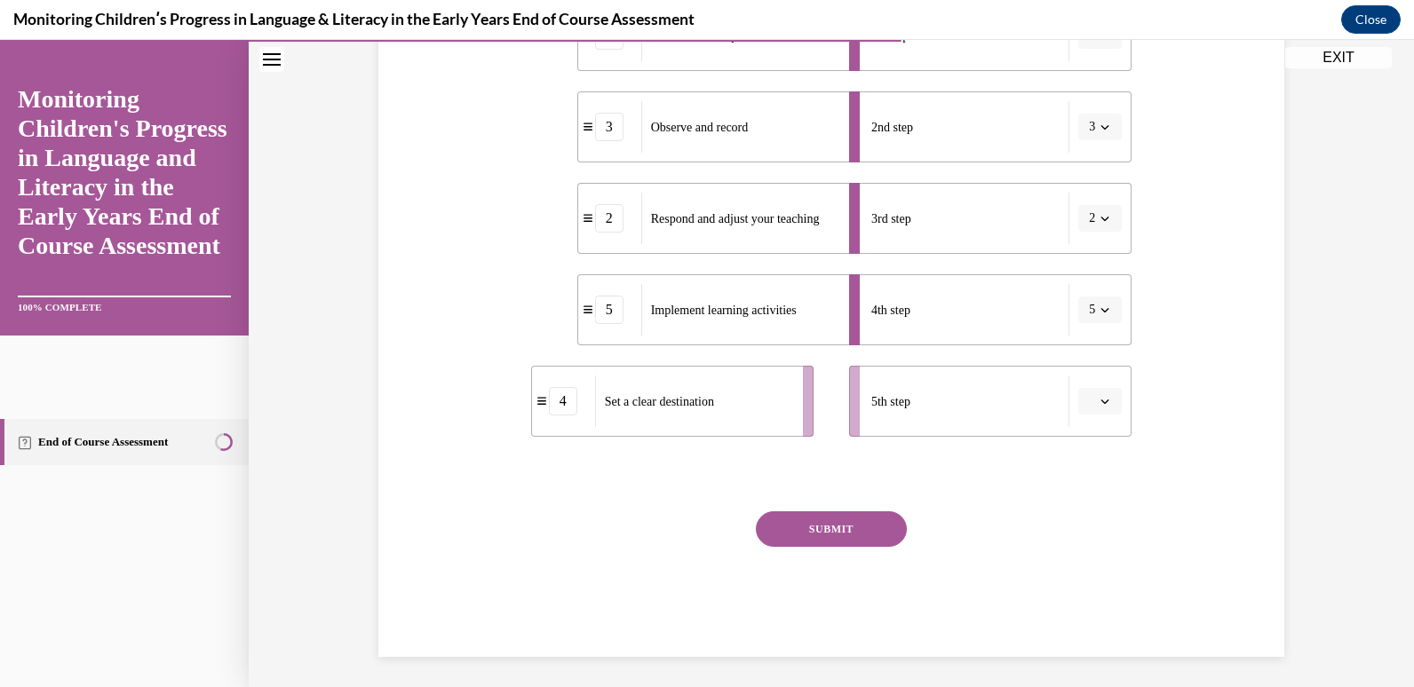
scroll to position [441, 0]
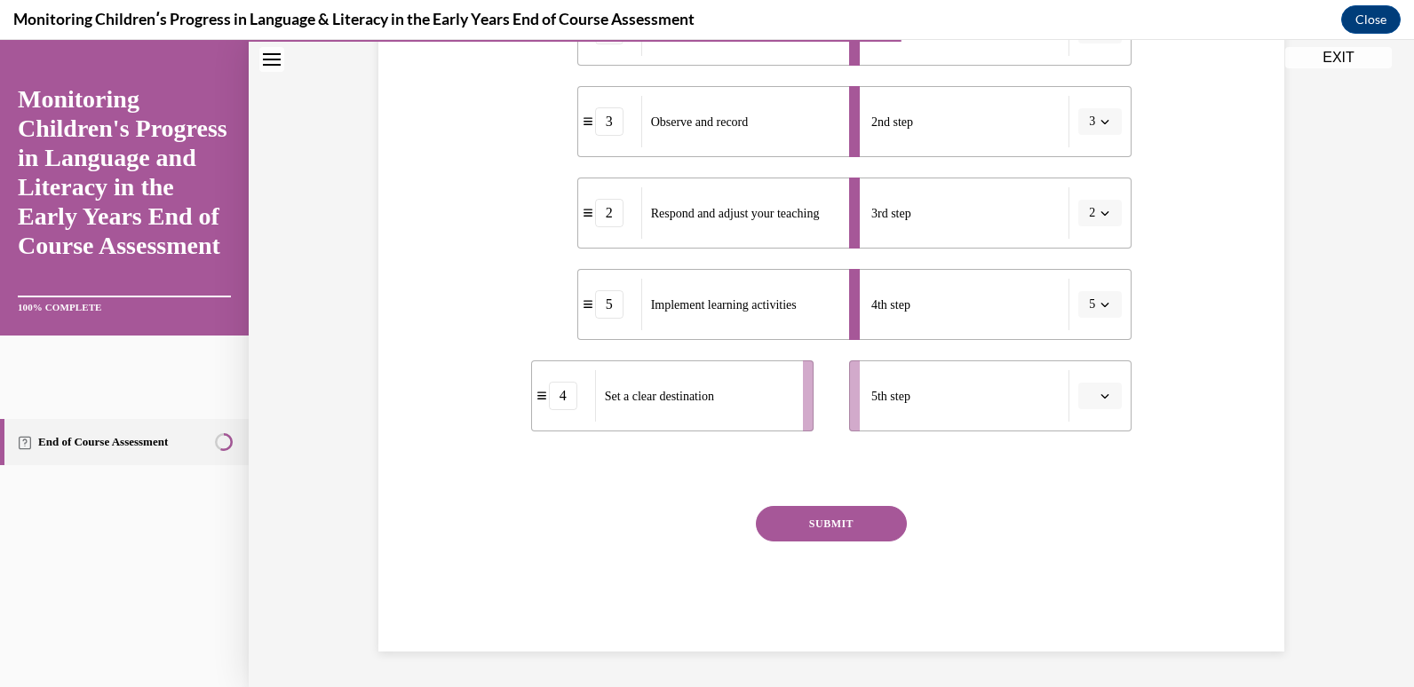
click at [1101, 388] on button "button" at bounding box center [1100, 396] width 44 height 27
click at [1090, 571] on div "4" at bounding box center [1091, 578] width 44 height 36
click at [851, 531] on button "SUBMIT" at bounding box center [831, 524] width 151 height 36
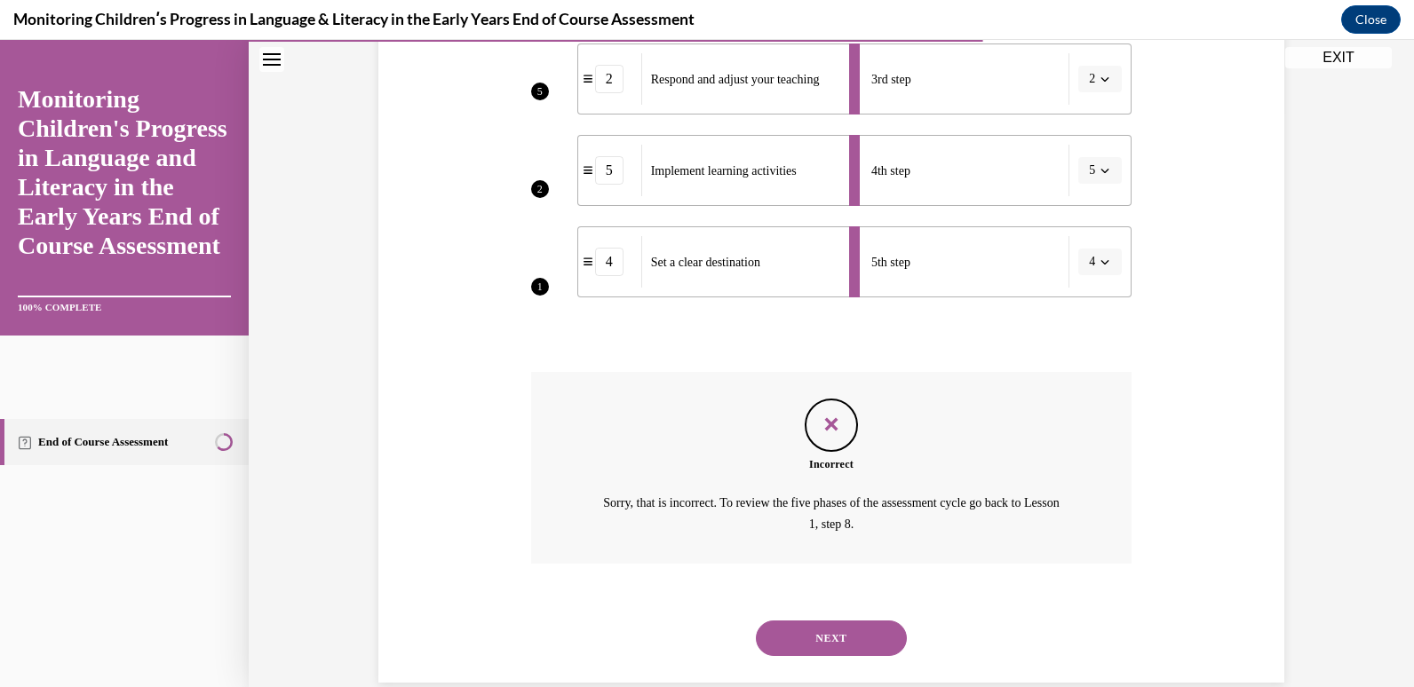
scroll to position [607, 0]
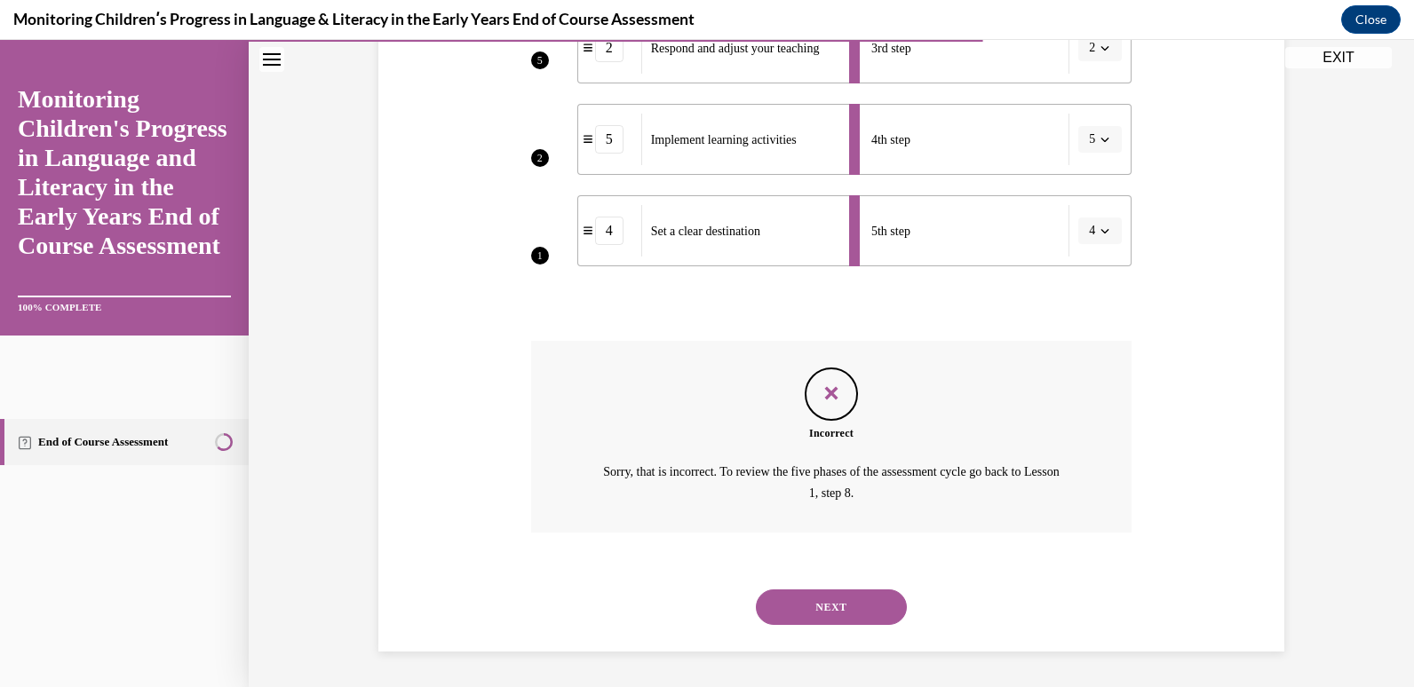
click at [820, 595] on button "NEXT" at bounding box center [831, 608] width 151 height 36
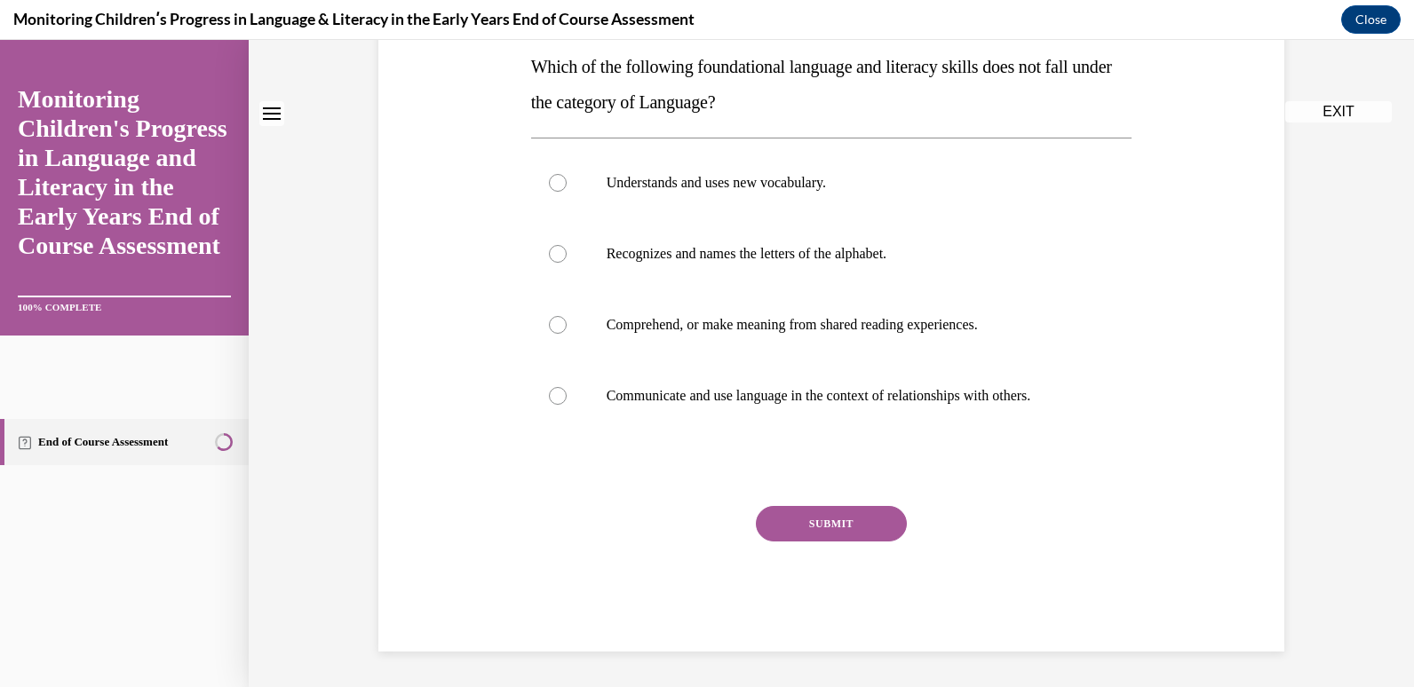
scroll to position [0, 0]
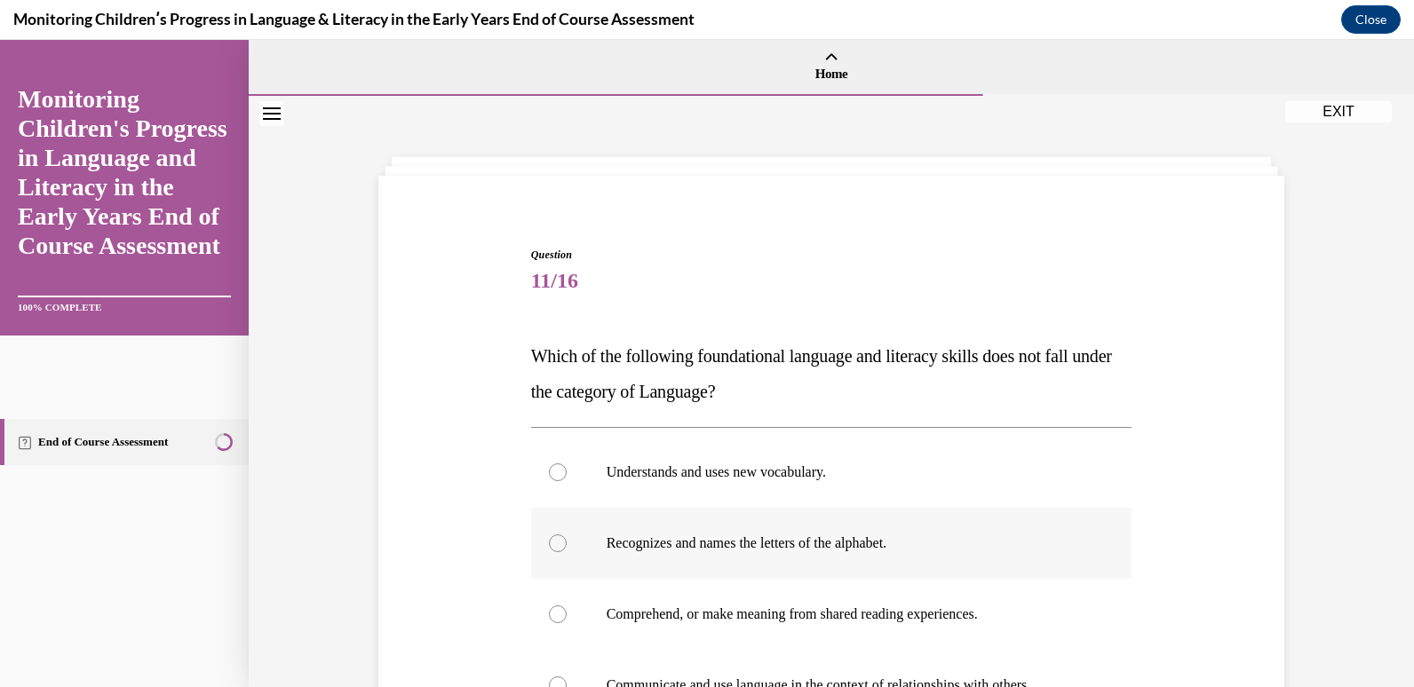
click at [549, 541] on div at bounding box center [558, 544] width 18 height 18
click at [549, 541] on input "Recognizes and names the letters of the alphabet." at bounding box center [558, 544] width 18 height 18
radio input "true"
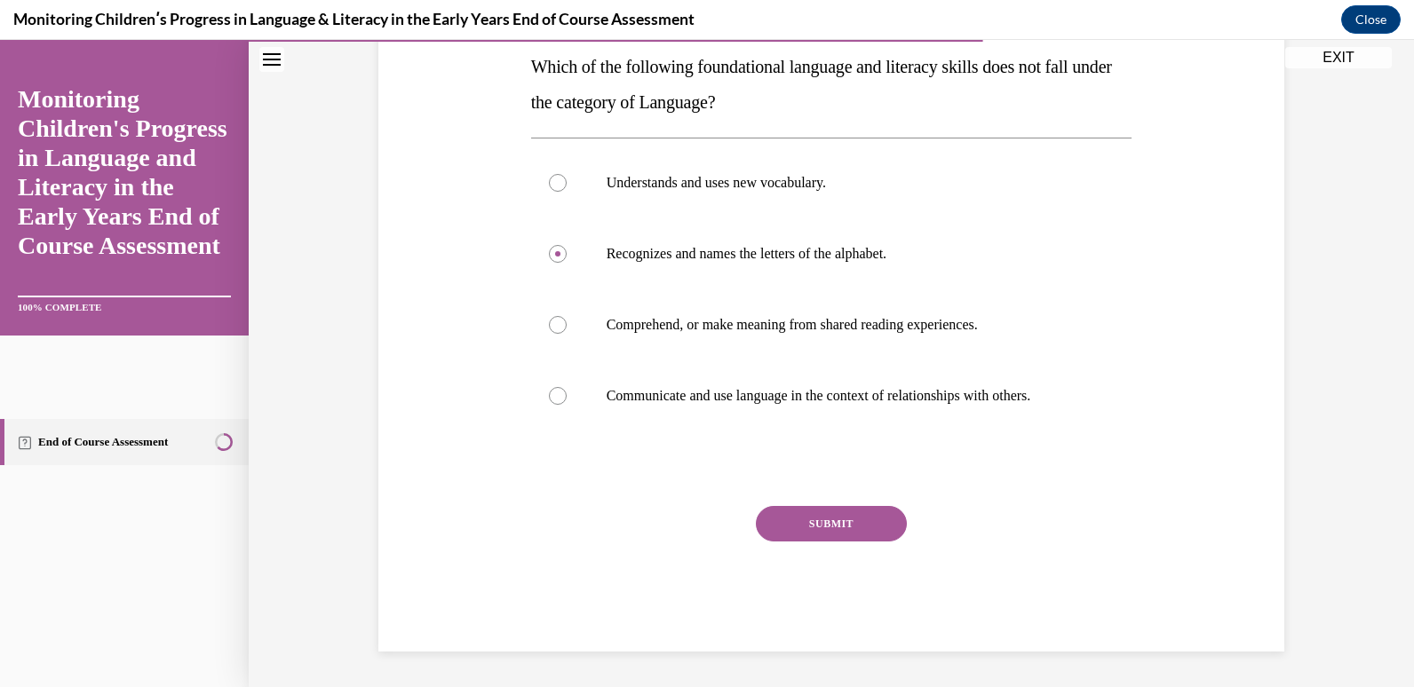
click at [864, 525] on button "SUBMIT" at bounding box center [831, 524] width 151 height 36
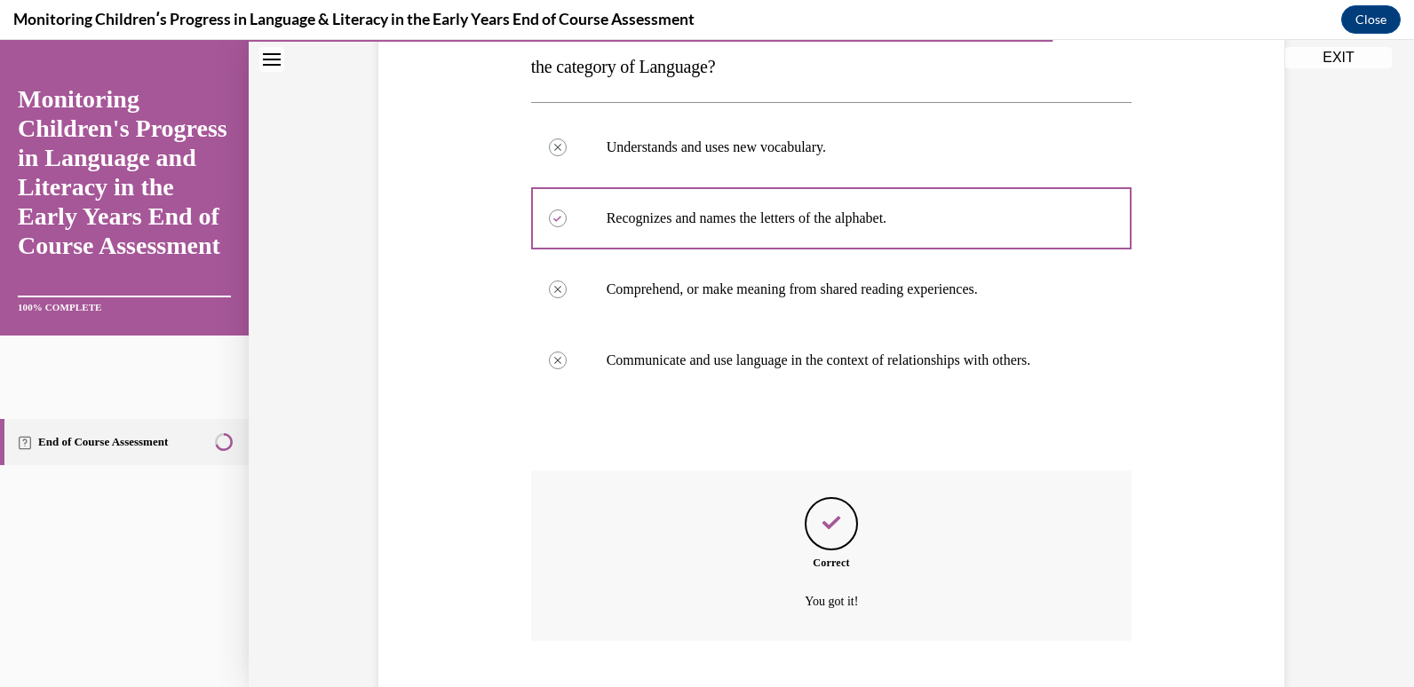
scroll to position [433, 0]
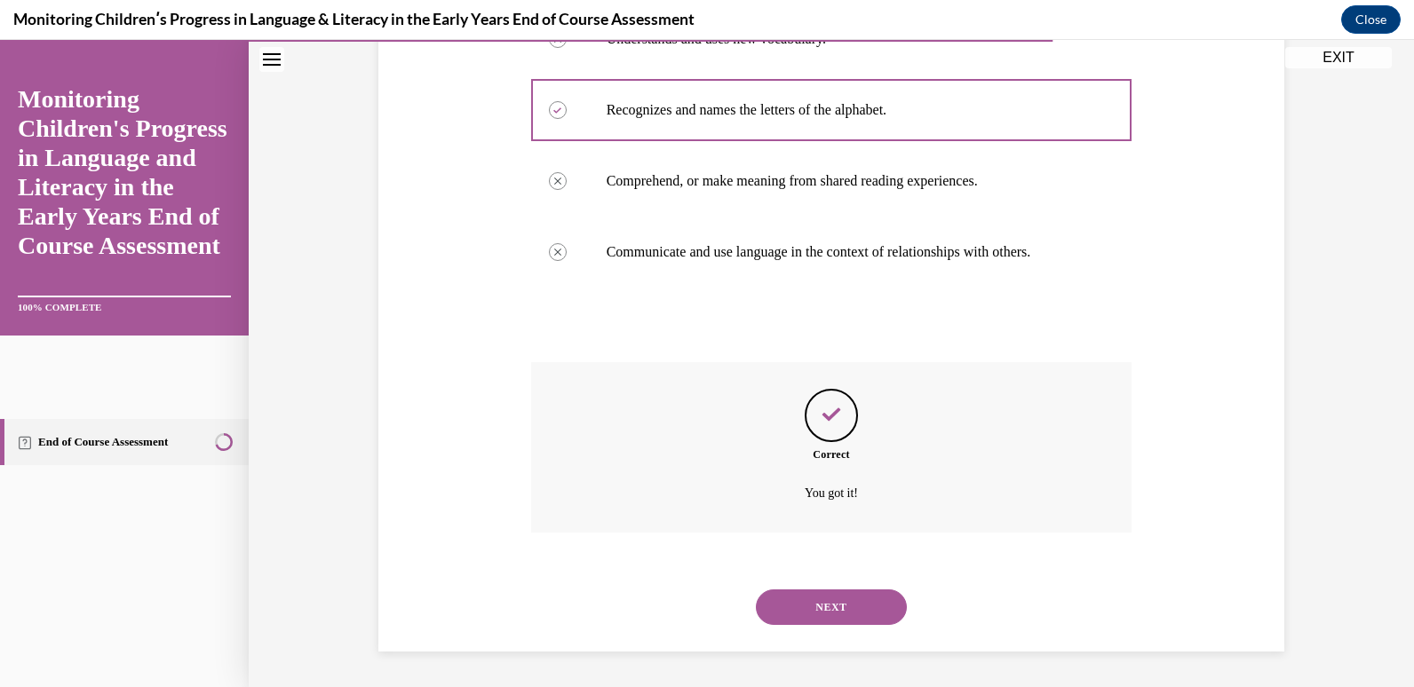
click at [829, 603] on button "NEXT" at bounding box center [831, 608] width 151 height 36
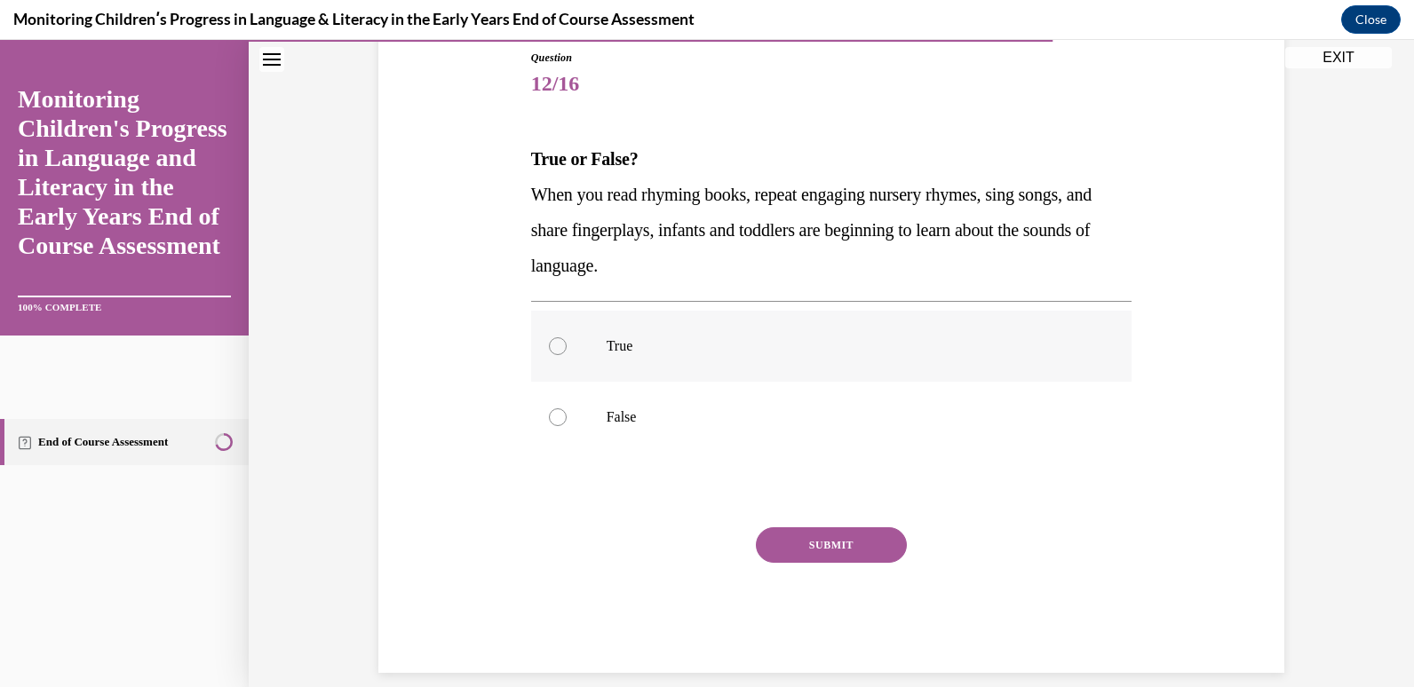
click at [549, 346] on div at bounding box center [558, 346] width 18 height 18
click at [549, 346] on input "True" at bounding box center [558, 346] width 18 height 18
radio input "true"
click at [800, 562] on button "SUBMIT" at bounding box center [831, 546] width 151 height 36
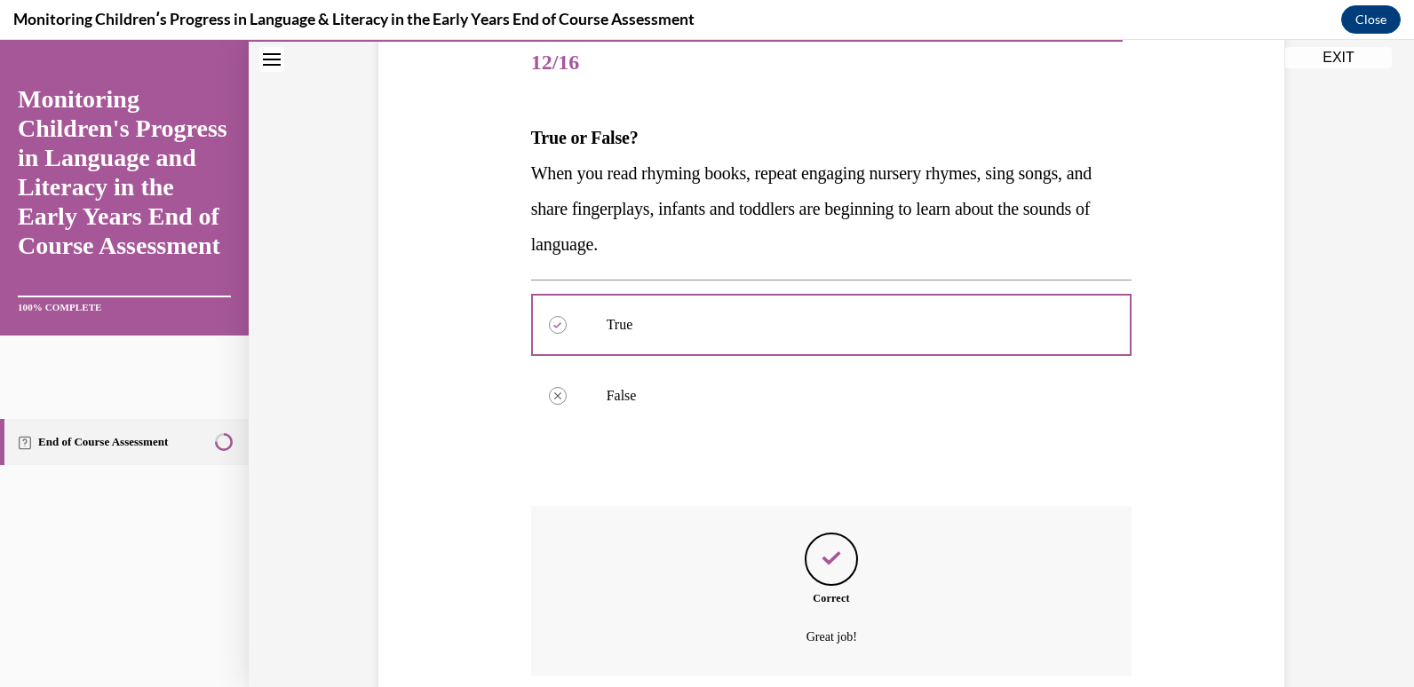
scroll to position [362, 0]
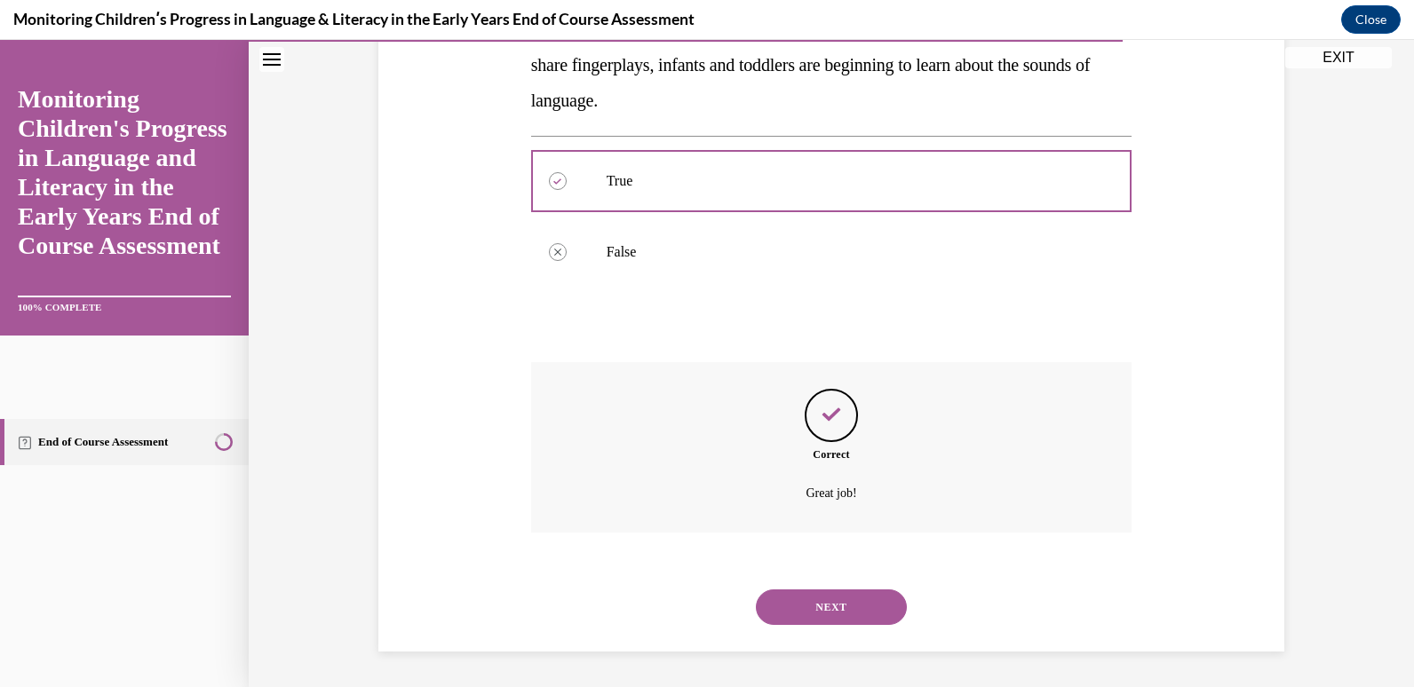
click at [845, 597] on button "NEXT" at bounding box center [831, 608] width 151 height 36
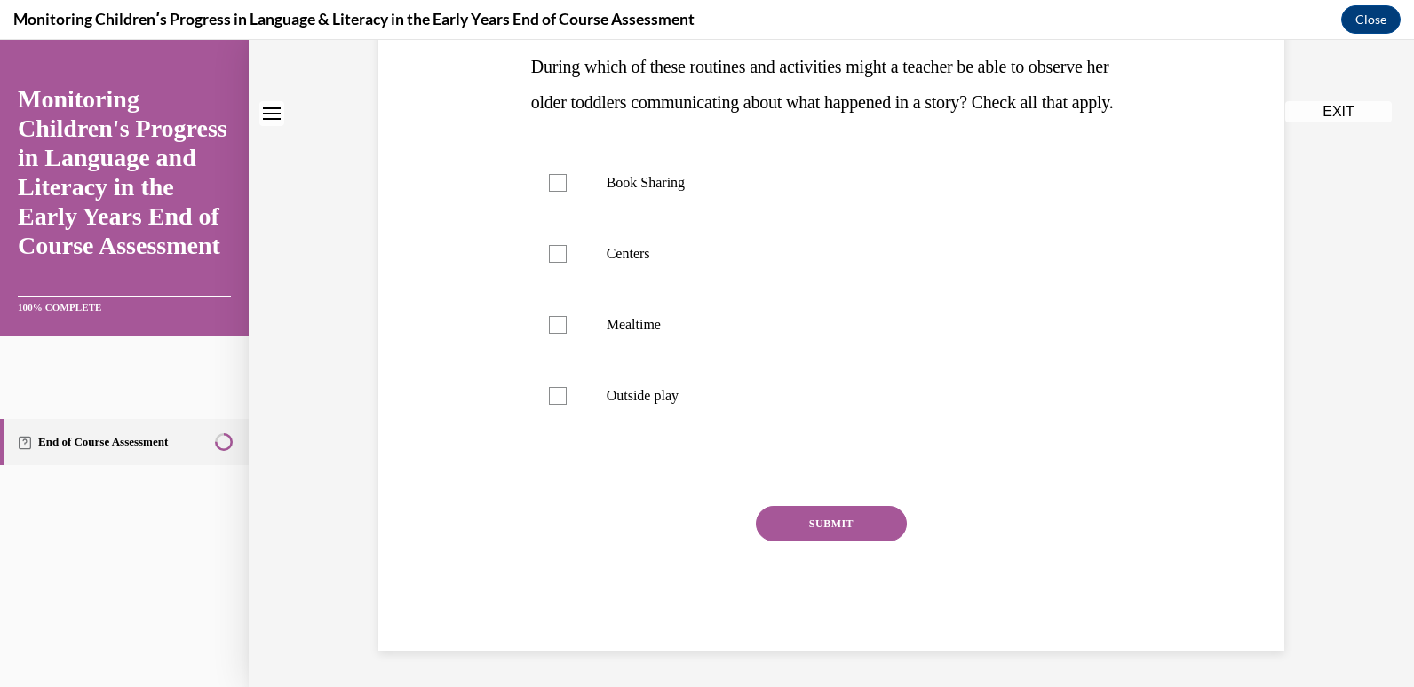
scroll to position [0, 0]
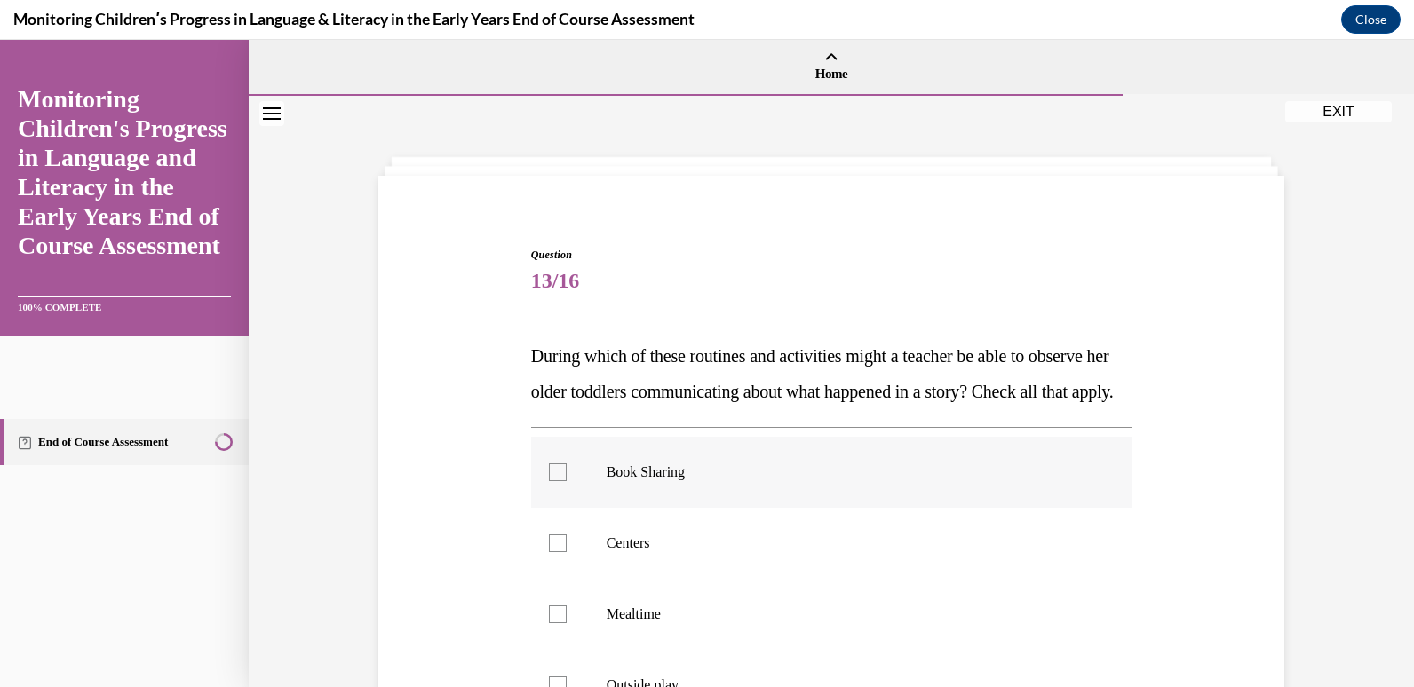
click at [559, 481] on div at bounding box center [558, 473] width 18 height 18
click at [559, 481] on input "Book Sharing" at bounding box center [558, 473] width 18 height 18
checkbox input "true"
click at [555, 552] on div at bounding box center [558, 544] width 18 height 18
click at [555, 552] on input "Centers" at bounding box center [558, 544] width 18 height 18
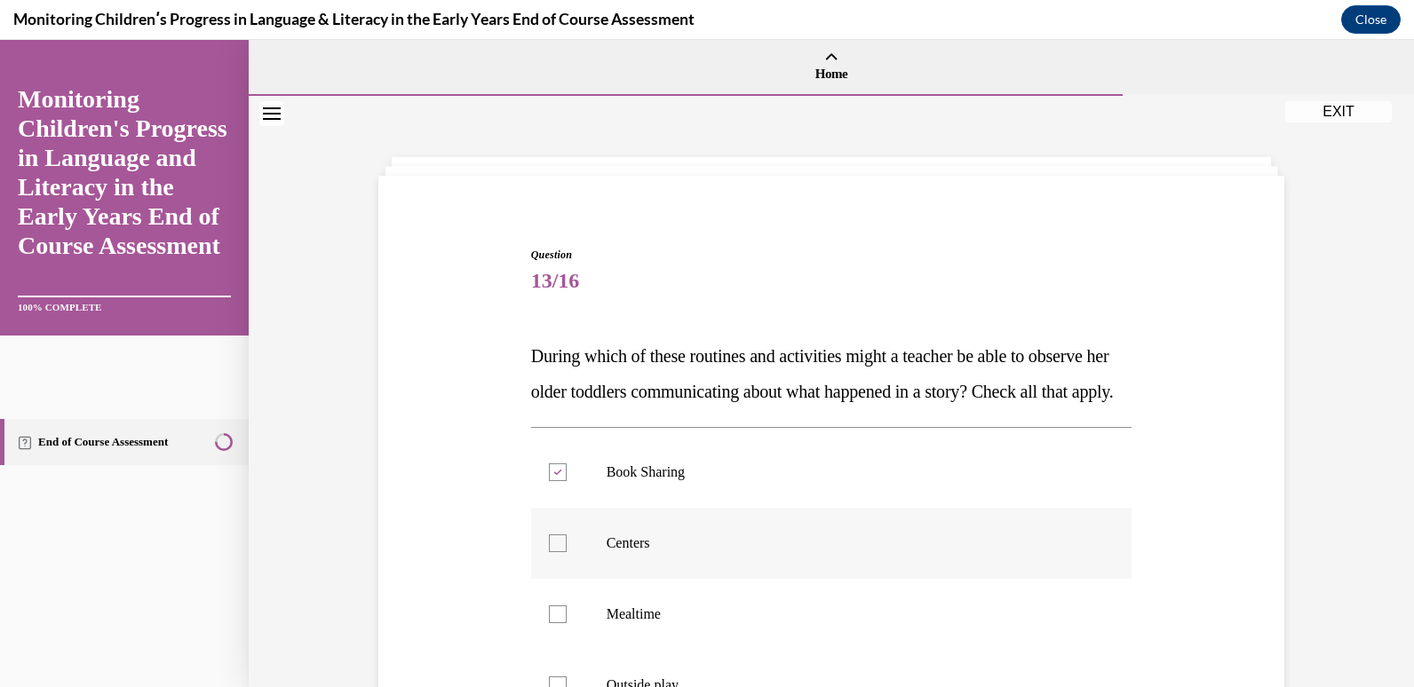
checkbox input "true"
click at [555, 623] on div at bounding box center [558, 615] width 18 height 18
click at [555, 623] on input "Mealtime" at bounding box center [558, 615] width 18 height 18
checkbox input "true"
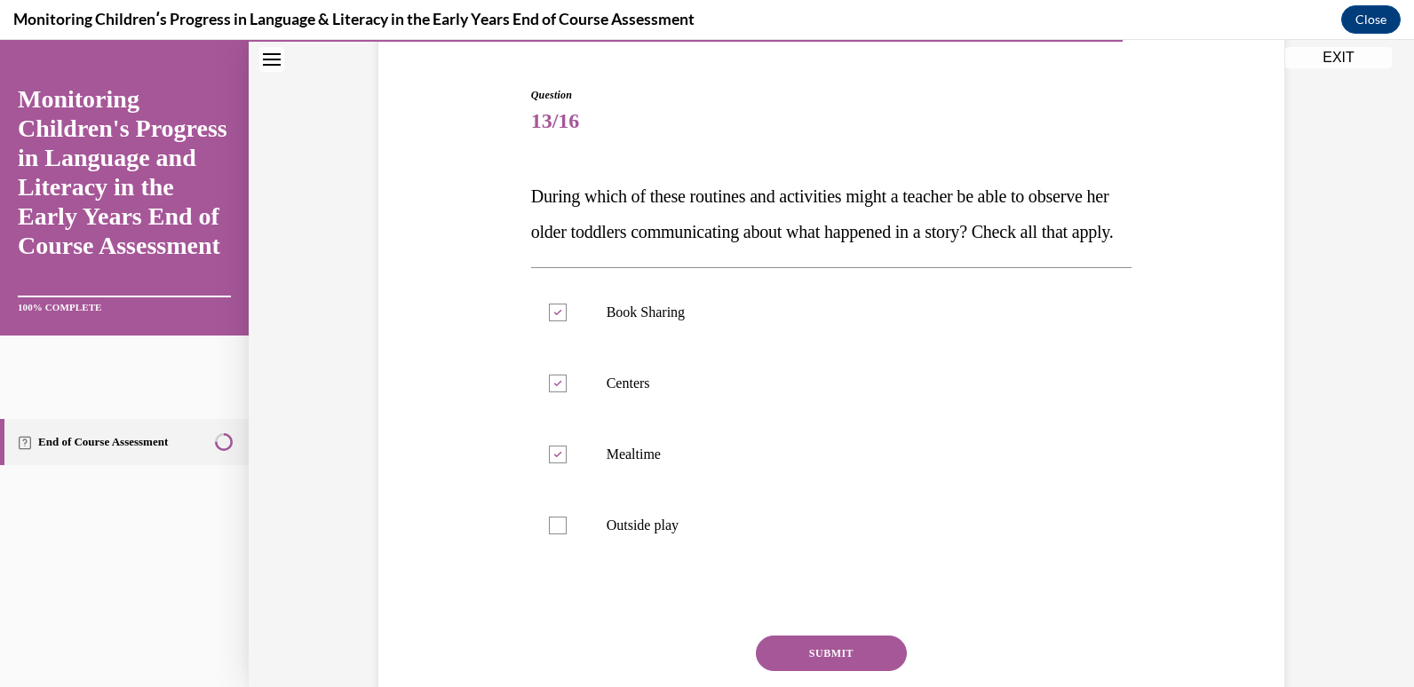
scroll to position [178, 0]
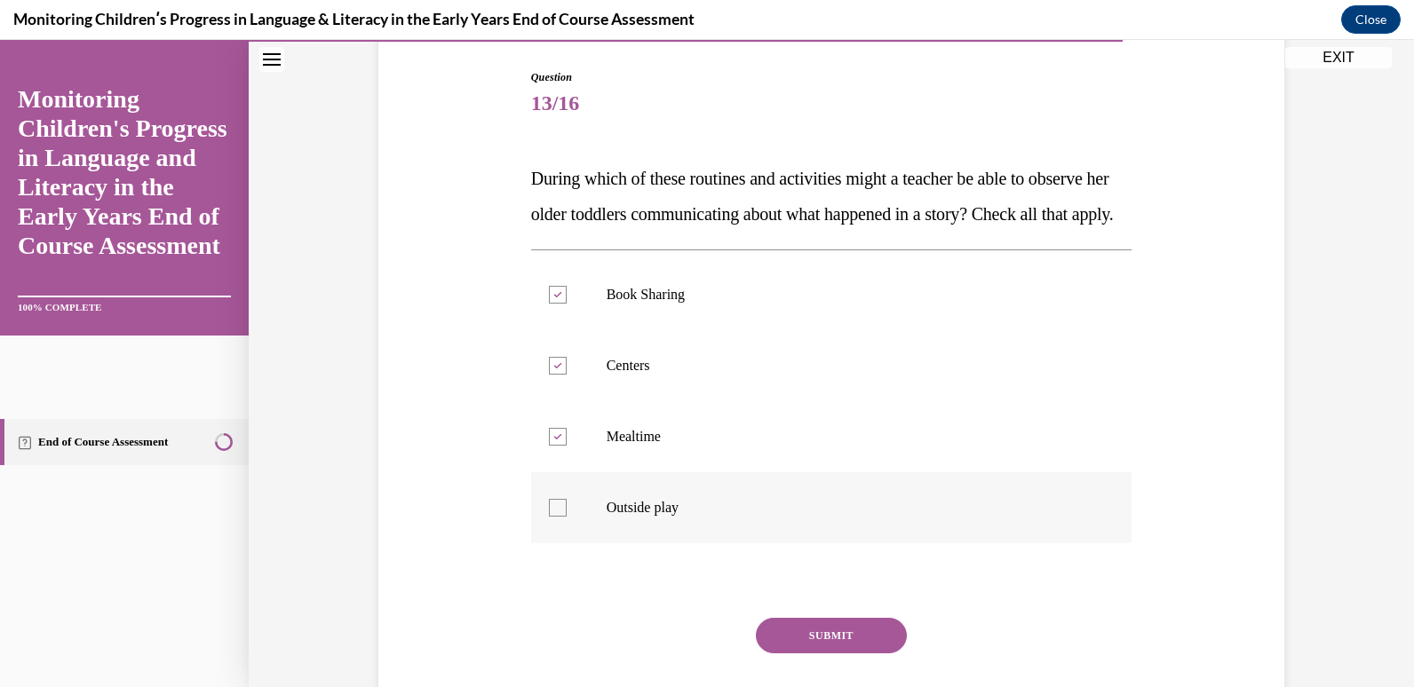
click at [549, 517] on div at bounding box center [558, 508] width 18 height 18
click at [549, 517] on input "Outside play" at bounding box center [558, 508] width 18 height 18
checkbox input "true"
click at [802, 654] on button "SUBMIT" at bounding box center [831, 636] width 151 height 36
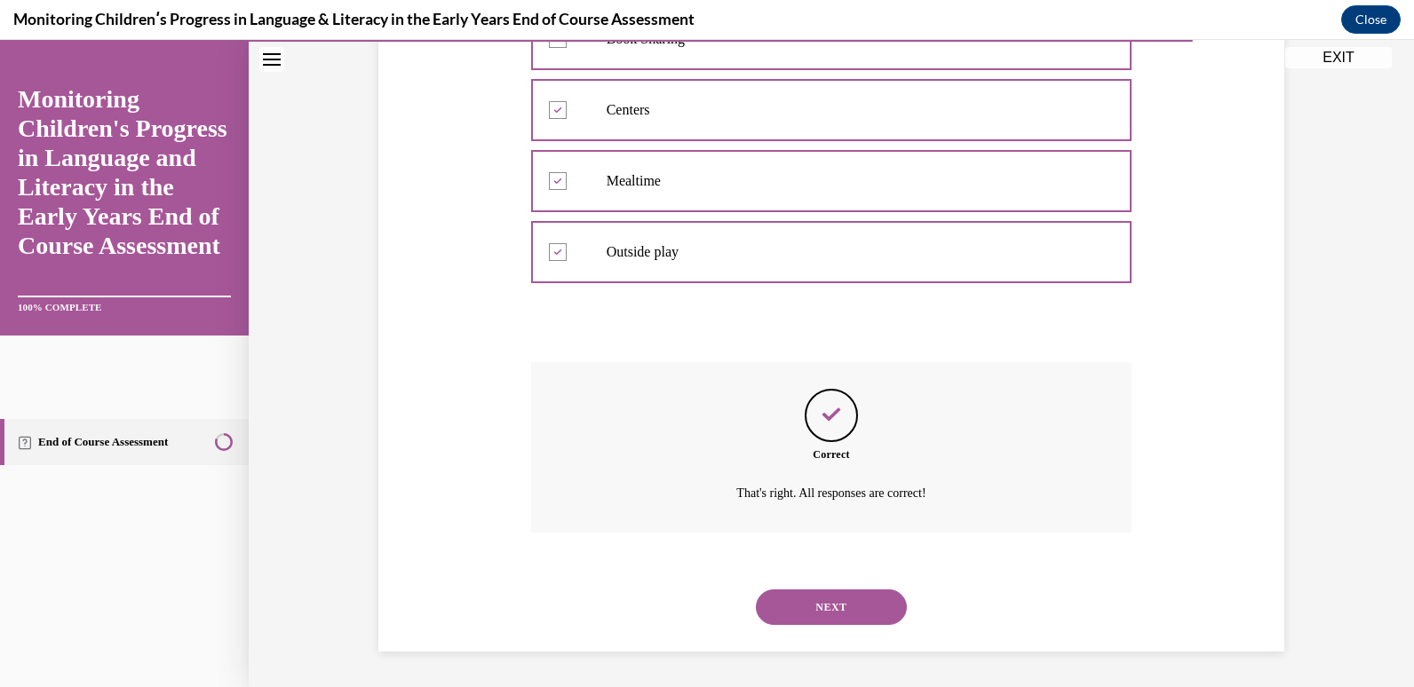
scroll to position [469, 0]
click at [821, 612] on button "NEXT" at bounding box center [831, 608] width 151 height 36
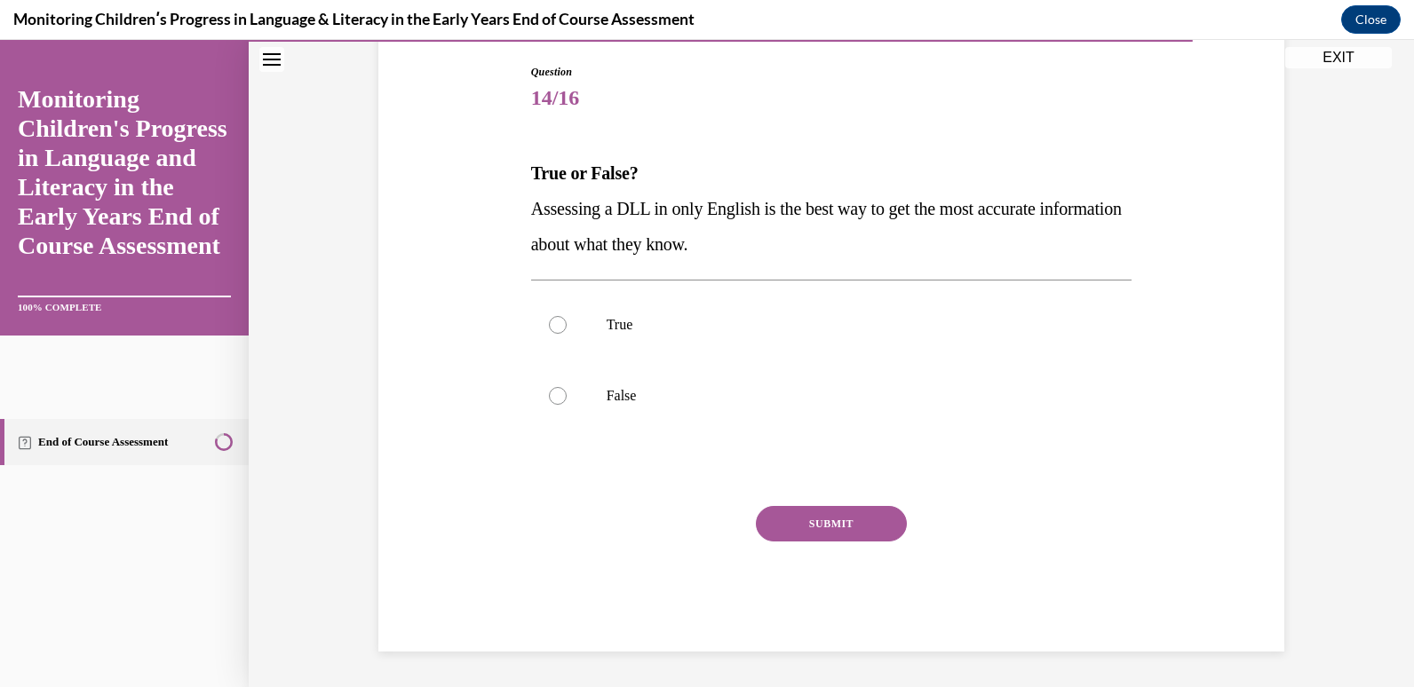
scroll to position [183, 0]
click at [553, 401] on div at bounding box center [558, 396] width 18 height 18
click at [553, 401] on input "False" at bounding box center [558, 396] width 18 height 18
radio input "true"
click at [792, 531] on button "SUBMIT" at bounding box center [831, 524] width 151 height 36
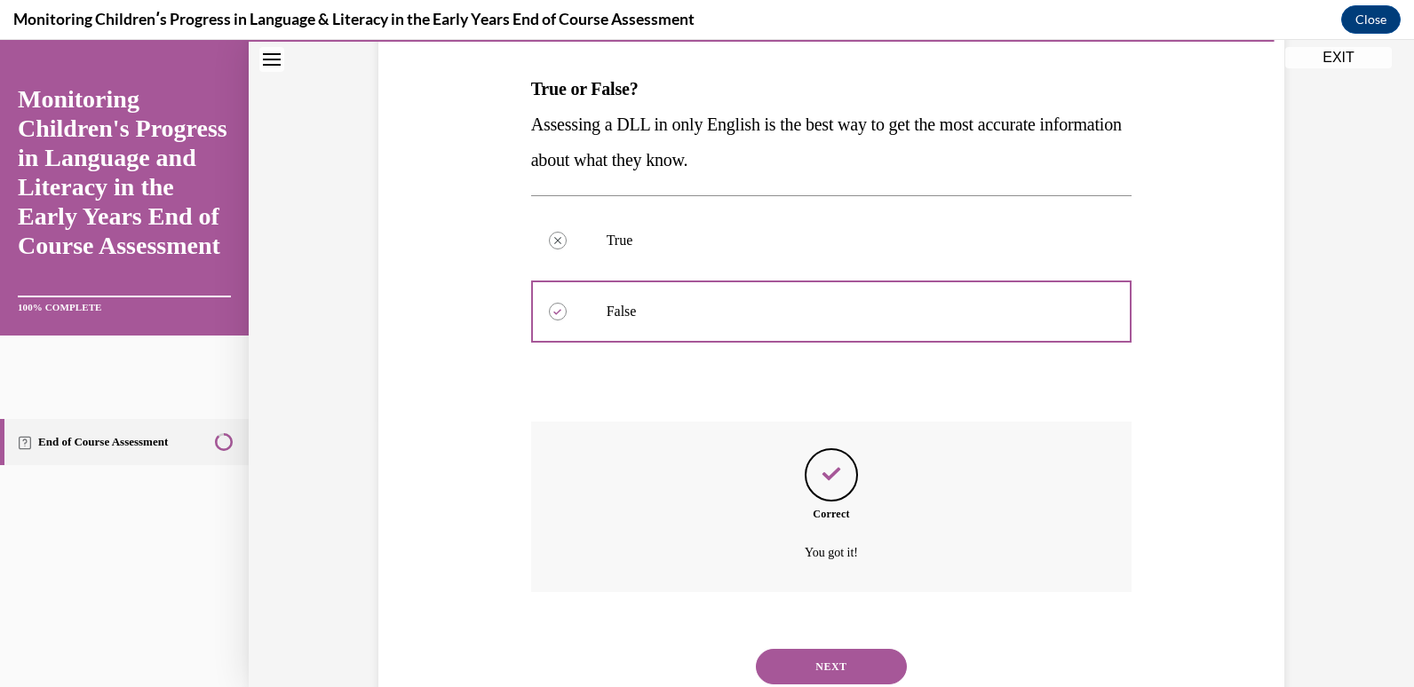
scroll to position [327, 0]
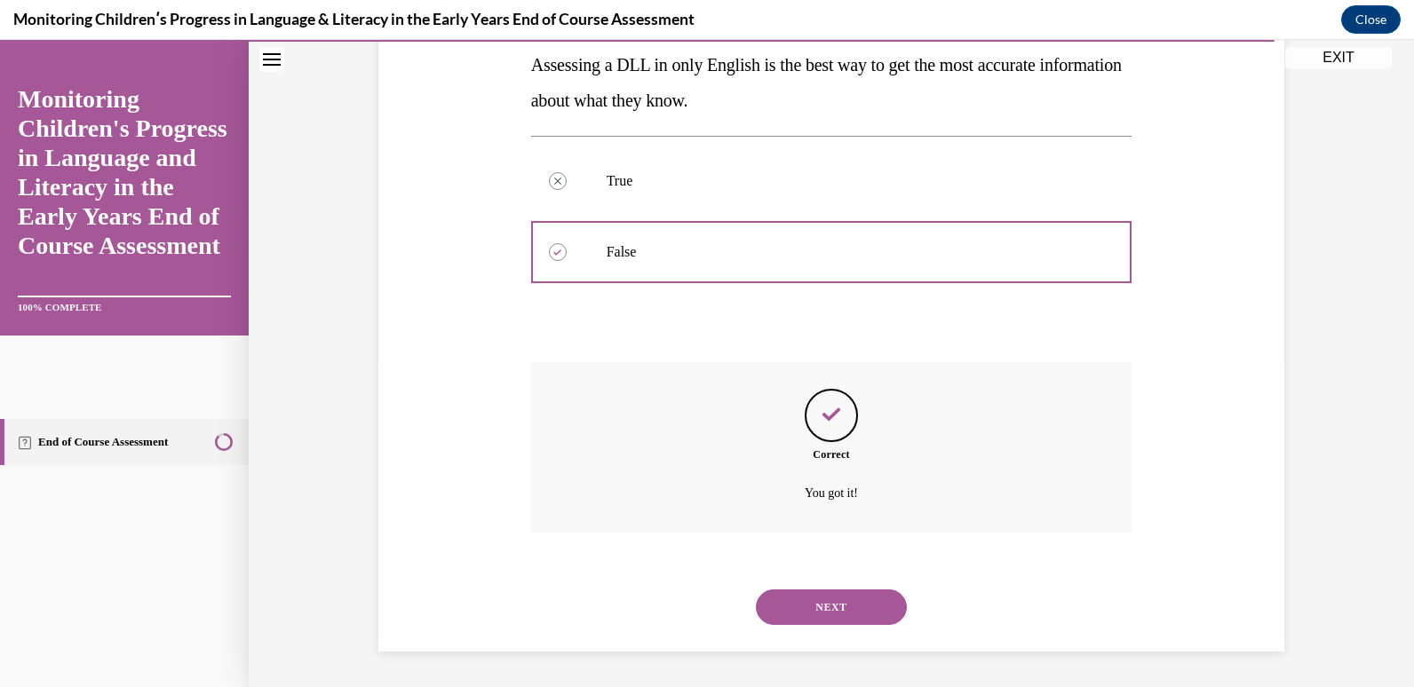
click at [825, 615] on button "NEXT" at bounding box center [831, 608] width 151 height 36
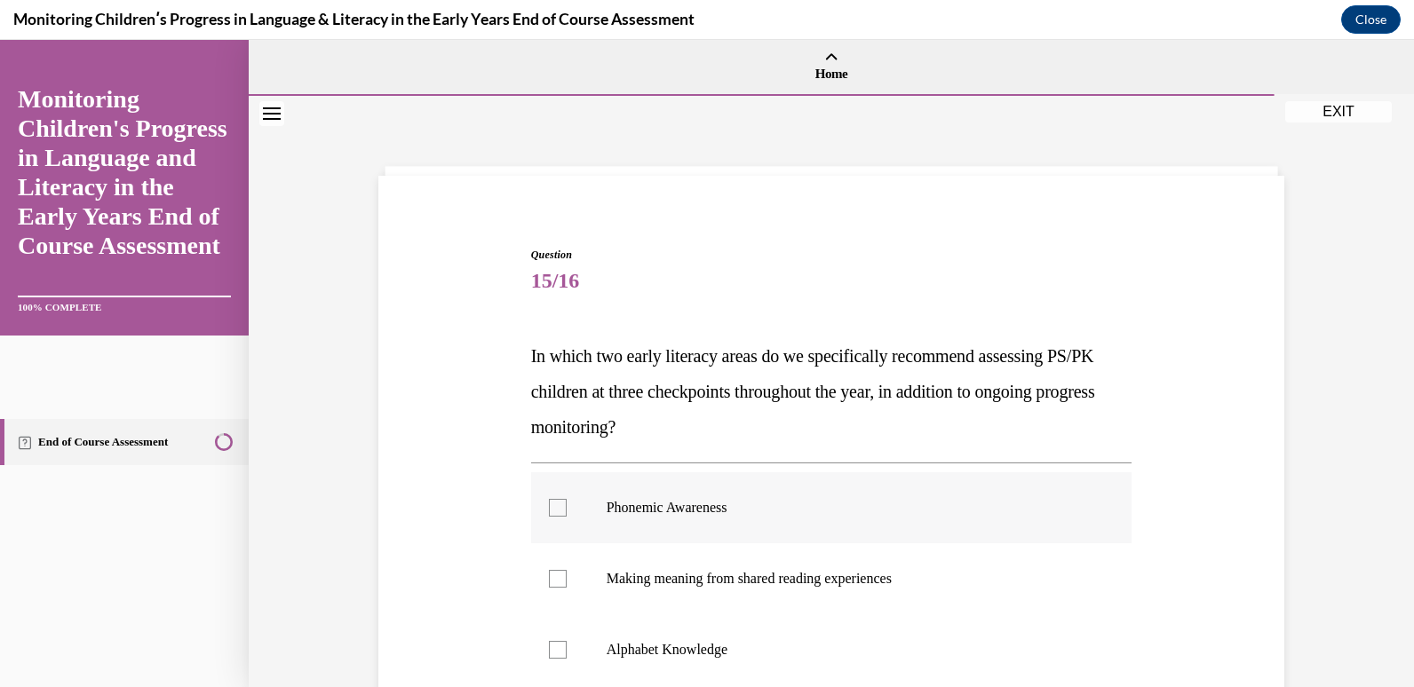
click at [549, 516] on div at bounding box center [558, 508] width 18 height 18
click at [549, 516] on input "Phonemic Awareness" at bounding box center [558, 508] width 18 height 18
checkbox input "true"
click at [549, 655] on div at bounding box center [558, 650] width 18 height 18
click at [549, 655] on input "Alphabet Knowledge" at bounding box center [558, 650] width 18 height 18
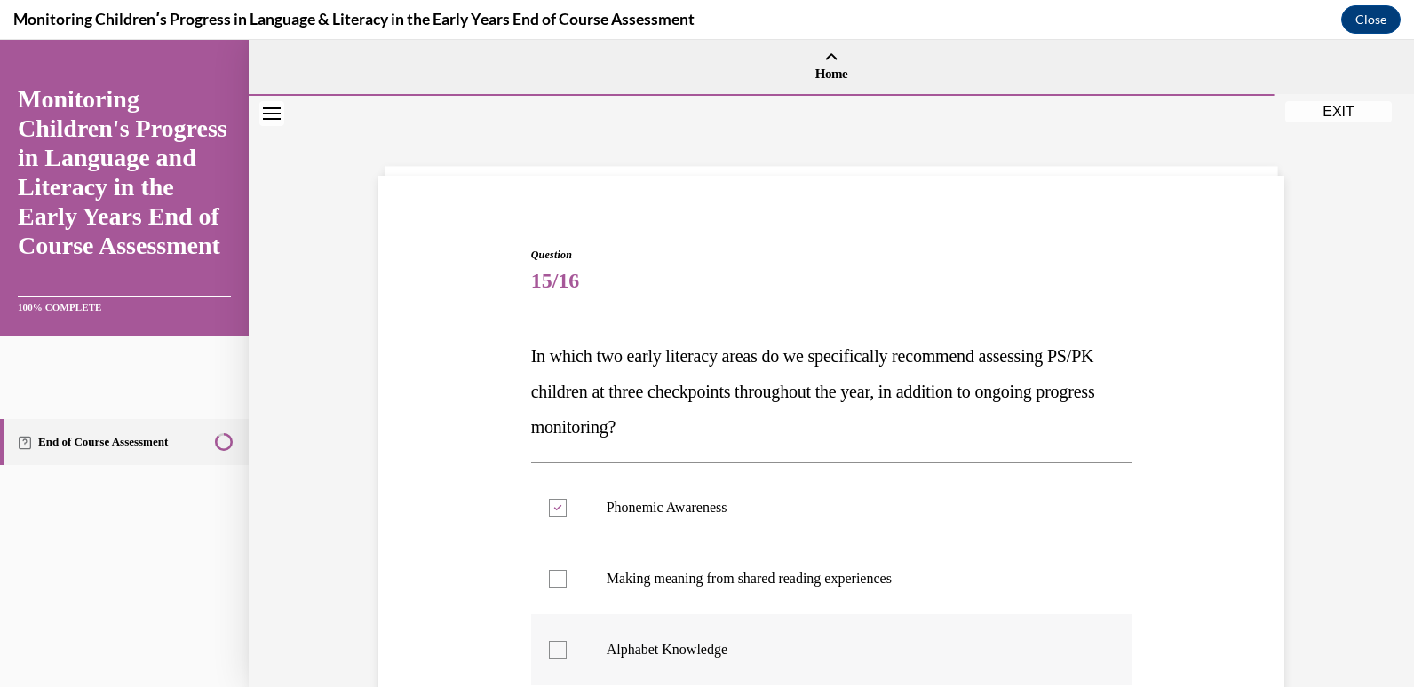
checkbox input "true"
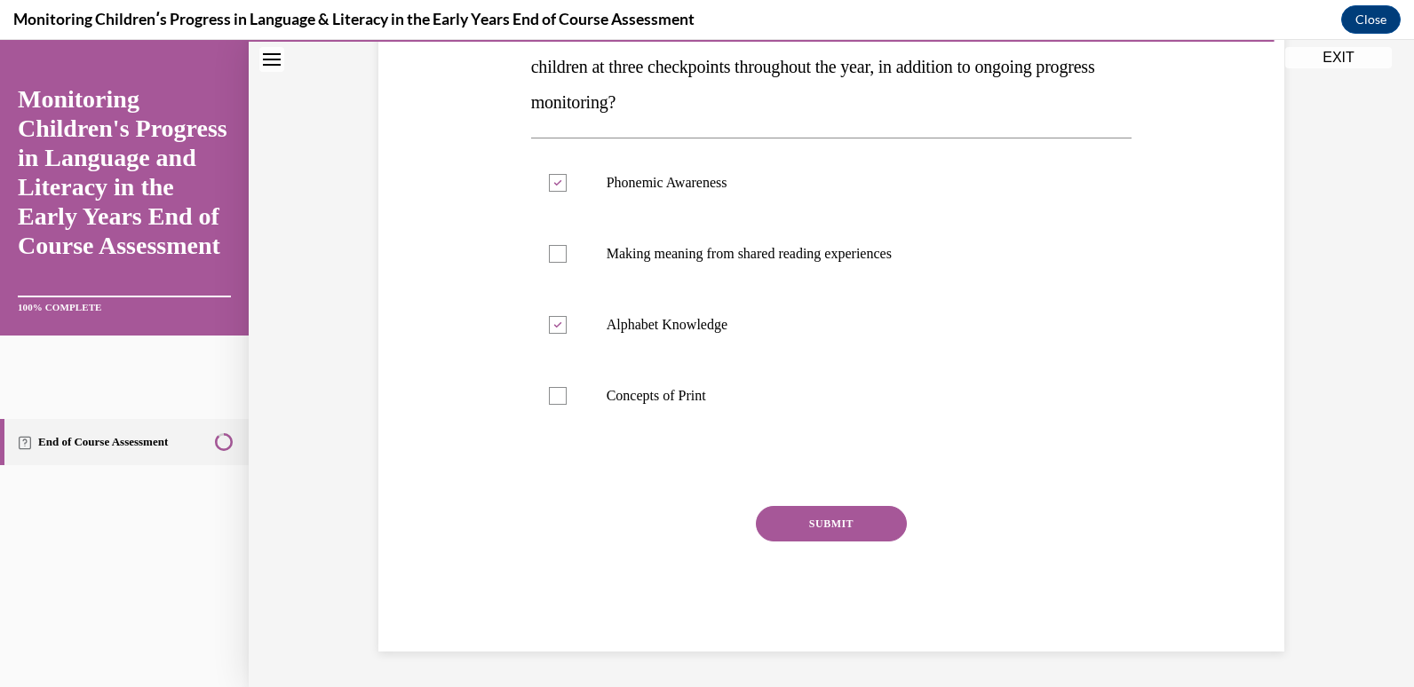
click at [838, 536] on button "SUBMIT" at bounding box center [831, 524] width 151 height 36
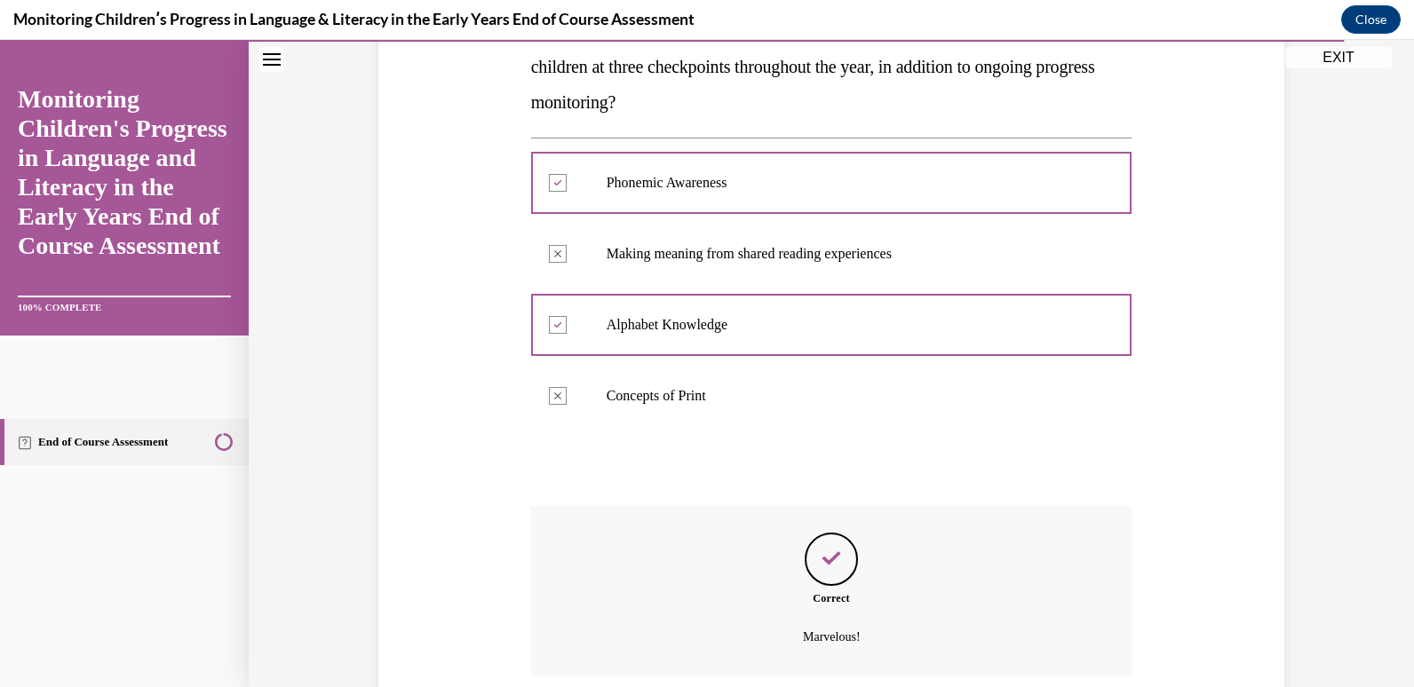
scroll to position [469, 0]
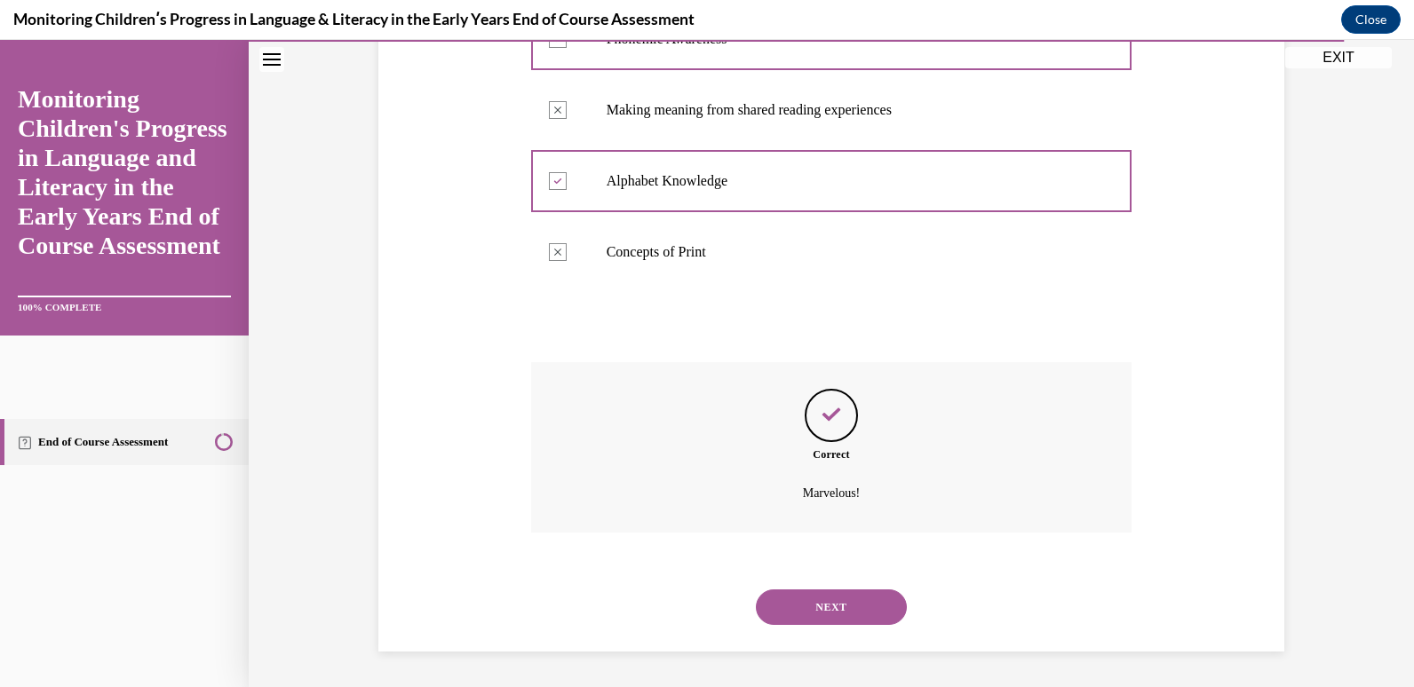
click at [802, 608] on button "NEXT" at bounding box center [831, 608] width 151 height 36
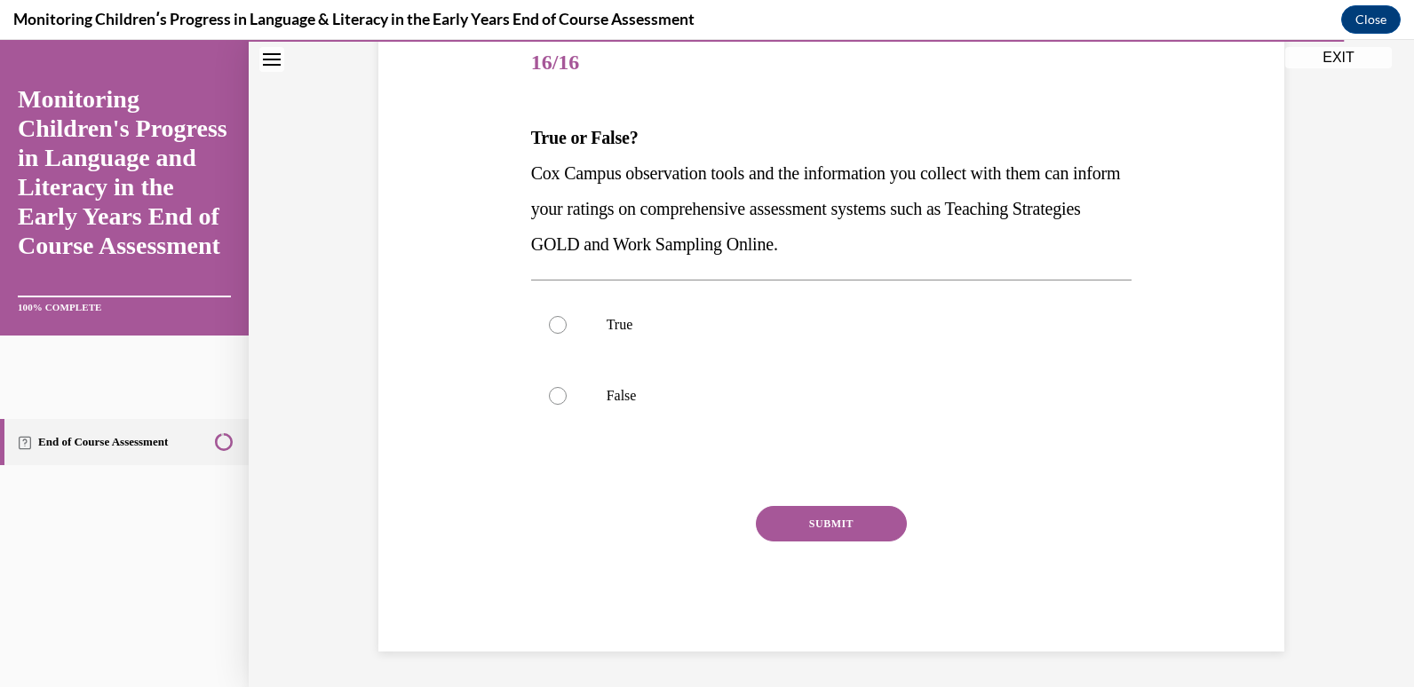
scroll to position [197, 0]
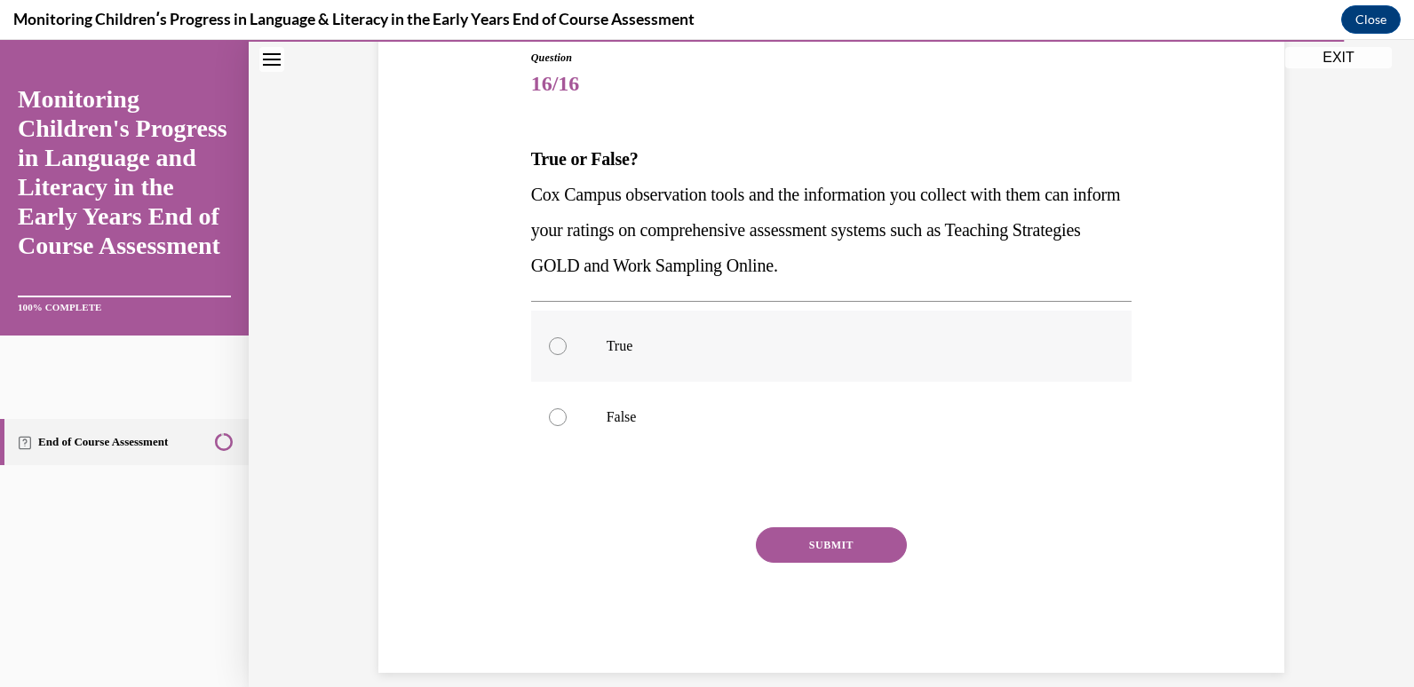
click at [552, 350] on div at bounding box center [558, 346] width 18 height 18
click at [552, 350] on input "True" at bounding box center [558, 346] width 18 height 18
radio input "true"
click at [796, 553] on button "SUBMIT" at bounding box center [831, 546] width 151 height 36
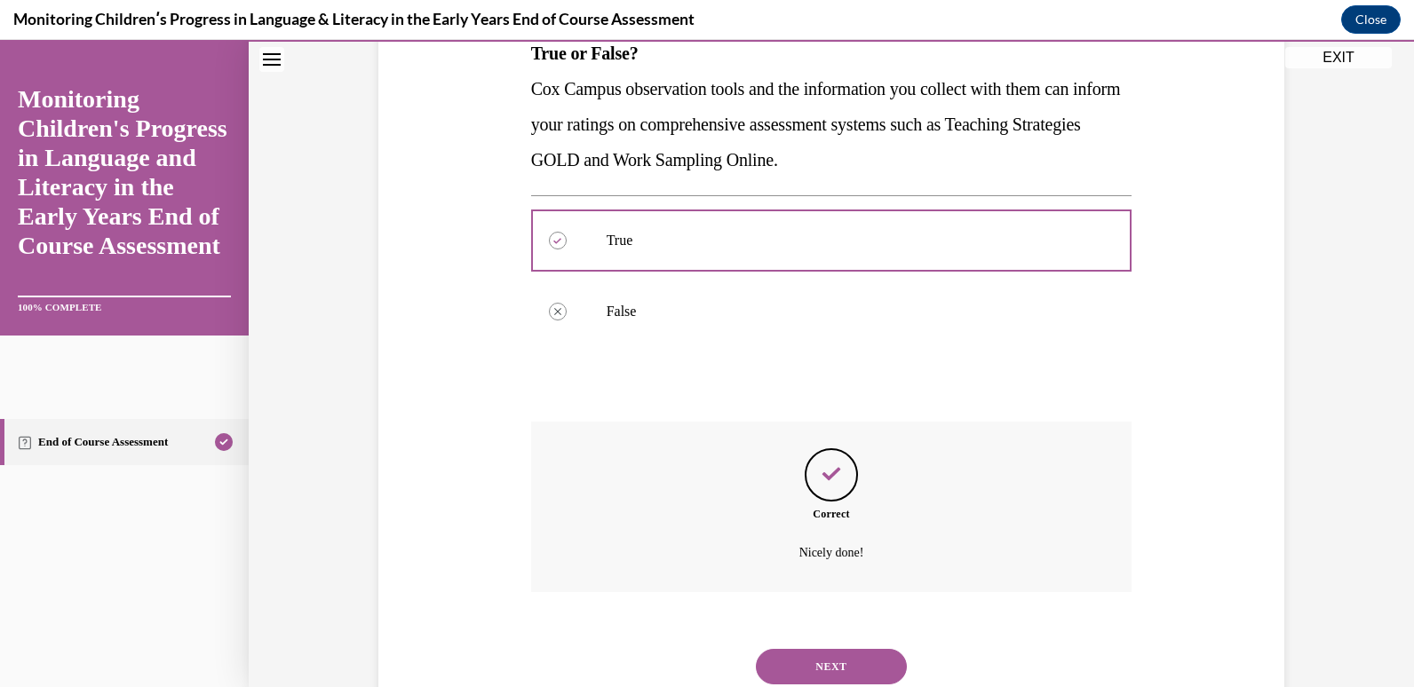
scroll to position [362, 0]
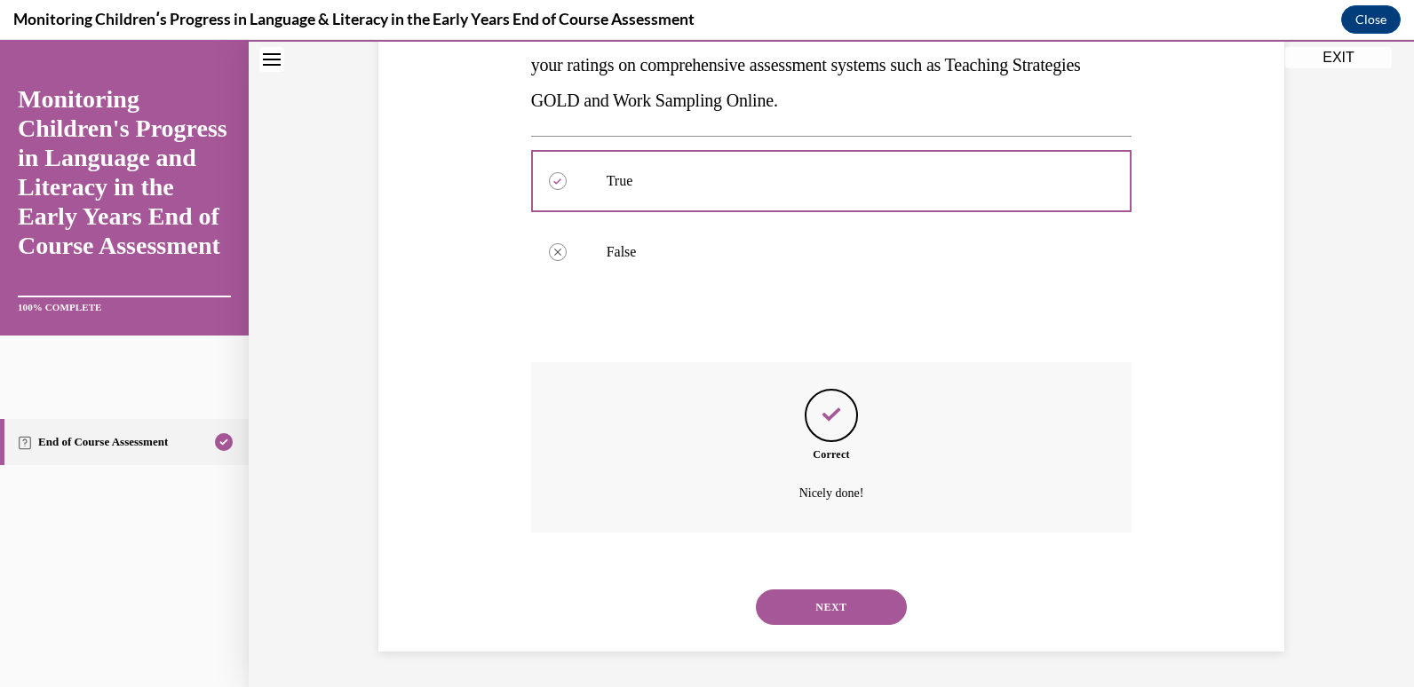
click at [838, 601] on button "NEXT" at bounding box center [831, 608] width 151 height 36
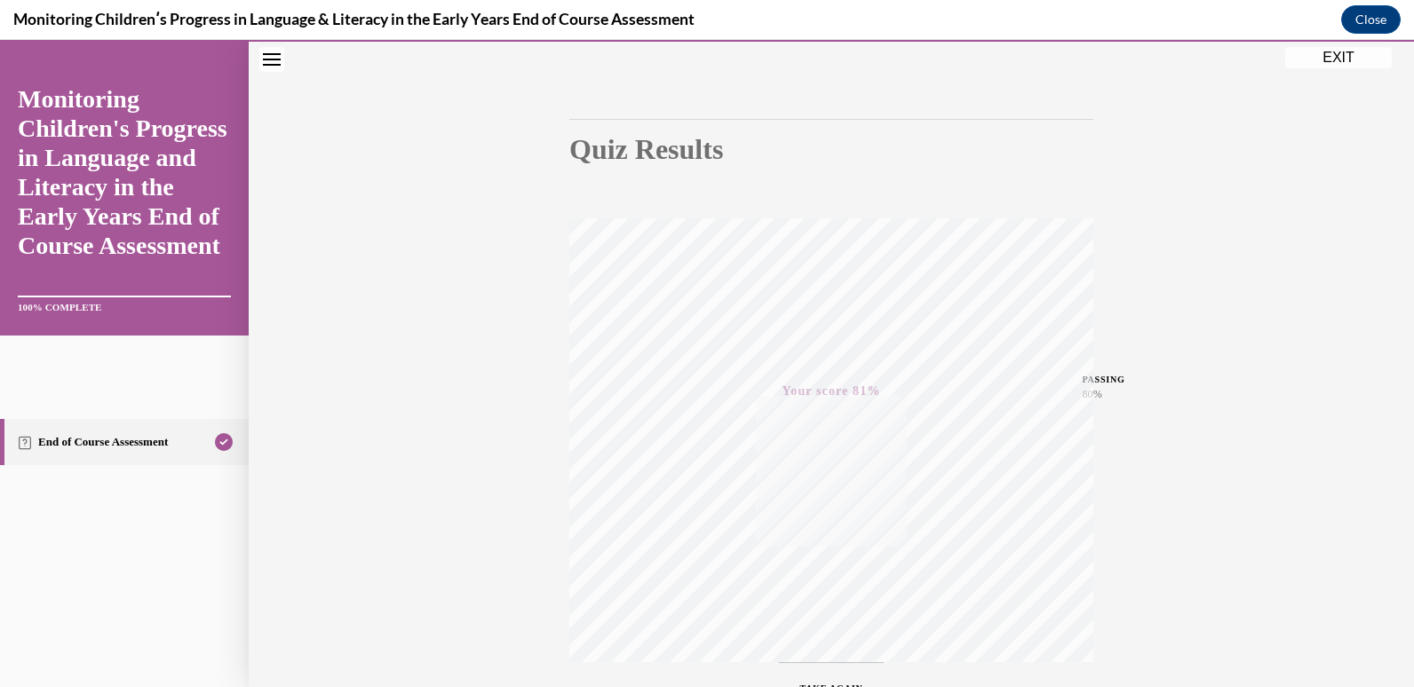
scroll to position [0, 0]
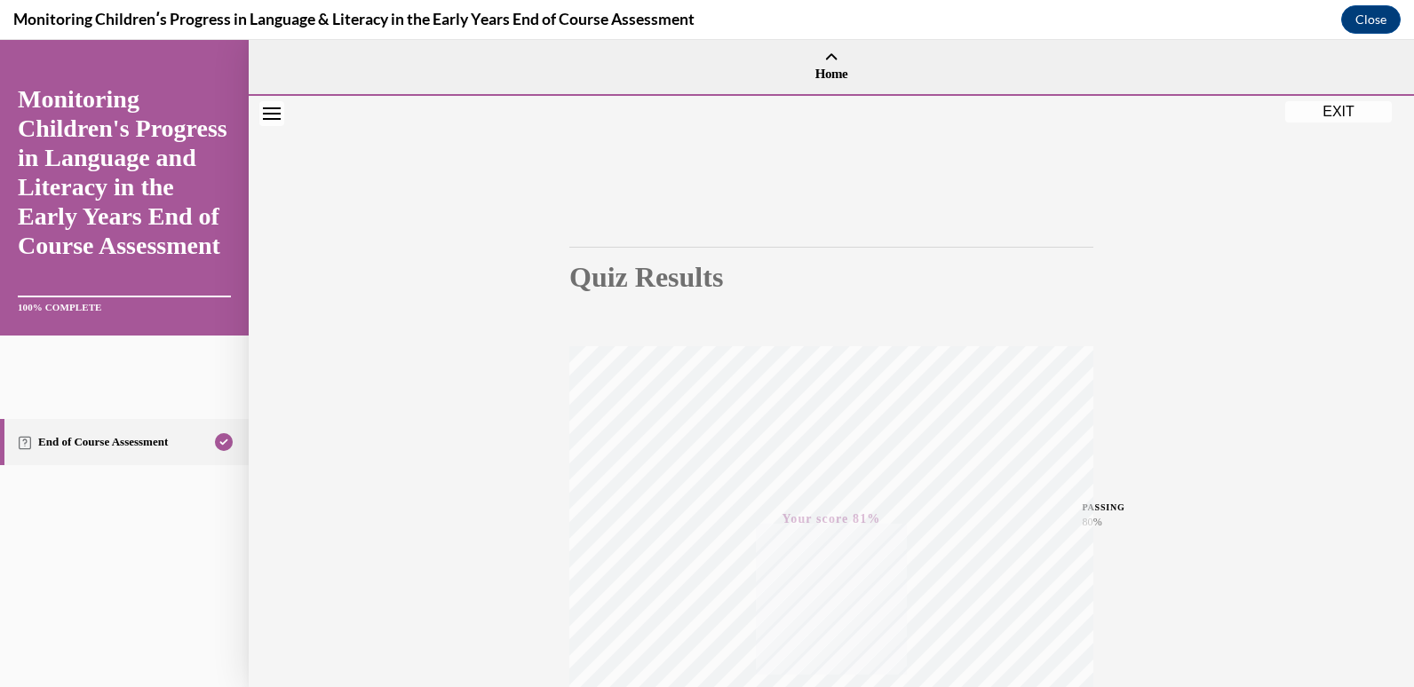
click at [1339, 115] on button "EXIT" at bounding box center [1338, 111] width 107 height 21
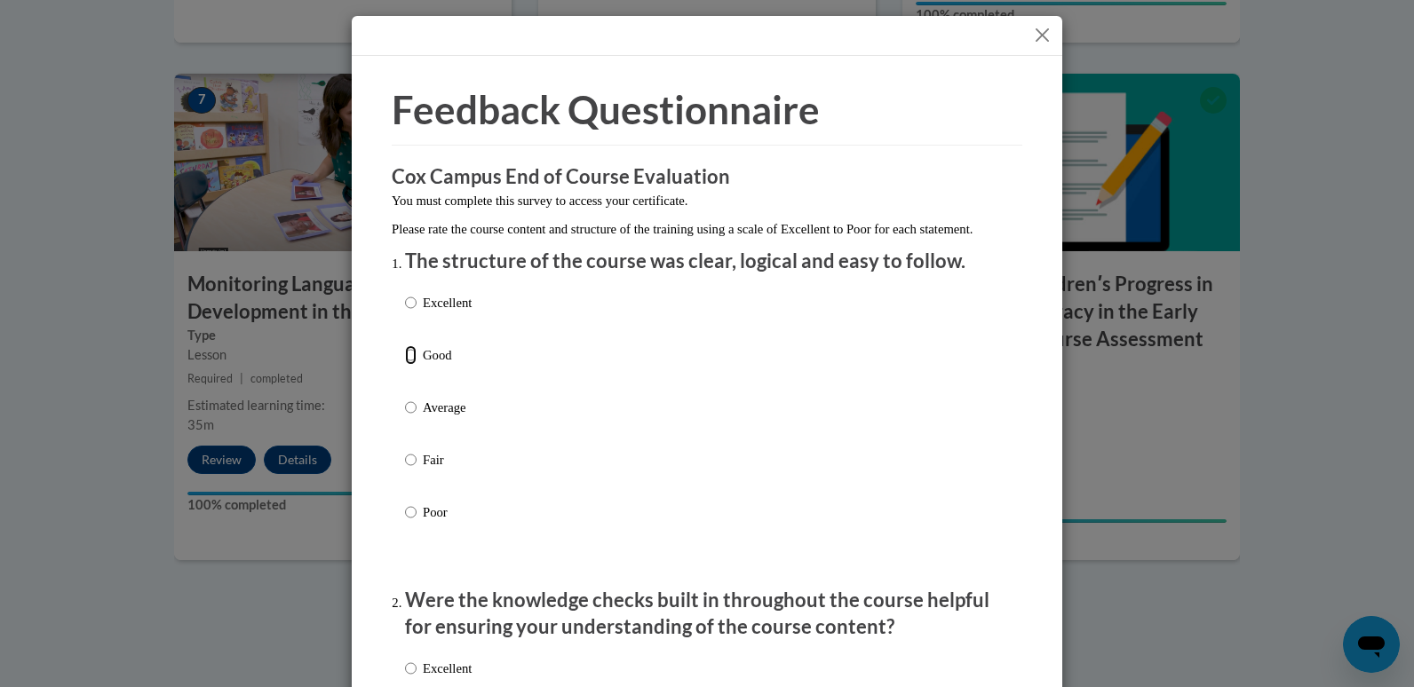
click at [406, 365] on input "Good" at bounding box center [411, 355] width 12 height 20
radio input "true"
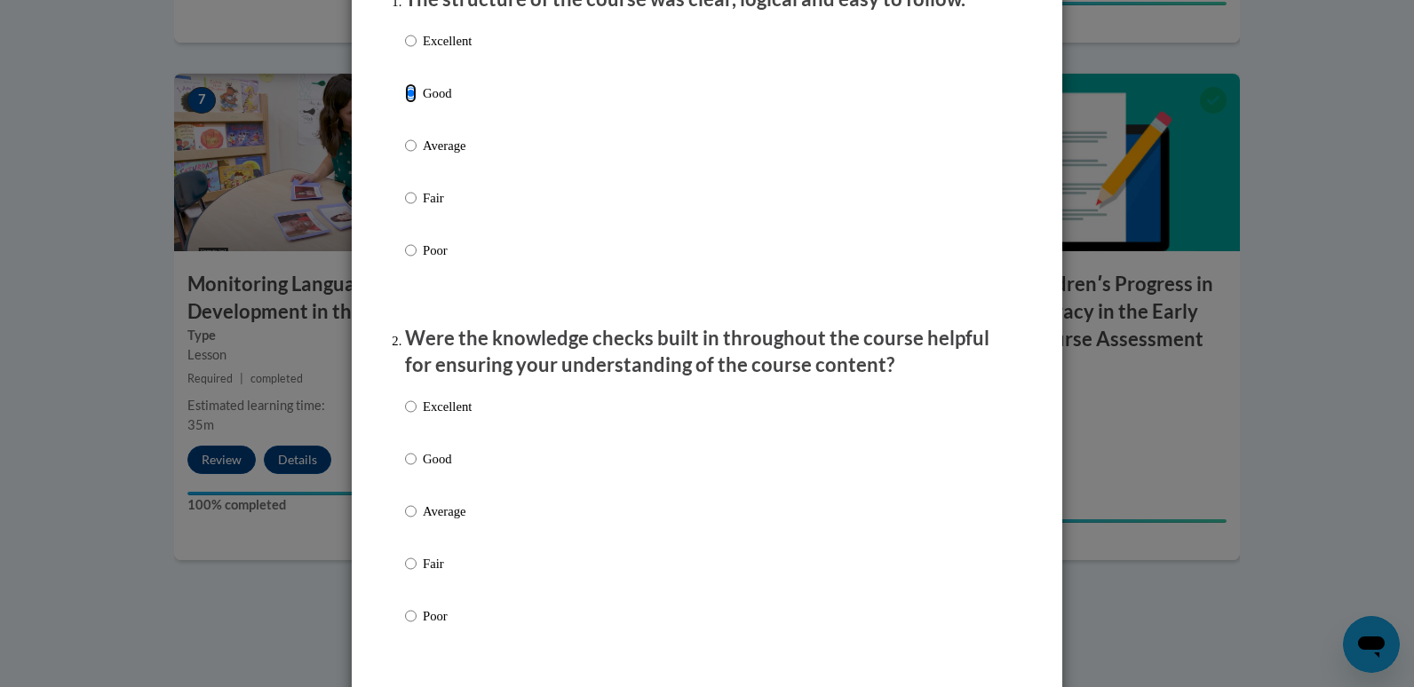
scroll to position [355, 0]
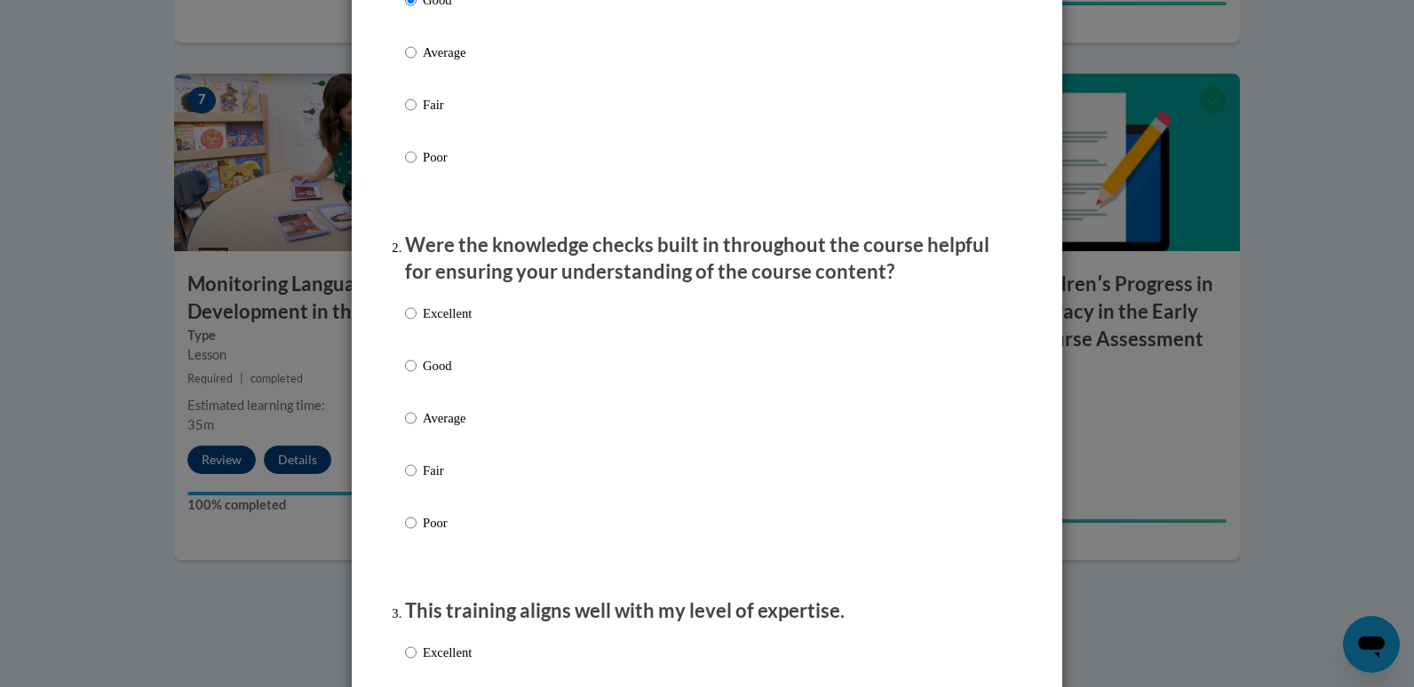
click at [414, 393] on label "Good" at bounding box center [438, 380] width 67 height 48
click at [414, 376] on input "Good" at bounding box center [411, 366] width 12 height 20
radio input "true"
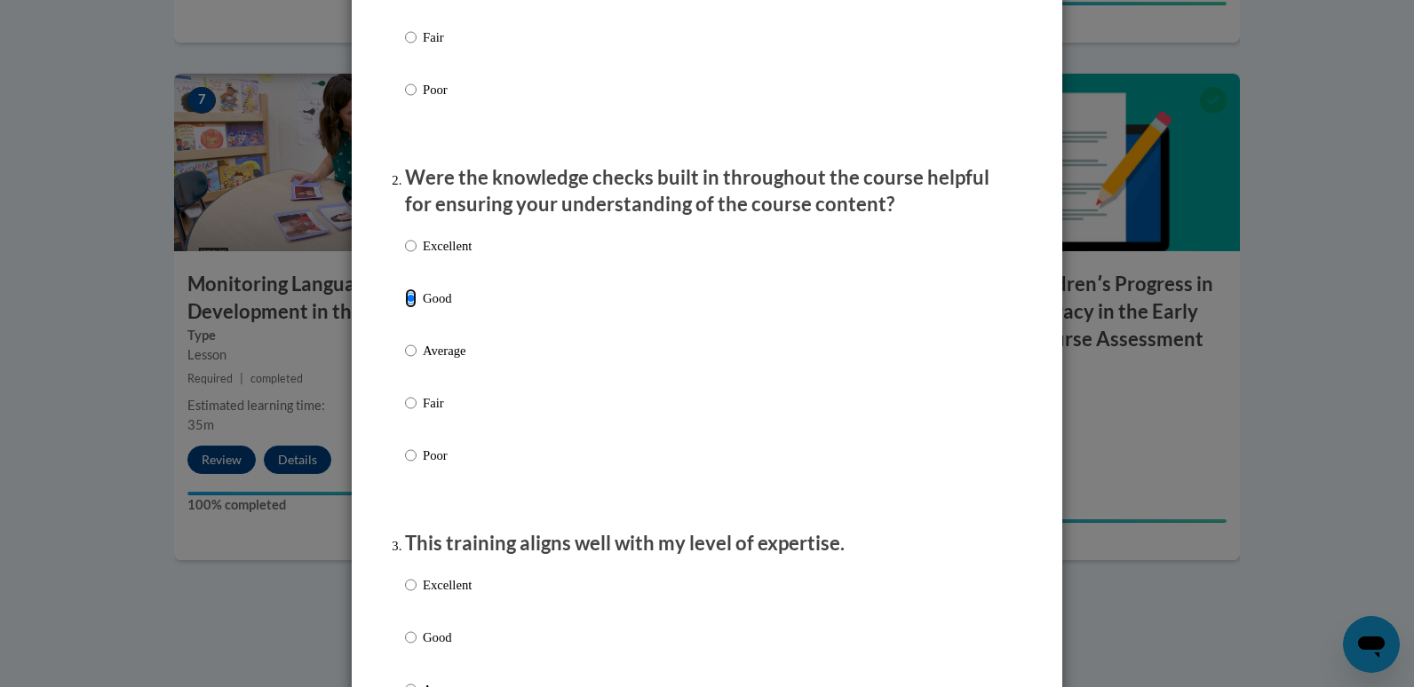
scroll to position [533, 0]
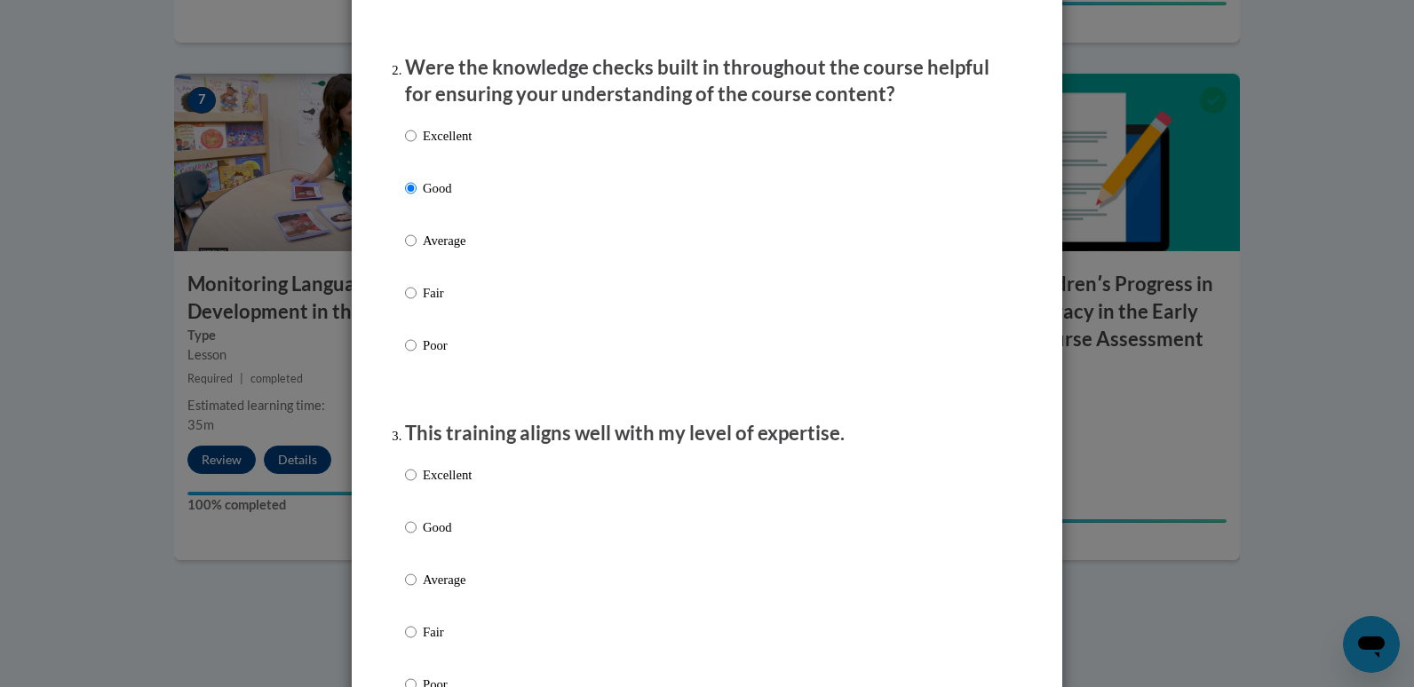
click at [427, 537] on p "Good" at bounding box center [447, 528] width 49 height 20
click at [417, 537] on input "Good" at bounding box center [411, 528] width 12 height 20
radio input "true"
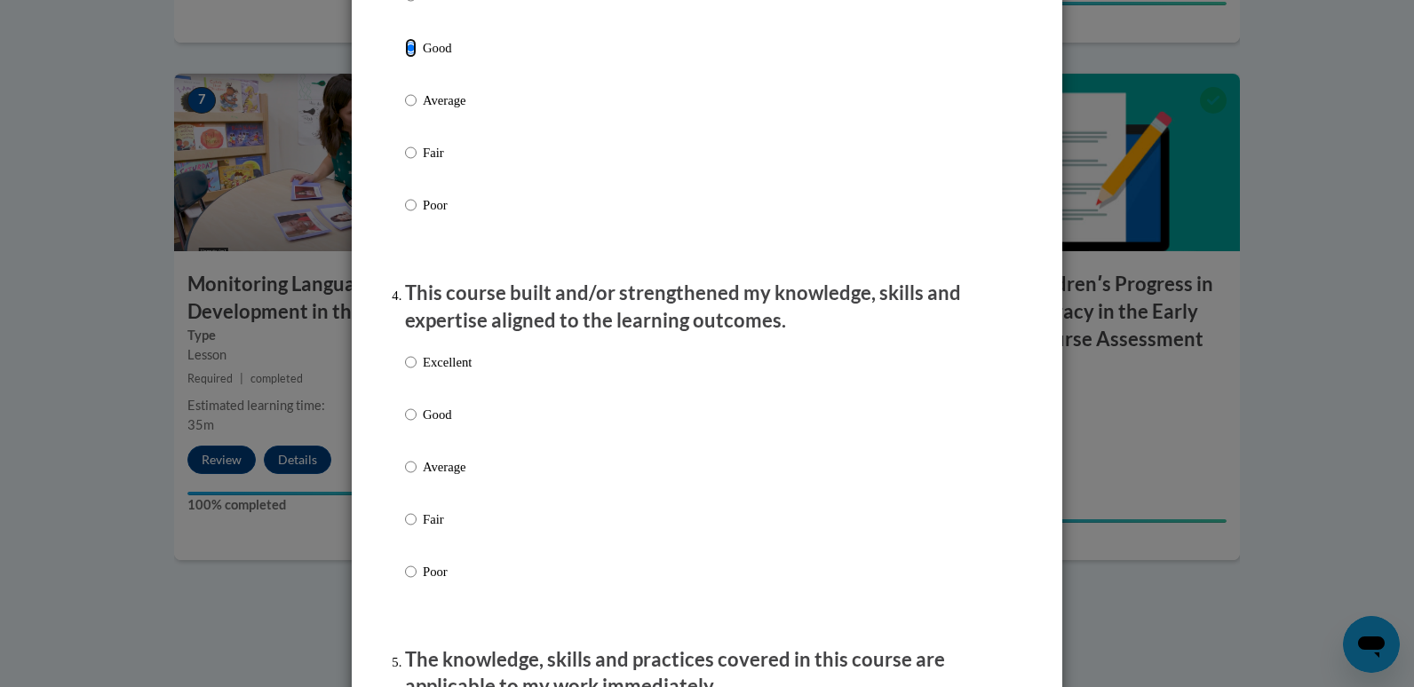
scroll to position [1066, 0]
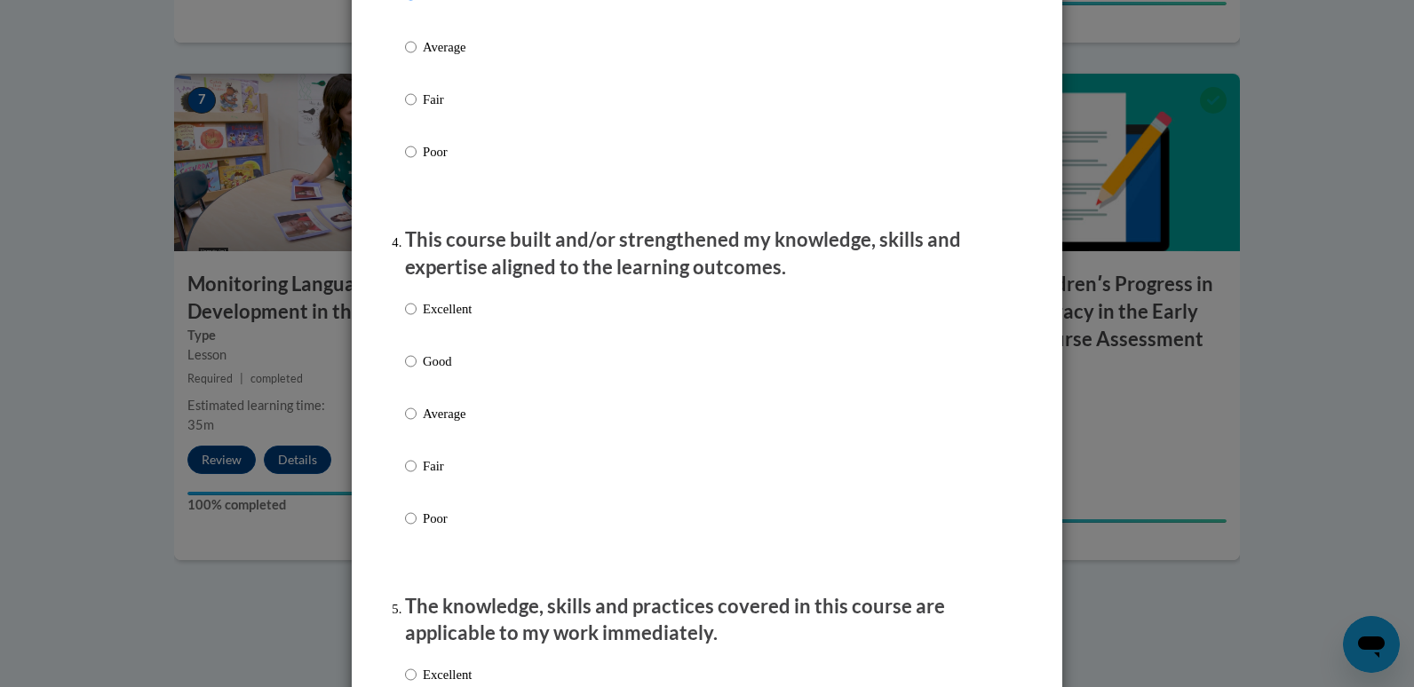
click at [438, 368] on p "Good" at bounding box center [447, 362] width 49 height 20
click at [417, 368] on input "Good" at bounding box center [411, 362] width 12 height 20
radio input "true"
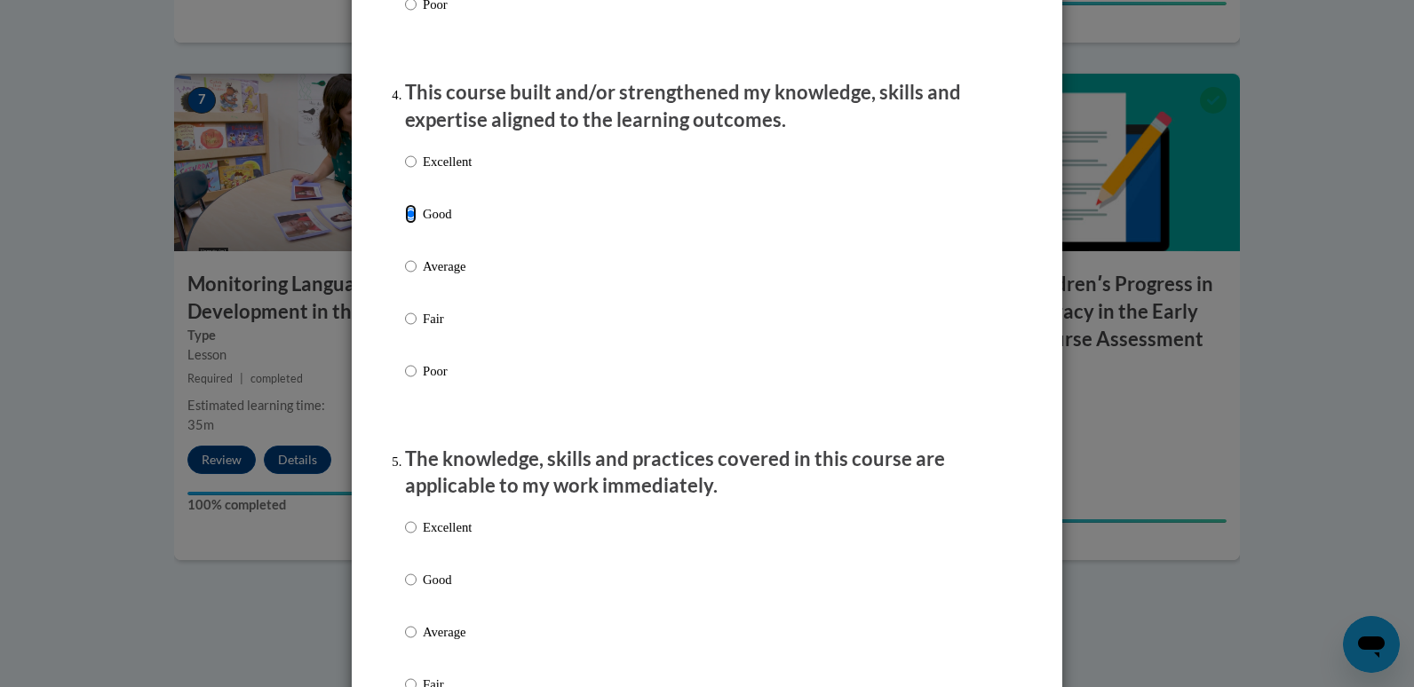
scroll to position [1243, 0]
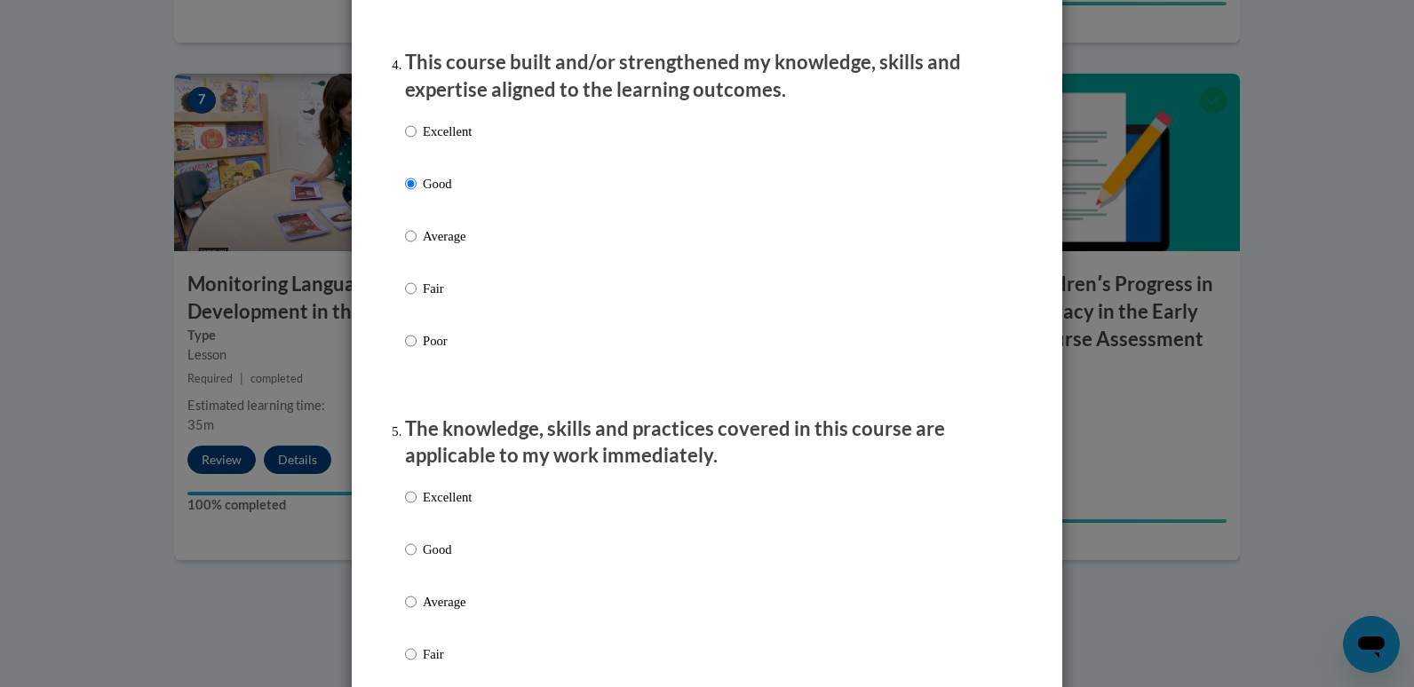
click at [420, 576] on label "Good" at bounding box center [438, 564] width 67 height 48
click at [417, 560] on input "Good" at bounding box center [411, 550] width 12 height 20
radio input "true"
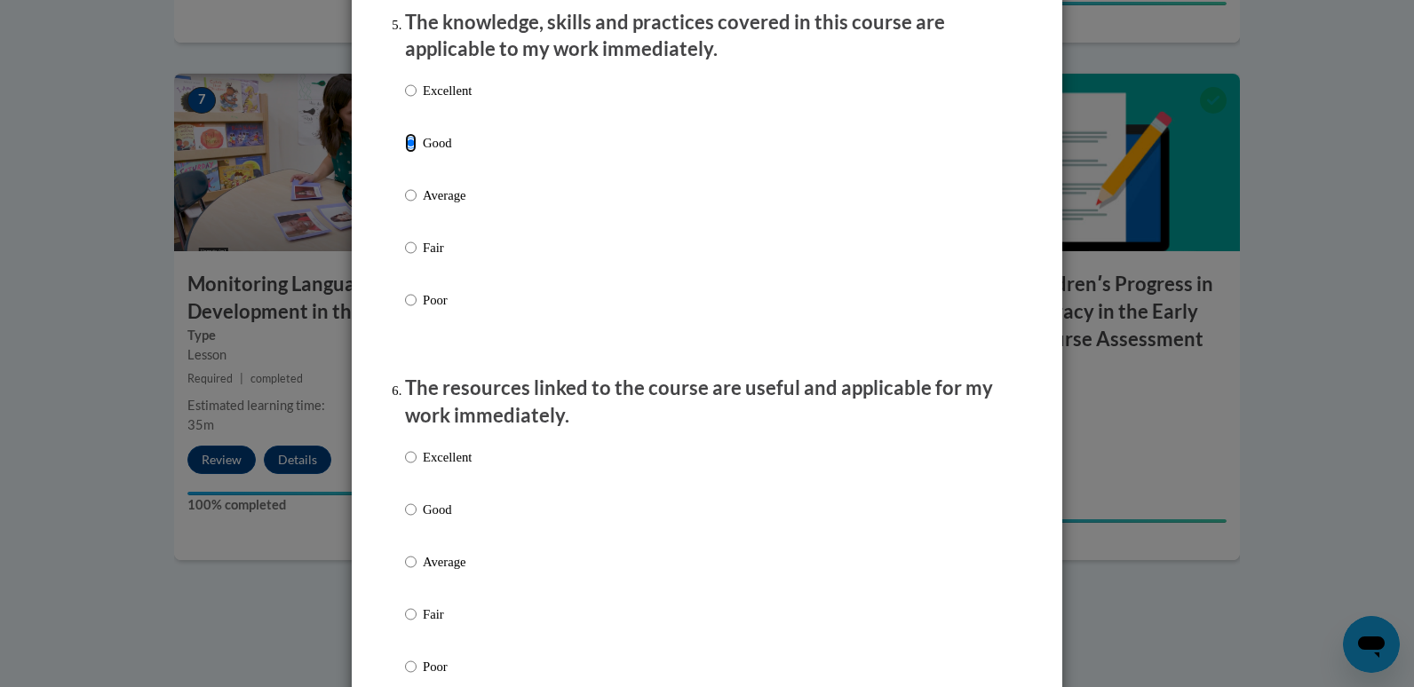
scroll to position [1687, 0]
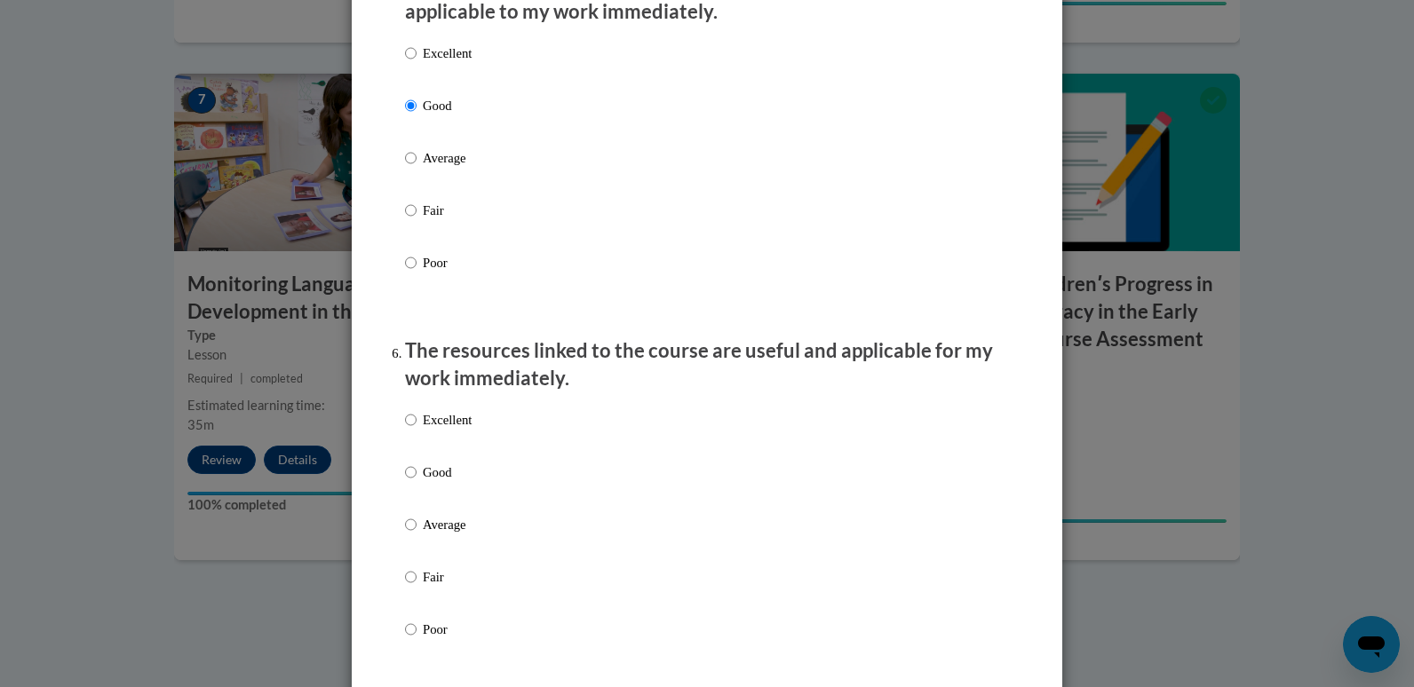
click at [425, 482] on p "Good" at bounding box center [447, 473] width 49 height 20
click at [417, 482] on input "Good" at bounding box center [411, 473] width 12 height 20
radio input "true"
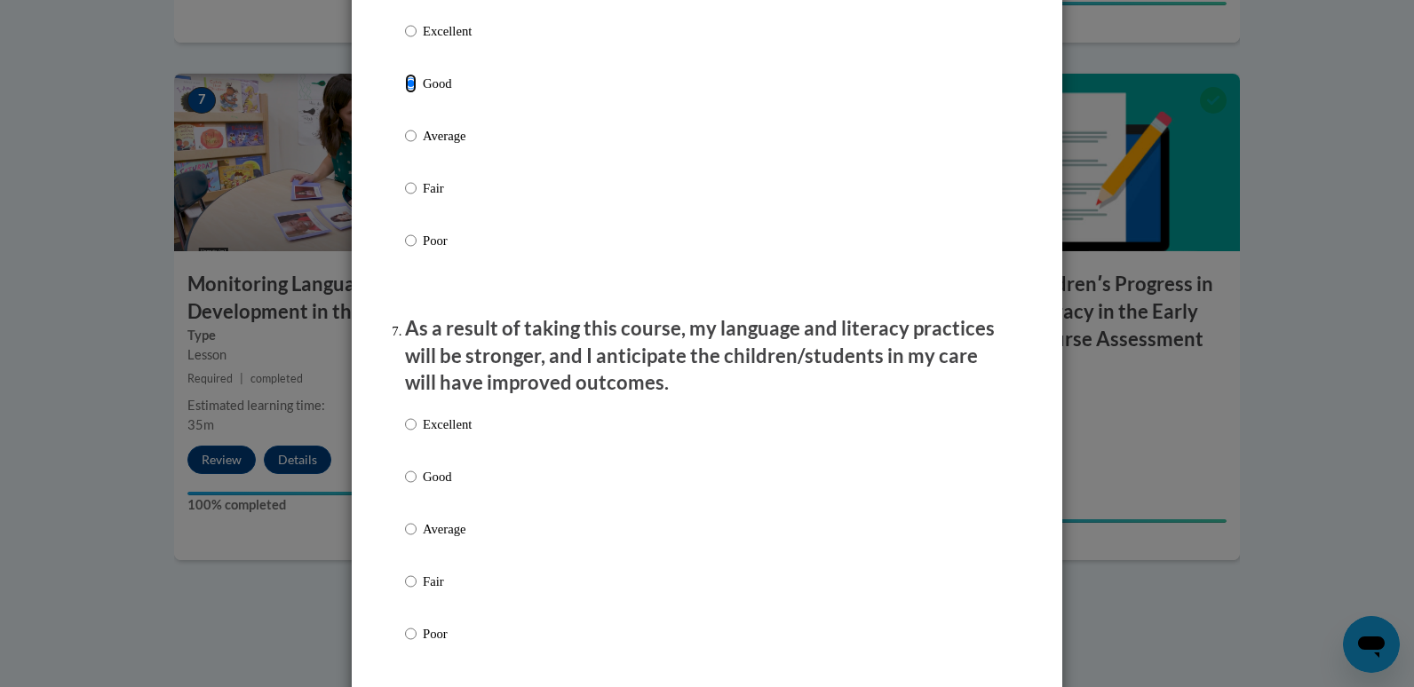
scroll to position [2131, 0]
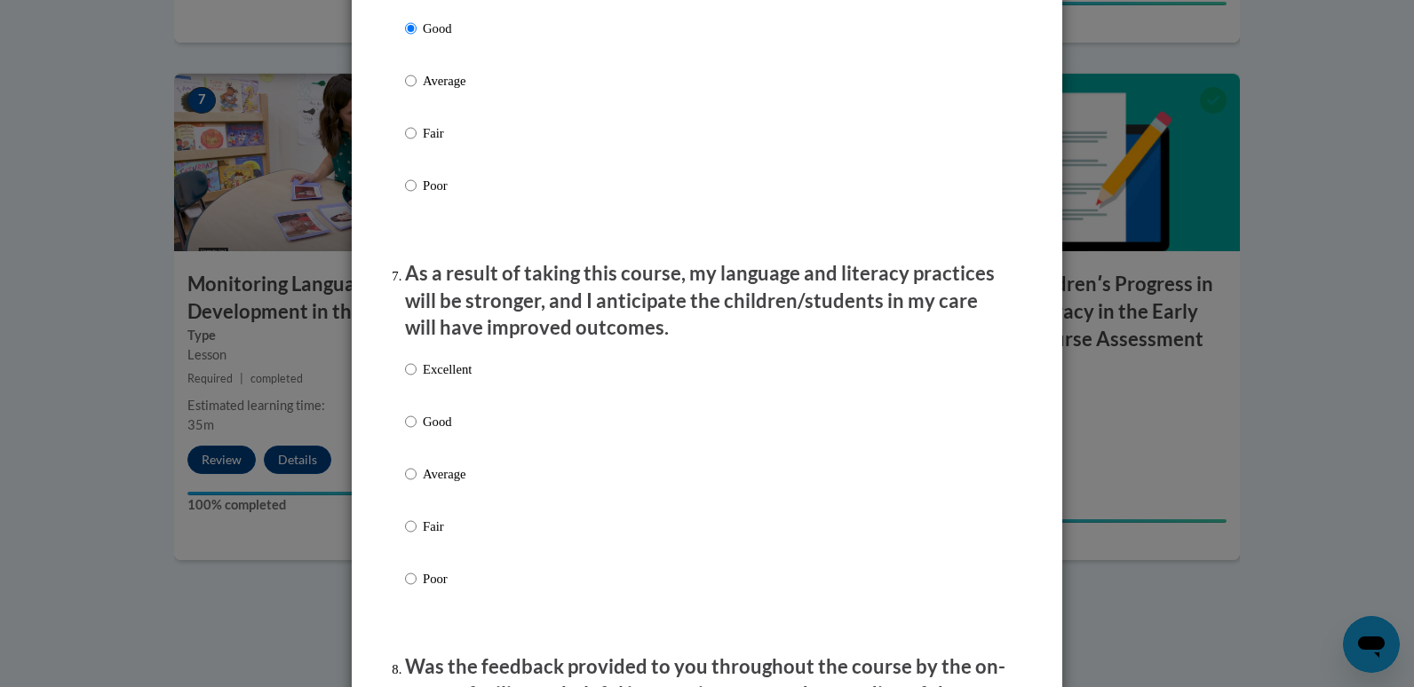
click at [423, 432] on p "Good" at bounding box center [447, 422] width 49 height 20
click at [417, 432] on input "Good" at bounding box center [411, 422] width 12 height 20
radio input "true"
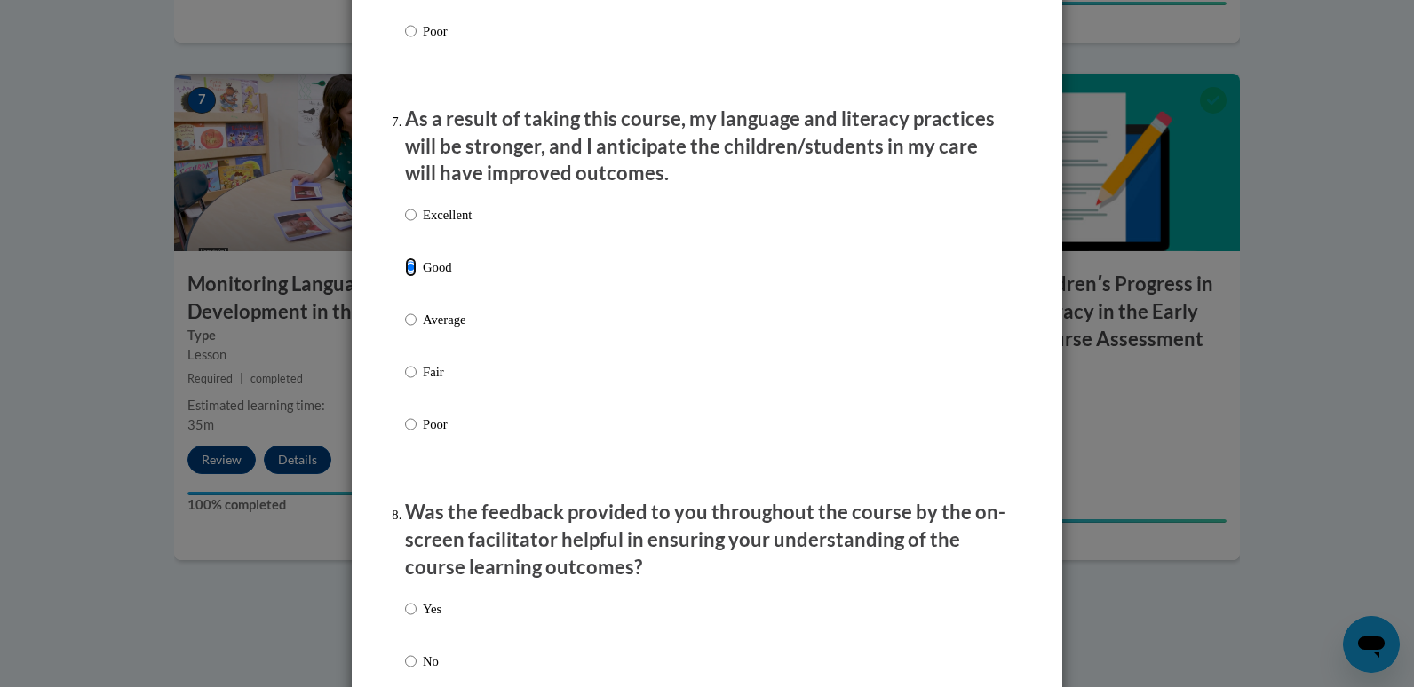
scroll to position [2664, 0]
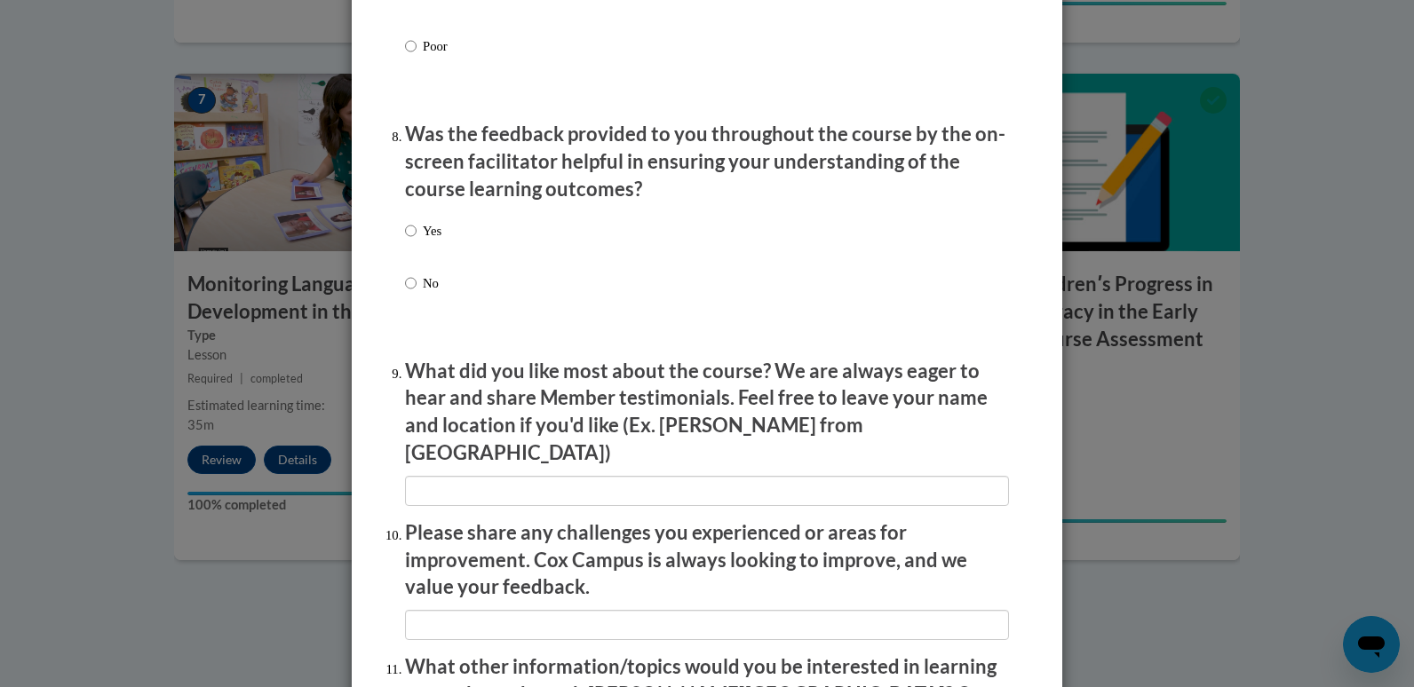
click at [424, 241] on p "Yes" at bounding box center [432, 231] width 19 height 20
click at [417, 241] on input "Yes" at bounding box center [411, 231] width 12 height 20
radio input "true"
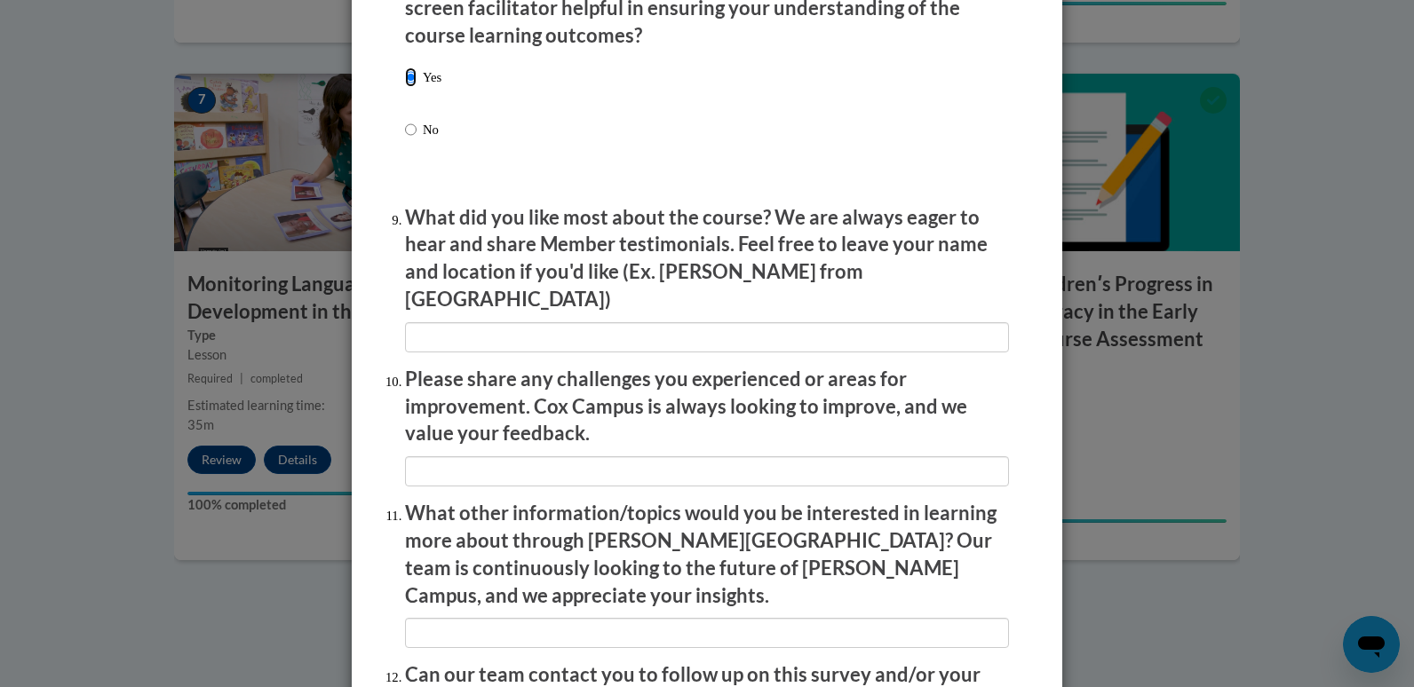
scroll to position [3003, 0]
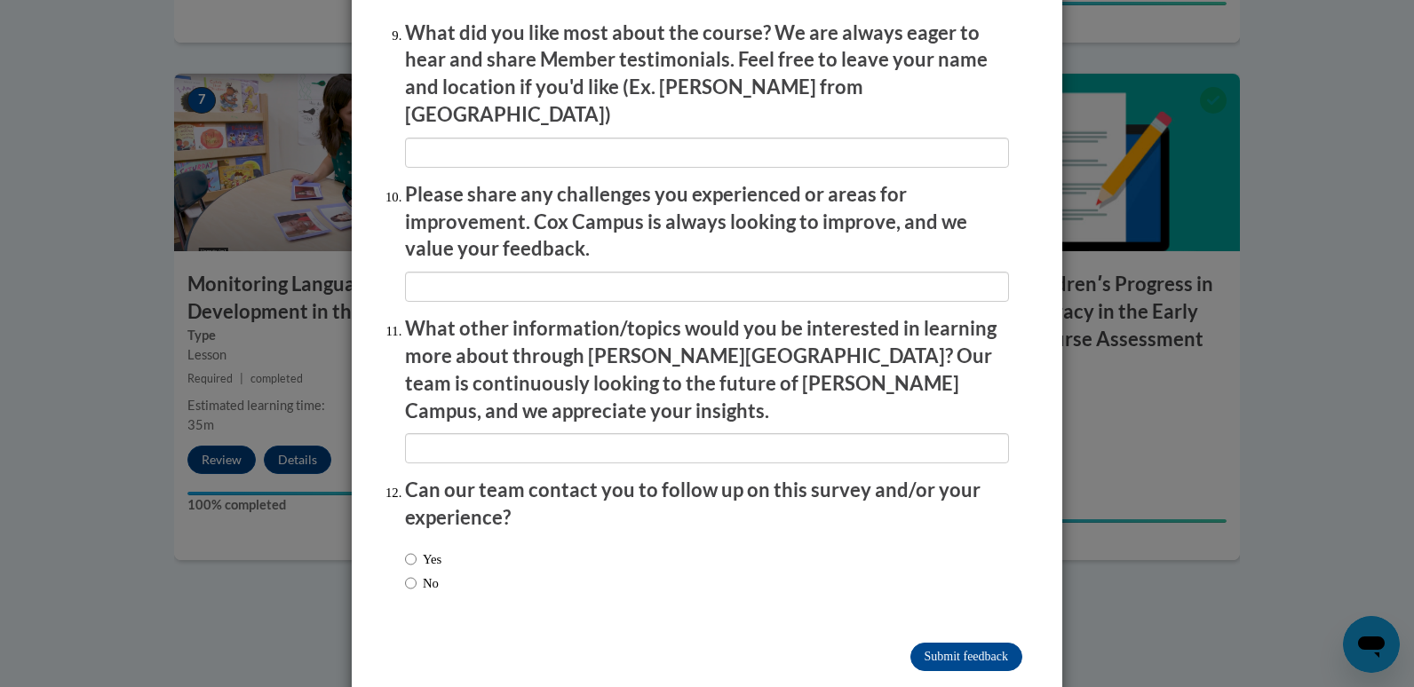
click at [417, 550] on label "Yes" at bounding box center [423, 560] width 36 height 20
click at [417, 550] on input "Yes" at bounding box center [411, 560] width 12 height 20
radio input "true"
click at [417, 574] on label "No" at bounding box center [422, 584] width 34 height 20
click at [417, 574] on input "No" at bounding box center [411, 584] width 12 height 20
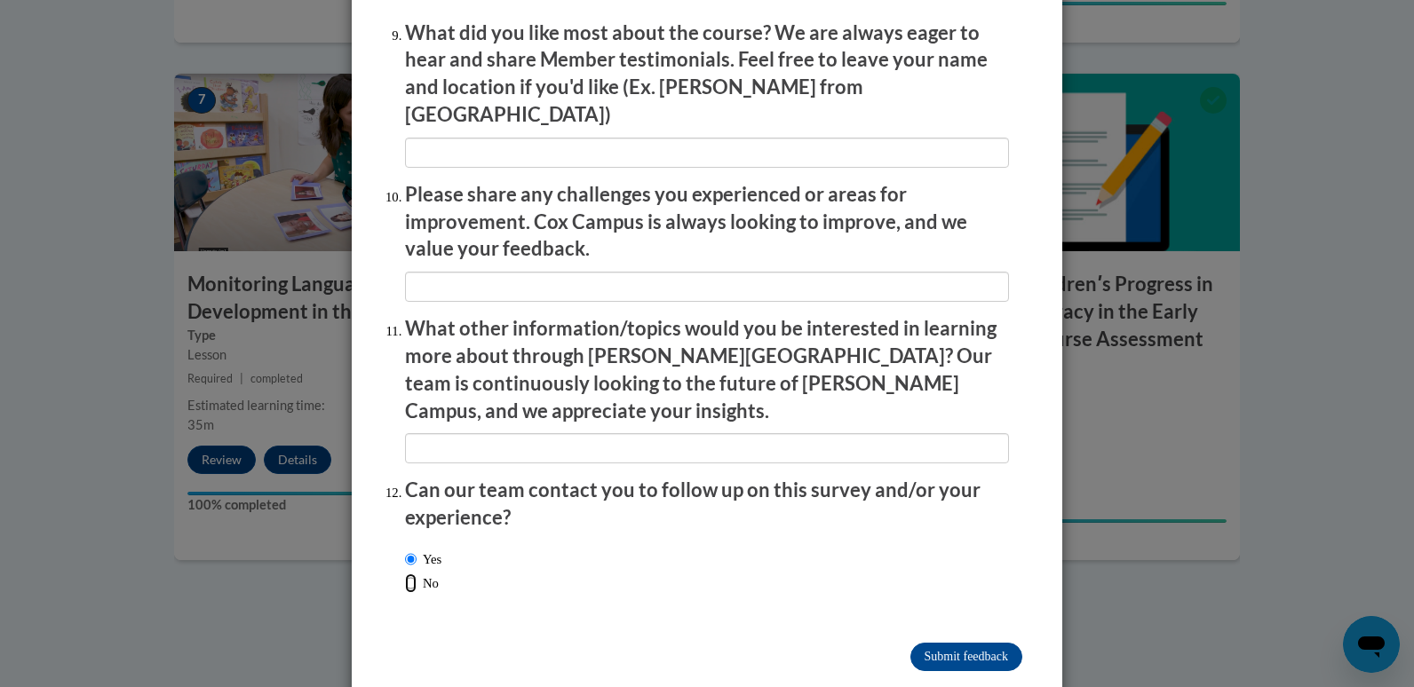
radio input "true"
click at [966, 643] on input "Submit feedback" at bounding box center [966, 657] width 112 height 28
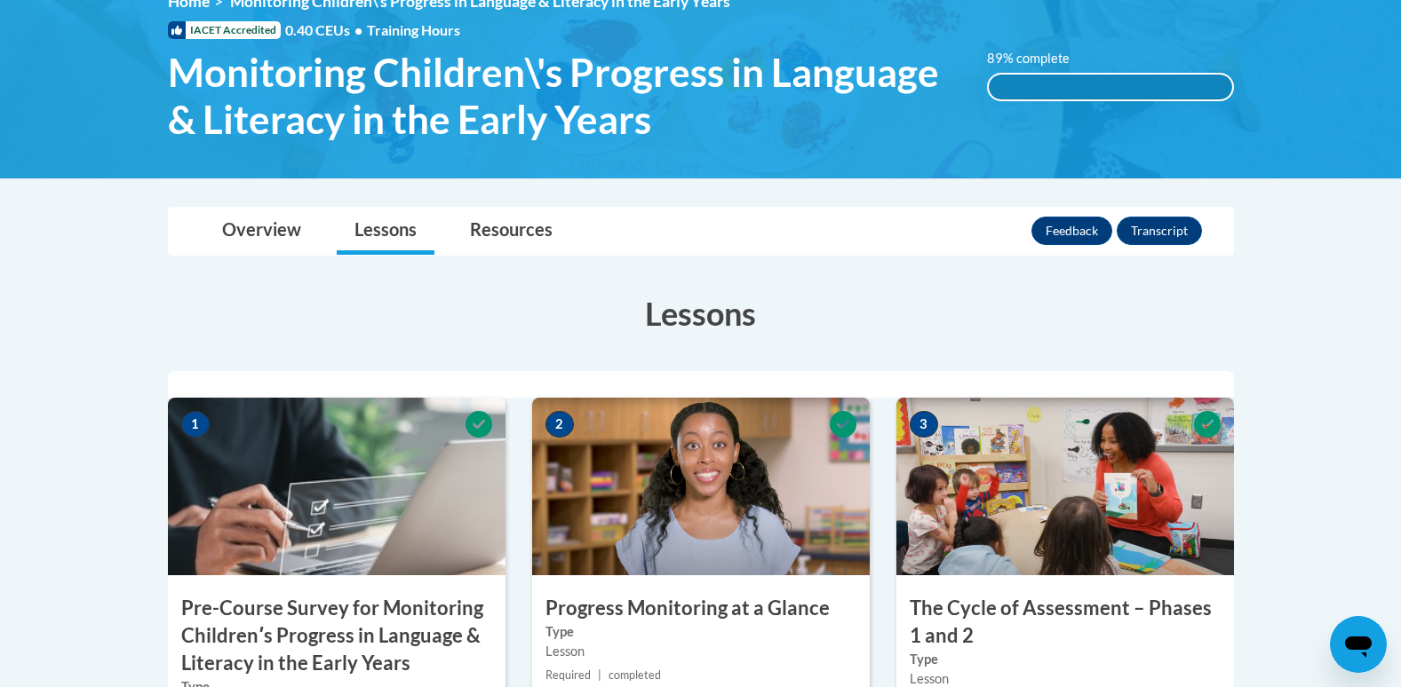
scroll to position [0, 0]
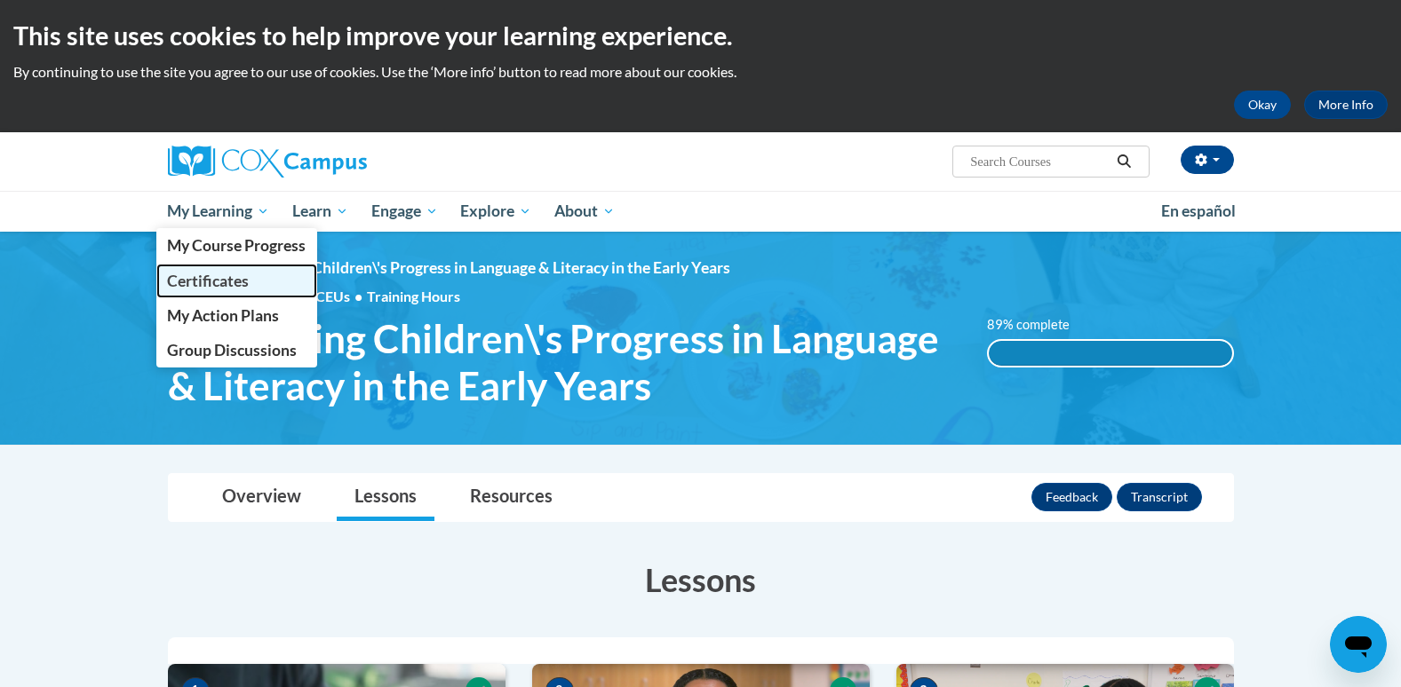
click at [199, 272] on span "Certificates" at bounding box center [208, 281] width 82 height 19
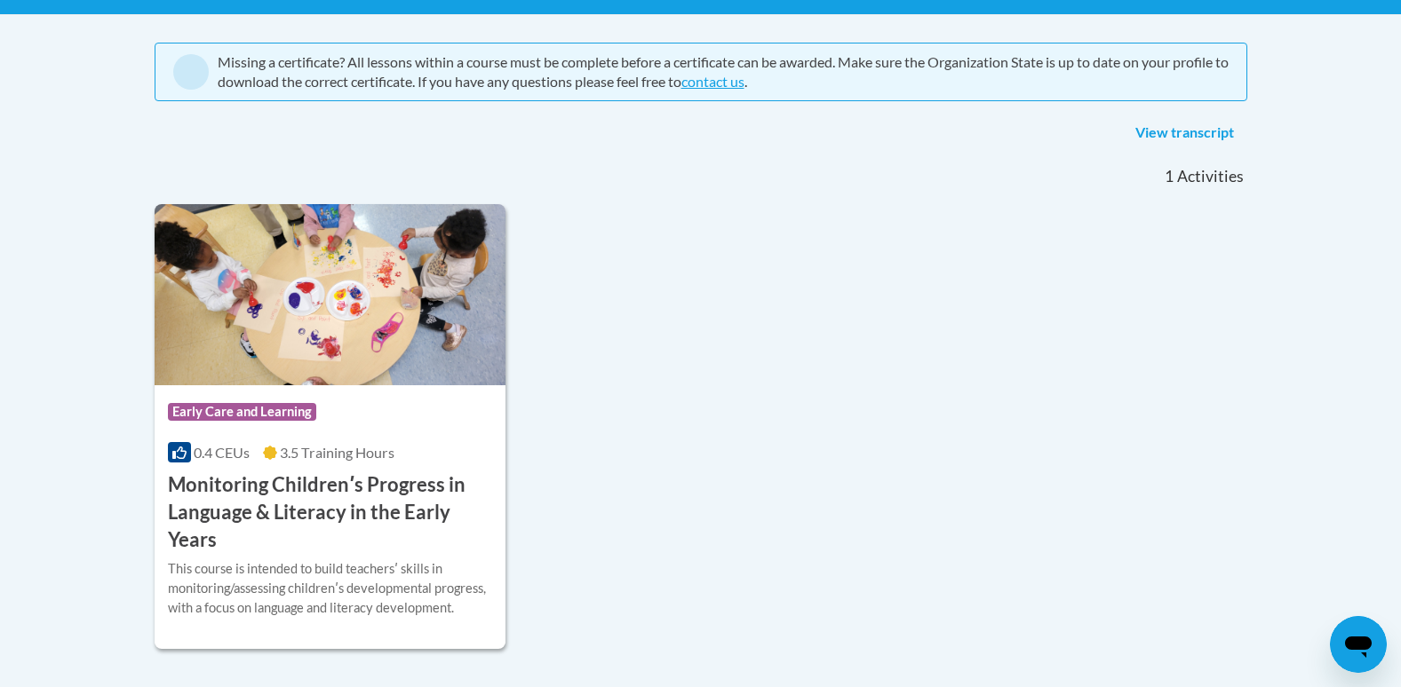
scroll to position [444, 0]
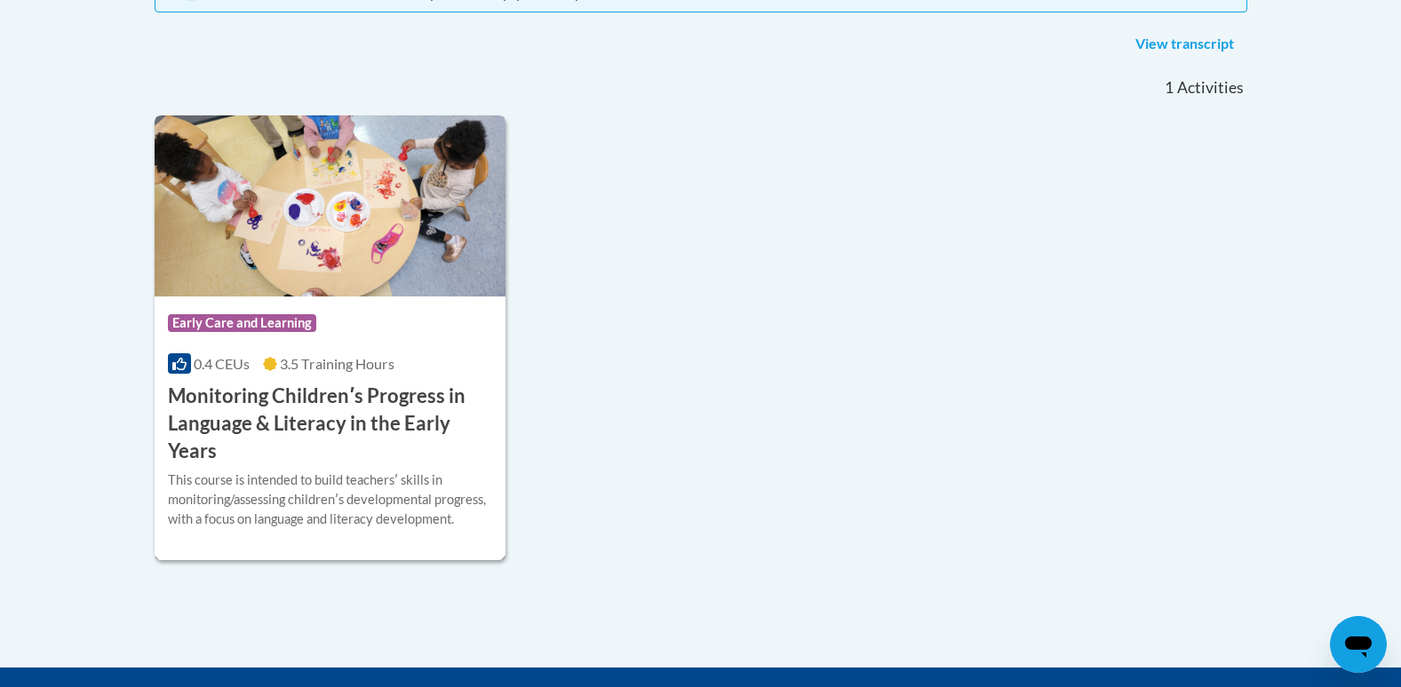
click at [330, 399] on h3 "Monitoring Childrenʹs Progress in Language & Literacy in the Early Years" at bounding box center [330, 424] width 325 height 82
